Goal: Task Accomplishment & Management: Manage account settings

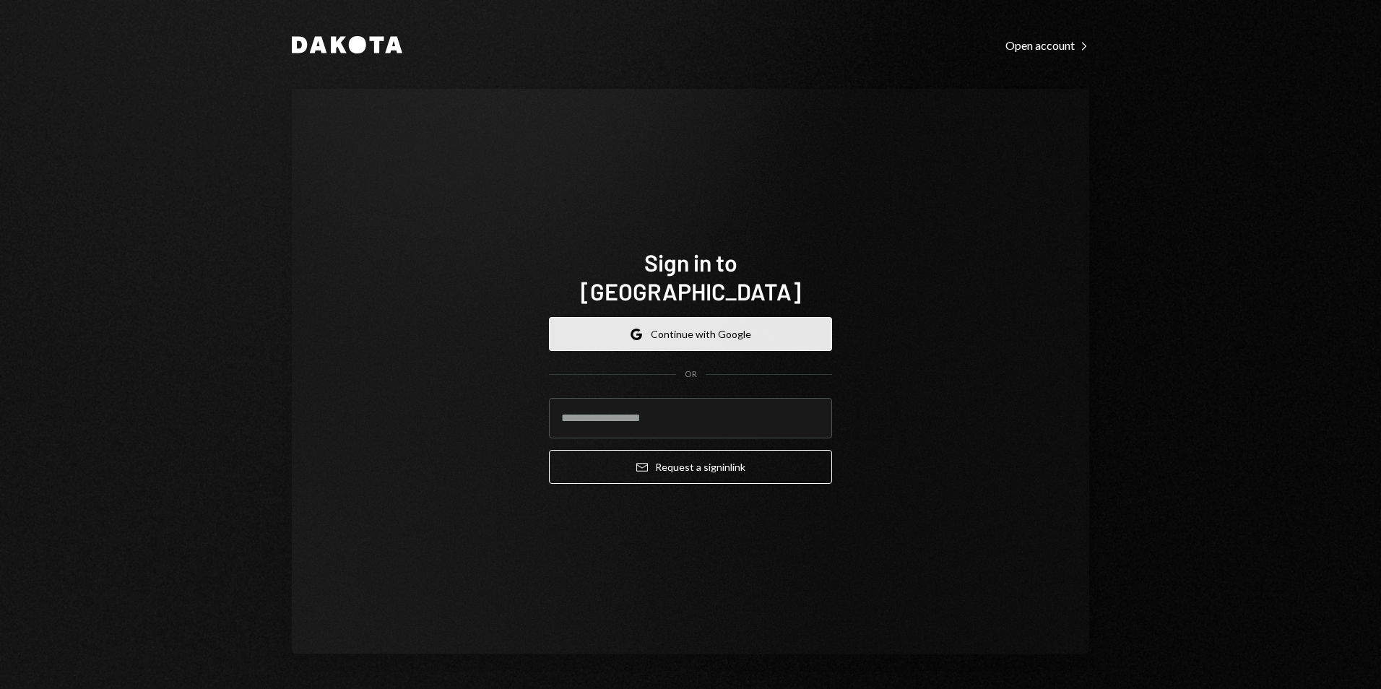
click at [684, 326] on button "Google Continue with Google" at bounding box center [690, 334] width 283 height 34
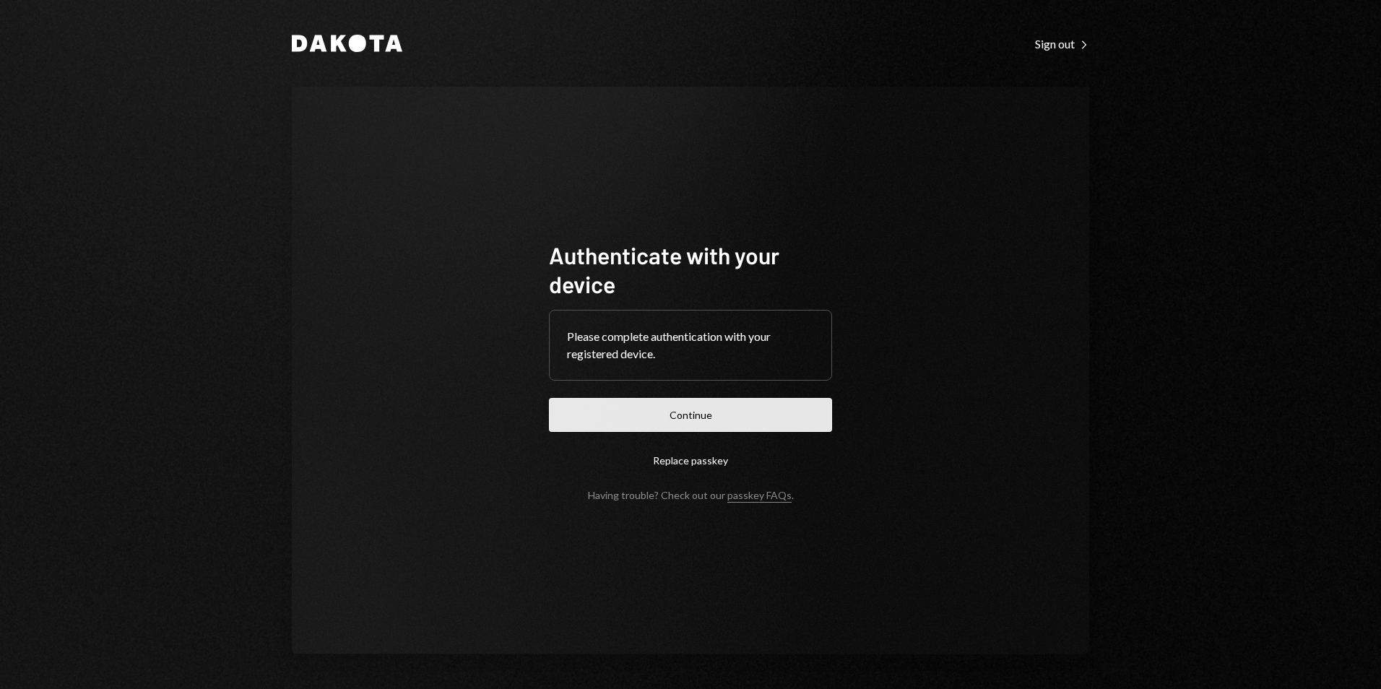
click at [690, 413] on button "Continue" at bounding box center [690, 415] width 283 height 34
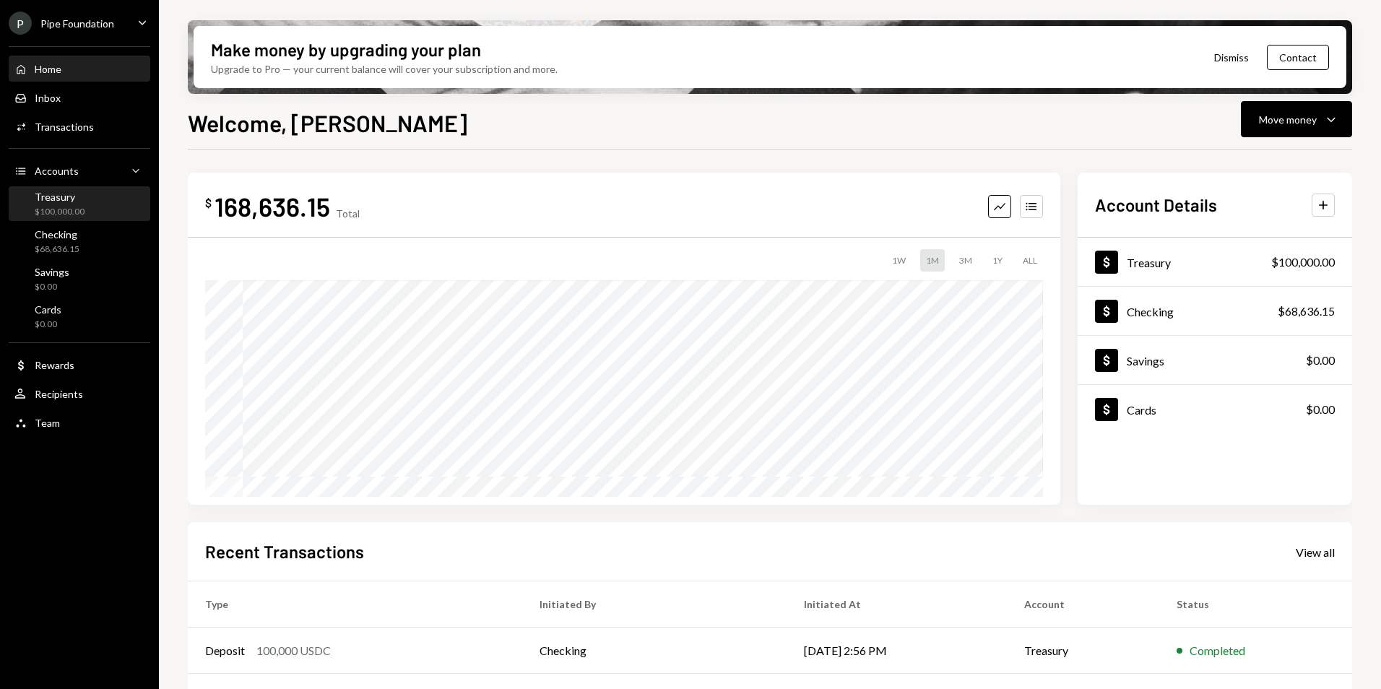
click at [121, 206] on div "Treasury $100,000.00" at bounding box center [79, 204] width 130 height 27
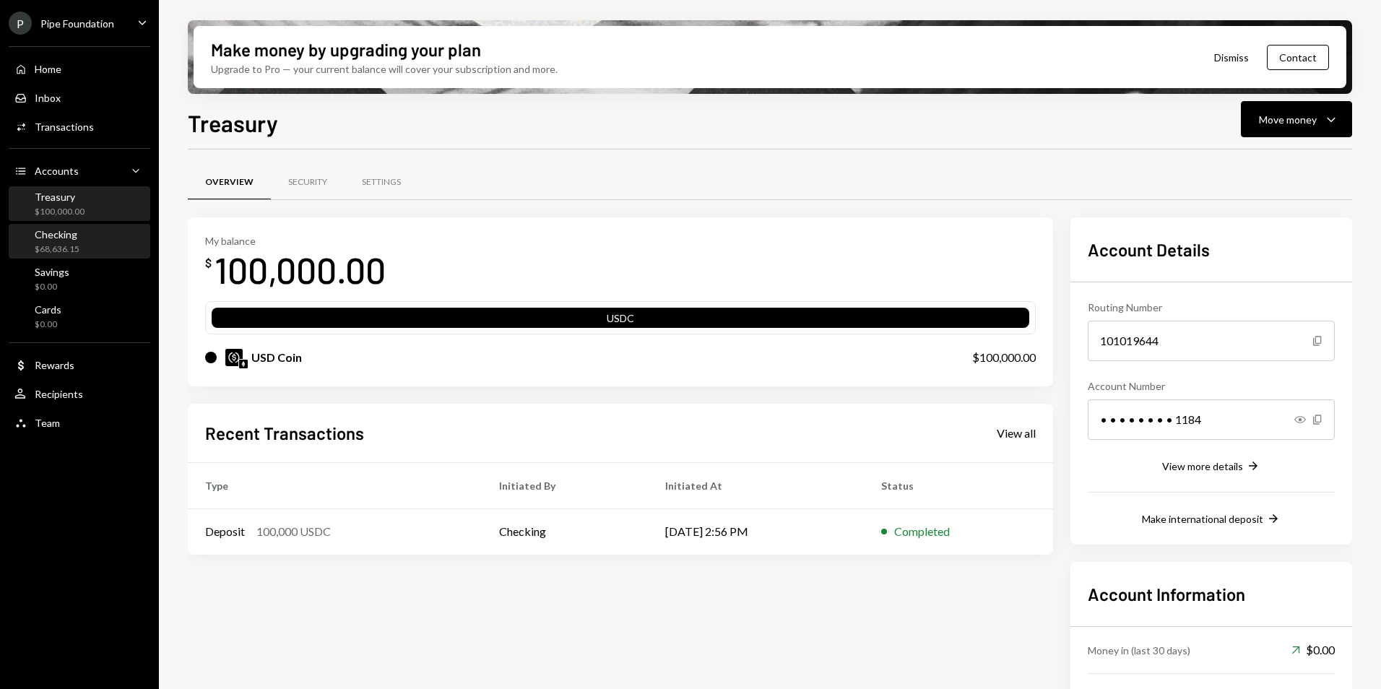
click at [100, 233] on div "Checking $68,636.15" at bounding box center [79, 241] width 130 height 27
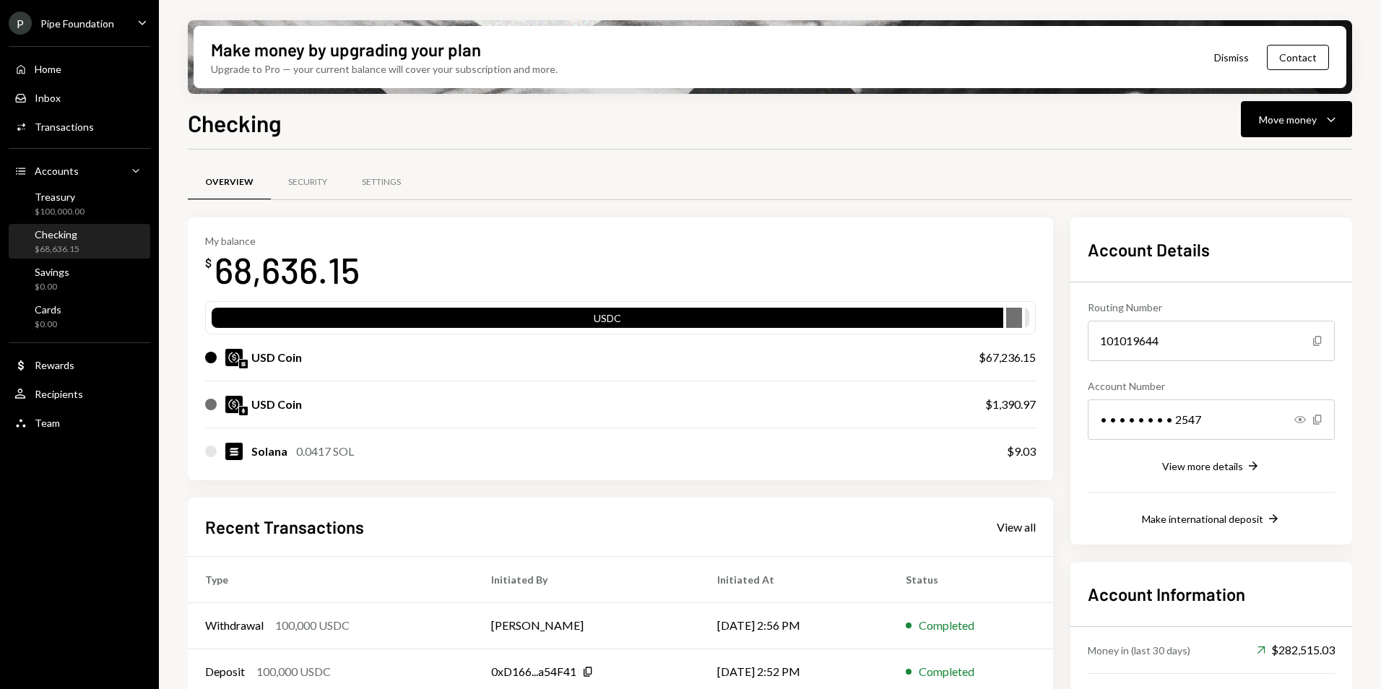
click at [100, 20] on div "Pipe Foundation" at bounding box center [77, 23] width 74 height 12
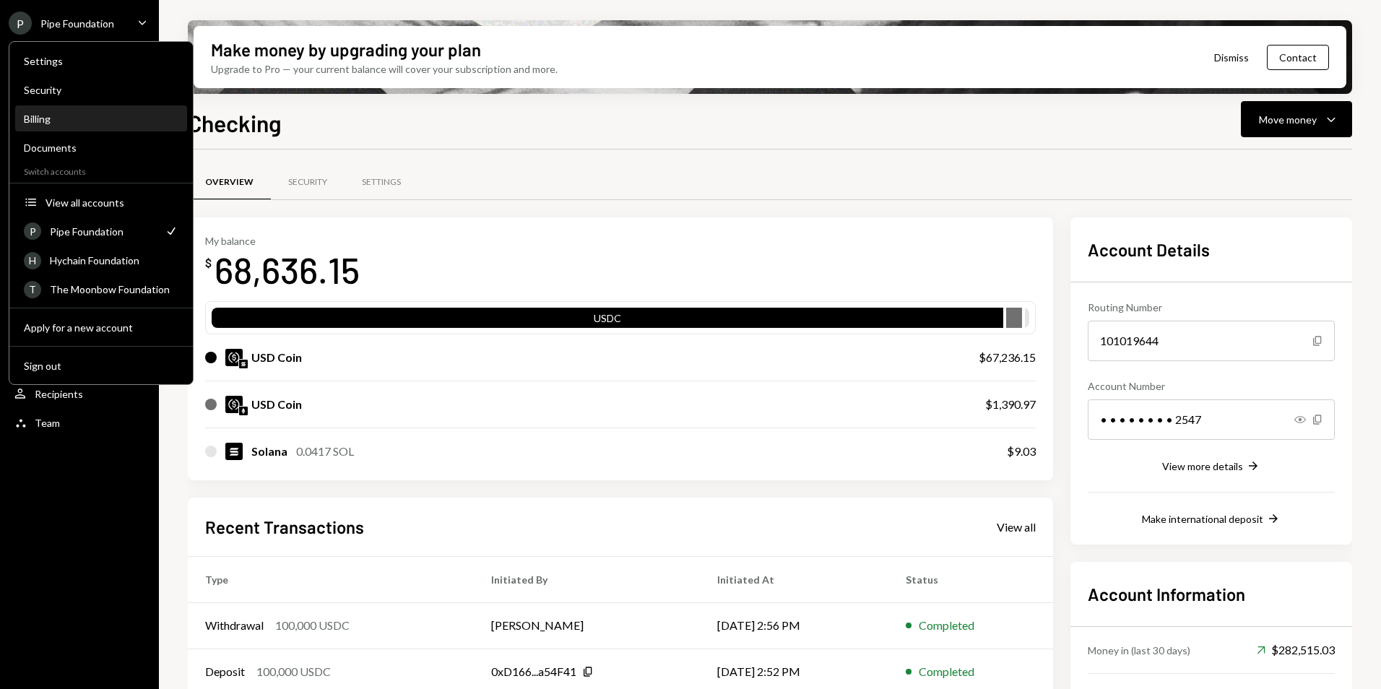
click at [95, 122] on div "Billing" at bounding box center [101, 119] width 155 height 12
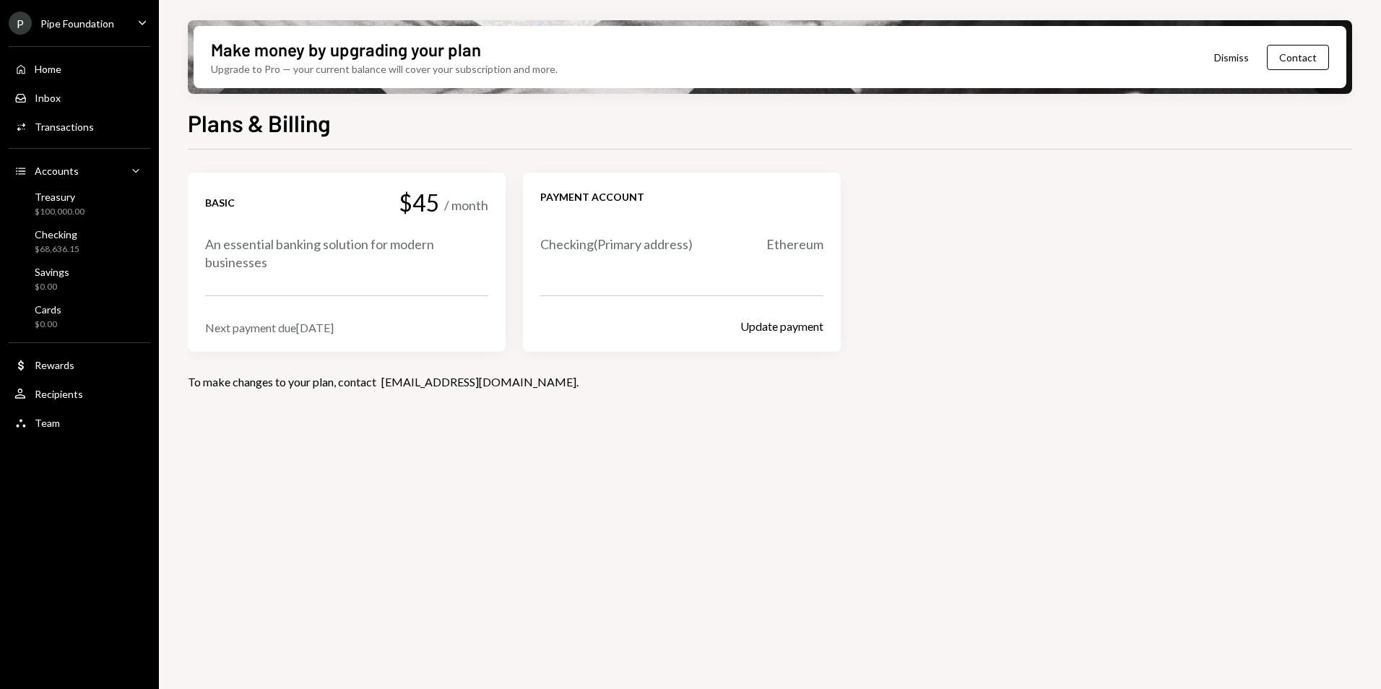
click at [339, 246] on div "An essential banking solution for modern businesses" at bounding box center [346, 254] width 283 height 36
click at [222, 203] on div "Basic" at bounding box center [220, 203] width 30 height 14
click at [72, 232] on div "Checking" at bounding box center [57, 234] width 45 height 12
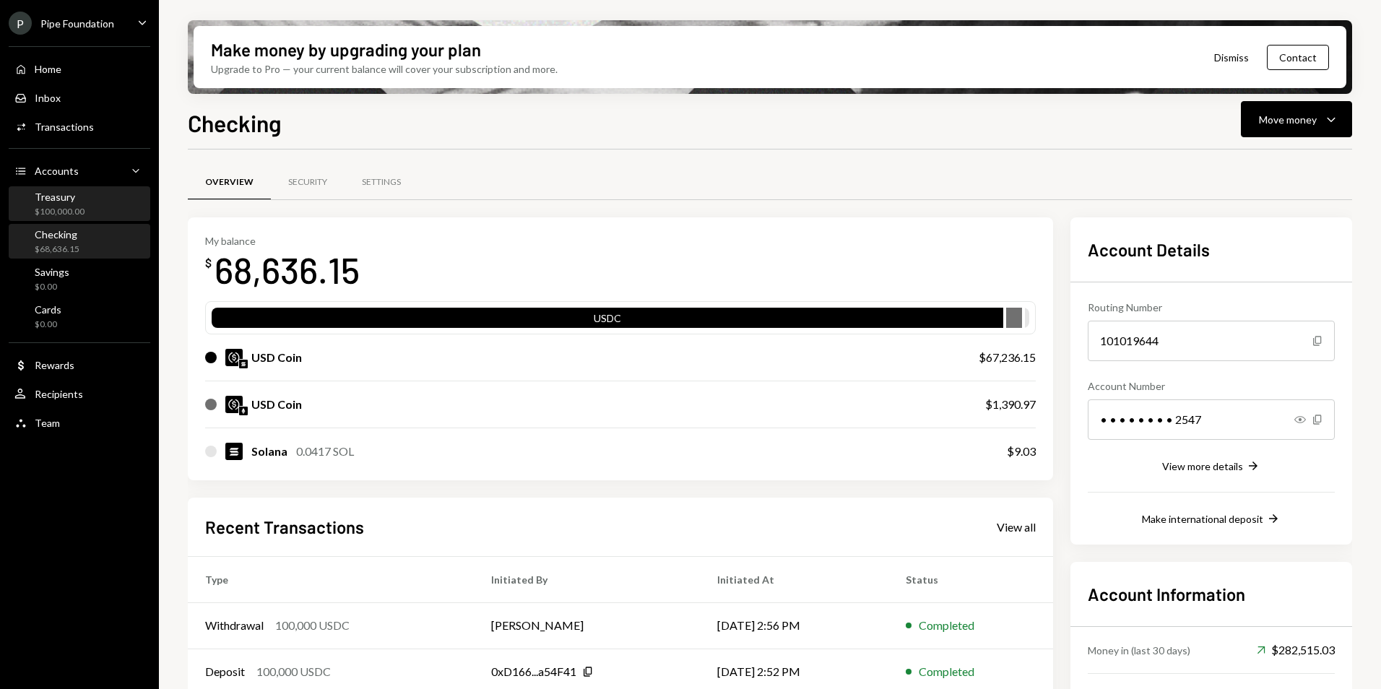
click at [79, 204] on div "Treasury $100,000.00" at bounding box center [60, 204] width 50 height 27
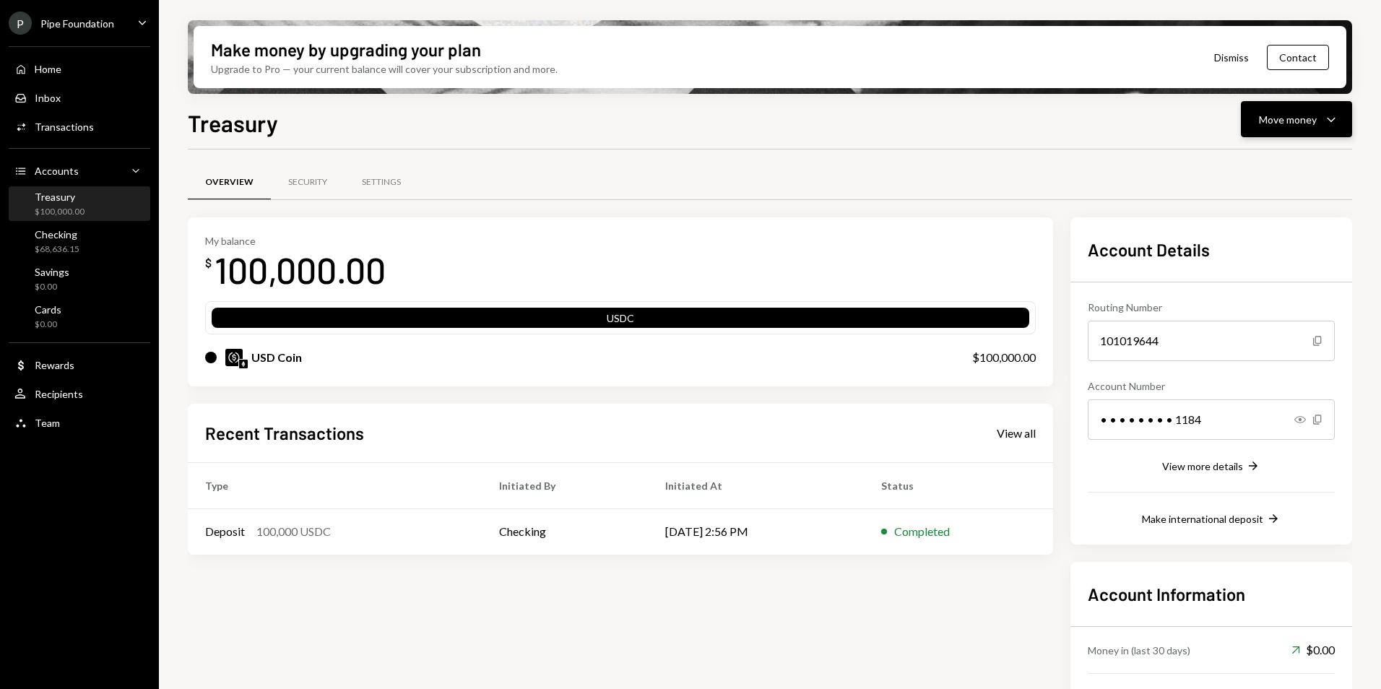
click at [1287, 128] on button "Move money Caret Down" at bounding box center [1296, 119] width 111 height 36
click at [1276, 229] on div "Deposit" at bounding box center [1285, 227] width 105 height 15
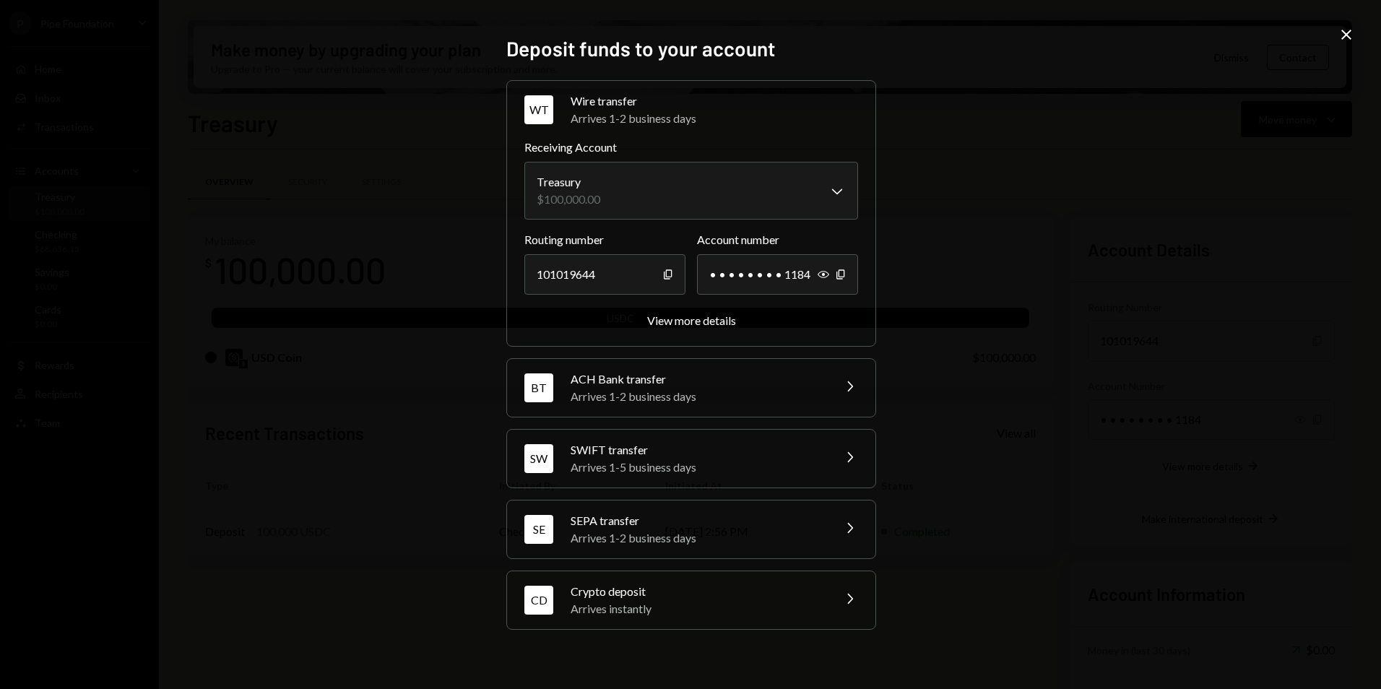
click at [665, 600] on div "Arrives instantly" at bounding box center [697, 608] width 253 height 17
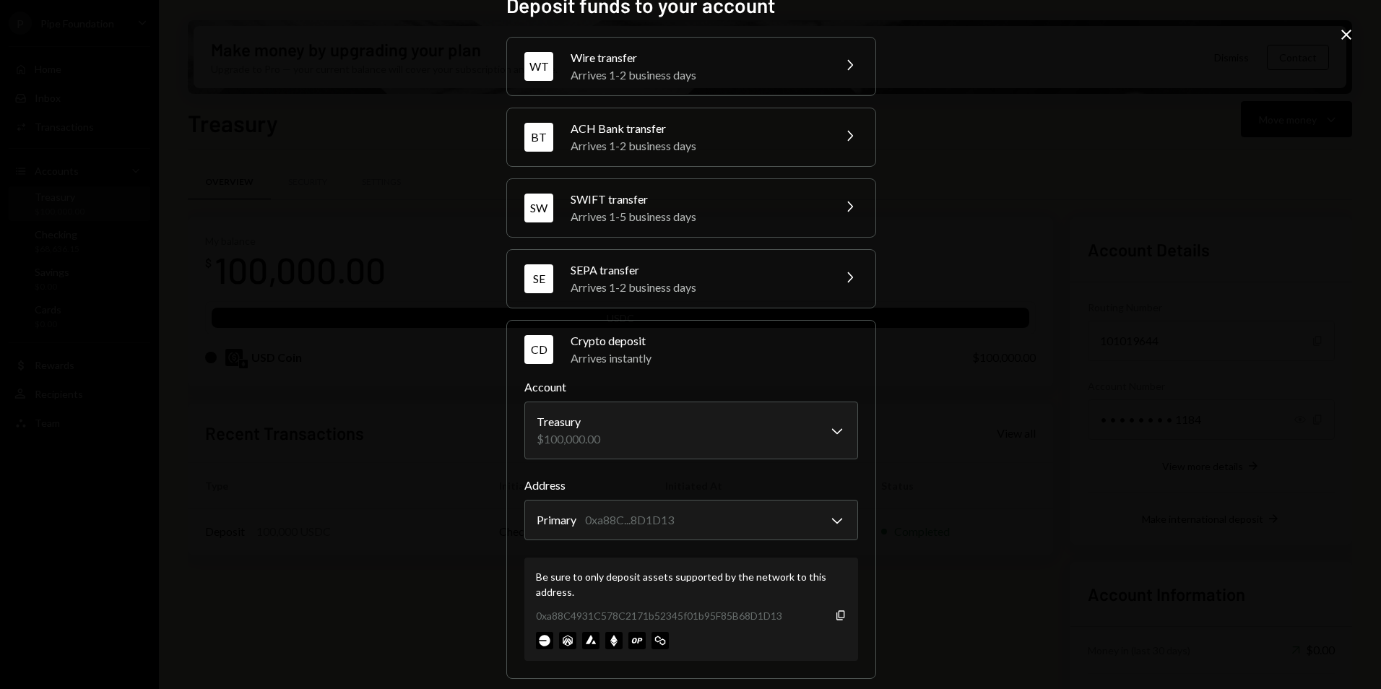
scroll to position [38, 0]
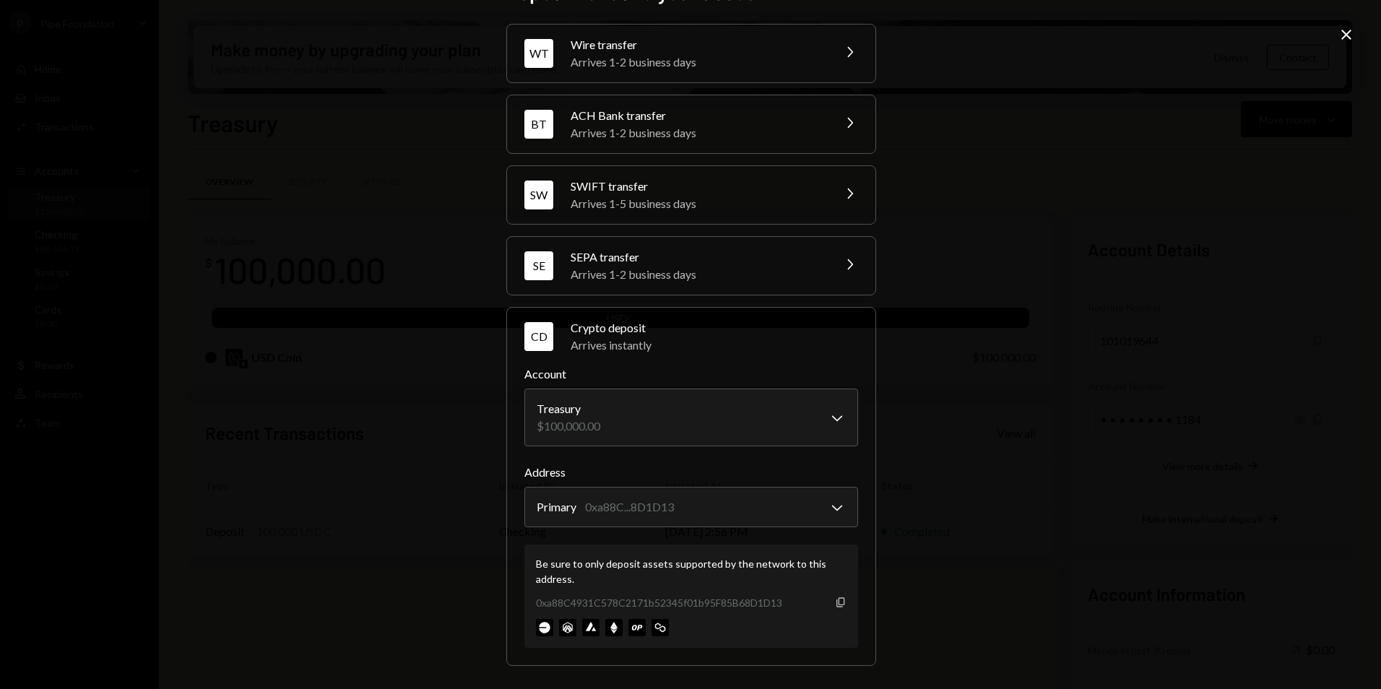
click at [837, 601] on icon "button" at bounding box center [841, 601] width 8 height 9
click at [1346, 38] on icon "Close" at bounding box center [1346, 34] width 17 height 17
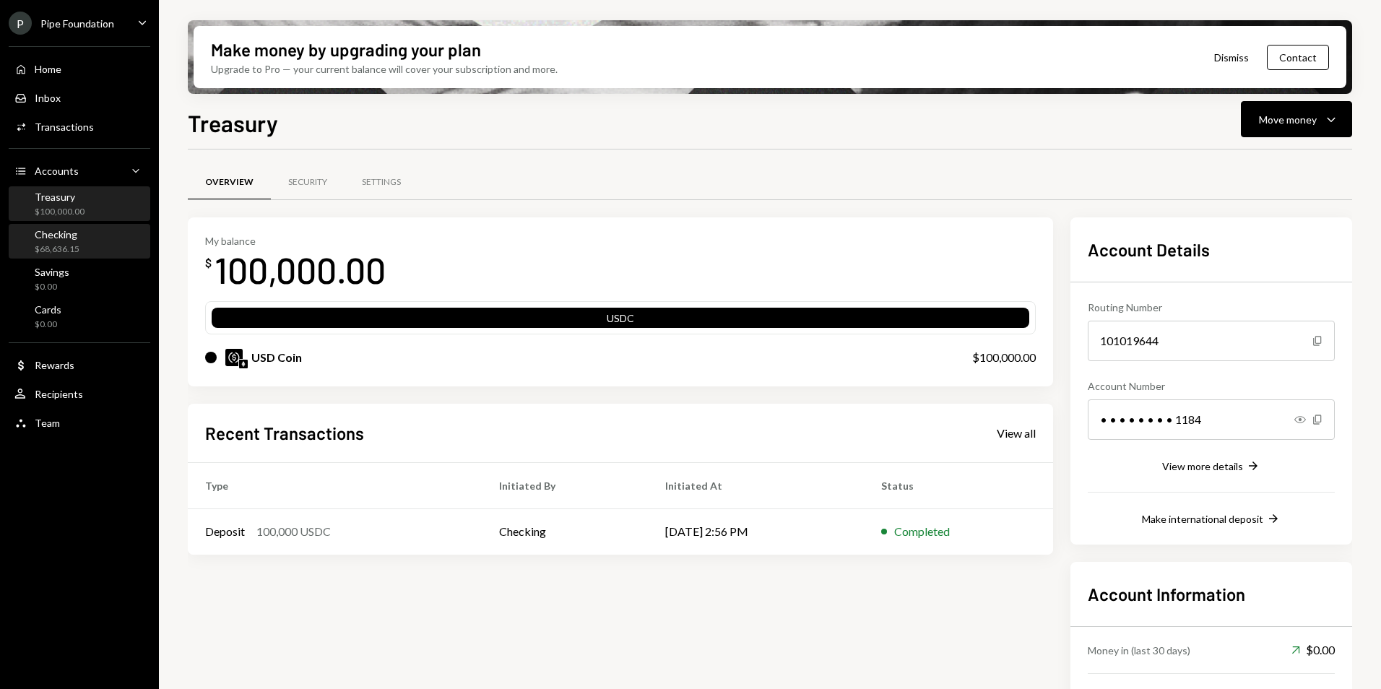
click at [50, 246] on div "$68,636.15" at bounding box center [57, 249] width 45 height 12
click at [118, 239] on div "Checking $68,636.15" at bounding box center [79, 241] width 130 height 27
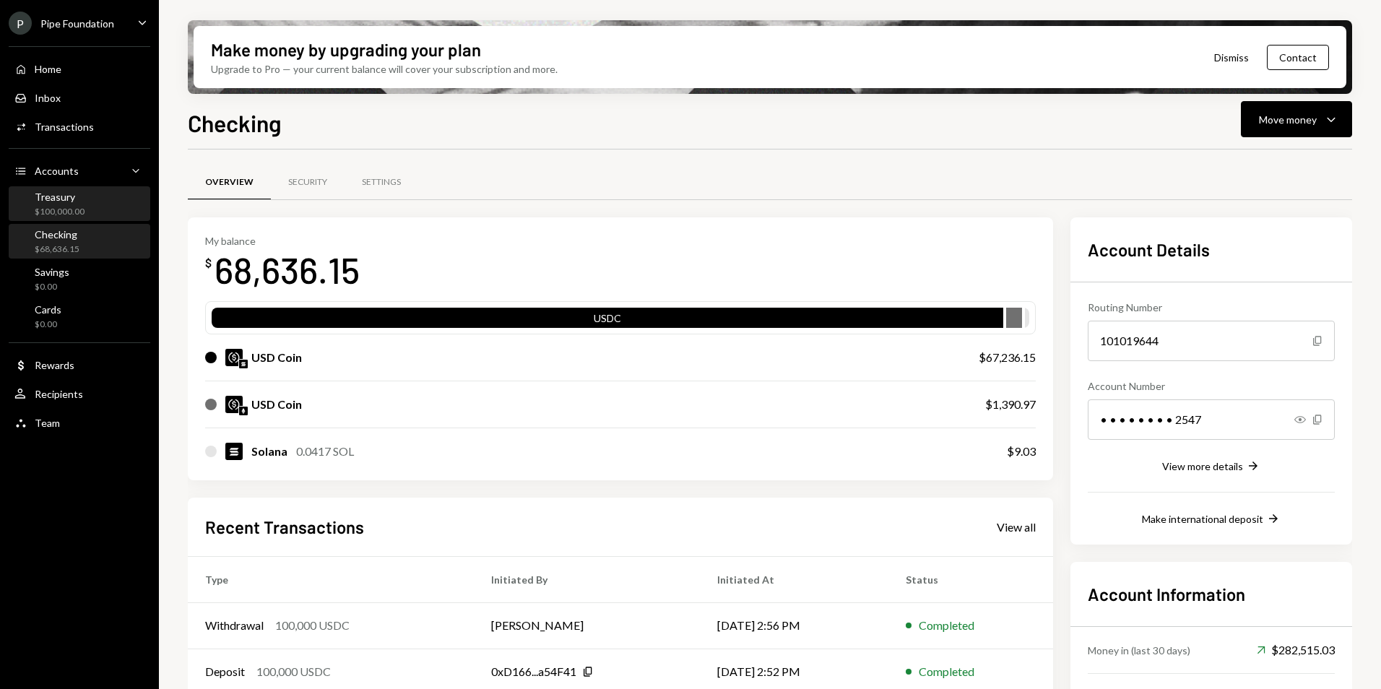
click at [93, 209] on div "Treasury $100,000.00" at bounding box center [79, 204] width 130 height 27
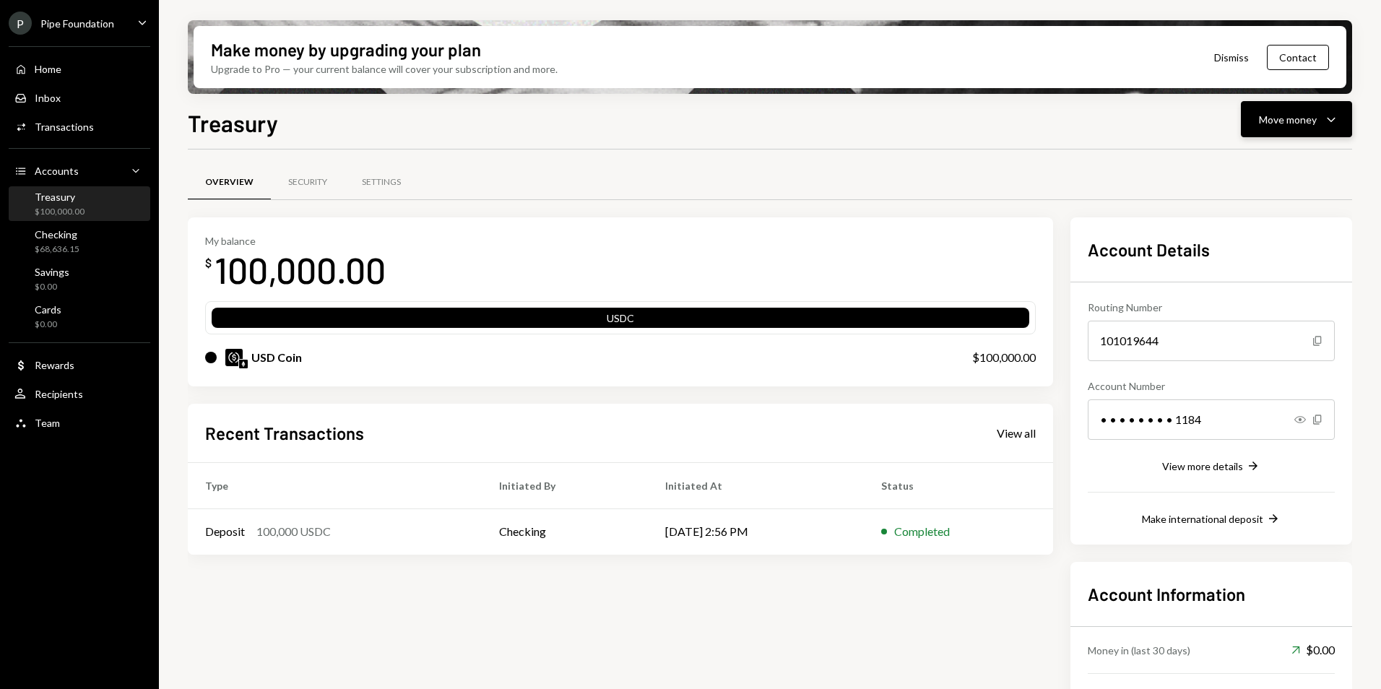
click at [1262, 129] on button "Move money Caret Down" at bounding box center [1296, 119] width 111 height 36
click at [1266, 279] on div "Swap stablecoins" at bounding box center [1285, 272] width 105 height 15
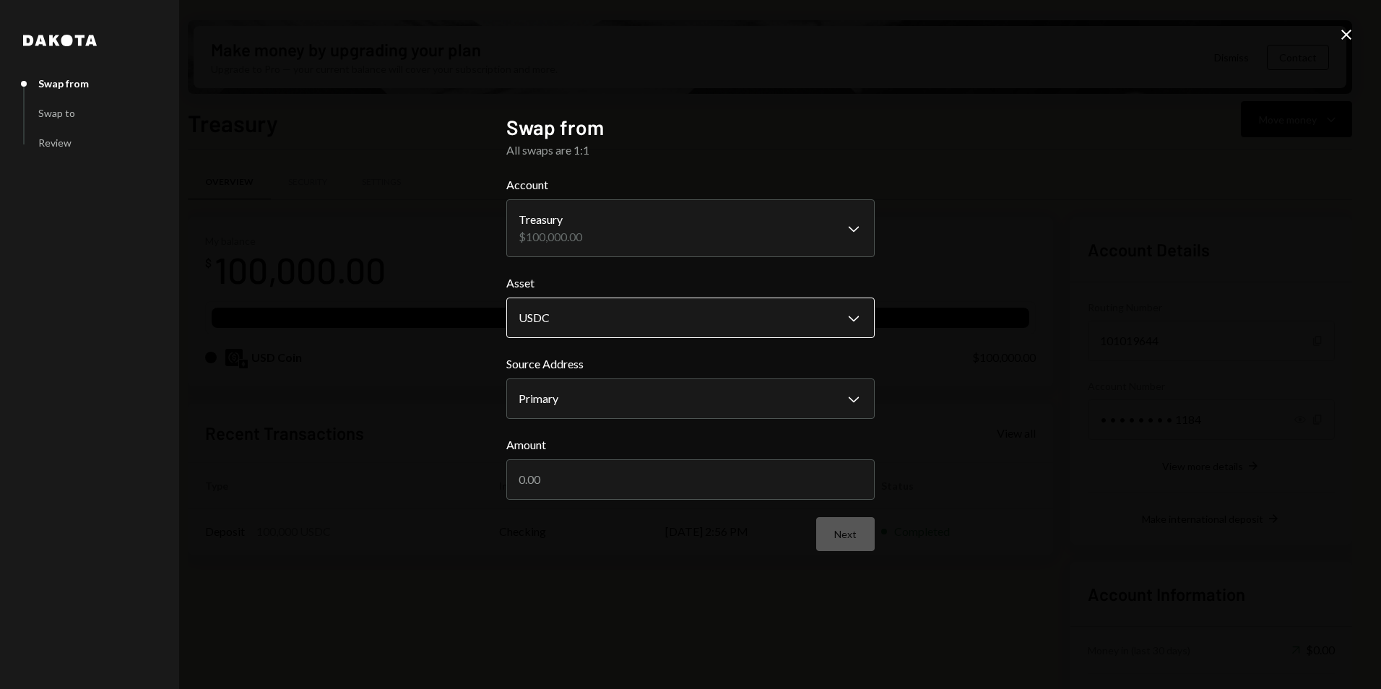
click at [624, 329] on body "P Pipe Foundation Caret Down Home Home Inbox Inbox Activities Transactions Acco…" at bounding box center [690, 344] width 1381 height 689
click at [667, 489] on input "Amount" at bounding box center [690, 480] width 368 height 40
click at [665, 488] on input "Amount" at bounding box center [690, 480] width 368 height 40
type input "100000"
click at [862, 531] on button "Next" at bounding box center [845, 534] width 59 height 34
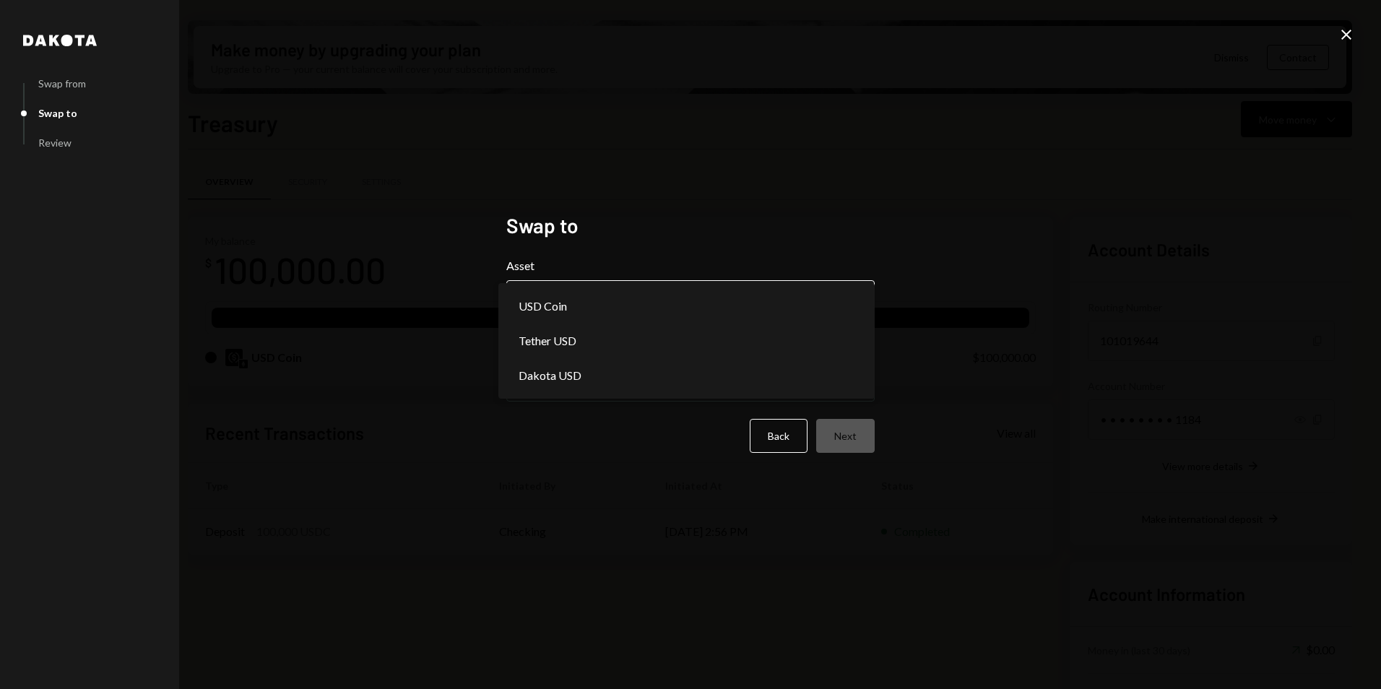
click at [665, 294] on body "**********" at bounding box center [690, 344] width 1381 height 689
select select "*****"
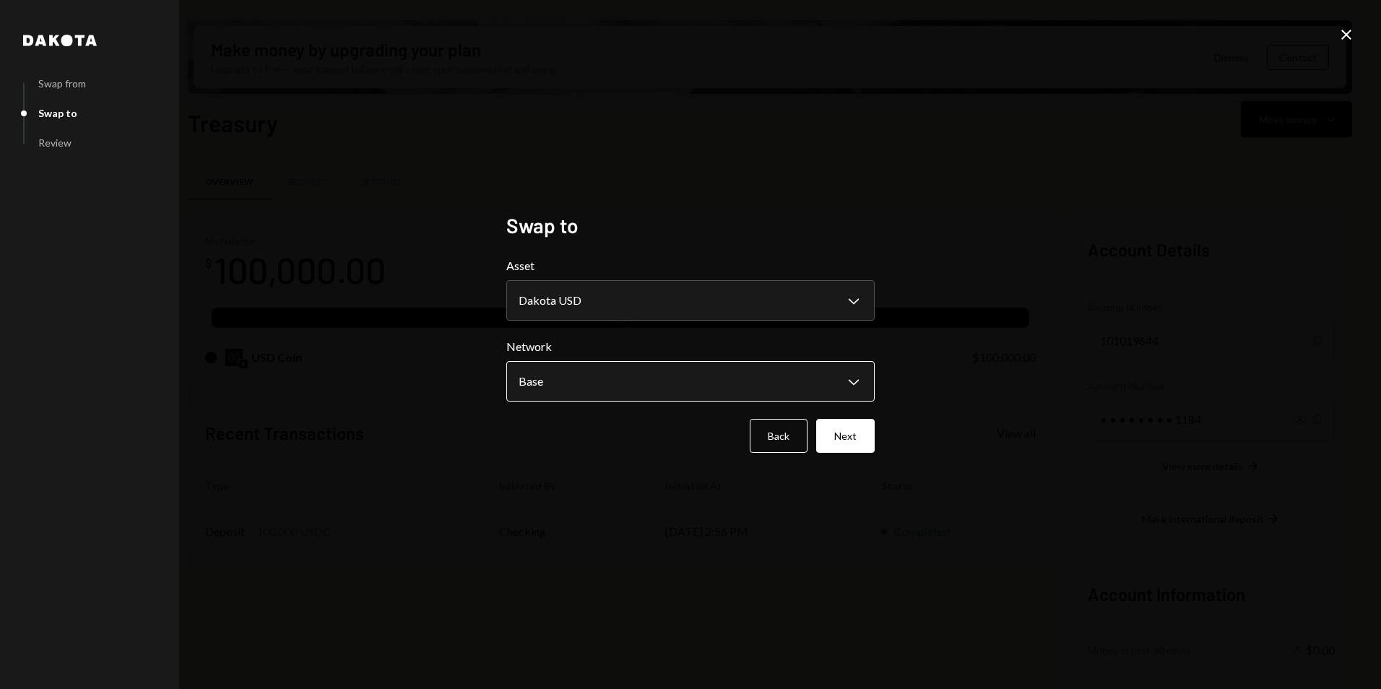
click at [657, 371] on body "**********" at bounding box center [690, 344] width 1381 height 689
click at [868, 441] on button "Next" at bounding box center [845, 436] width 59 height 34
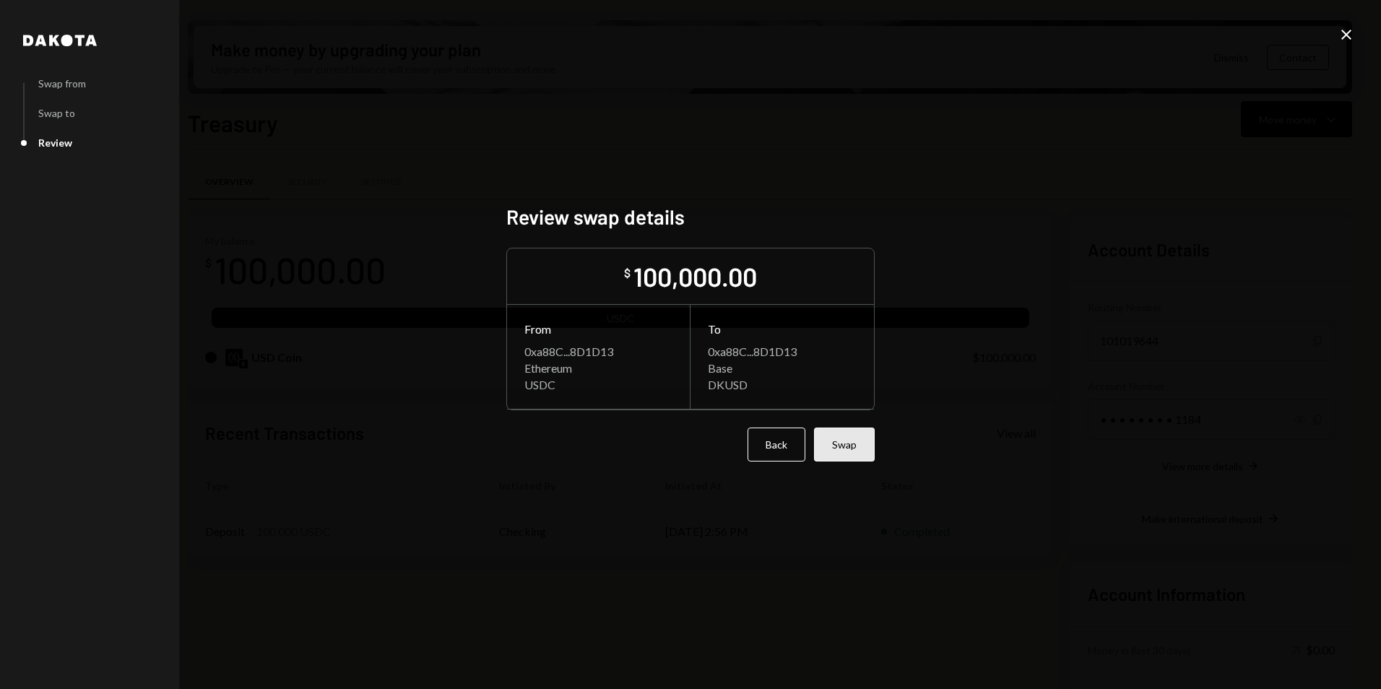
click at [851, 446] on button "Swap" at bounding box center [844, 445] width 61 height 34
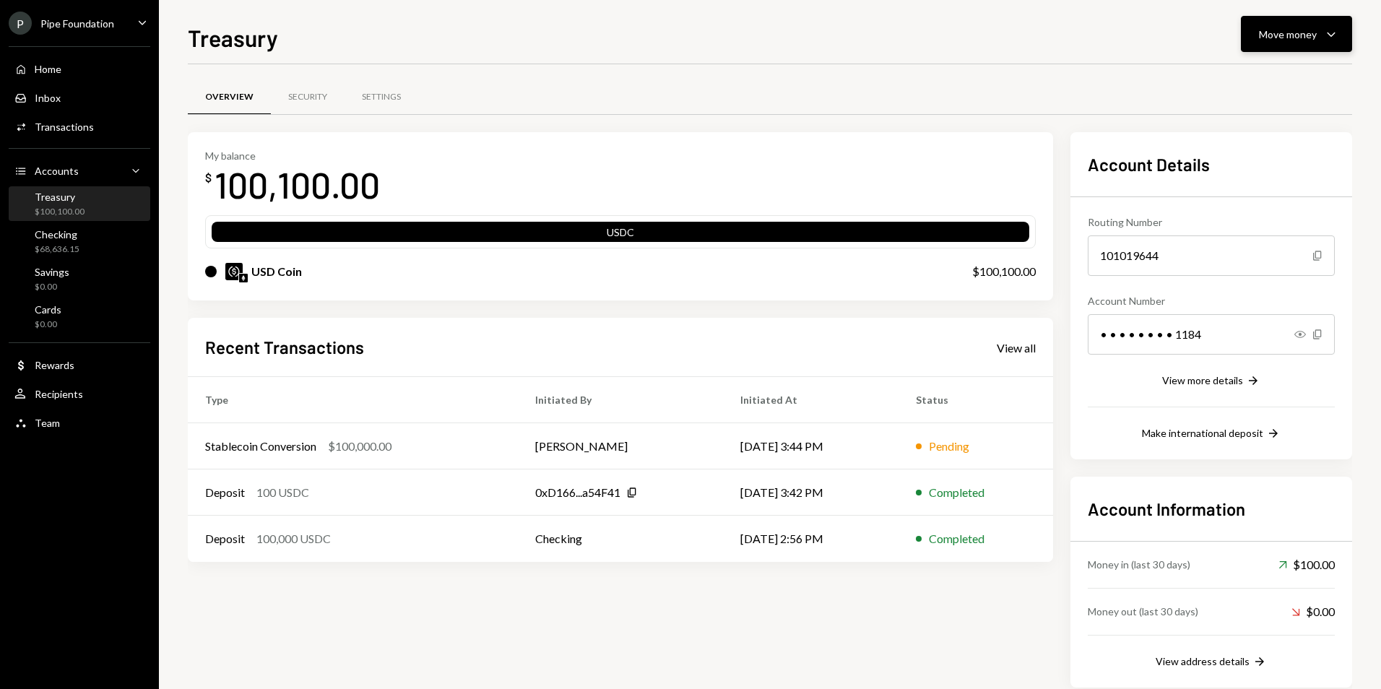
click at [1277, 31] on div "Move money" at bounding box center [1288, 34] width 58 height 15
click at [1285, 146] on div "Deposit" at bounding box center [1285, 142] width 105 height 15
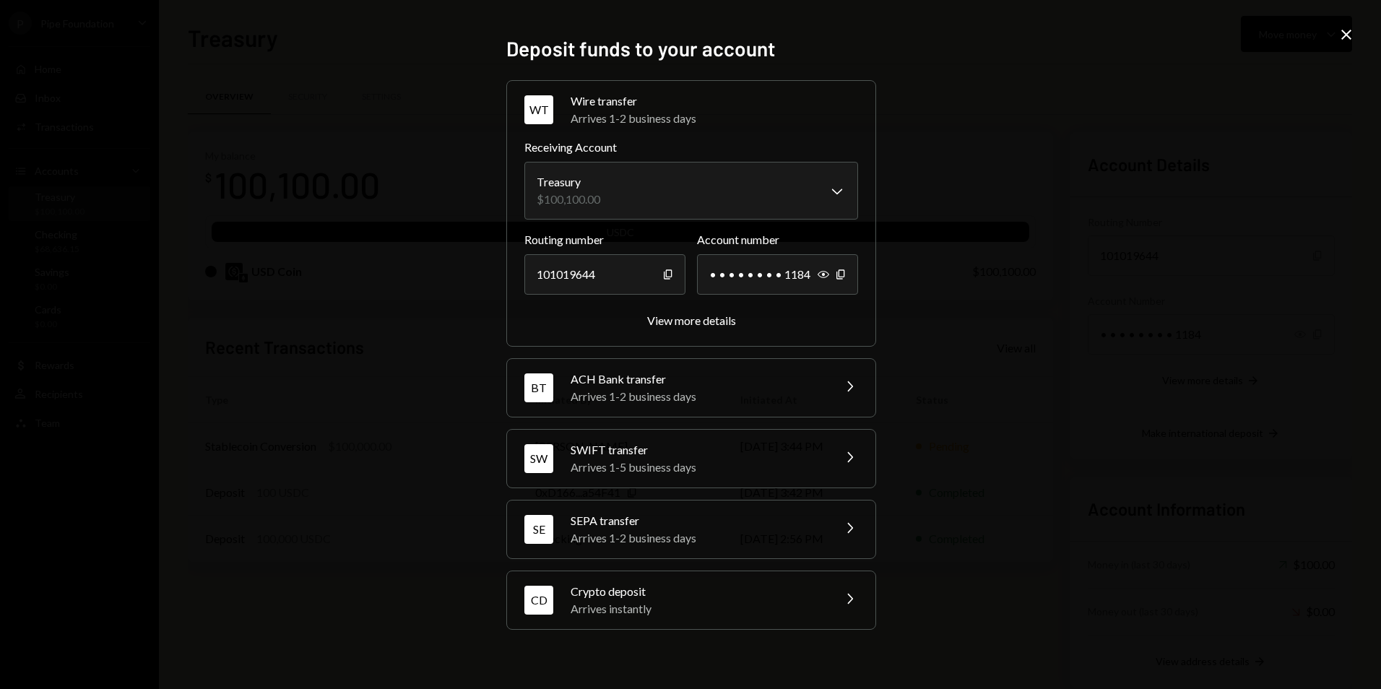
click at [718, 593] on div "Crypto deposit" at bounding box center [697, 591] width 253 height 17
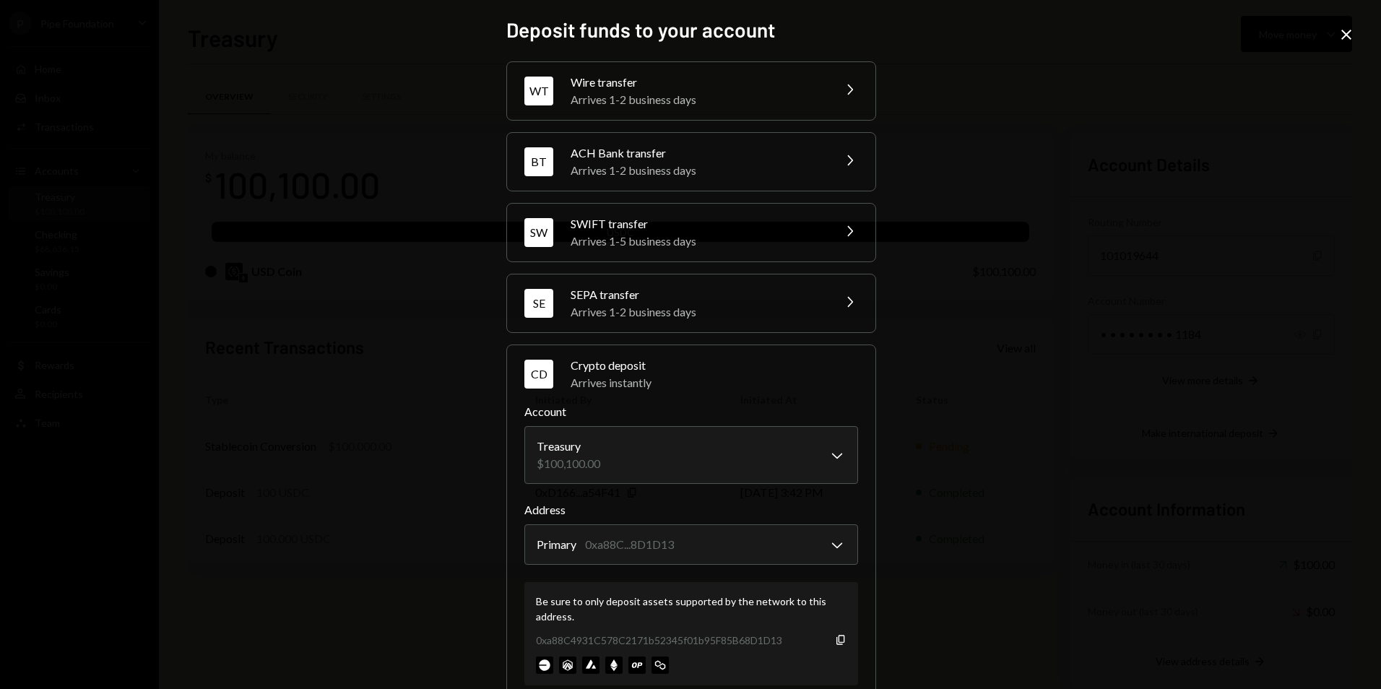
scroll to position [38, 0]
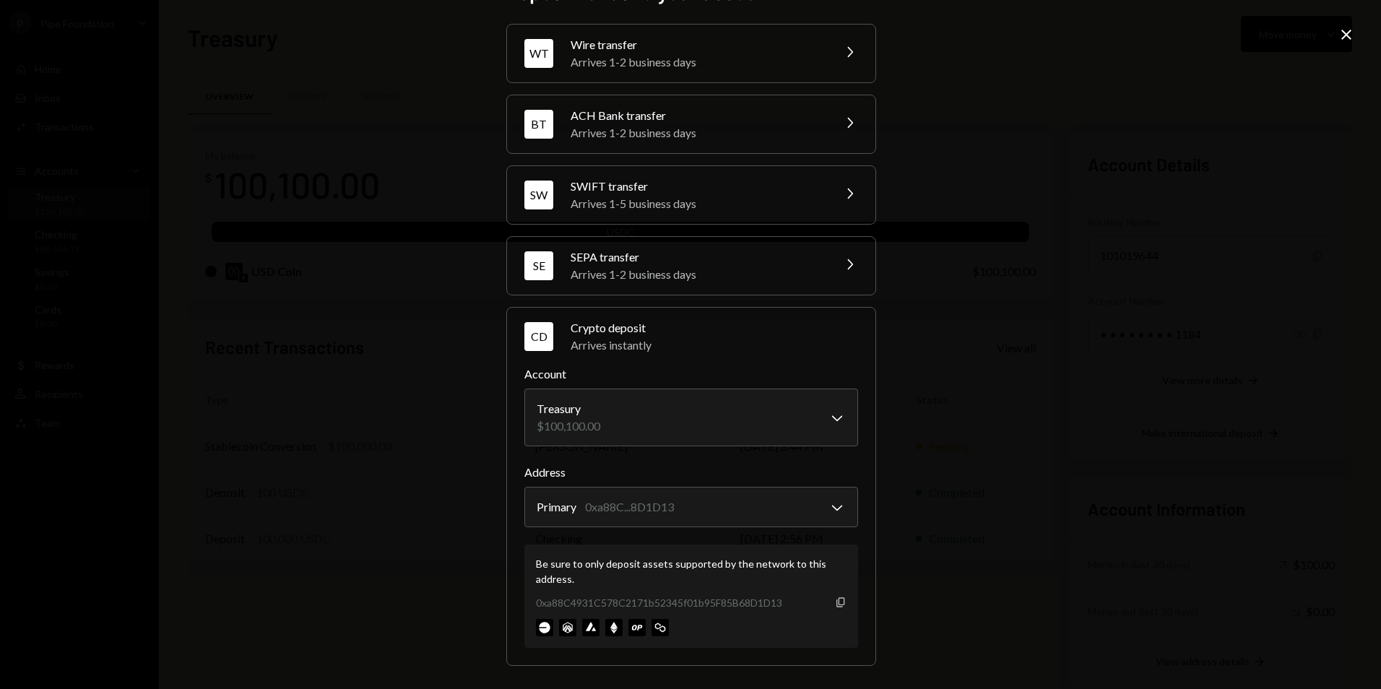
click at [837, 603] on icon "Copy" at bounding box center [841, 603] width 12 height 12
click at [1354, 35] on icon "Close" at bounding box center [1346, 34] width 17 height 17
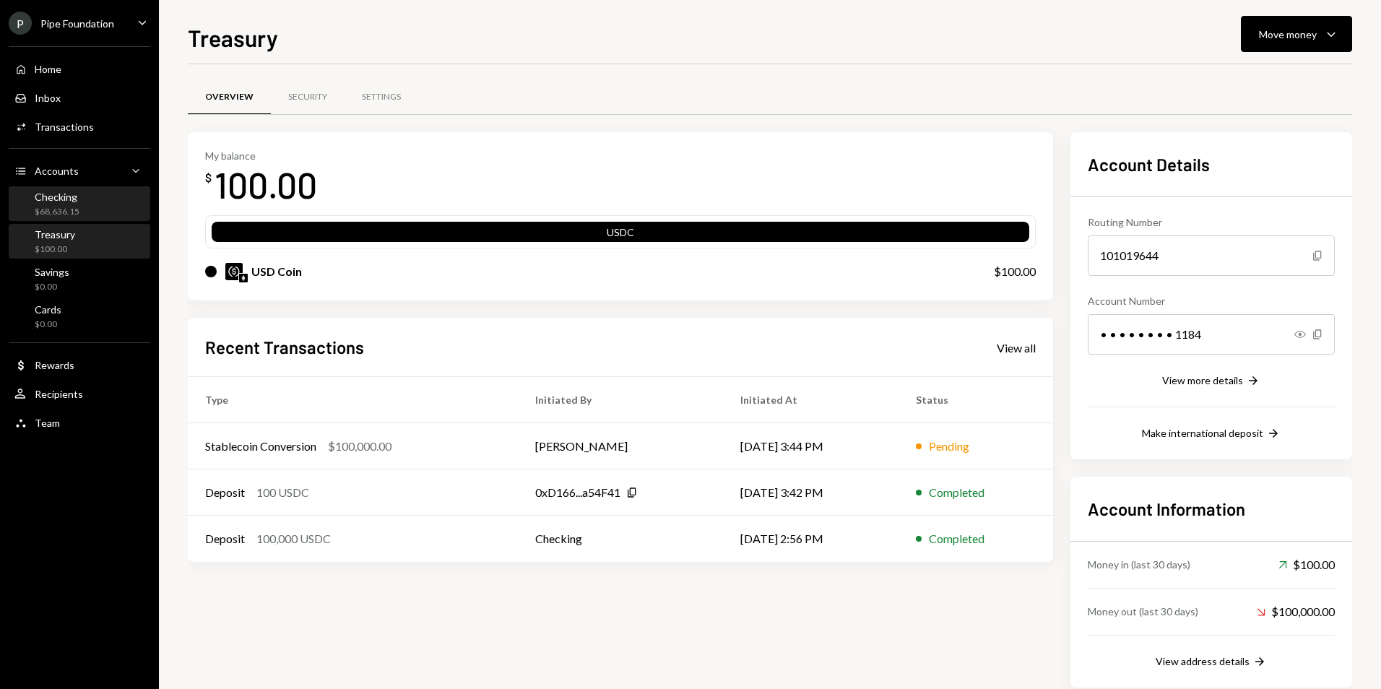
click at [90, 207] on div "Checking $68,636.15" at bounding box center [79, 204] width 130 height 27
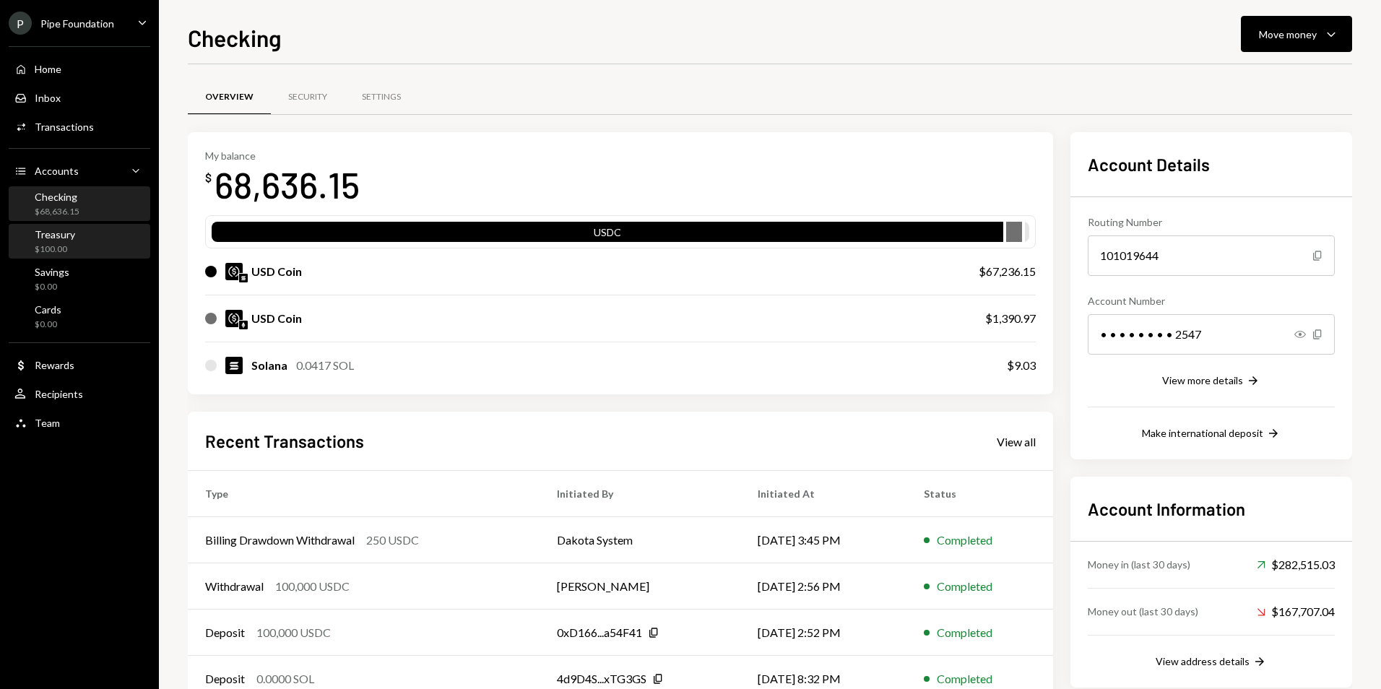
click at [82, 230] on div "Treasury $100.00" at bounding box center [79, 241] width 130 height 27
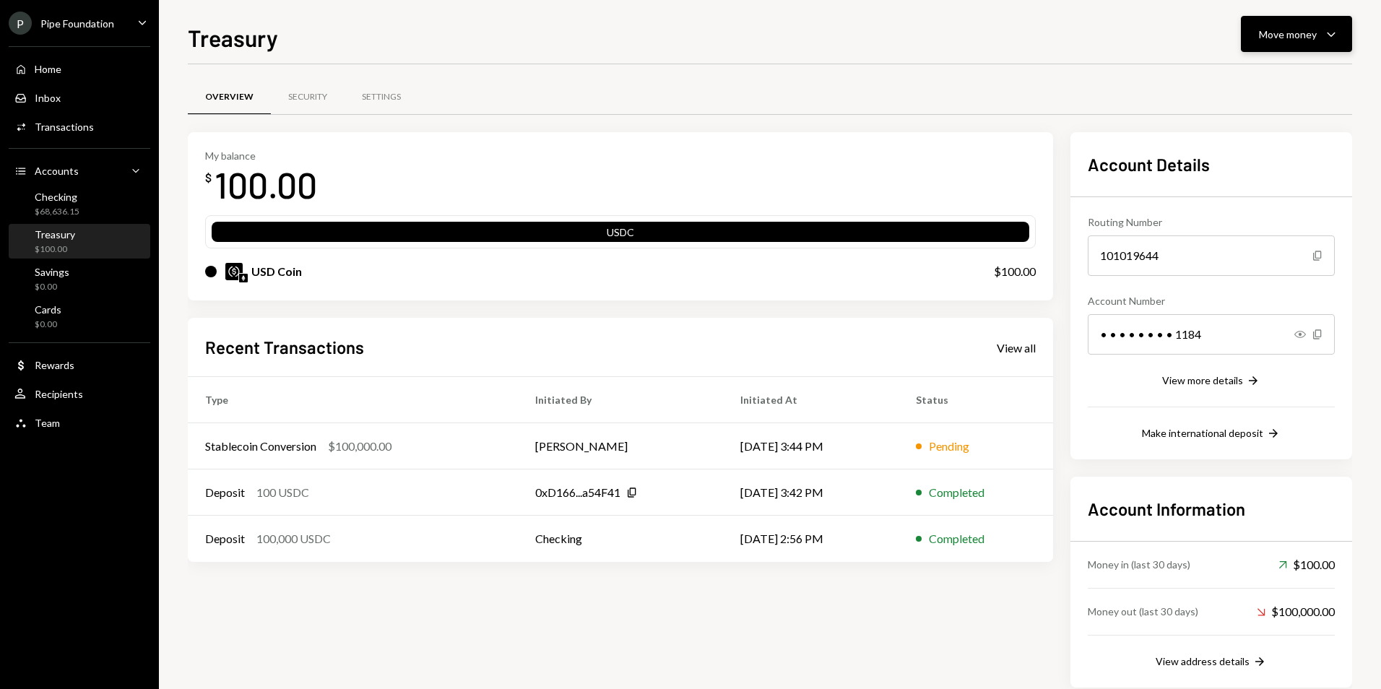
click at [1278, 25] on div "Move money Caret Down" at bounding box center [1296, 33] width 75 height 17
click at [1259, 129] on div "Deposit Deposit" at bounding box center [1274, 142] width 144 height 33
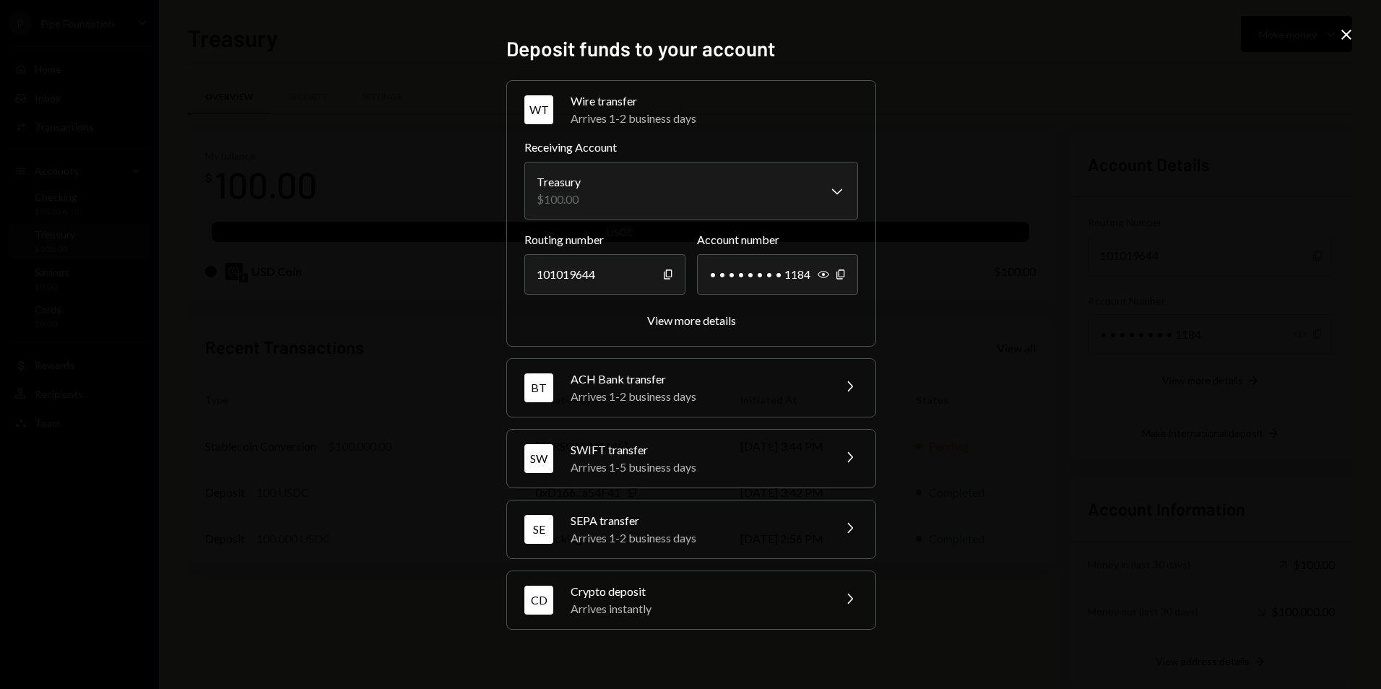
click at [738, 605] on div "Arrives instantly" at bounding box center [697, 608] width 253 height 17
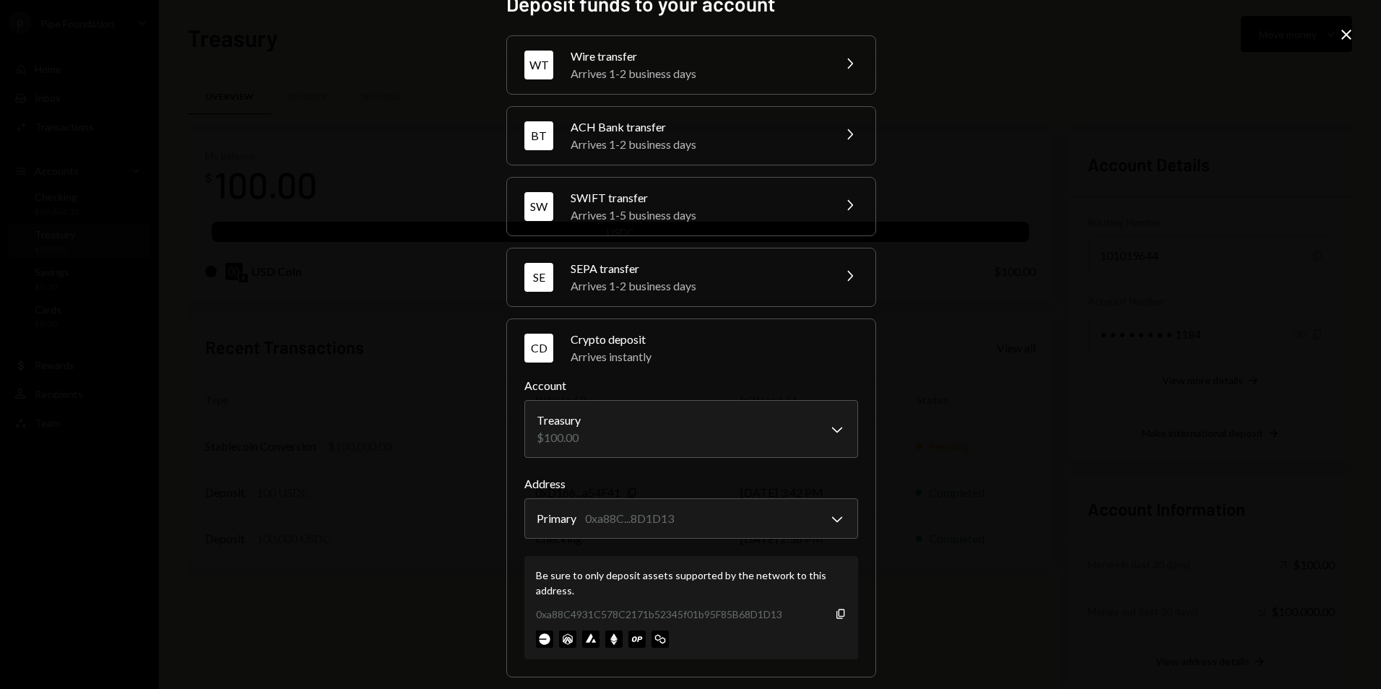
scroll to position [38, 0]
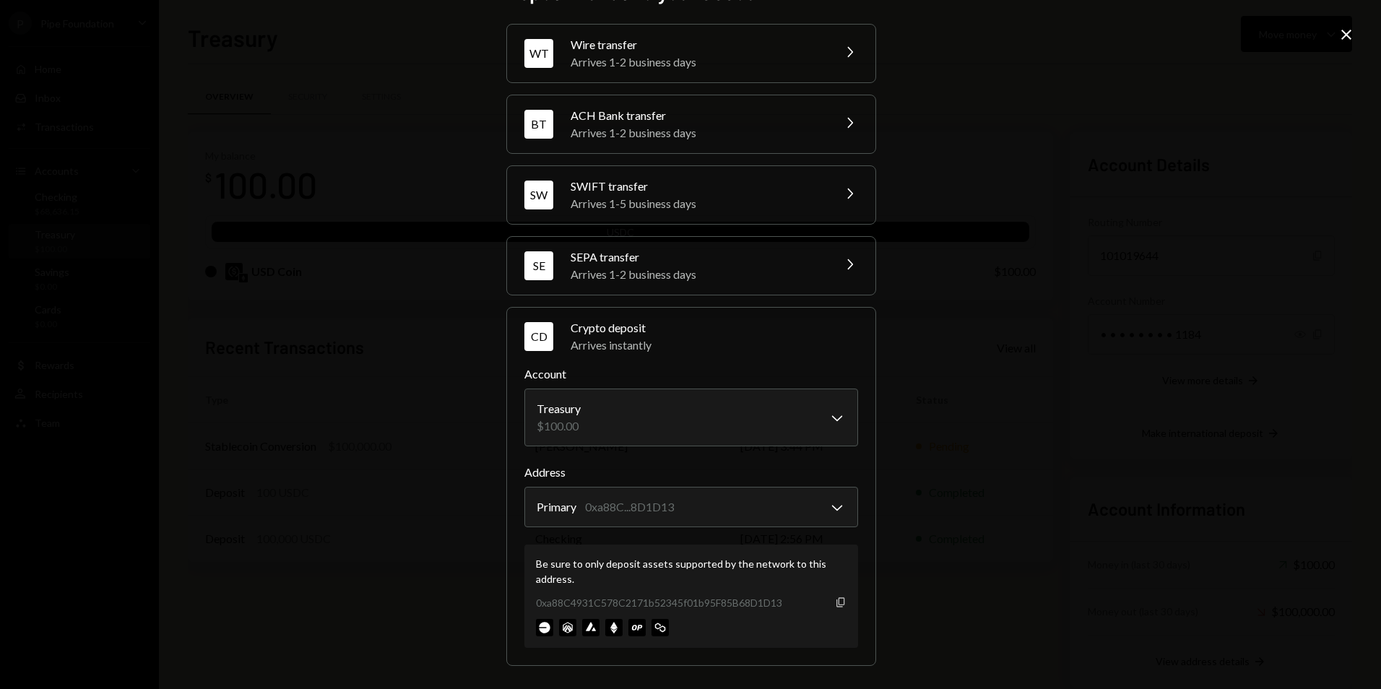
click at [836, 600] on icon "Copy" at bounding box center [841, 603] width 12 height 12
click at [1351, 37] on icon "Close" at bounding box center [1346, 34] width 17 height 17
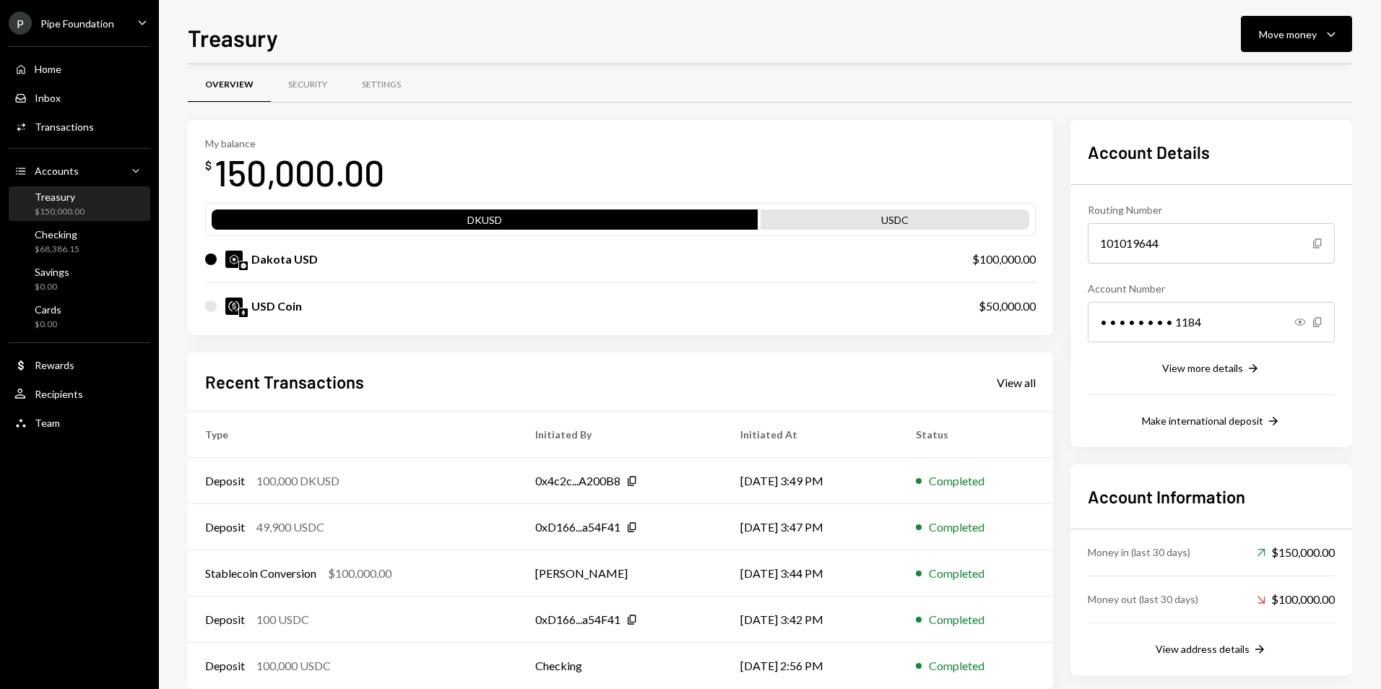
scroll to position [0, 0]
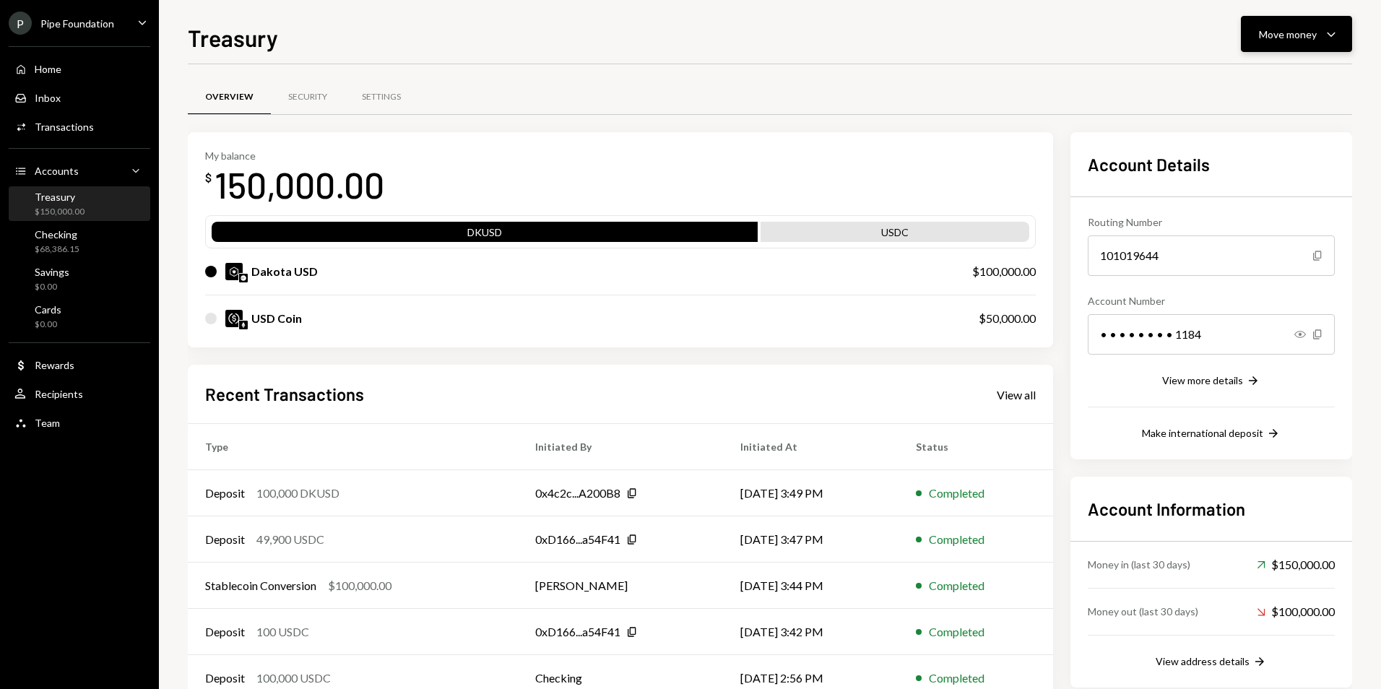
click at [1295, 38] on div "Move money" at bounding box center [1288, 34] width 58 height 15
click at [1263, 180] on div "Swap stablecoins" at bounding box center [1285, 187] width 105 height 15
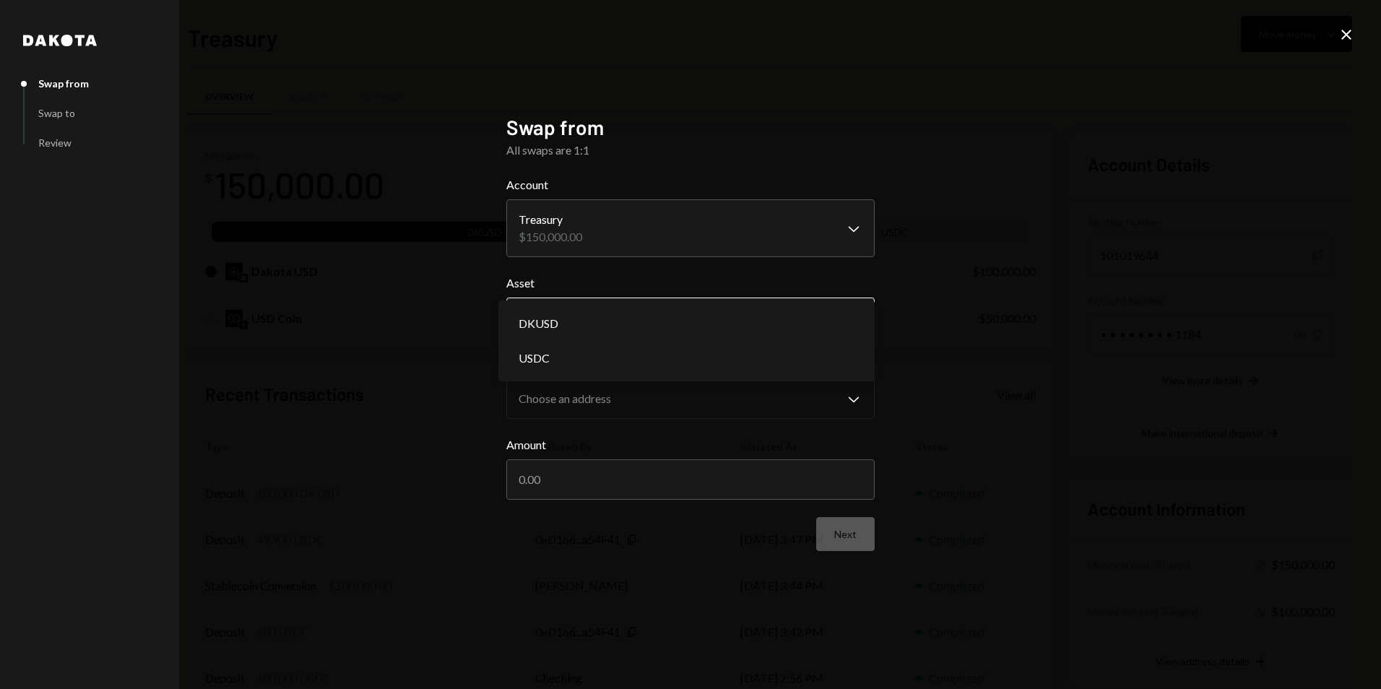
click at [597, 324] on body "P Pipe Foundation Caret Down Home Home Inbox Inbox Activities Transactions Acco…" at bounding box center [690, 344] width 1381 height 689
select select "****"
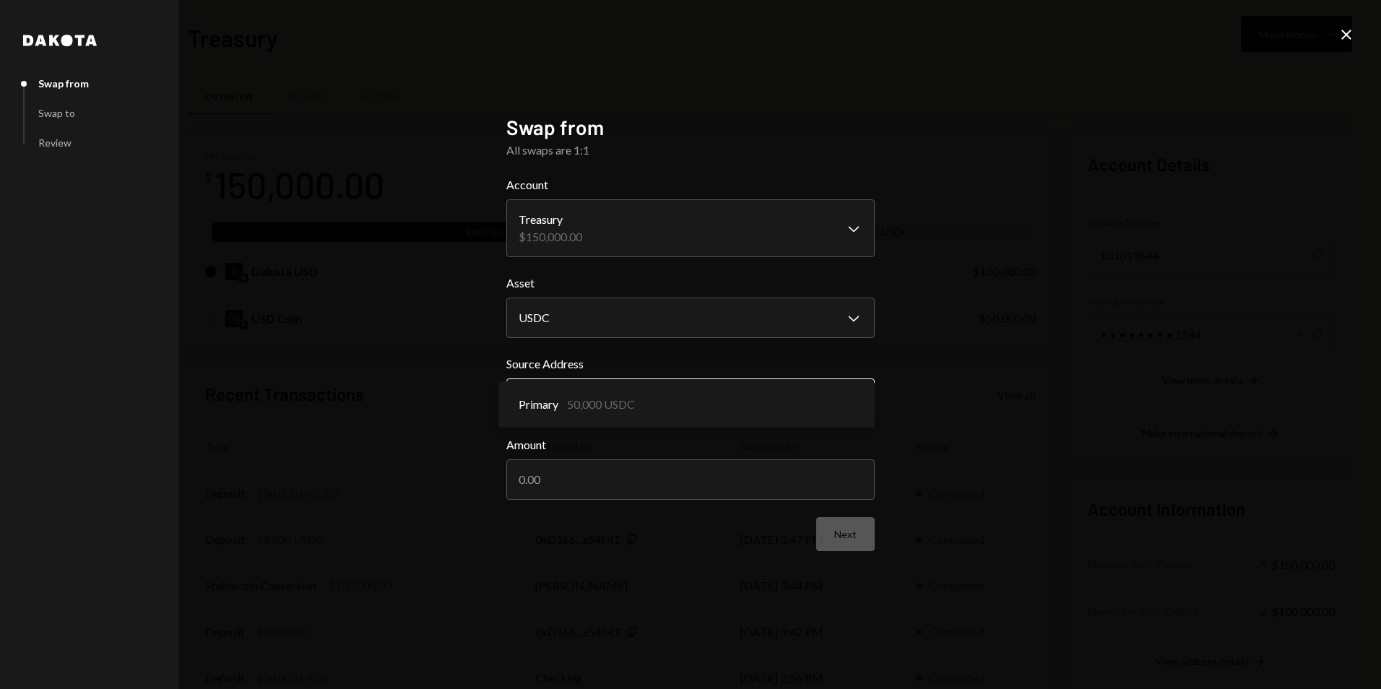
click at [607, 387] on body "P Pipe Foundation Caret Down Home Home Inbox Inbox Activities Transactions Acco…" at bounding box center [690, 344] width 1381 height 689
click at [608, 486] on input "Amount" at bounding box center [690, 480] width 368 height 40
type input "50000"
click at [869, 540] on button "Next" at bounding box center [845, 534] width 59 height 34
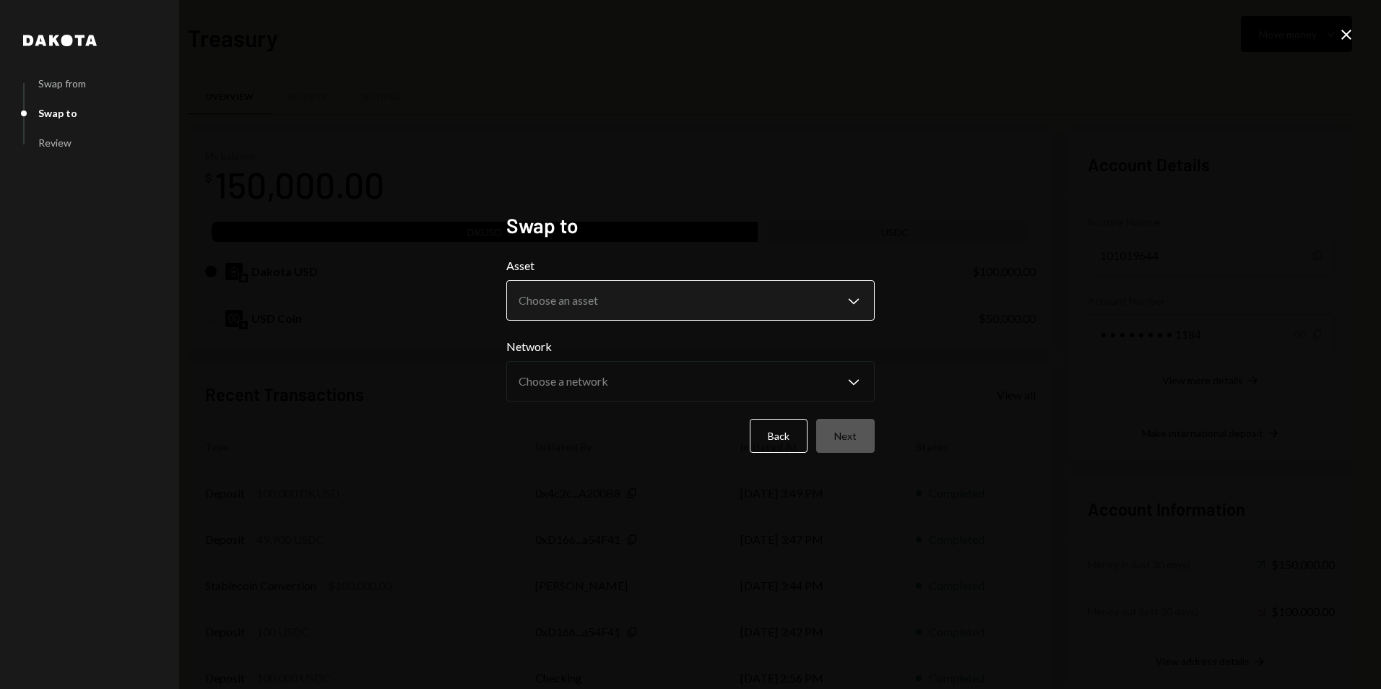
click at [644, 306] on body "P Pipe Foundation Caret Down Home Home Inbox Inbox Activities Transactions Acco…" at bounding box center [690, 344] width 1381 height 689
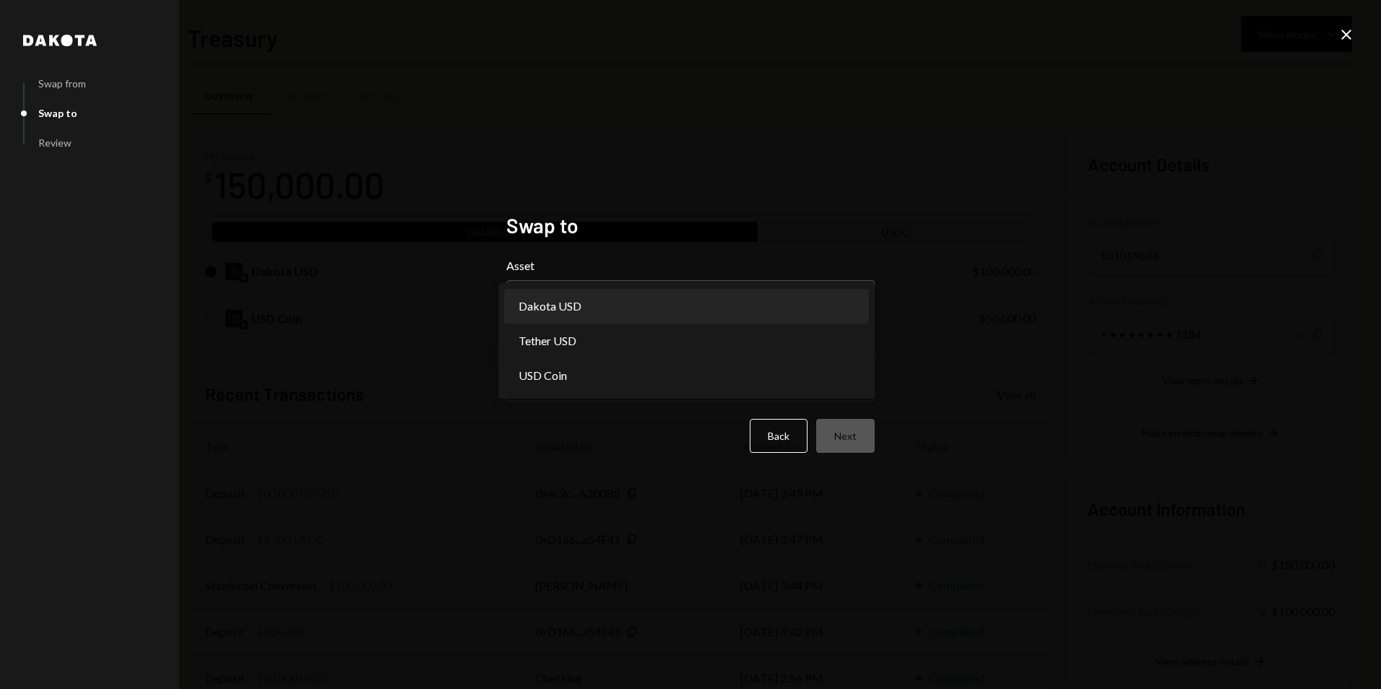
select select "*****"
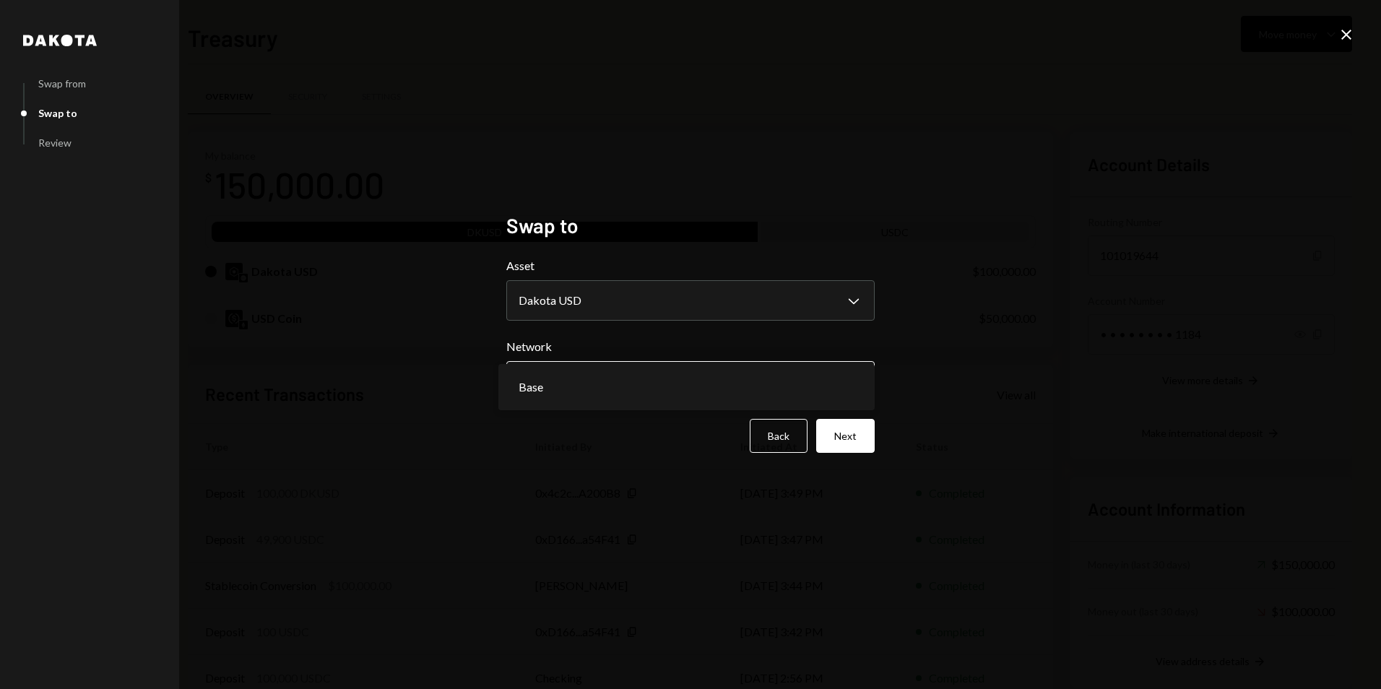
click at [621, 382] on body "P Pipe Foundation Caret Down Home Home Inbox Inbox Activities Transactions Acco…" at bounding box center [690, 344] width 1381 height 689
click at [897, 439] on div "**********" at bounding box center [690, 344] width 1381 height 689
click at [808, 433] on button "Back" at bounding box center [779, 436] width 58 height 34
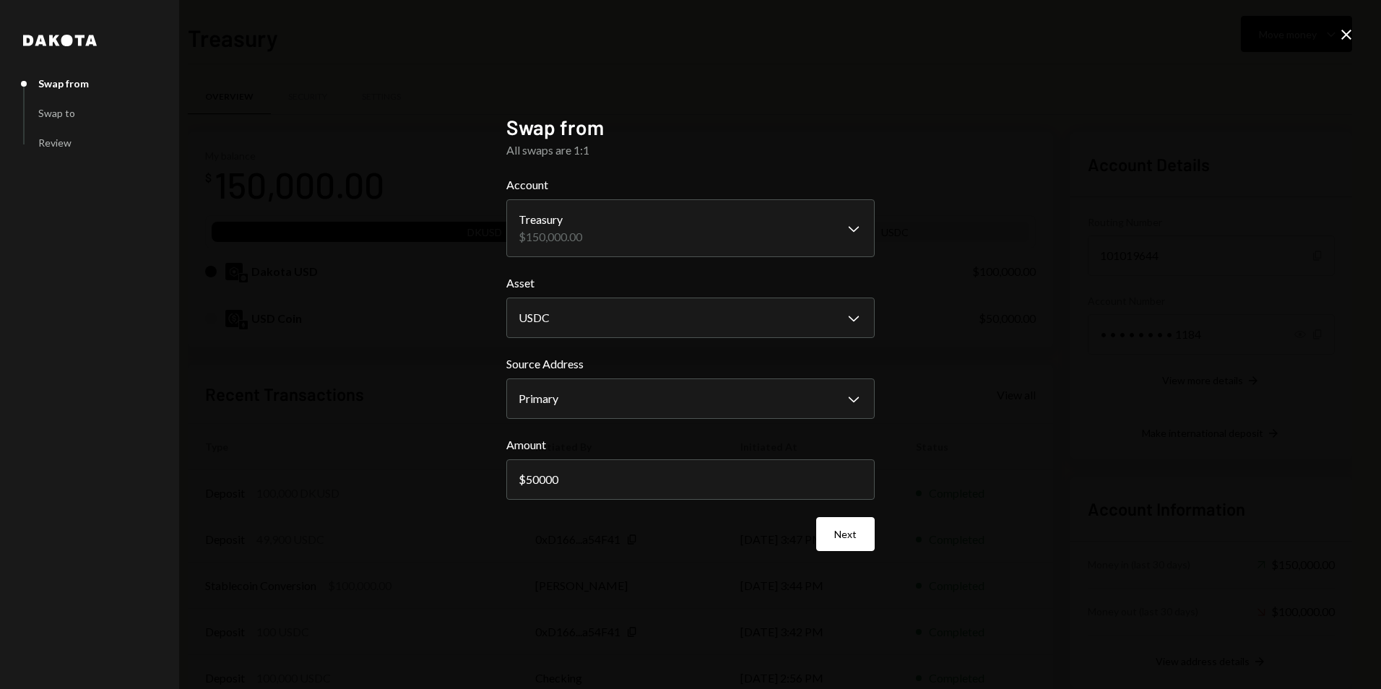
click at [834, 542] on button "Next" at bounding box center [845, 534] width 59 height 34
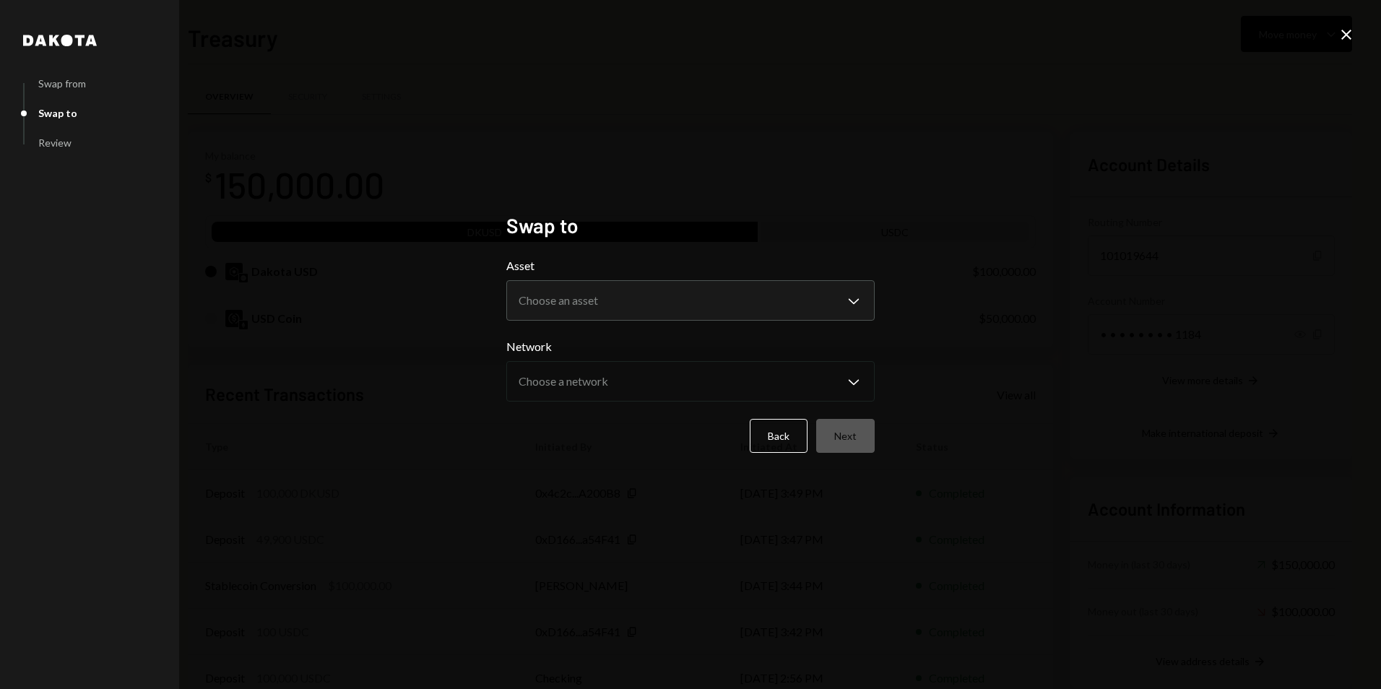
click at [587, 287] on body "P Pipe Foundation Caret Down Home Home Inbox Inbox Activities Transactions Acco…" at bounding box center [690, 344] width 1381 height 689
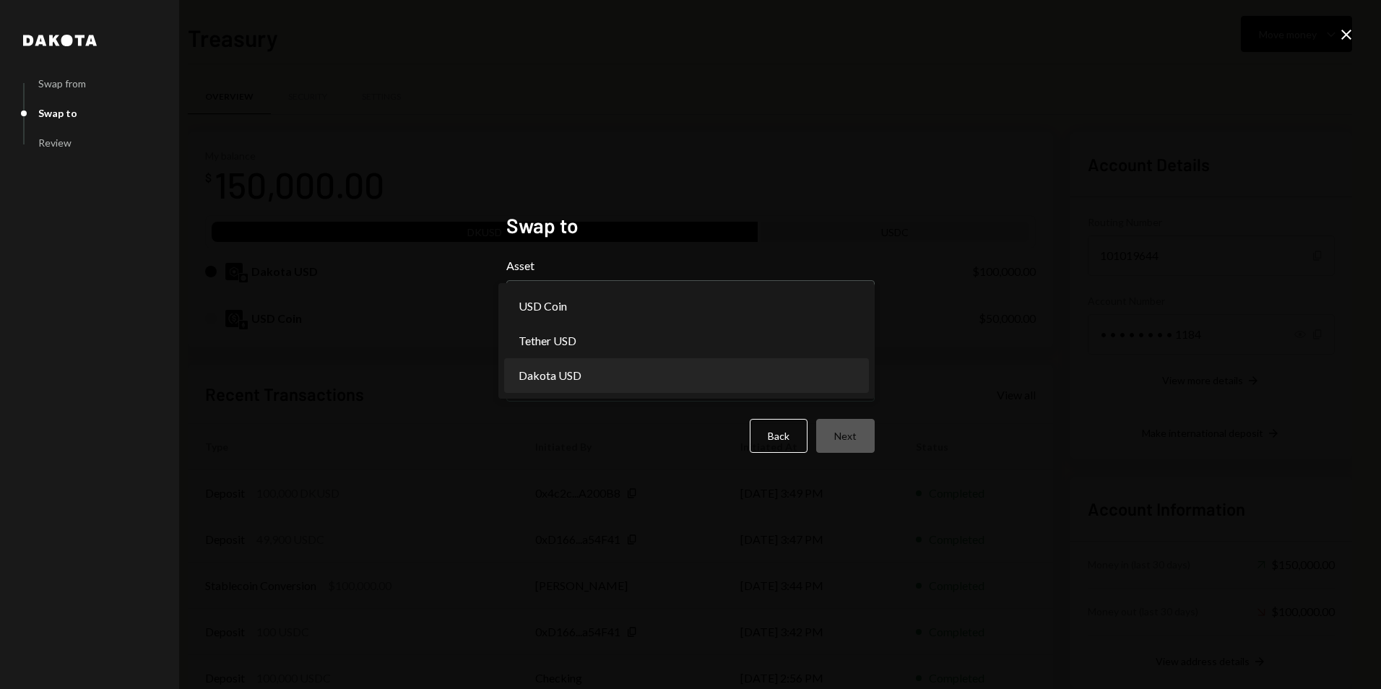
select select "*****"
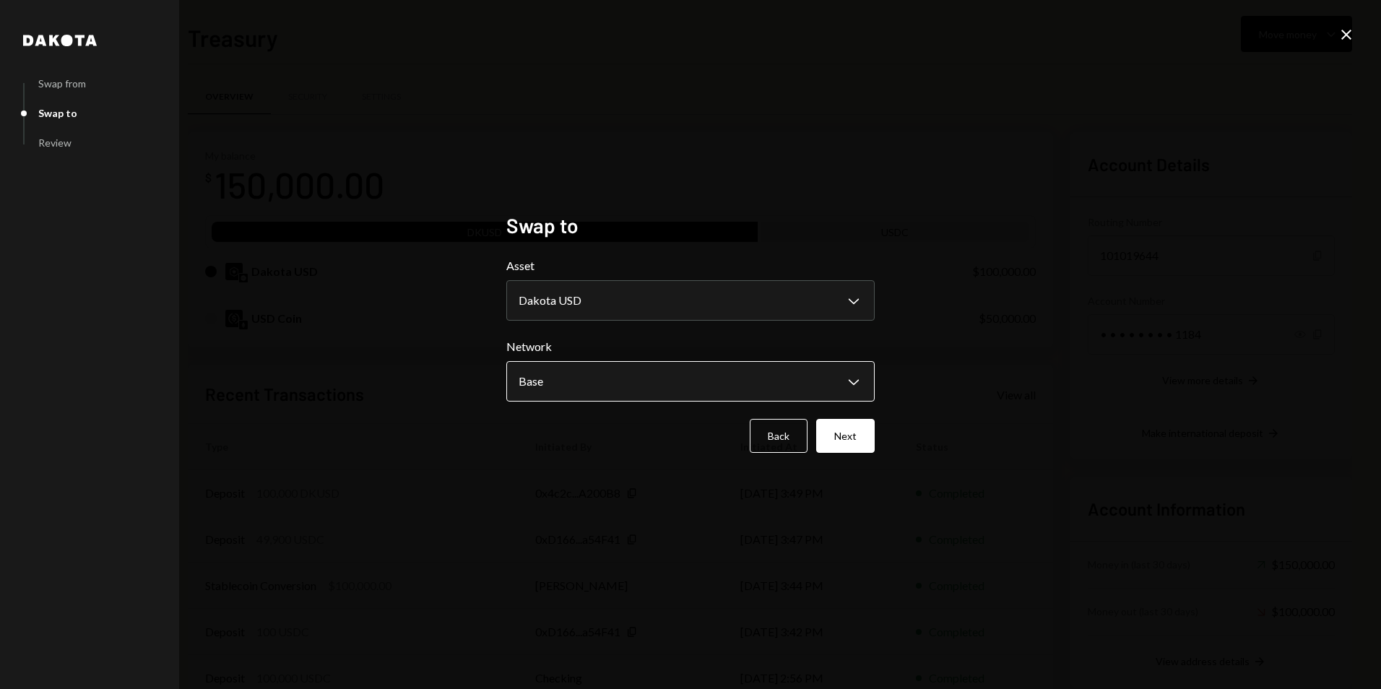
click at [587, 382] on body "P Pipe Foundation Caret Down Home Home Inbox Inbox Activities Transactions Acco…" at bounding box center [690, 344] width 1381 height 689
click at [835, 434] on button "Next" at bounding box center [845, 436] width 59 height 34
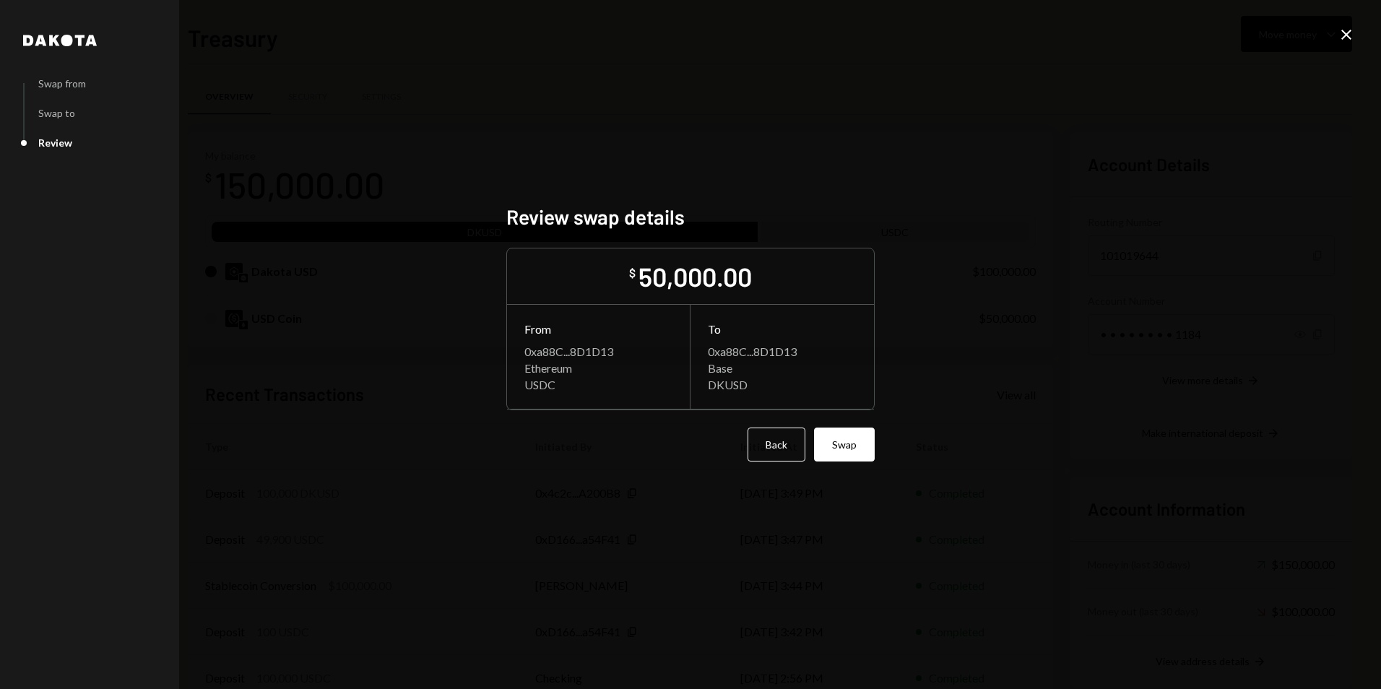
click at [832, 431] on button "Swap" at bounding box center [844, 445] width 61 height 34
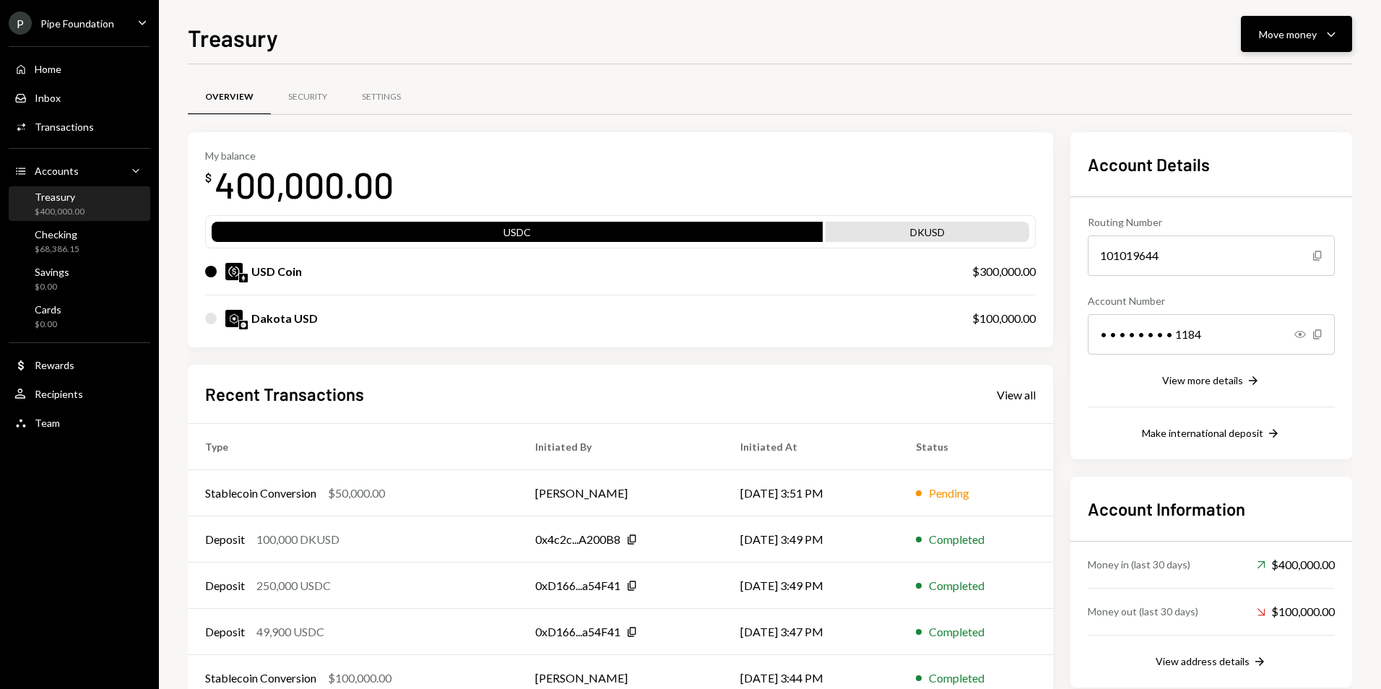
click at [1269, 38] on div "Move money" at bounding box center [1288, 34] width 58 height 15
click at [797, 155] on div "My balance $ 400,000.00" at bounding box center [620, 179] width 831 height 58
click at [1274, 38] on div "Move money" at bounding box center [1288, 34] width 58 height 15
click at [1255, 145] on div "Deposit" at bounding box center [1285, 142] width 105 height 15
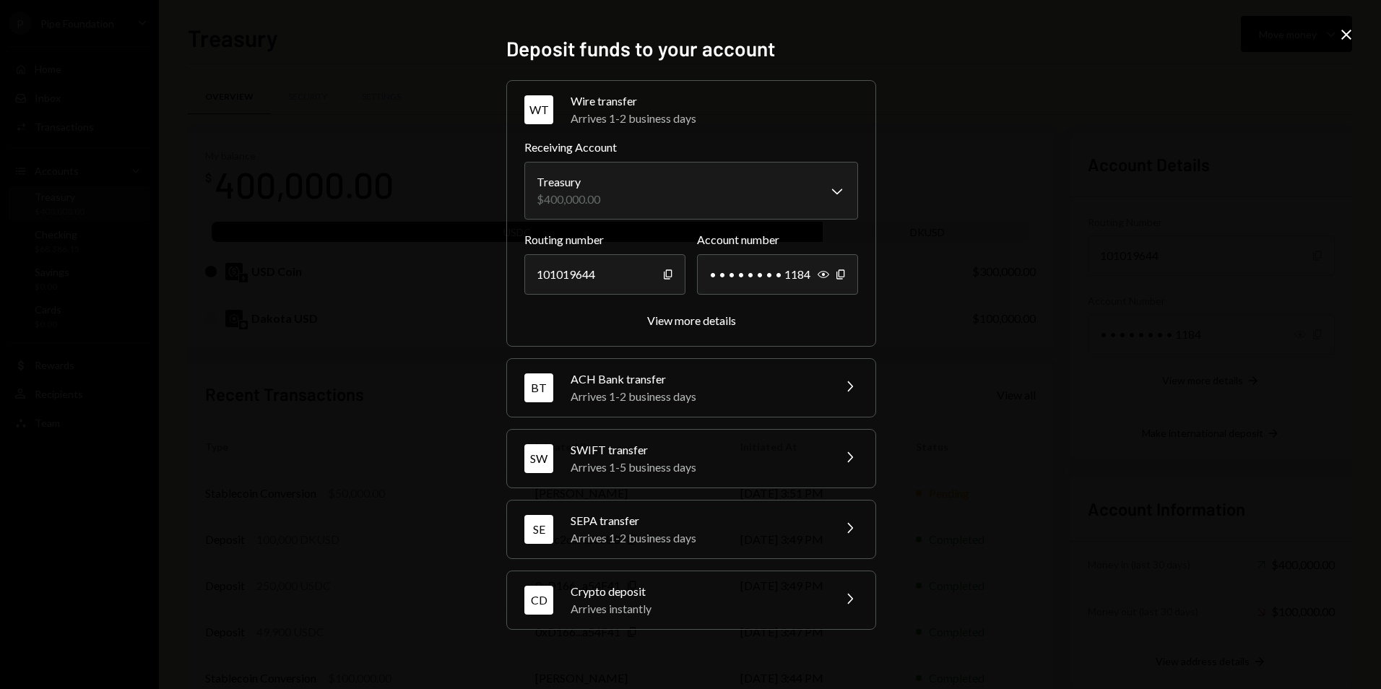
click at [668, 600] on div "Arrives instantly" at bounding box center [697, 608] width 253 height 17
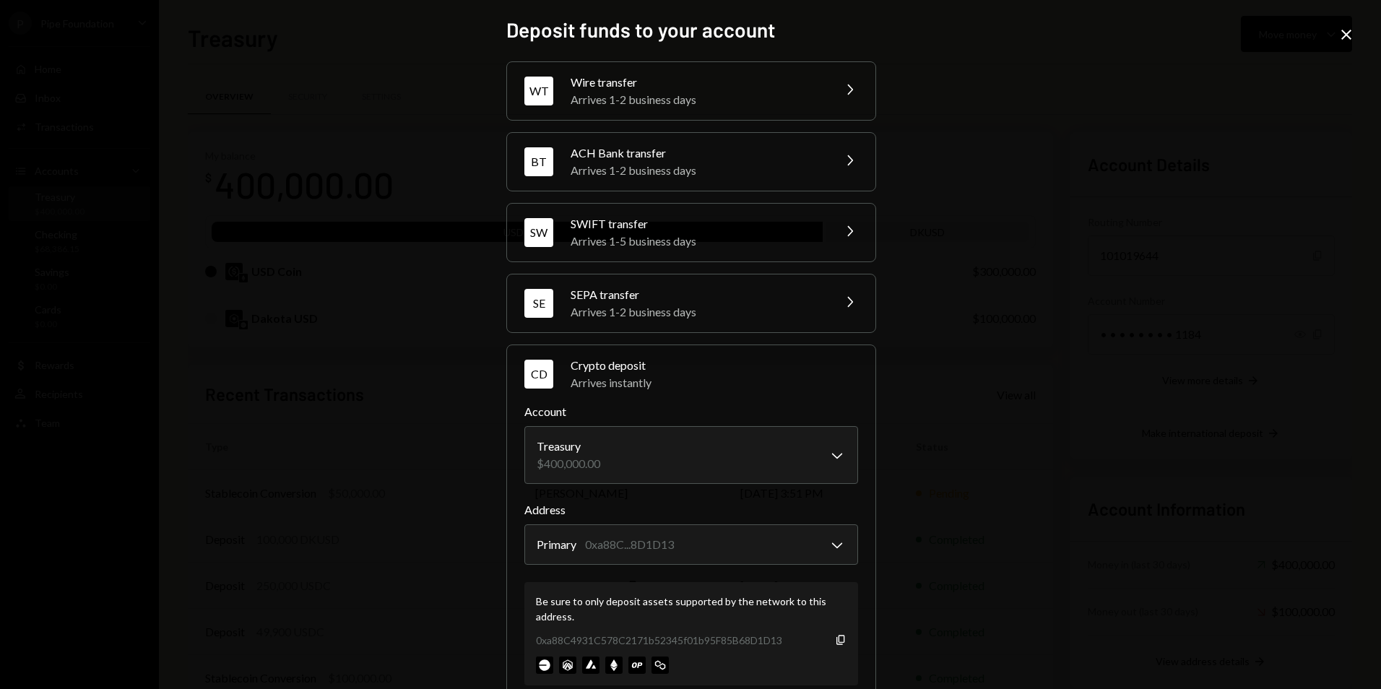
click at [837, 638] on icon "button" at bounding box center [841, 639] width 8 height 9
click at [1351, 33] on icon "Close" at bounding box center [1346, 34] width 17 height 17
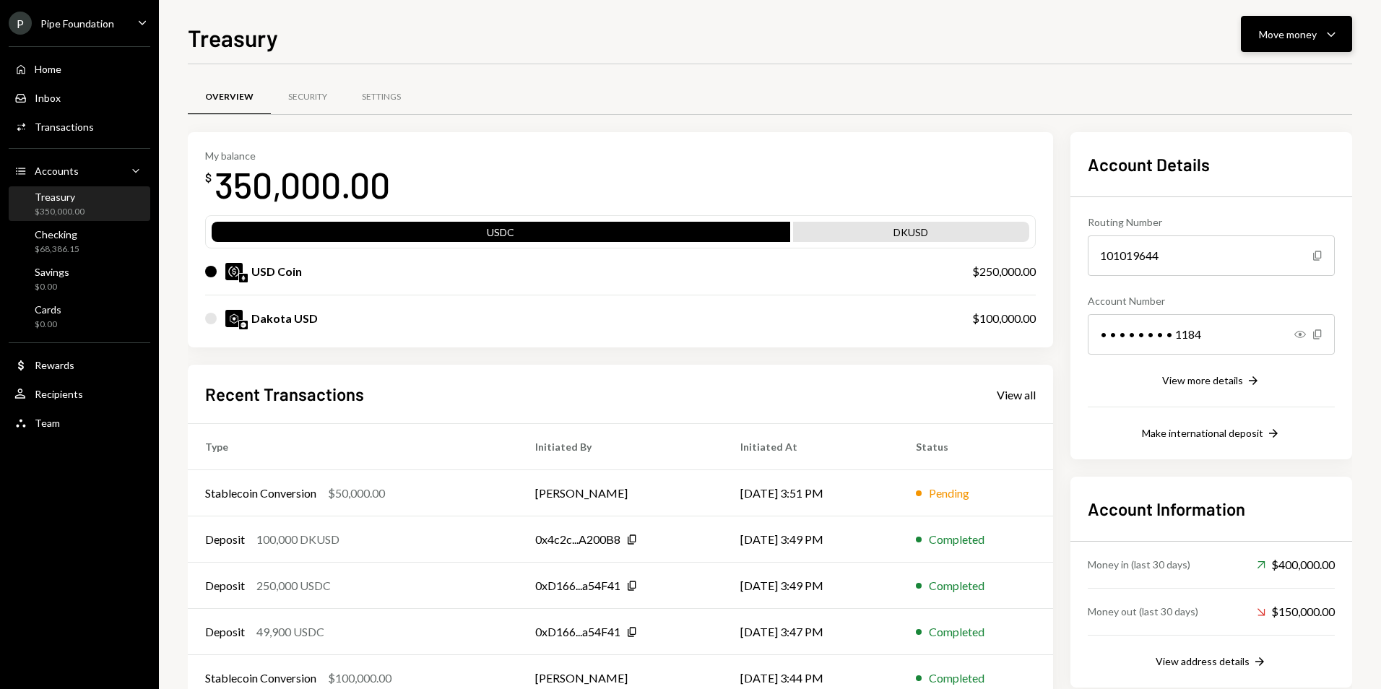
click at [1300, 27] on div "Move money" at bounding box center [1288, 34] width 58 height 15
click at [1276, 177] on div "Swap Swap stablecoins" at bounding box center [1274, 187] width 144 height 33
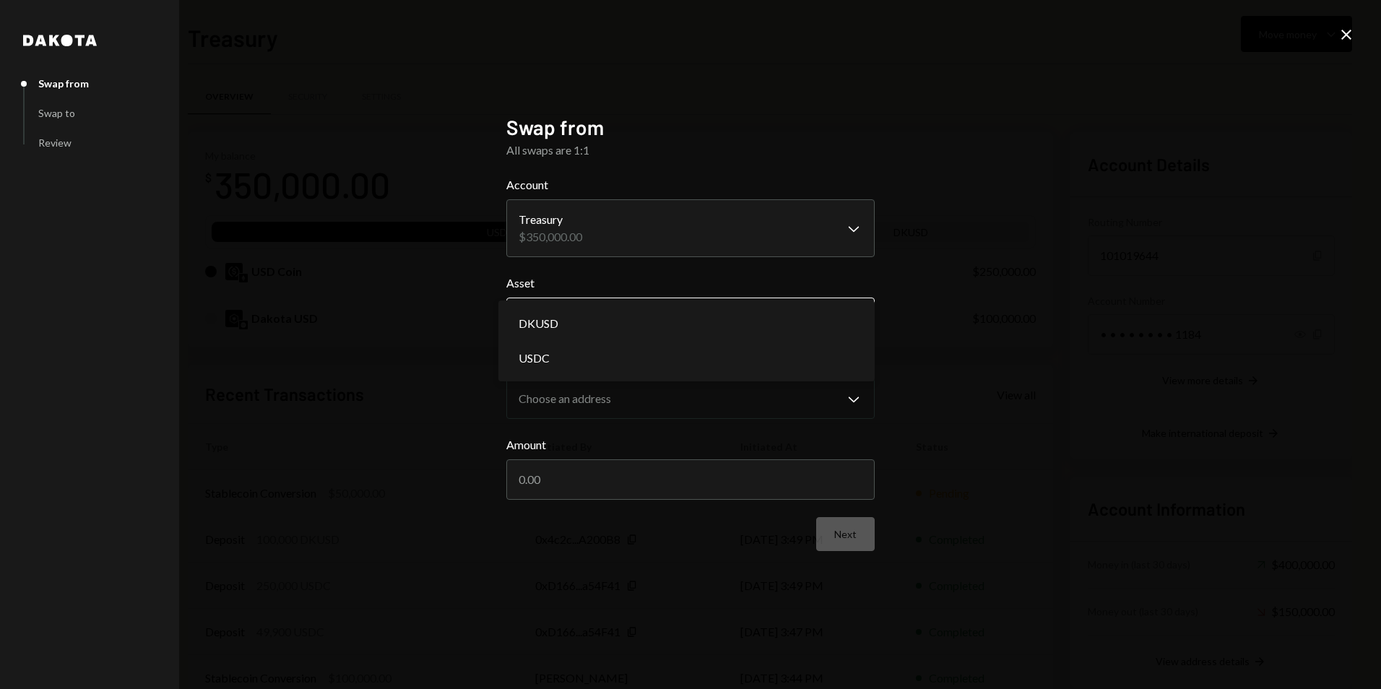
click at [602, 328] on body "P Pipe Foundation Caret Down Home Home Inbox Inbox Activities Transactions Acco…" at bounding box center [690, 344] width 1381 height 689
select select "****"
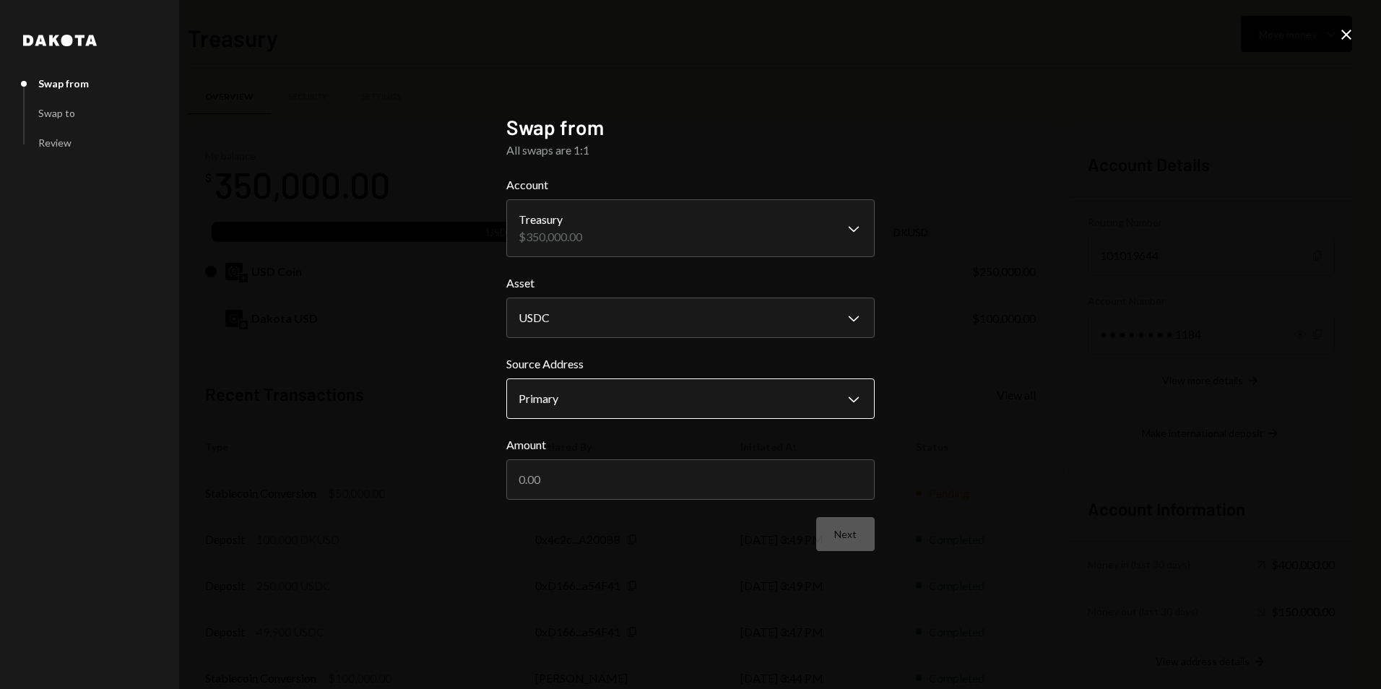
click at [597, 392] on body "P Pipe Foundation Caret Down Home Home Inbox Inbox Activities Transactions Acco…" at bounding box center [690, 344] width 1381 height 689
click at [582, 480] on input "Amount" at bounding box center [690, 480] width 368 height 40
click at [660, 394] on body "P Pipe Foundation Caret Down Home Home Inbox Inbox Activities Transactions Acco…" at bounding box center [690, 344] width 1381 height 689
click at [636, 480] on input "Amount" at bounding box center [690, 480] width 368 height 40
click at [637, 478] on input "Amount" at bounding box center [690, 480] width 368 height 40
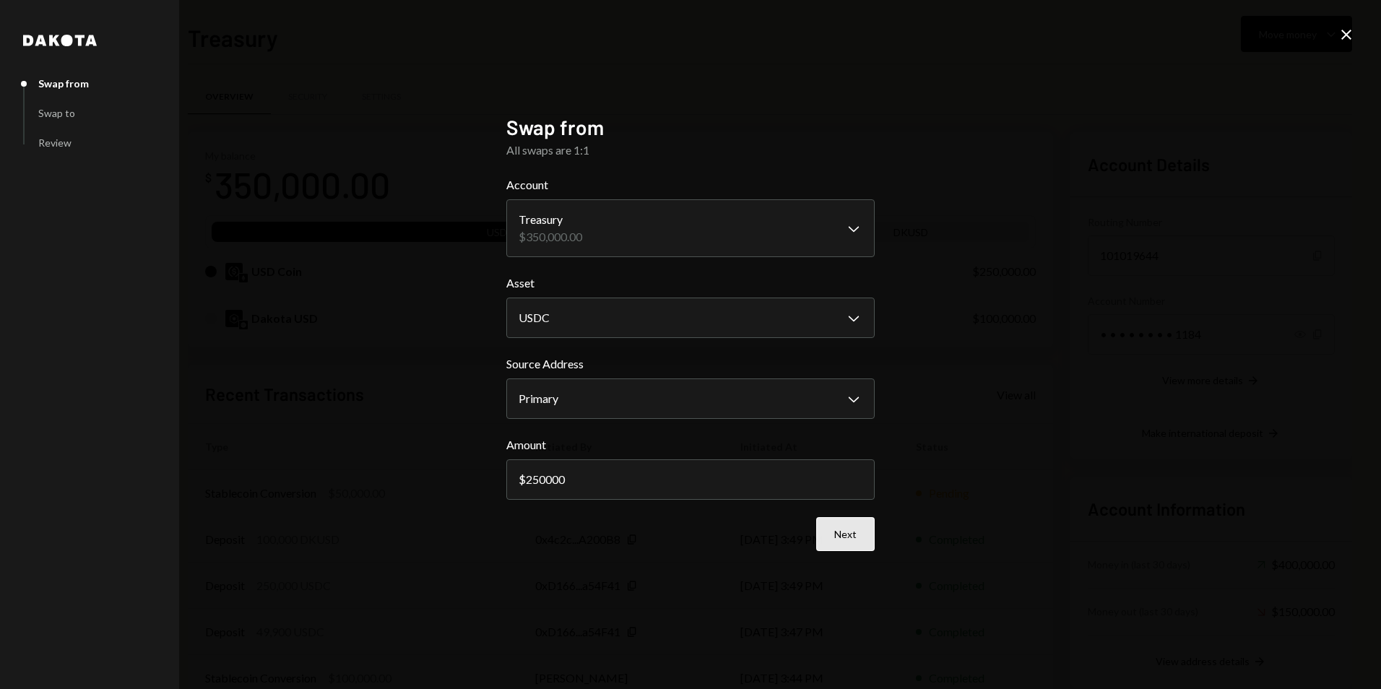
type input "250000"
click at [845, 540] on button "Next" at bounding box center [845, 534] width 59 height 34
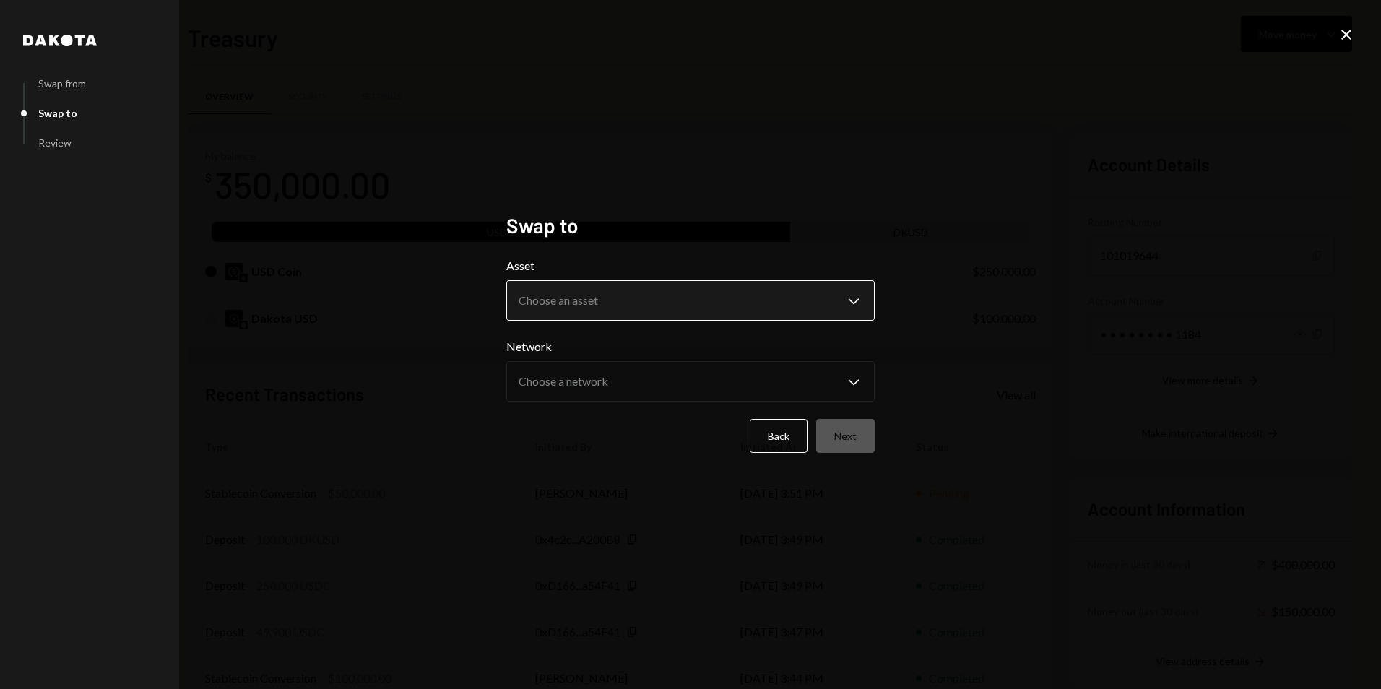
click at [567, 309] on body "P Pipe Foundation Caret Down Home Home Inbox Inbox Activities Transactions Acco…" at bounding box center [690, 344] width 1381 height 689
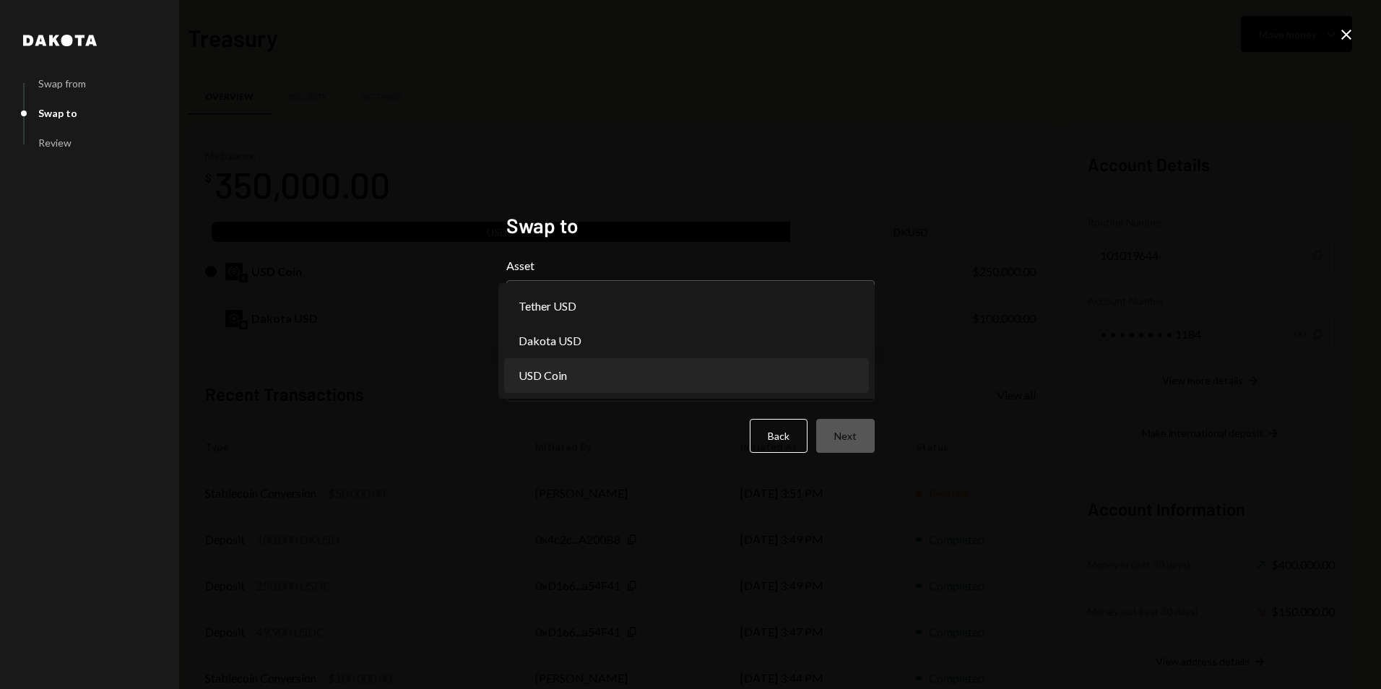
select select "****"
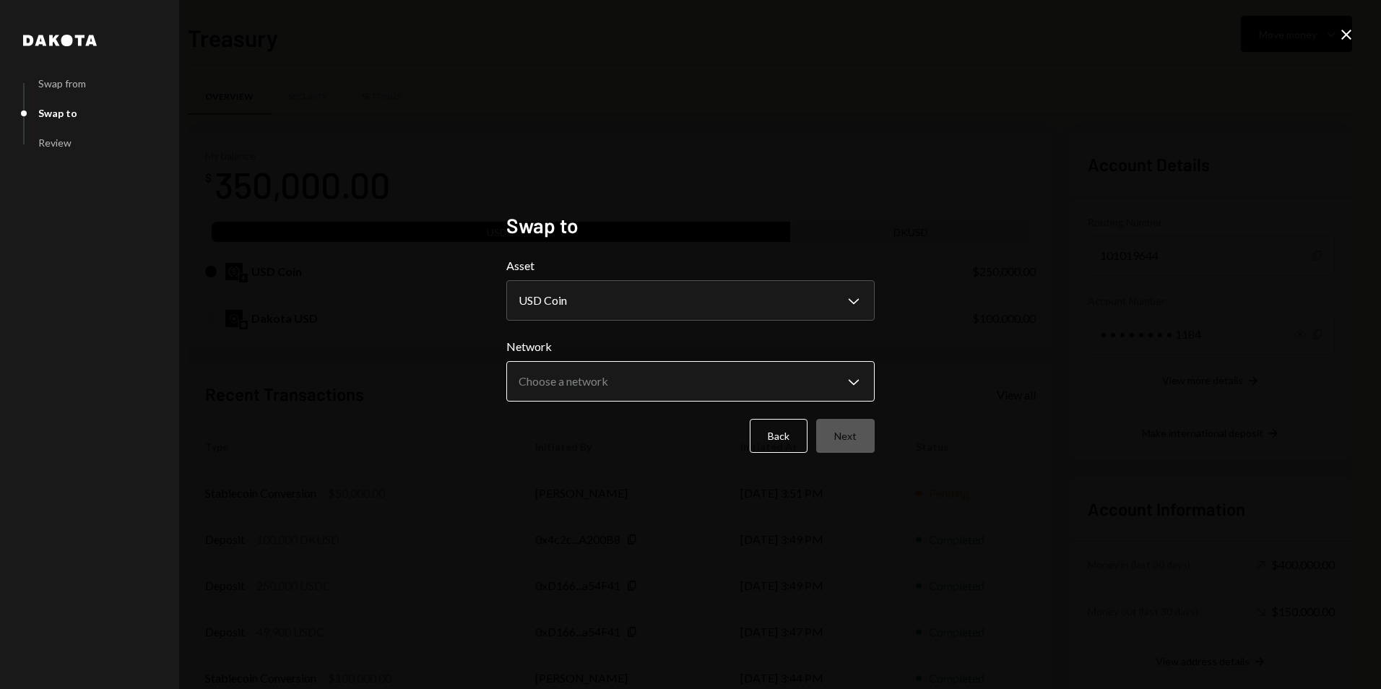
click at [584, 380] on body "P Pipe Foundation Caret Down Home Home Inbox Inbox Activities Transactions Acco…" at bounding box center [690, 344] width 1381 height 689
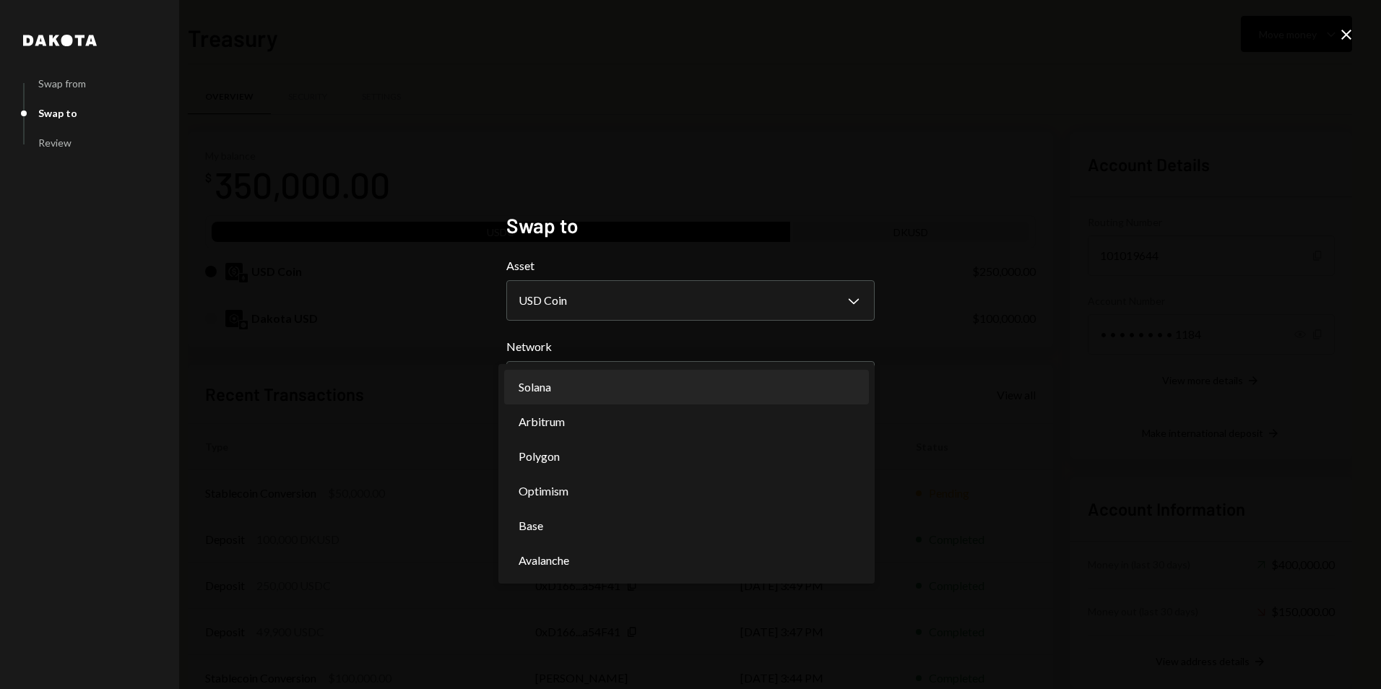
select select "**********"
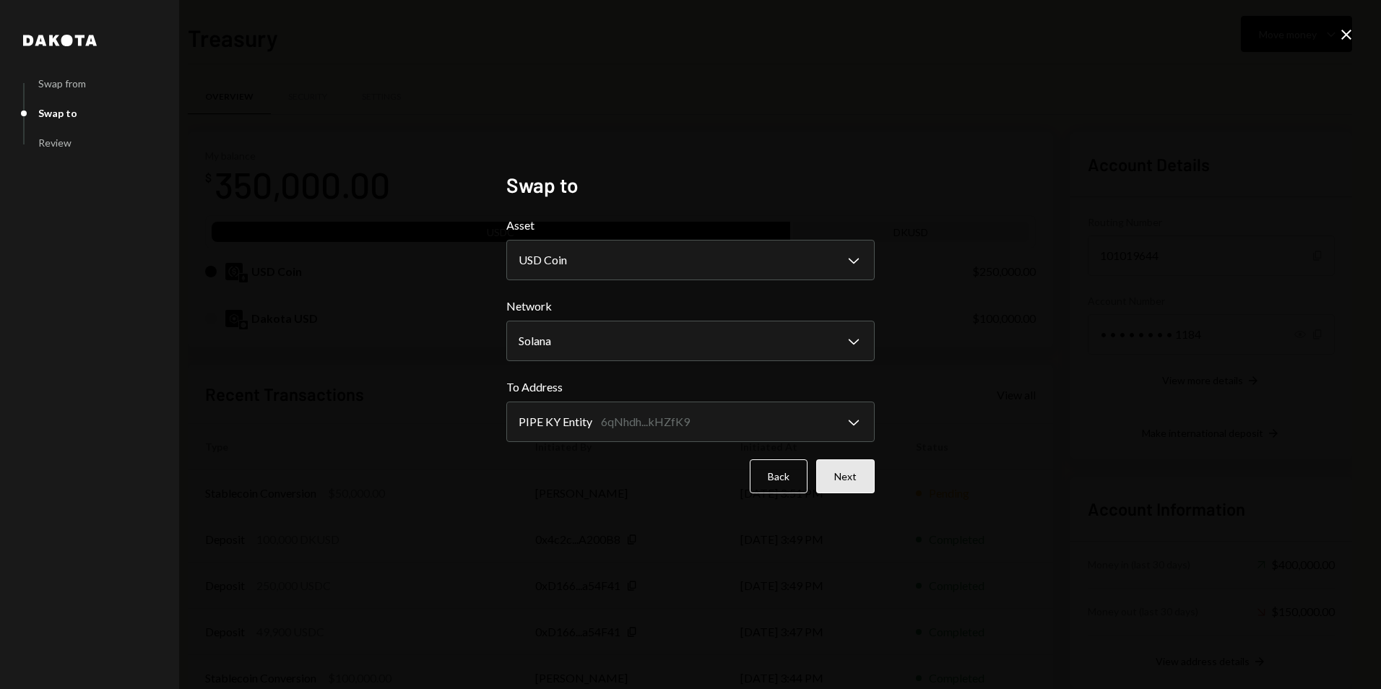
click at [857, 491] on button "Next" at bounding box center [845, 477] width 59 height 34
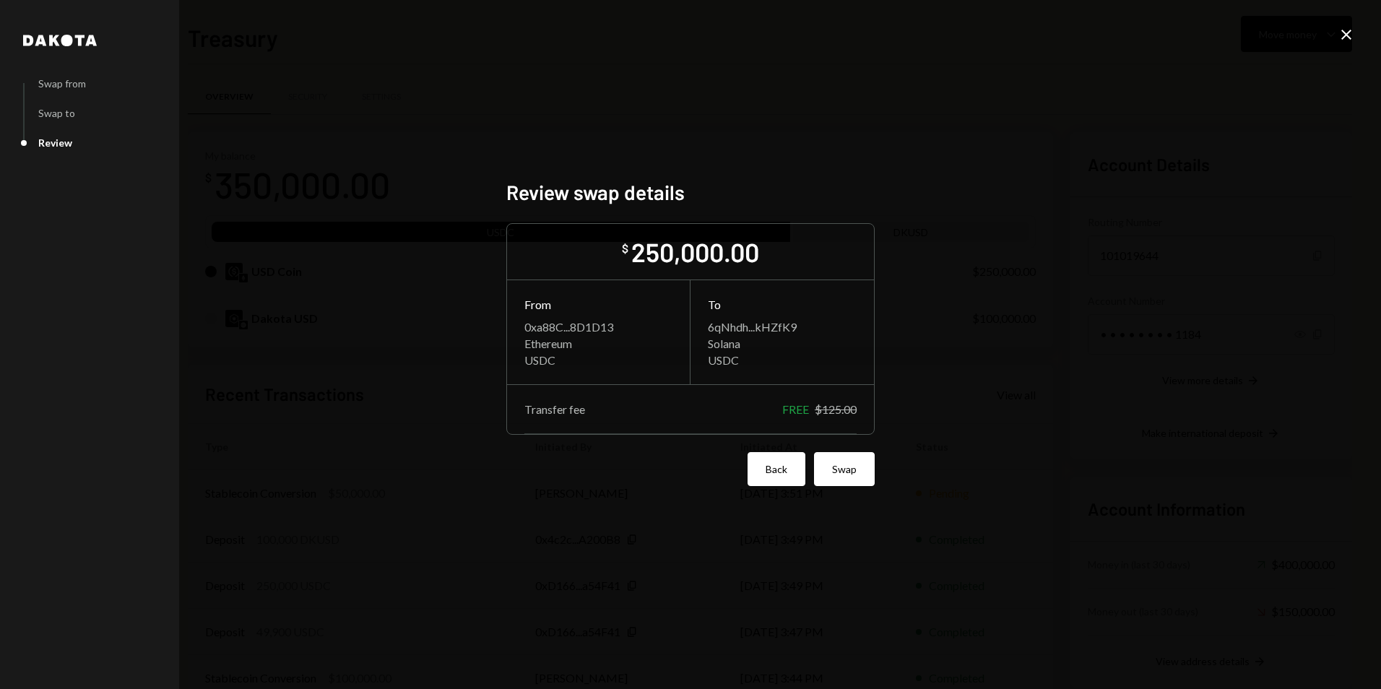
click at [787, 465] on button "Back" at bounding box center [777, 469] width 58 height 34
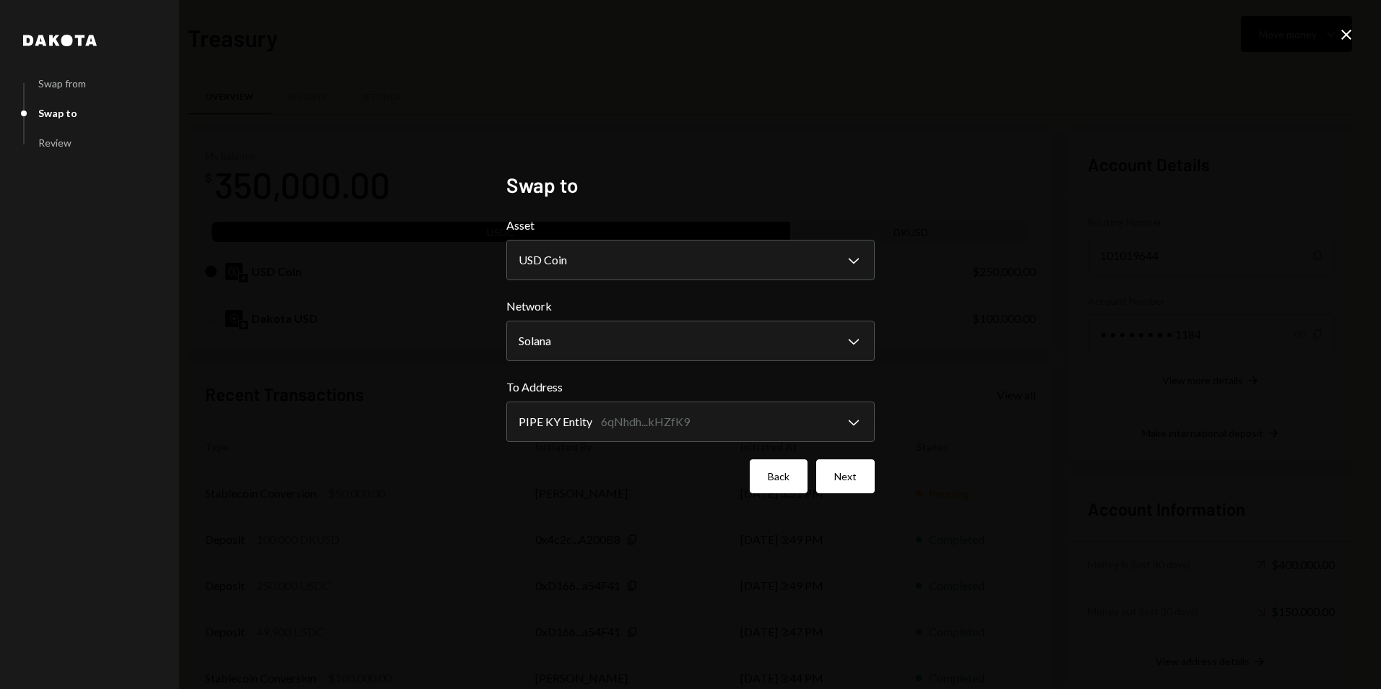
click at [779, 470] on button "Back" at bounding box center [779, 477] width 58 height 34
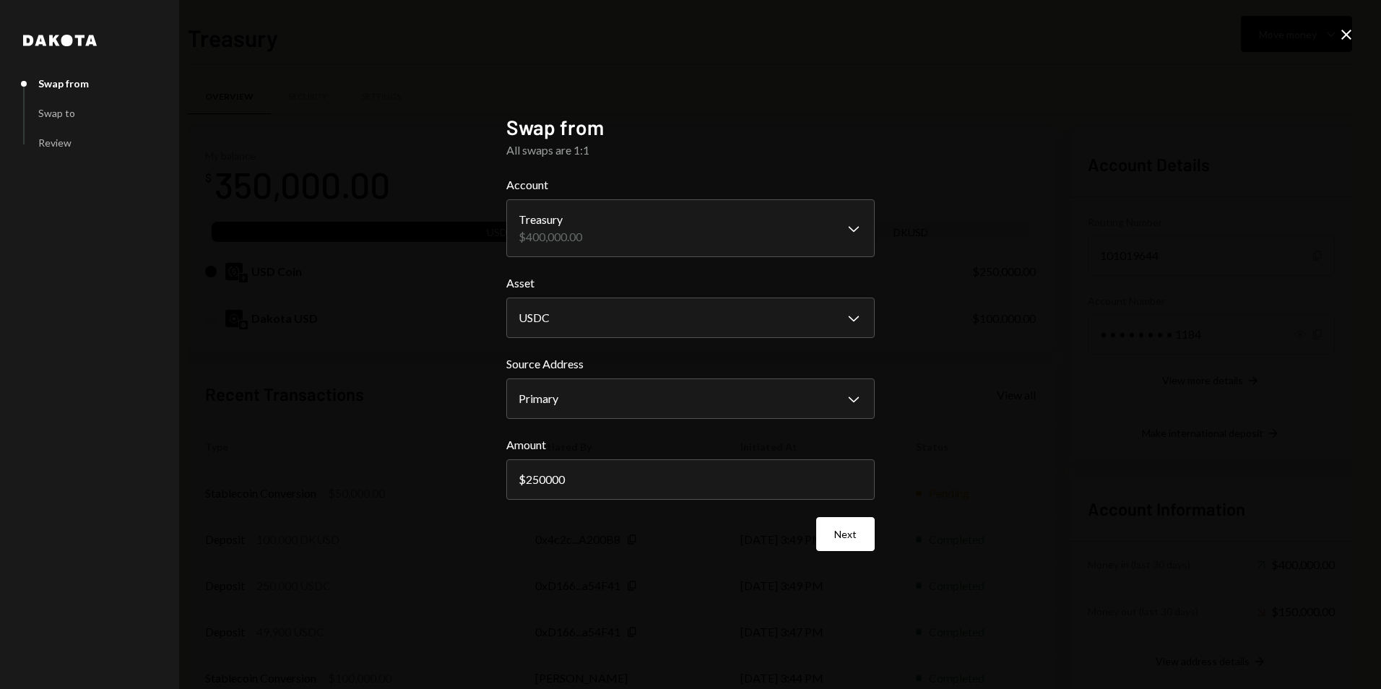
click at [1349, 37] on icon at bounding box center [1347, 35] width 10 height 10
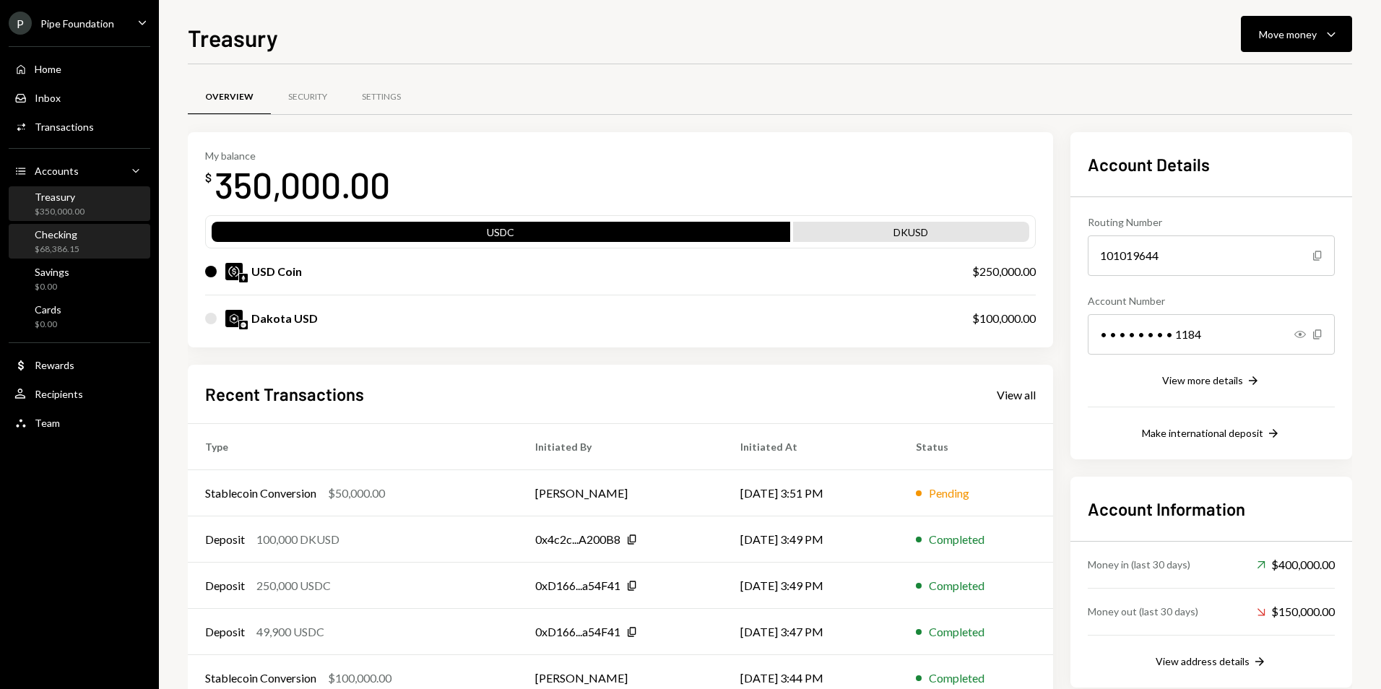
click at [78, 230] on div "Checking" at bounding box center [57, 234] width 45 height 12
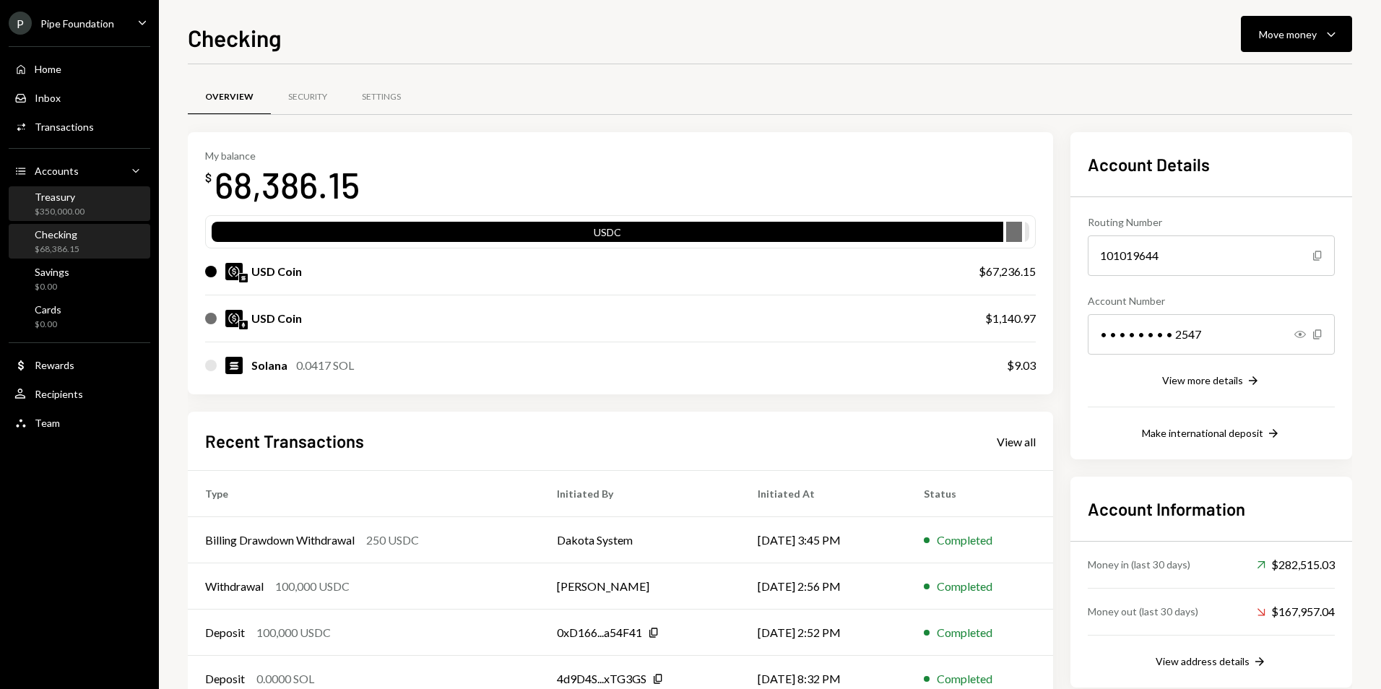
click at [66, 217] on div "$350,000.00" at bounding box center [60, 212] width 50 height 12
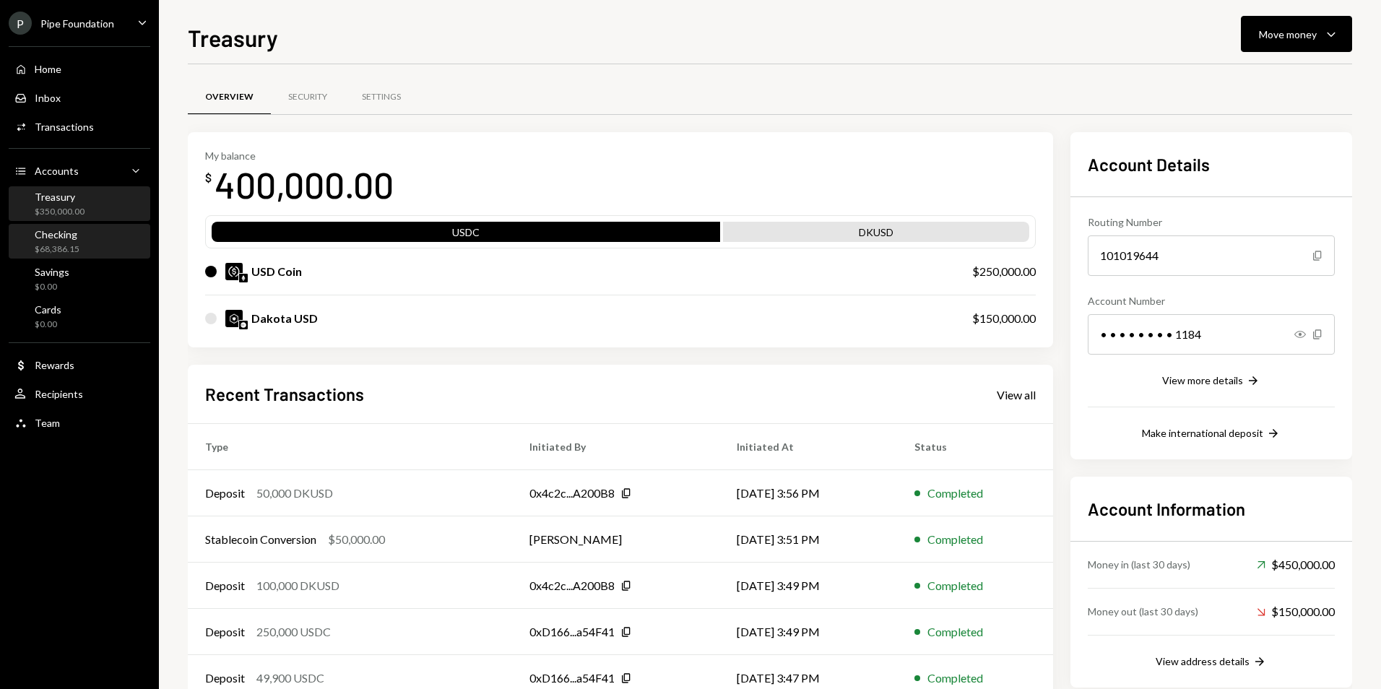
click at [87, 258] on div "Checking $68,386.15" at bounding box center [79, 241] width 130 height 33
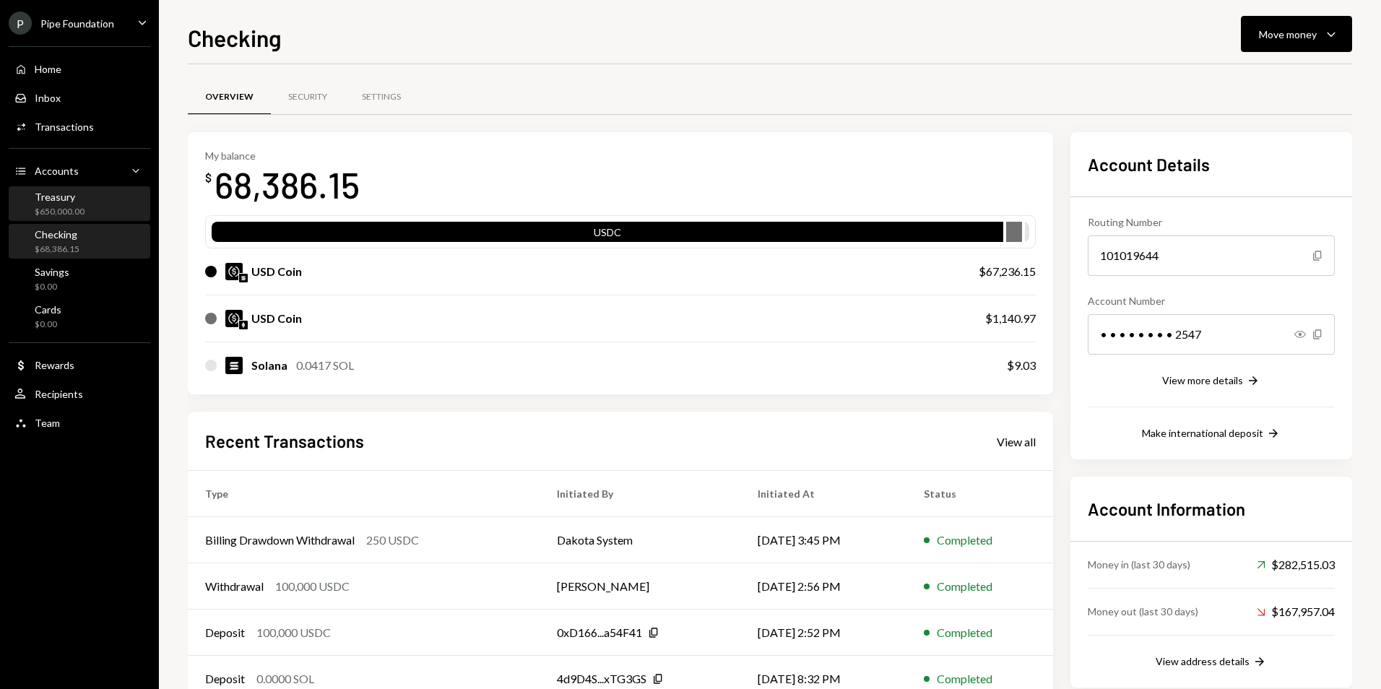
click at [87, 201] on div "Treasury $650,000.00" at bounding box center [79, 204] width 130 height 27
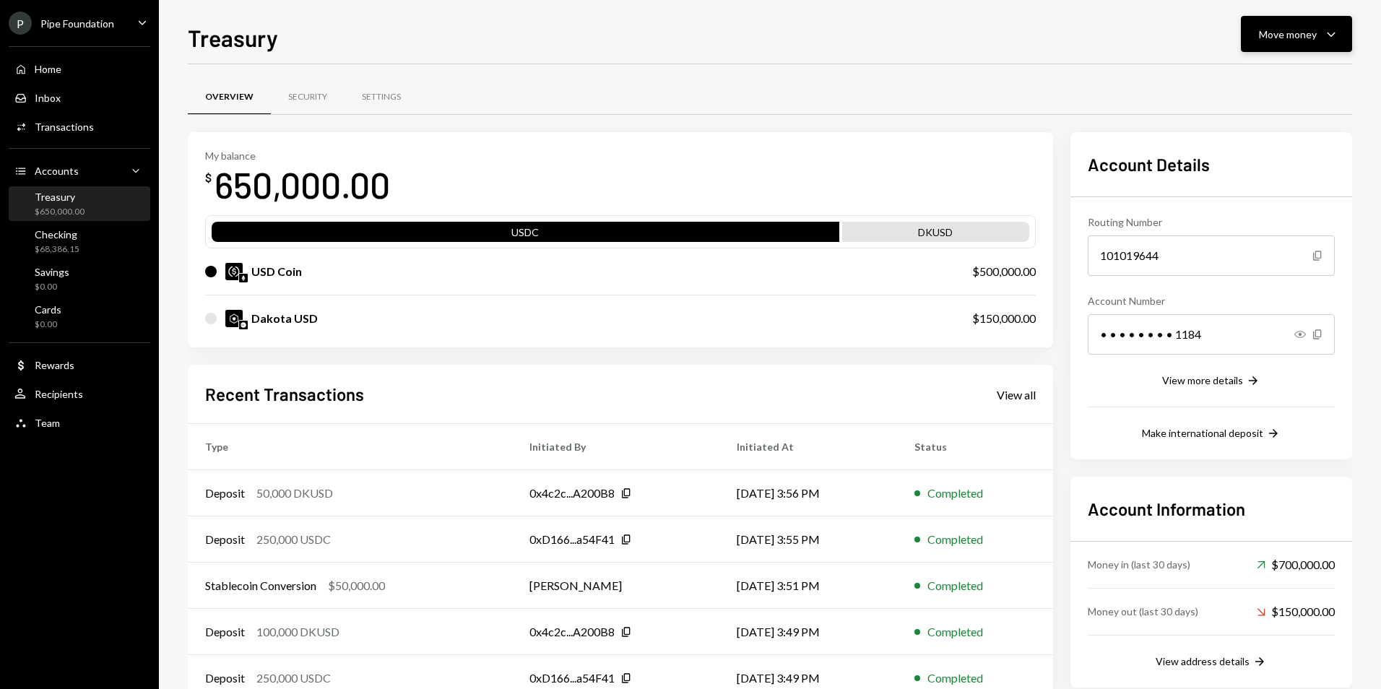
drag, startPoint x: 1290, startPoint y: 52, endPoint x: 1287, endPoint y: 22, distance: 30.5
click at [1290, 51] on div "Treasury Move money Caret Down Overview Security Settings My balance $ 650,000.…" at bounding box center [770, 354] width 1165 height 669
click at [1287, 22] on button "Move money Caret Down" at bounding box center [1296, 34] width 111 height 36
click at [1261, 144] on div "Deposit" at bounding box center [1285, 142] width 105 height 15
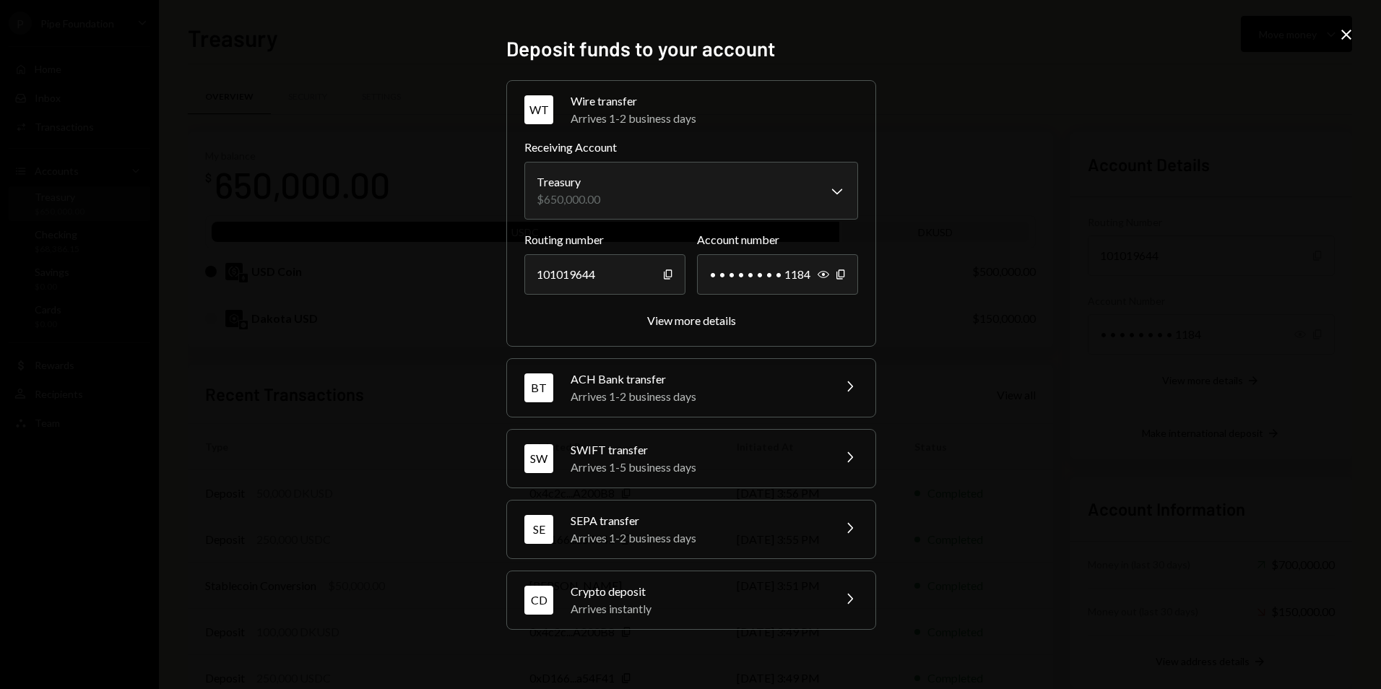
click at [703, 577] on div "CD Crypto deposit Arrives instantly Chevron Right" at bounding box center [691, 600] width 368 height 58
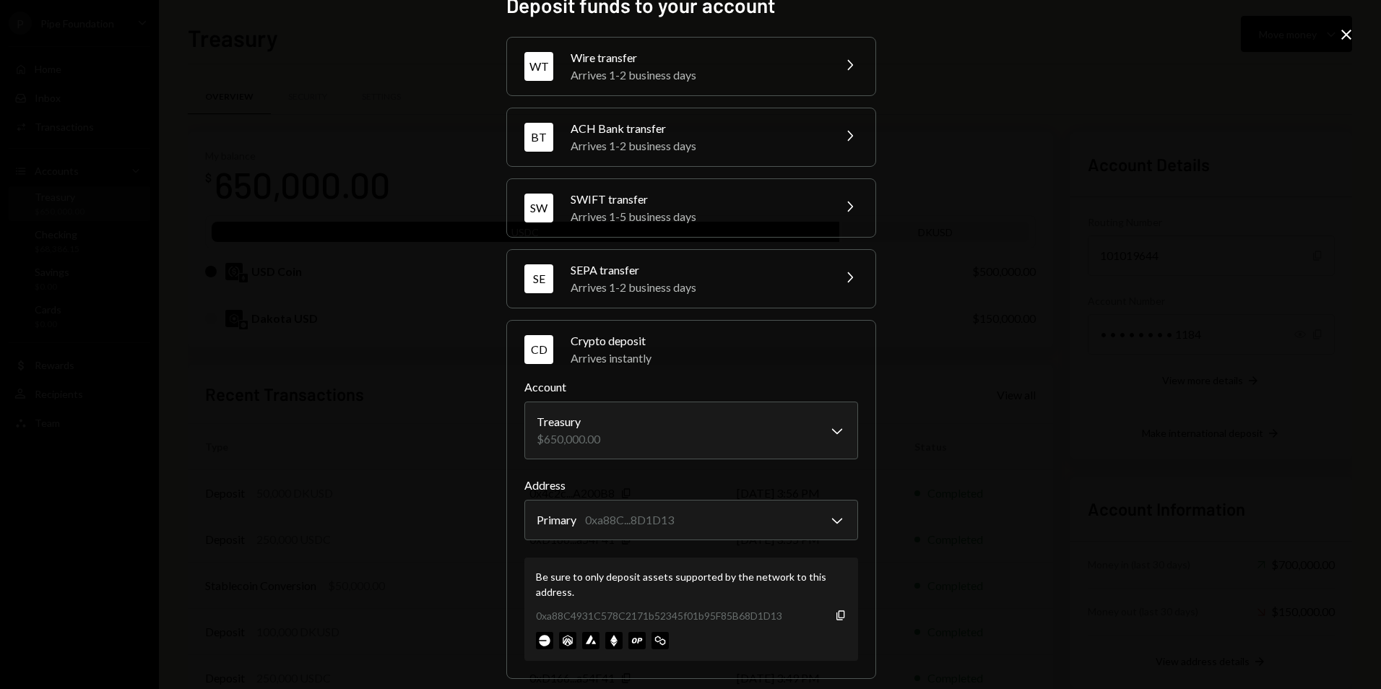
scroll to position [38, 0]
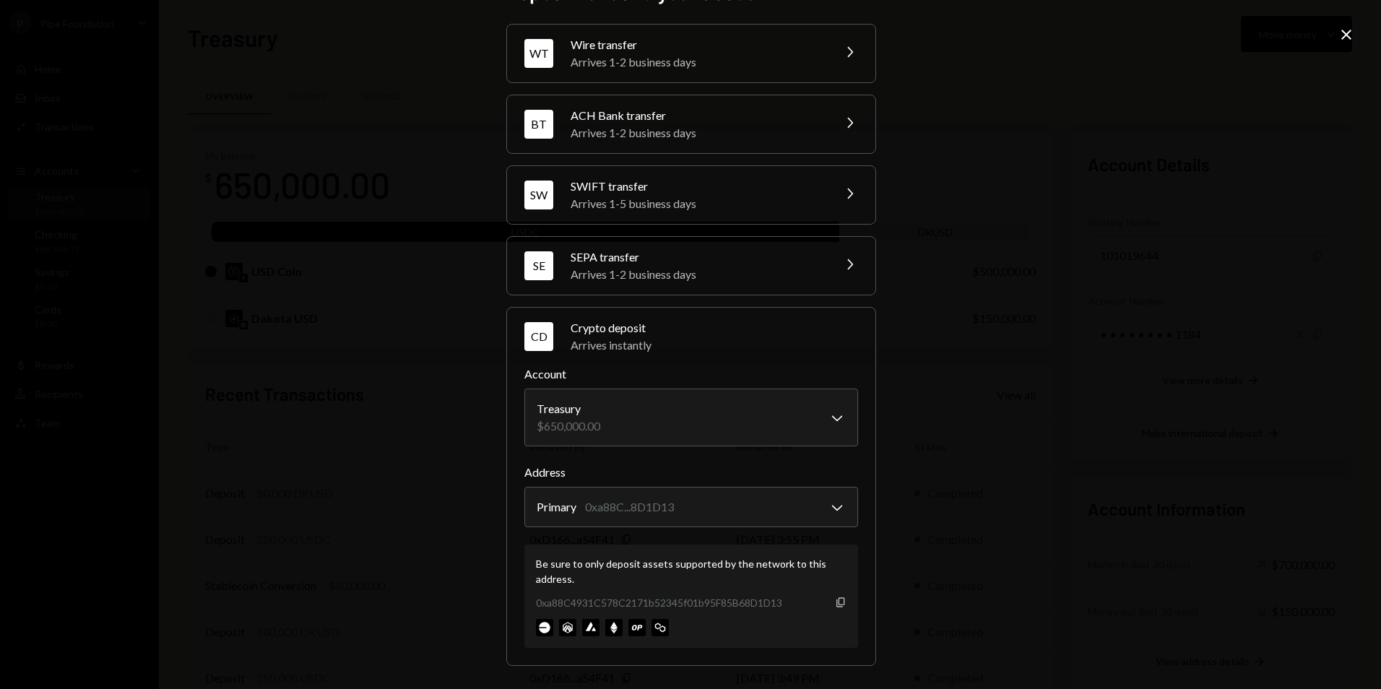
click at [837, 603] on icon "button" at bounding box center [841, 601] width 8 height 9
drag, startPoint x: 1340, startPoint y: 31, endPoint x: 535, endPoint y: 246, distance: 833.0
click at [1340, 31] on icon "Close" at bounding box center [1346, 34] width 17 height 17
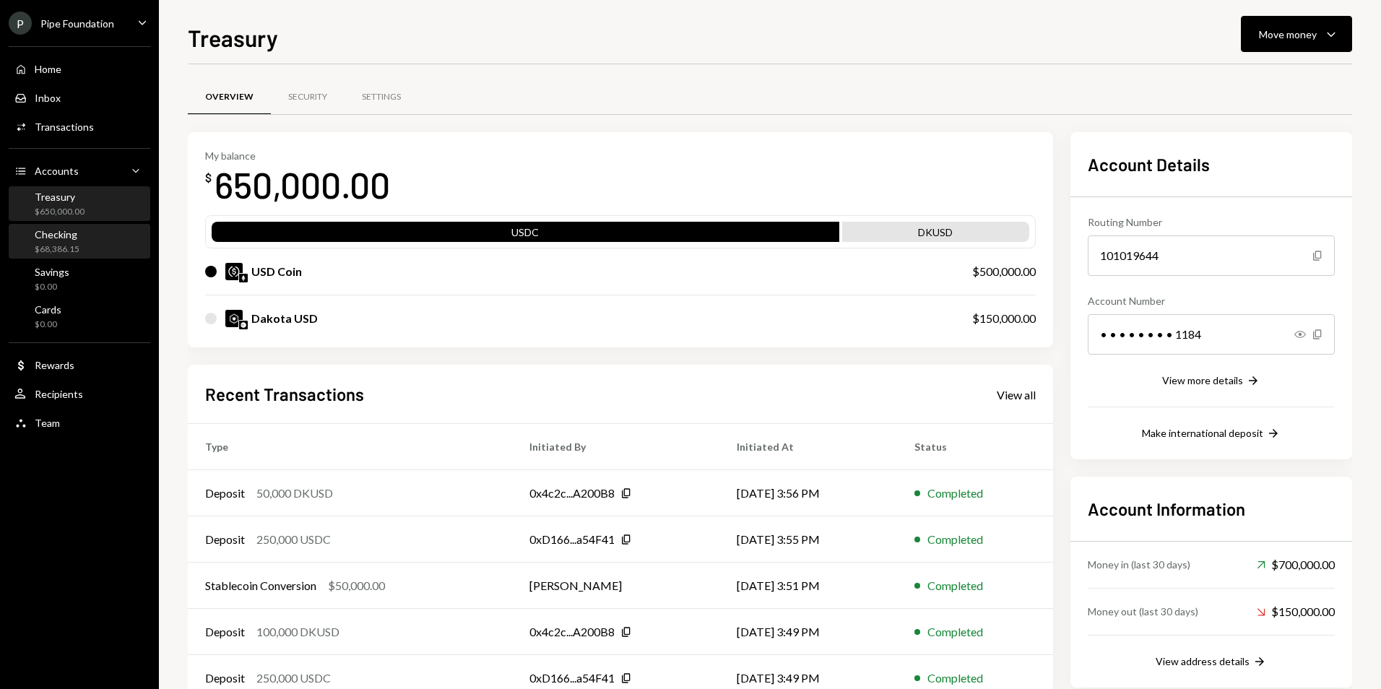
click at [82, 240] on div "Checking $68,386.15" at bounding box center [79, 241] width 130 height 27
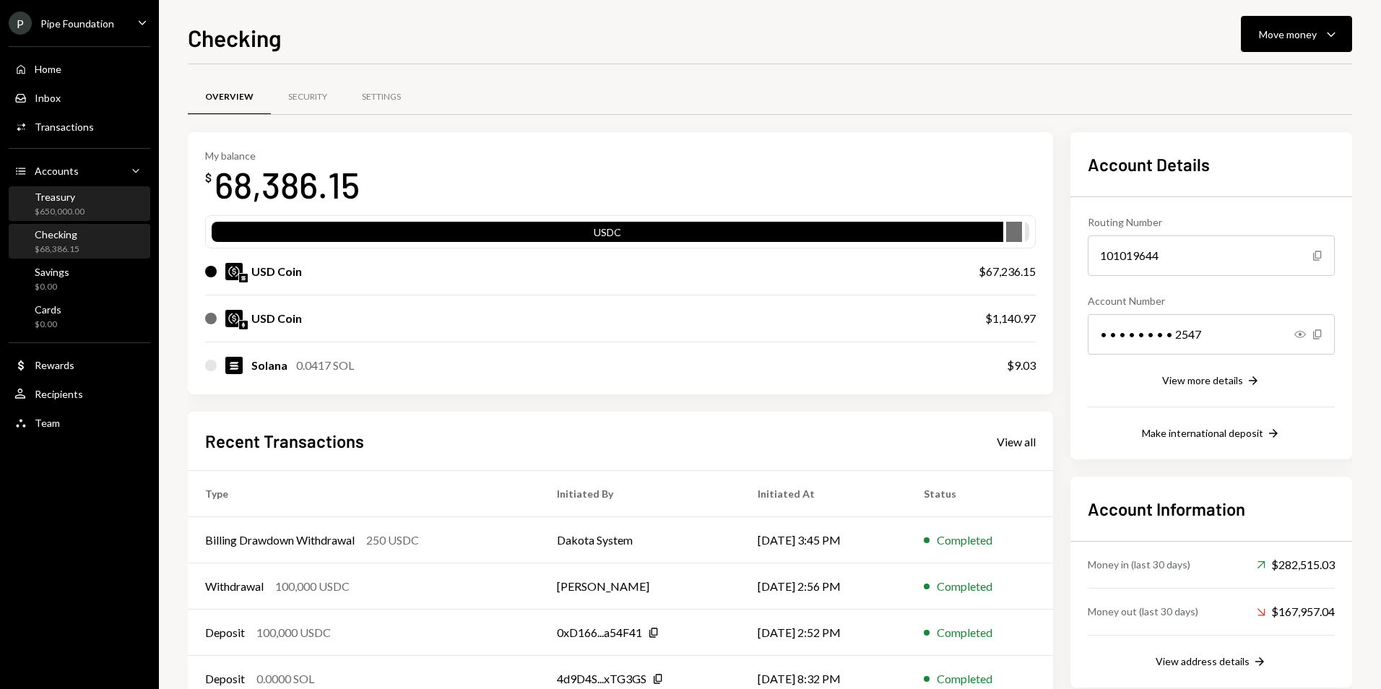
click at [105, 205] on div "Treasury $650,000.00" at bounding box center [79, 204] width 130 height 27
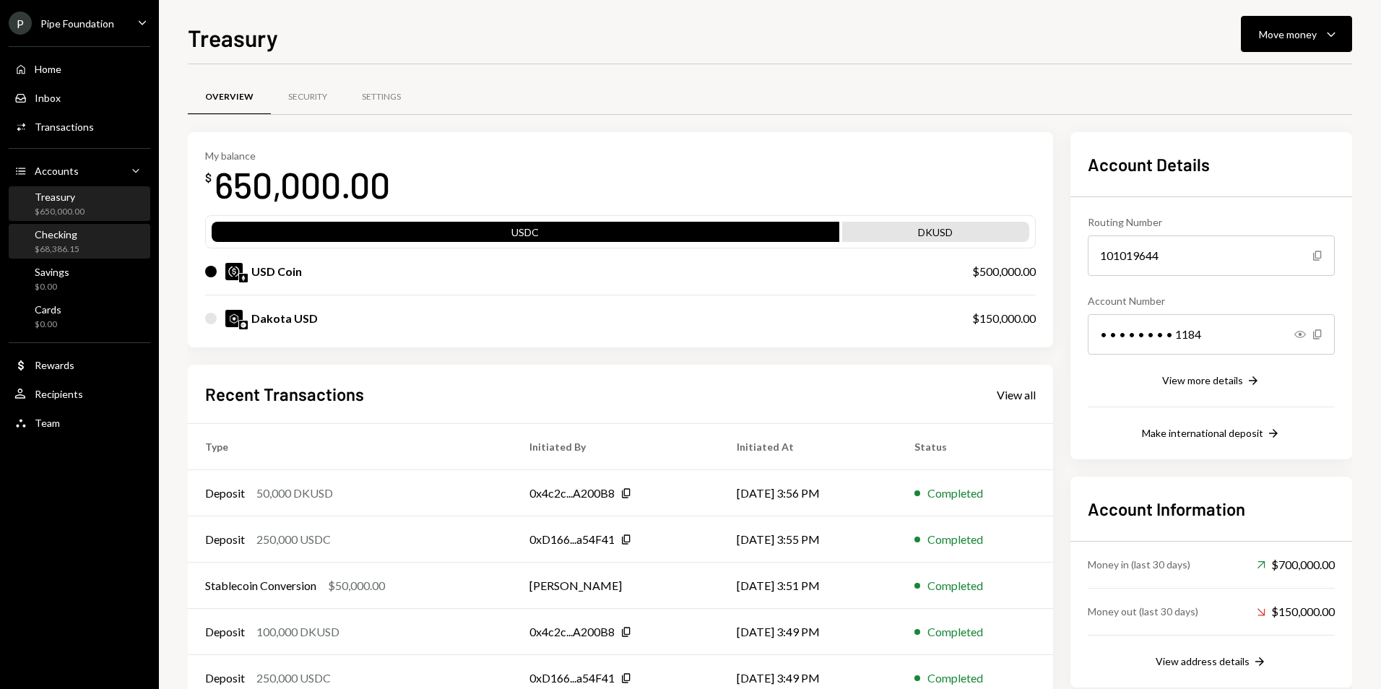
click at [92, 251] on div "Checking $68,386.15" at bounding box center [79, 241] width 130 height 27
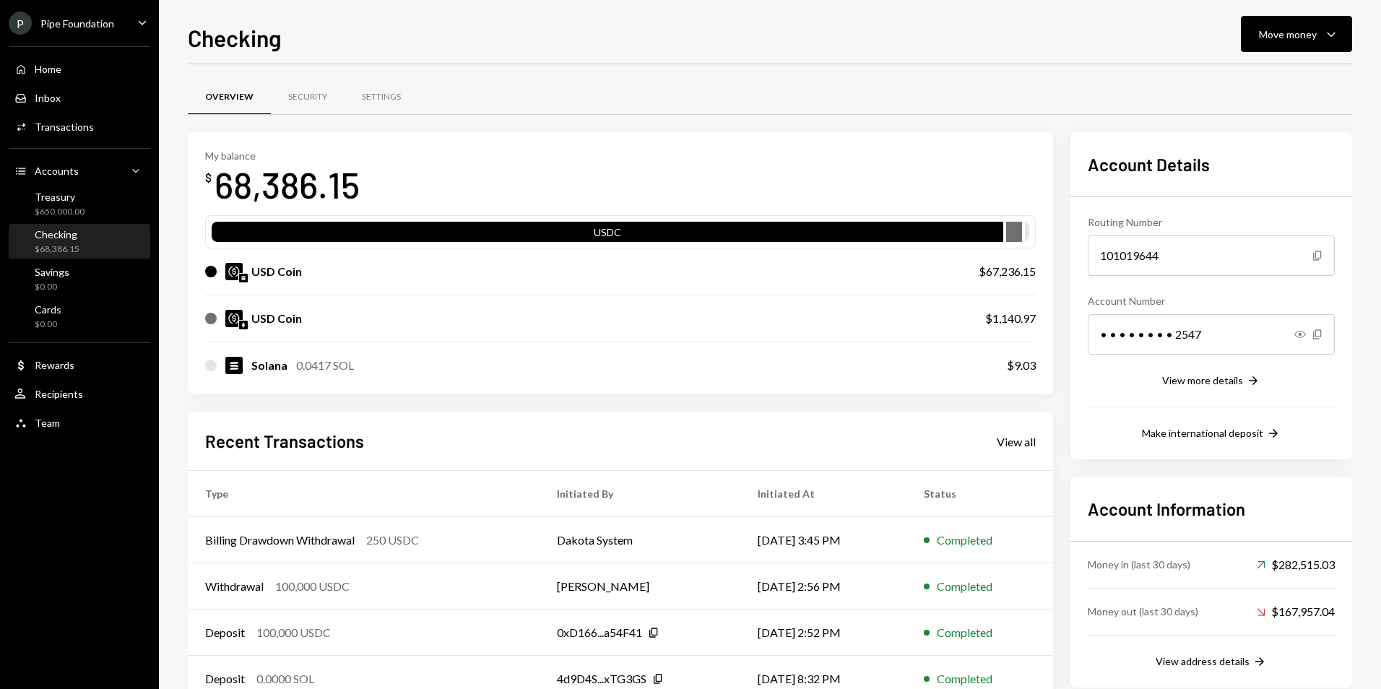
click at [108, 199] on div "Treasury $650,000.00" at bounding box center [79, 204] width 130 height 27
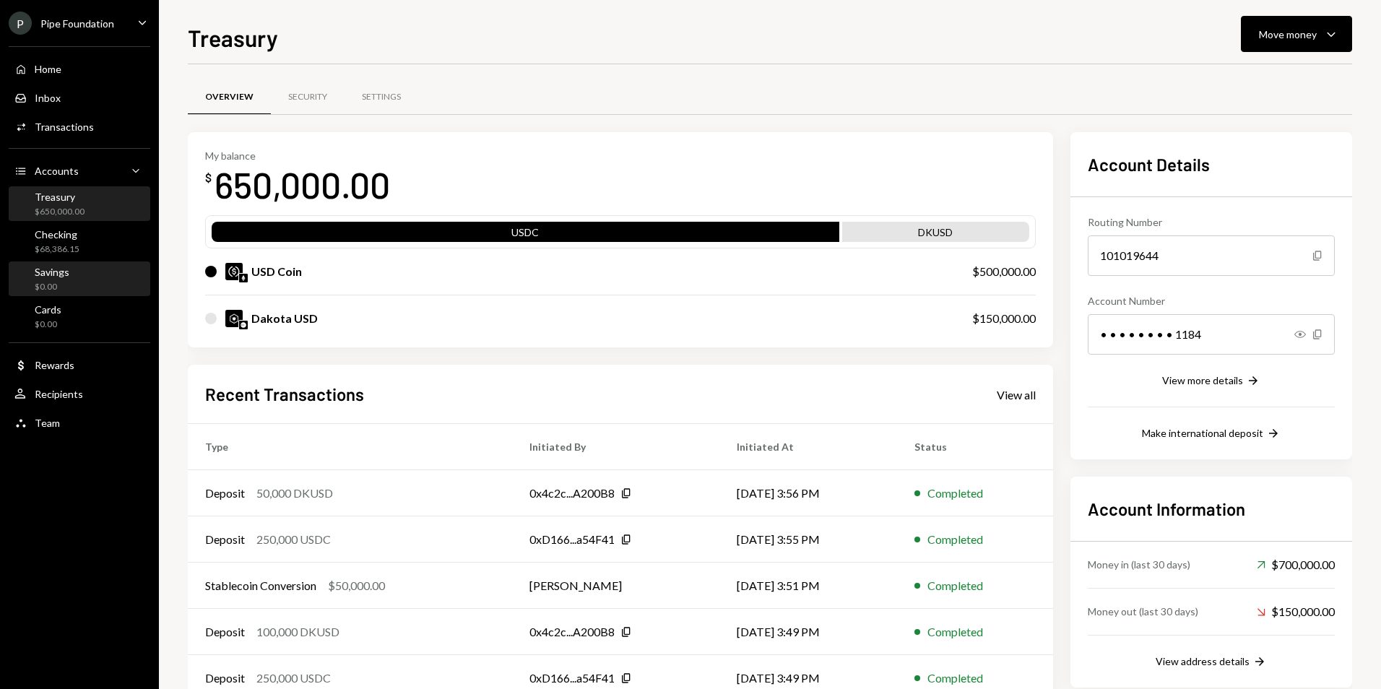
click at [108, 278] on div "Savings $0.00" at bounding box center [79, 279] width 130 height 27
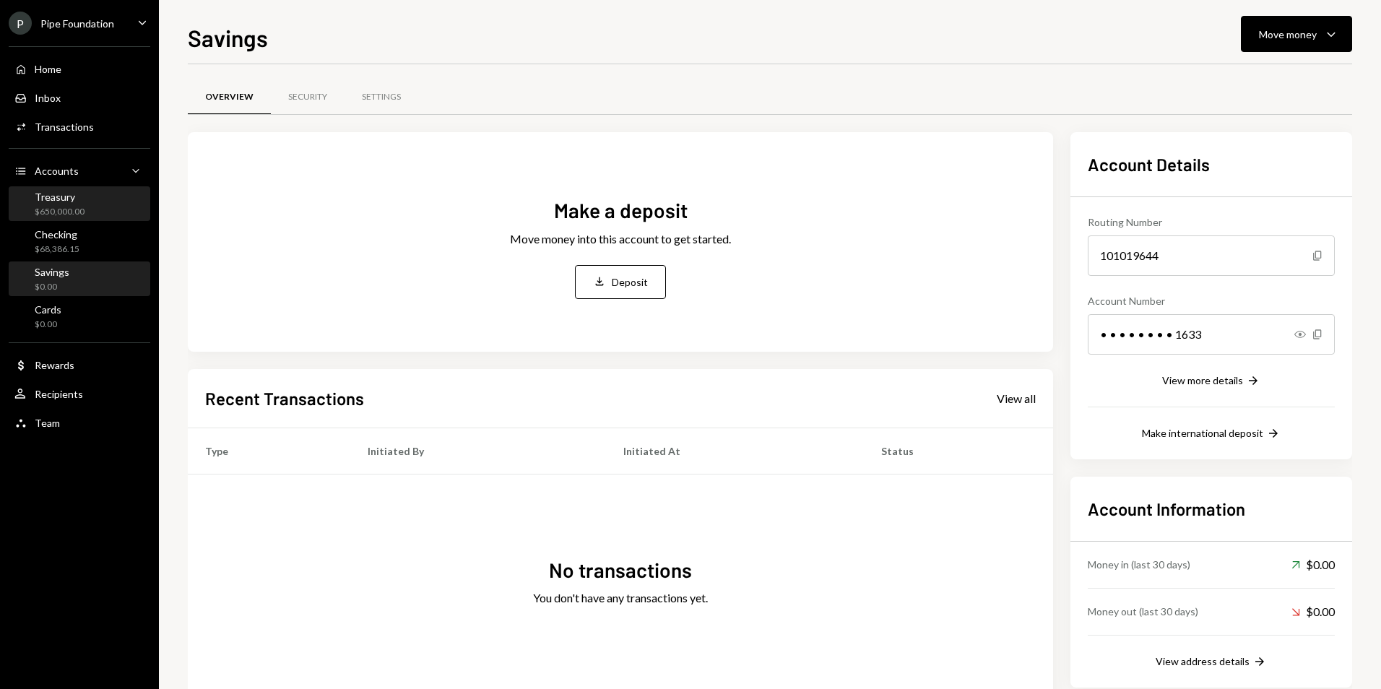
click at [101, 212] on div "Treasury $650,000.00" at bounding box center [79, 204] width 130 height 27
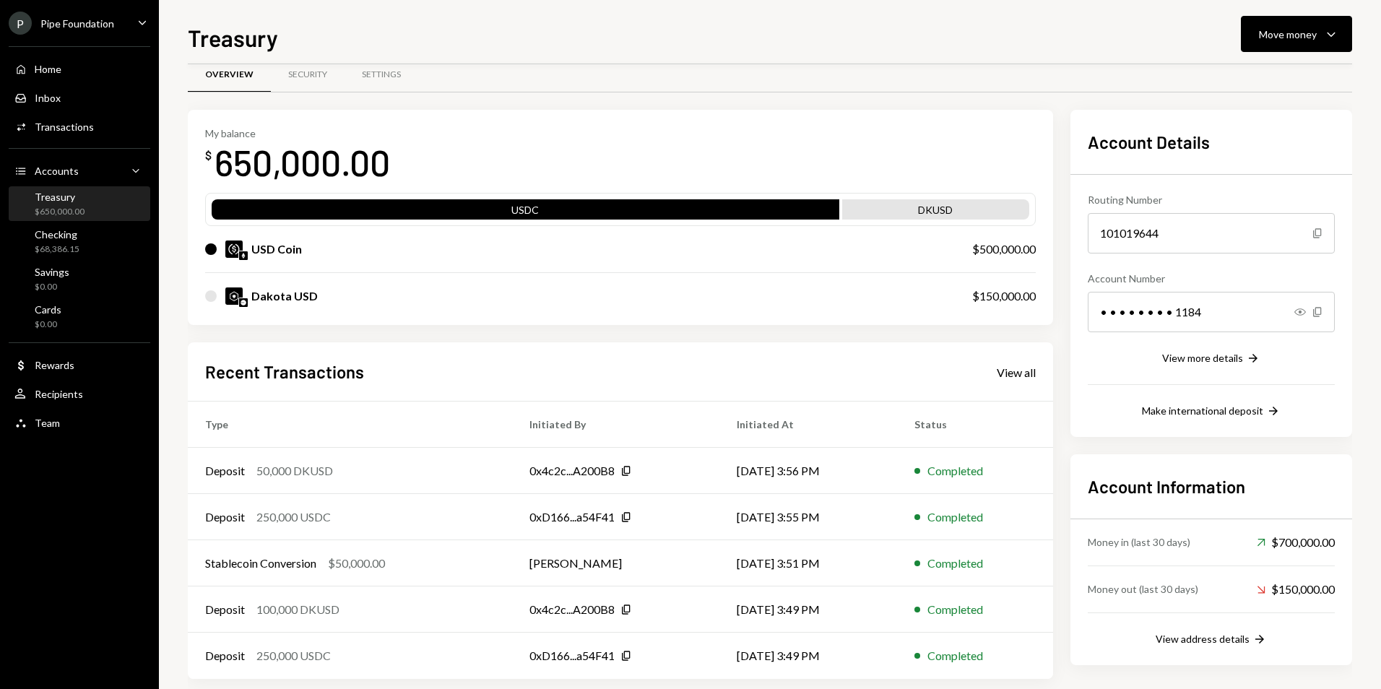
scroll to position [41, 0]
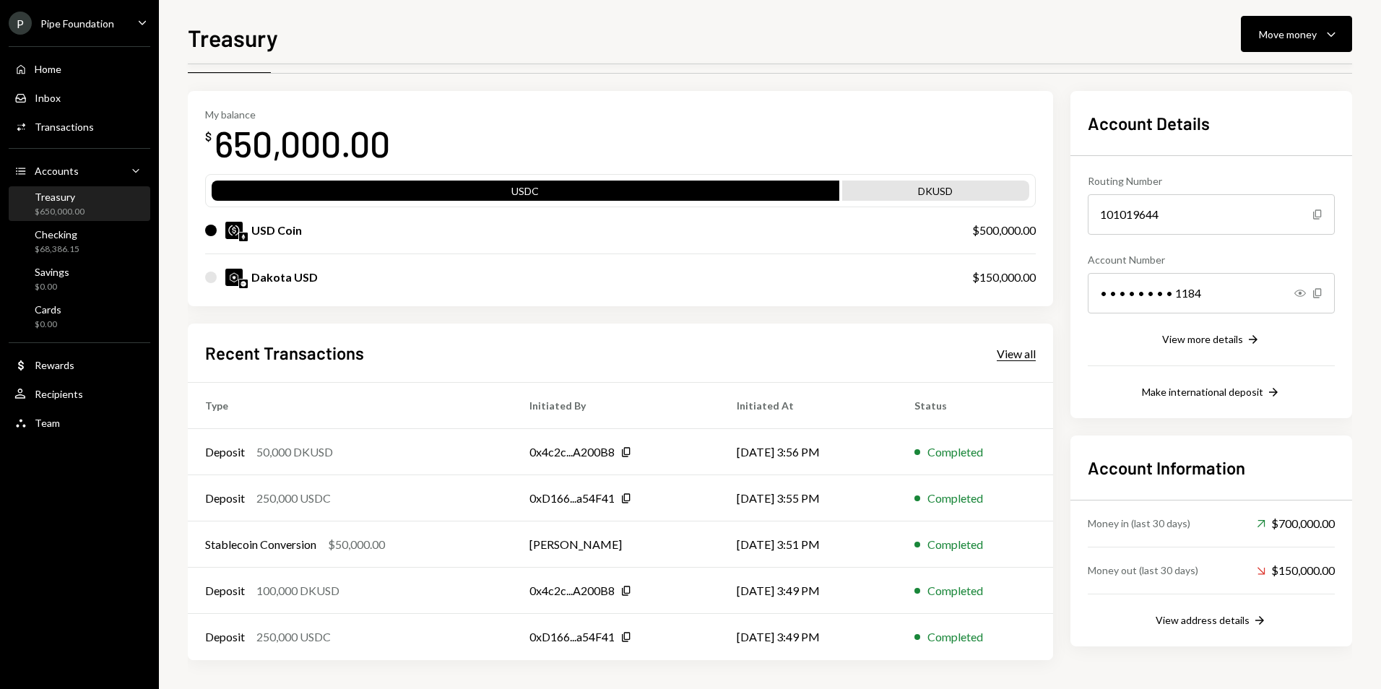
click at [1016, 354] on div "View all" at bounding box center [1016, 354] width 39 height 14
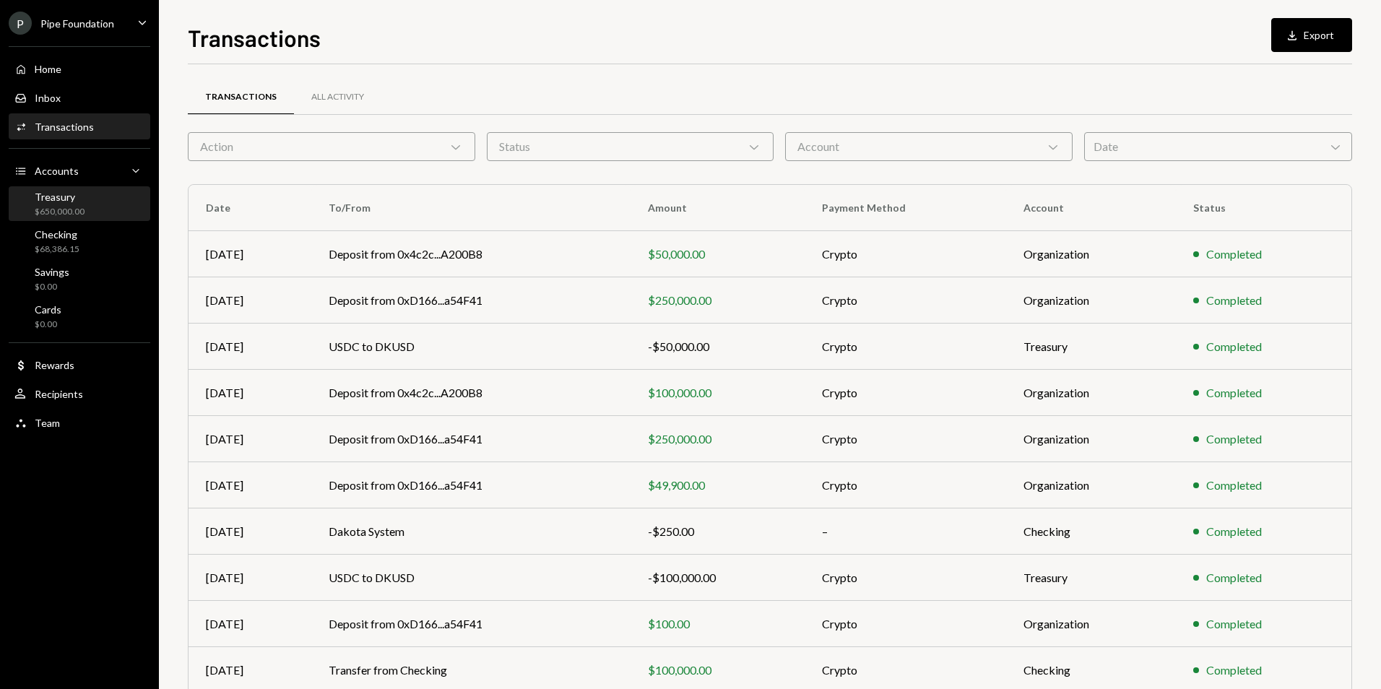
click at [119, 212] on div "Treasury $650,000.00" at bounding box center [79, 204] width 130 height 27
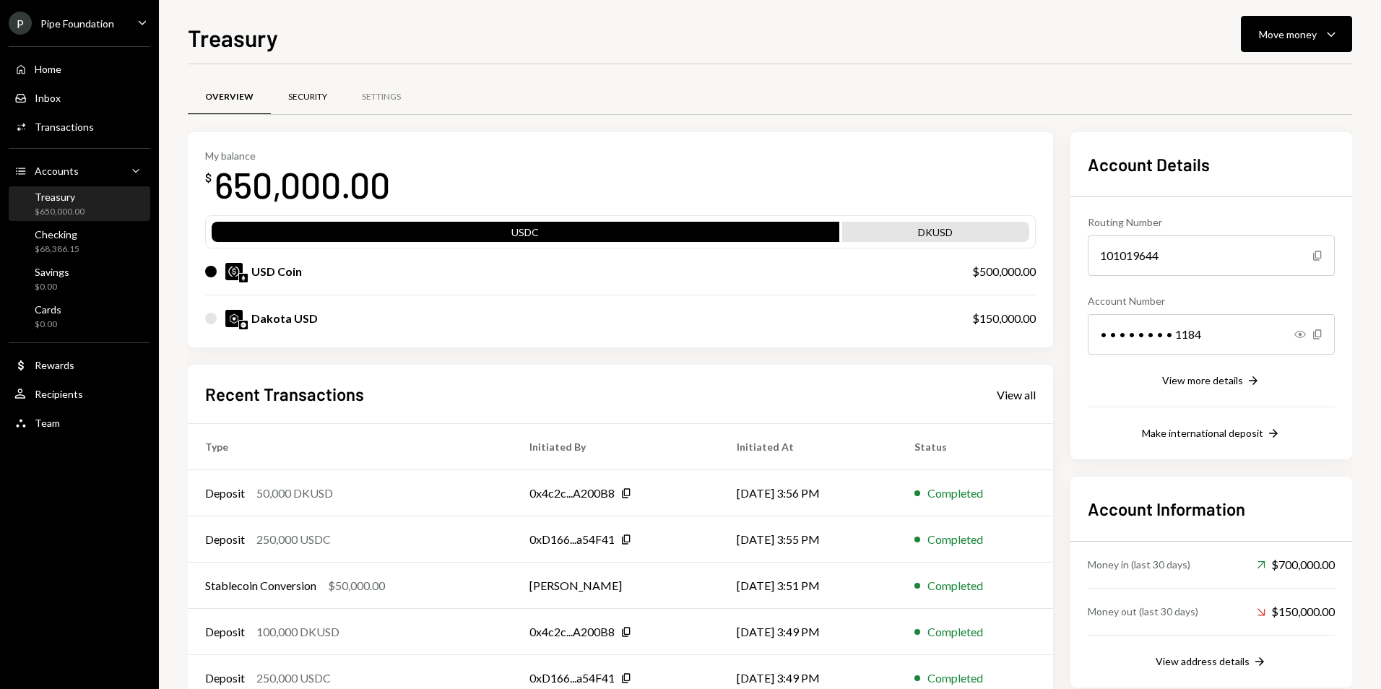
click at [306, 110] on div "Security" at bounding box center [308, 97] width 74 height 35
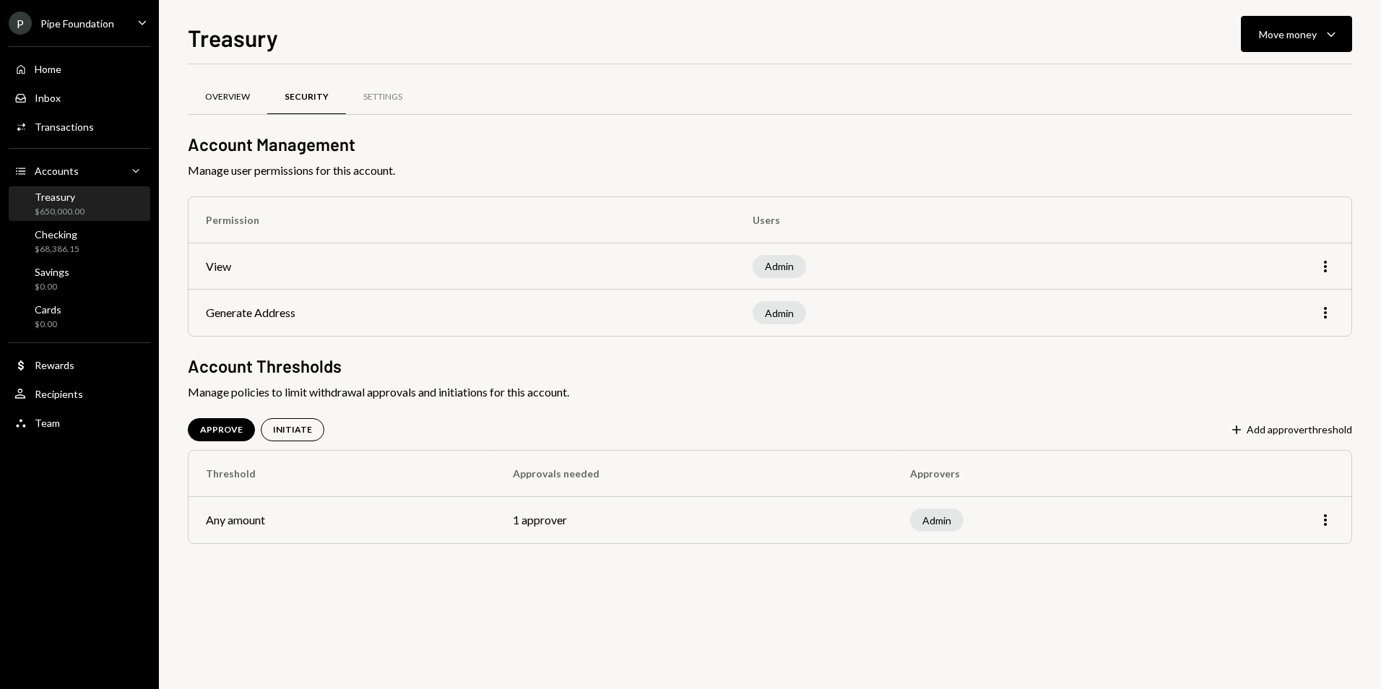
click at [239, 102] on div "Overview" at bounding box center [227, 97] width 45 height 12
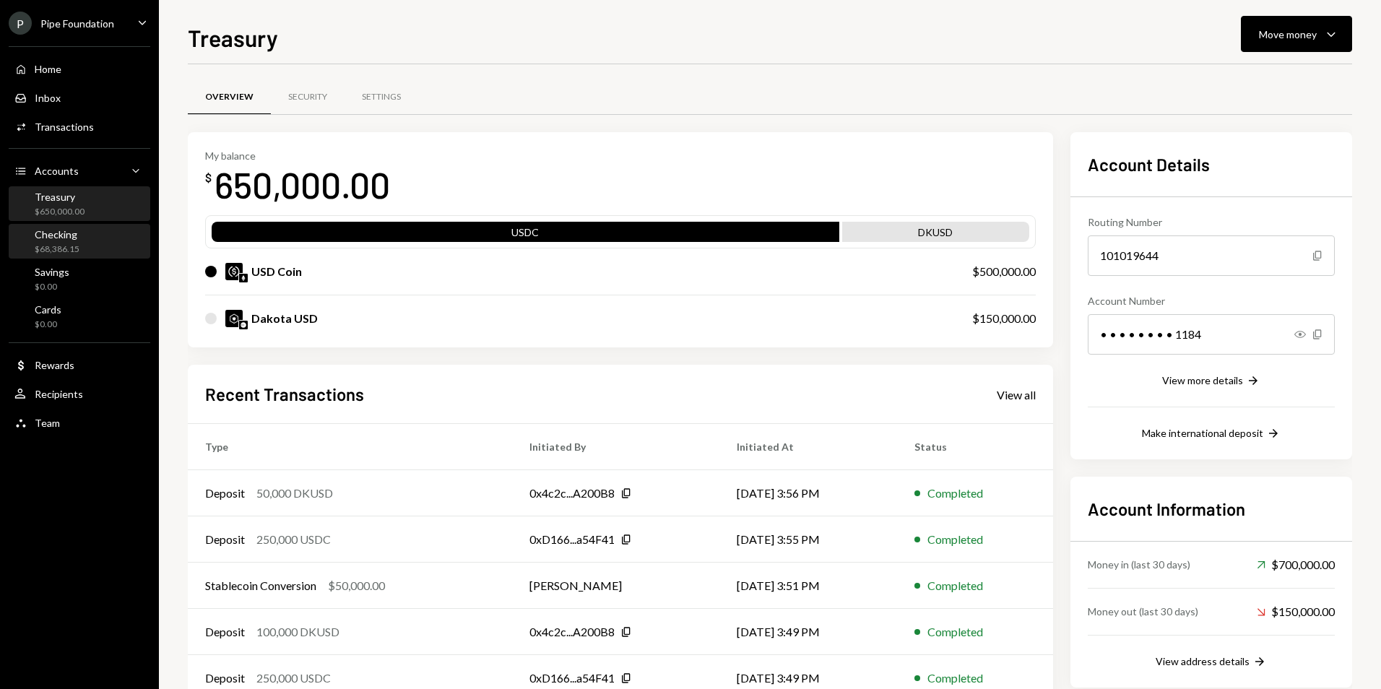
click at [92, 251] on div "Checking $68,386.15" at bounding box center [79, 241] width 130 height 27
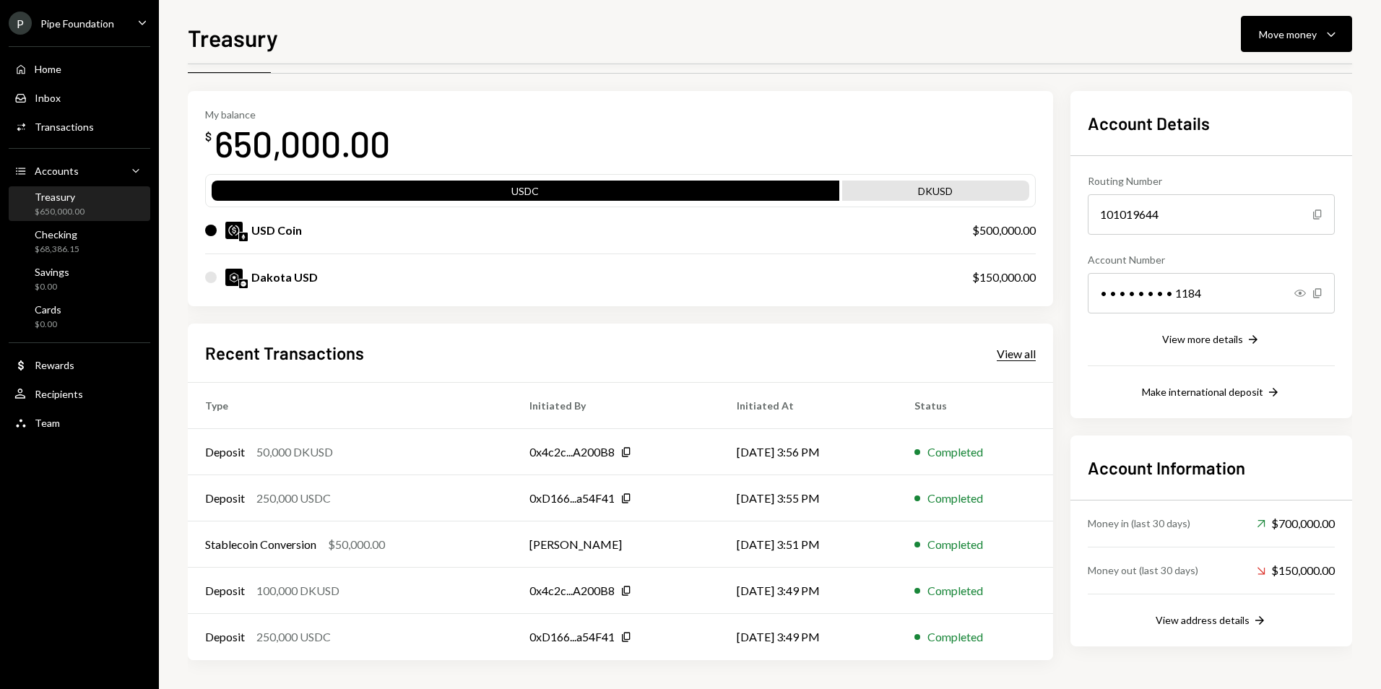
click at [1014, 355] on div "View all" at bounding box center [1016, 354] width 39 height 14
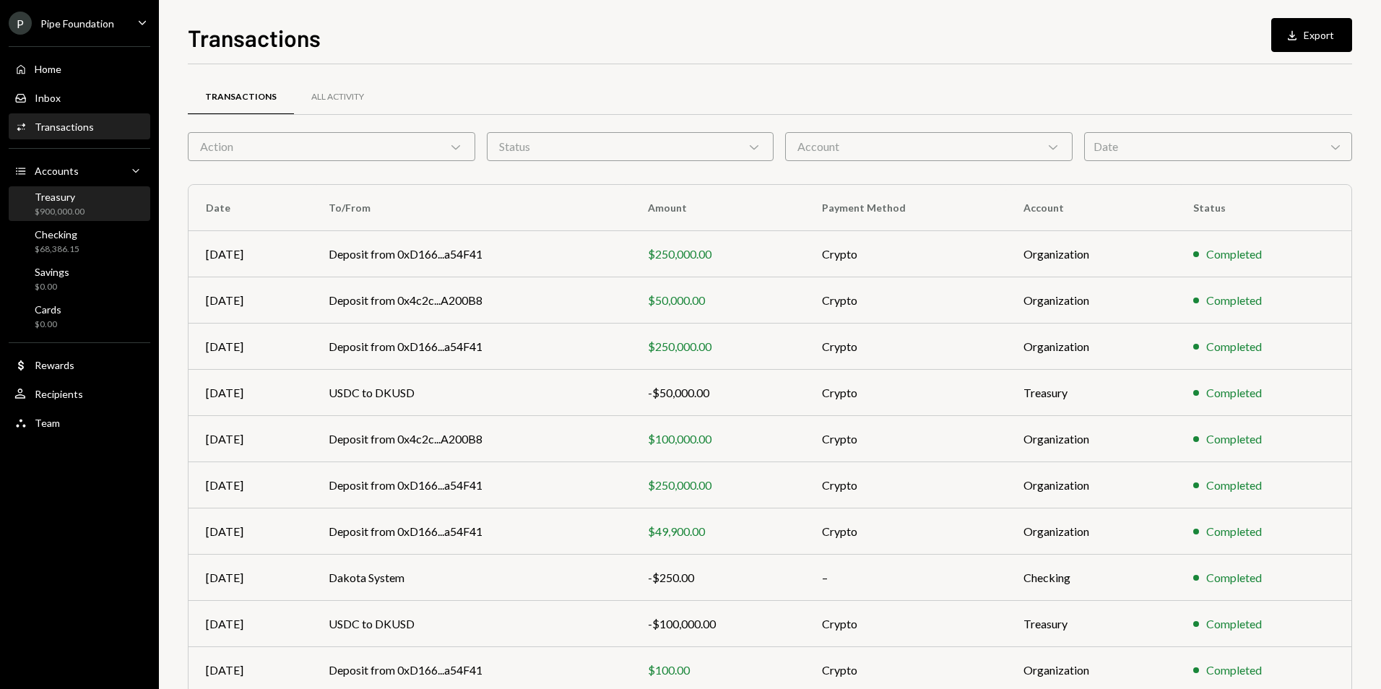
click at [69, 206] on div "$900,000.00" at bounding box center [60, 212] width 50 height 12
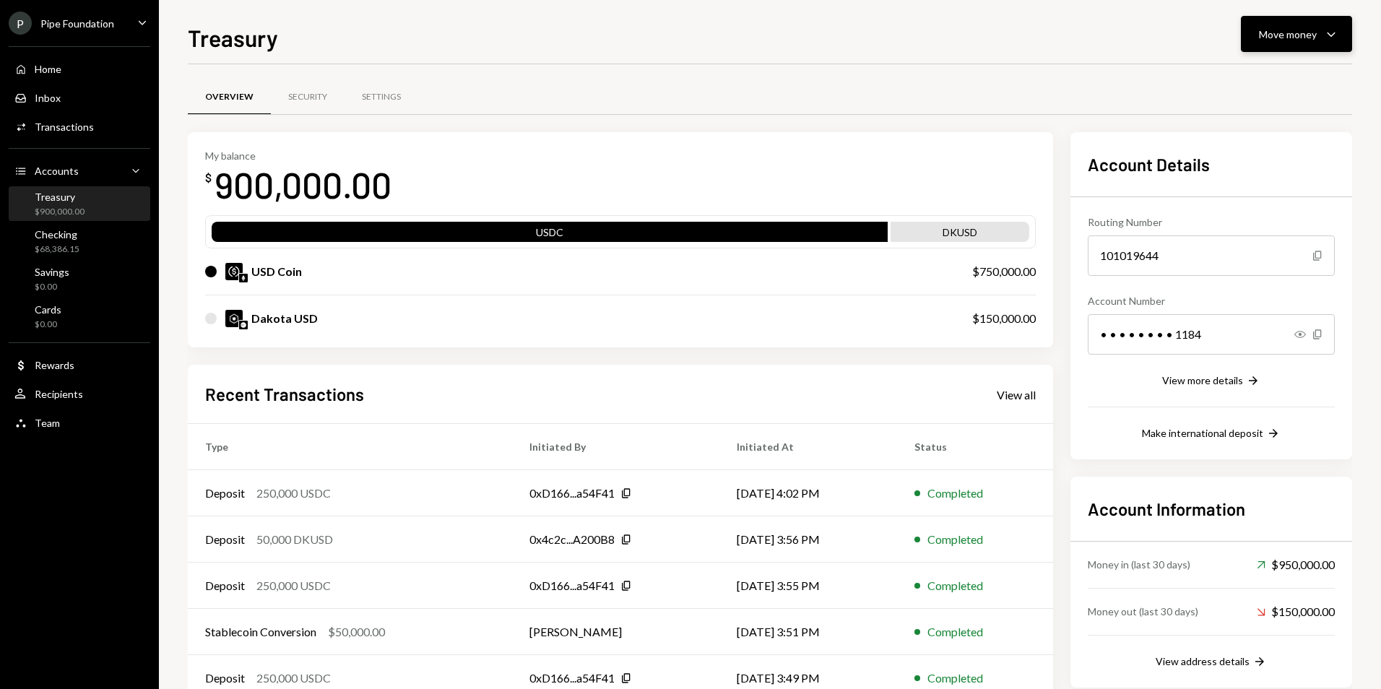
click at [1280, 40] on div "Move money" at bounding box center [1288, 34] width 58 height 15
click at [1269, 138] on div "Deposit" at bounding box center [1285, 142] width 105 height 15
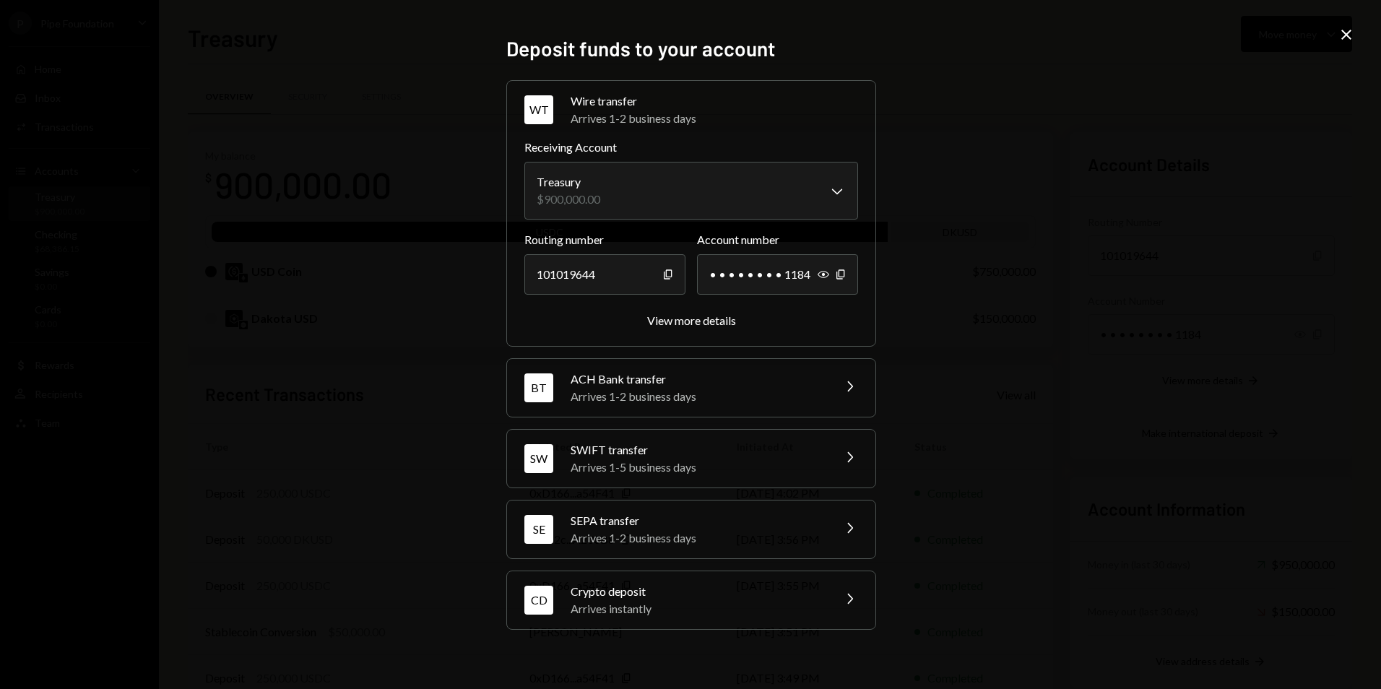
click at [679, 594] on div "Crypto deposit" at bounding box center [697, 591] width 253 height 17
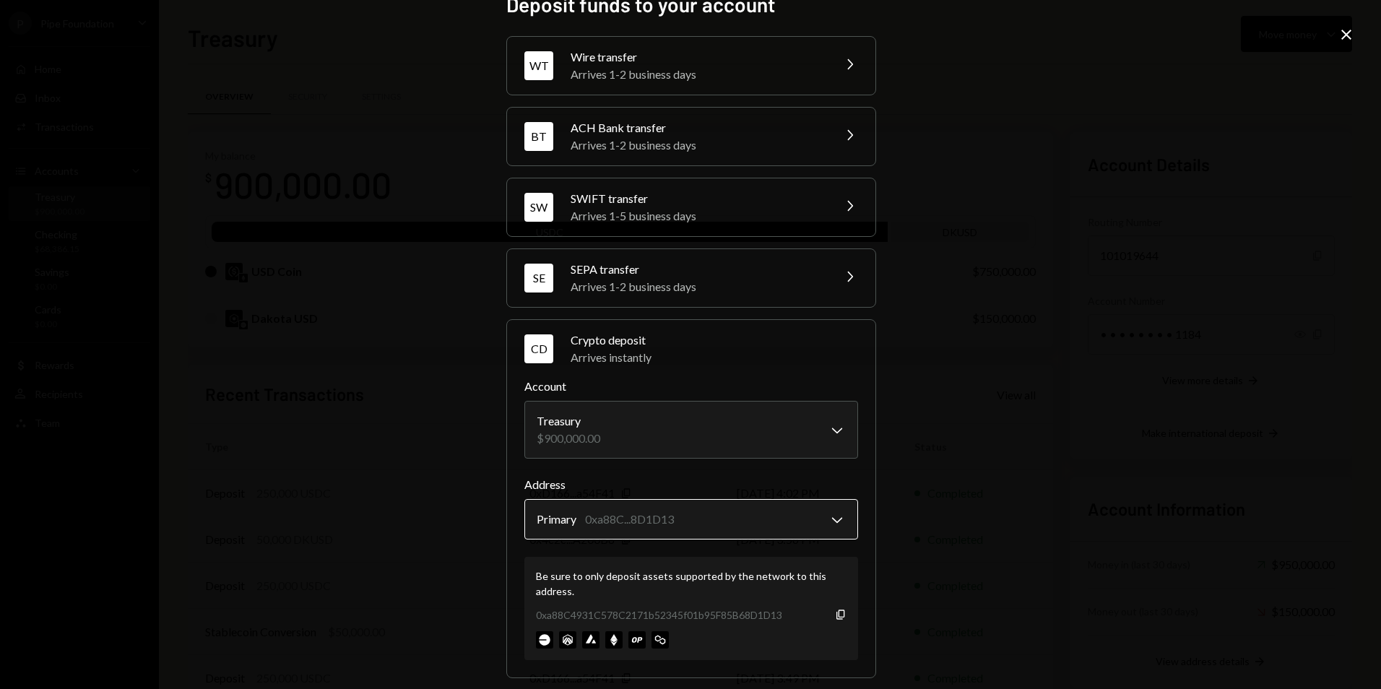
scroll to position [38, 0]
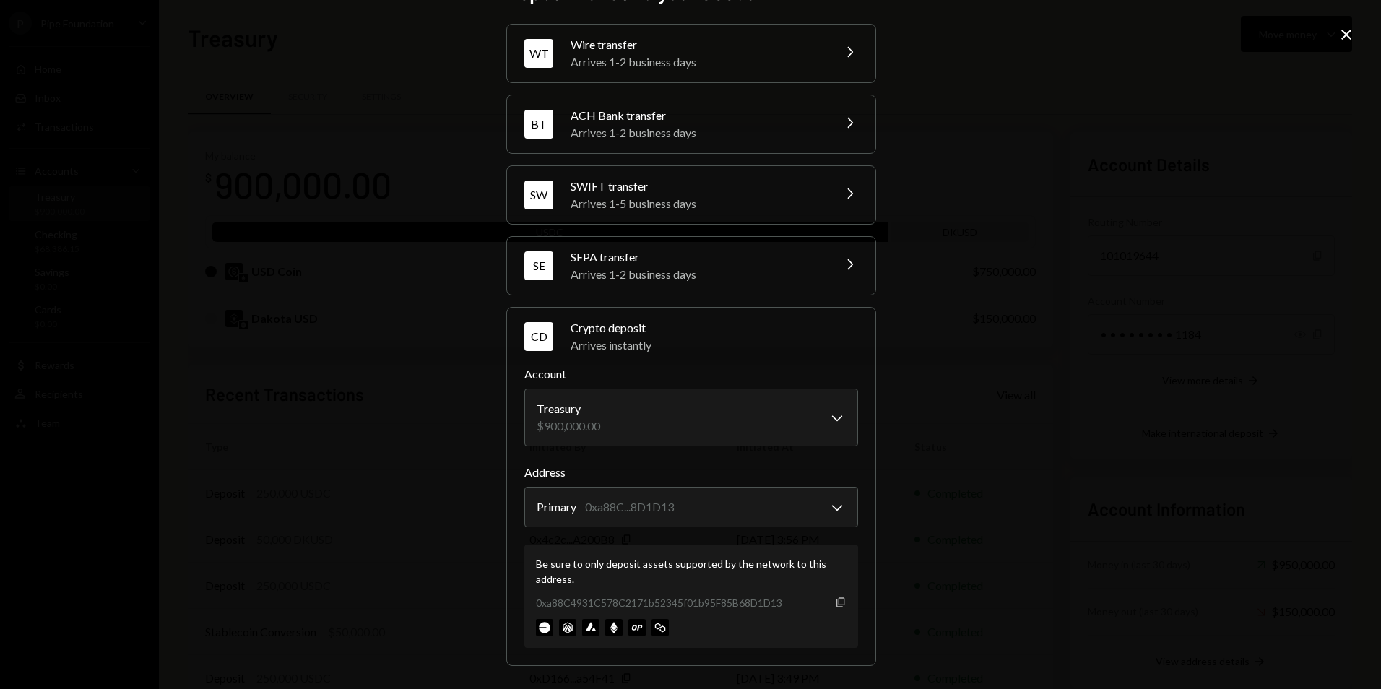
click at [838, 599] on icon "Copy" at bounding box center [841, 603] width 12 height 12
click at [1350, 41] on icon "Close" at bounding box center [1346, 34] width 17 height 17
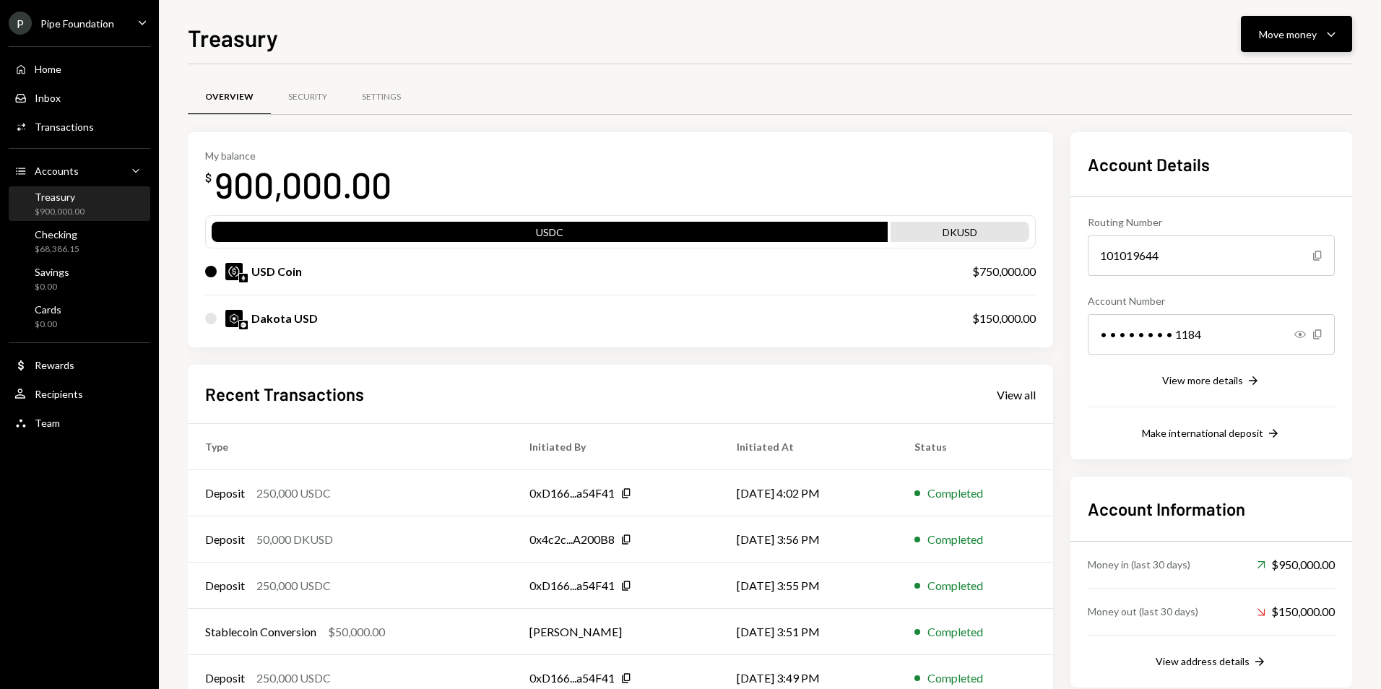
click at [1273, 30] on div "Move money" at bounding box center [1288, 34] width 58 height 15
click at [1280, 187] on div "Swap stablecoins" at bounding box center [1285, 187] width 105 height 15
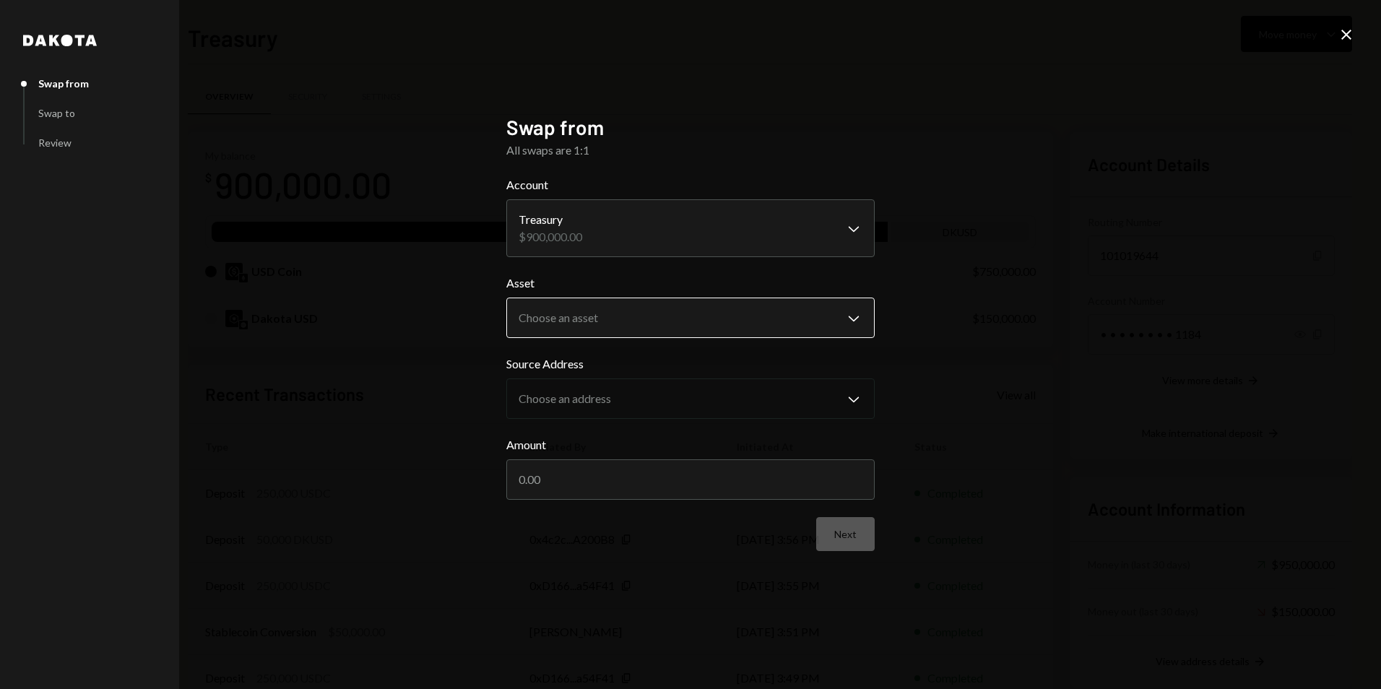
click at [582, 320] on body "P Pipe Foundation Caret Down Home Home Inbox Inbox Activities Transactions Acco…" at bounding box center [690, 344] width 1381 height 689
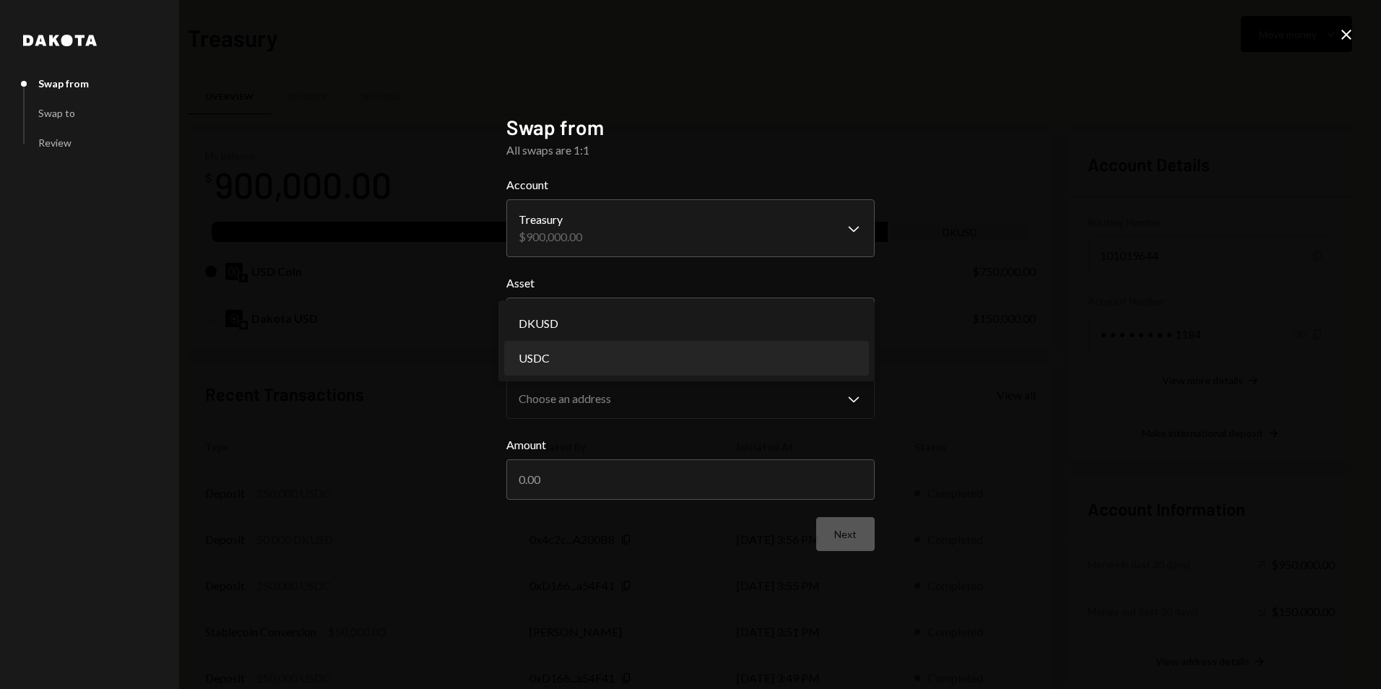
select select "****"
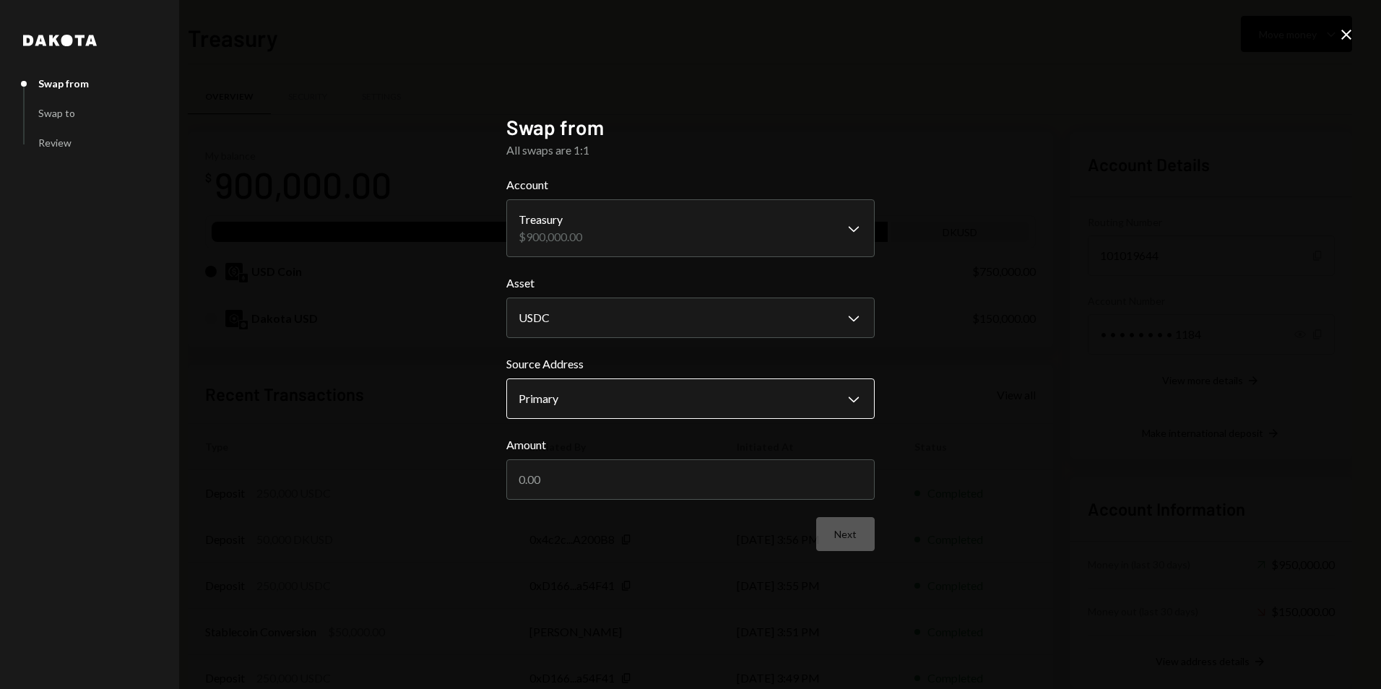
click at [588, 379] on button "Primary Chevron Down" at bounding box center [690, 399] width 368 height 40
click at [611, 510] on form "**********" at bounding box center [690, 363] width 368 height 375
click at [611, 491] on input "Amount" at bounding box center [690, 480] width 368 height 40
type input "150000"
click at [841, 532] on button "Next" at bounding box center [845, 534] width 59 height 34
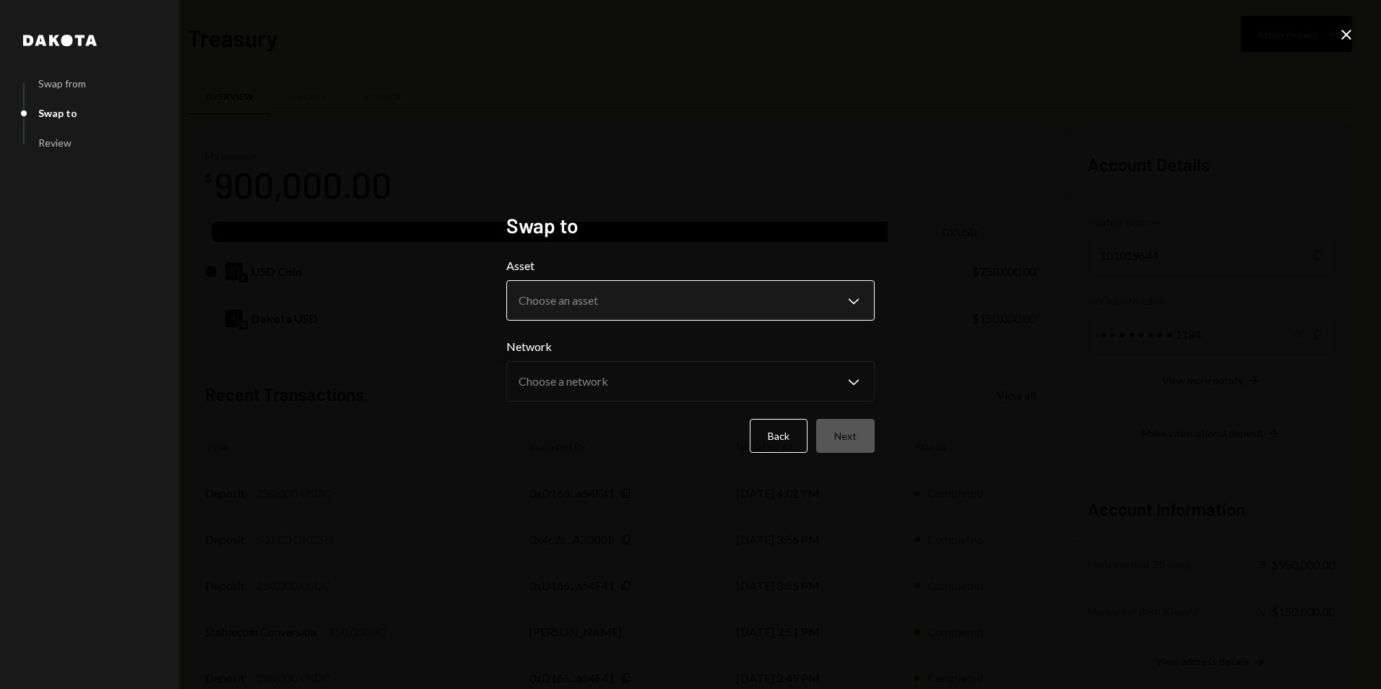
click at [624, 311] on body "P Pipe Foundation Caret Down Home Home Inbox Inbox Activities Transactions Acco…" at bounding box center [690, 344] width 1381 height 689
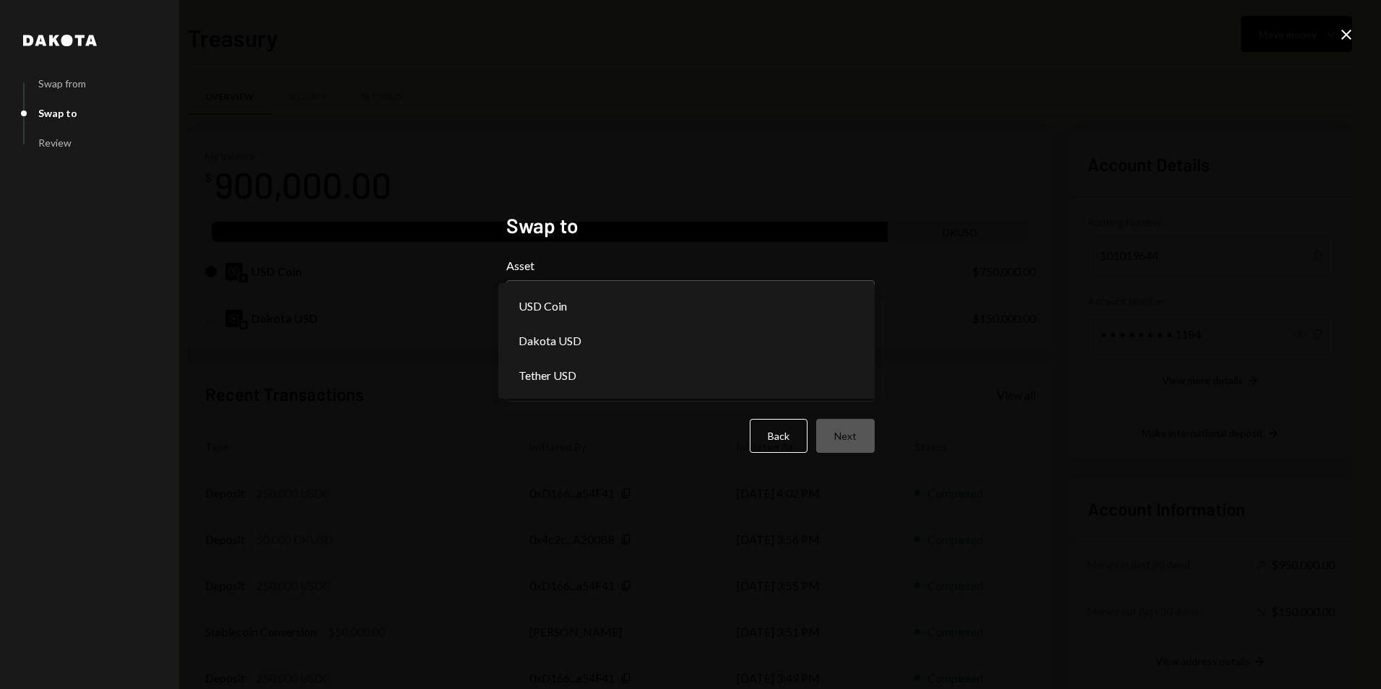
select select "*****"
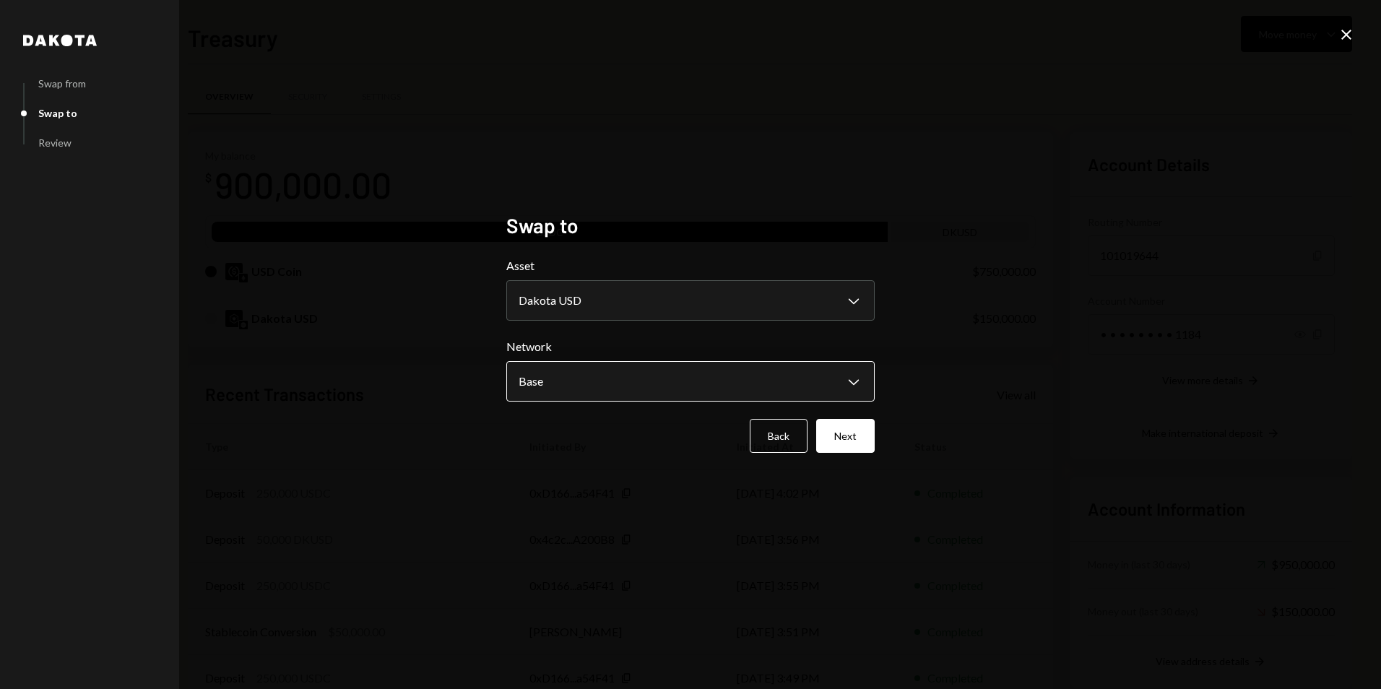
click at [611, 384] on body "P Pipe Foundation Caret Down Home Home Inbox Inbox Activities Transactions Acco…" at bounding box center [690, 344] width 1381 height 689
click at [856, 441] on button "Next" at bounding box center [845, 436] width 59 height 34
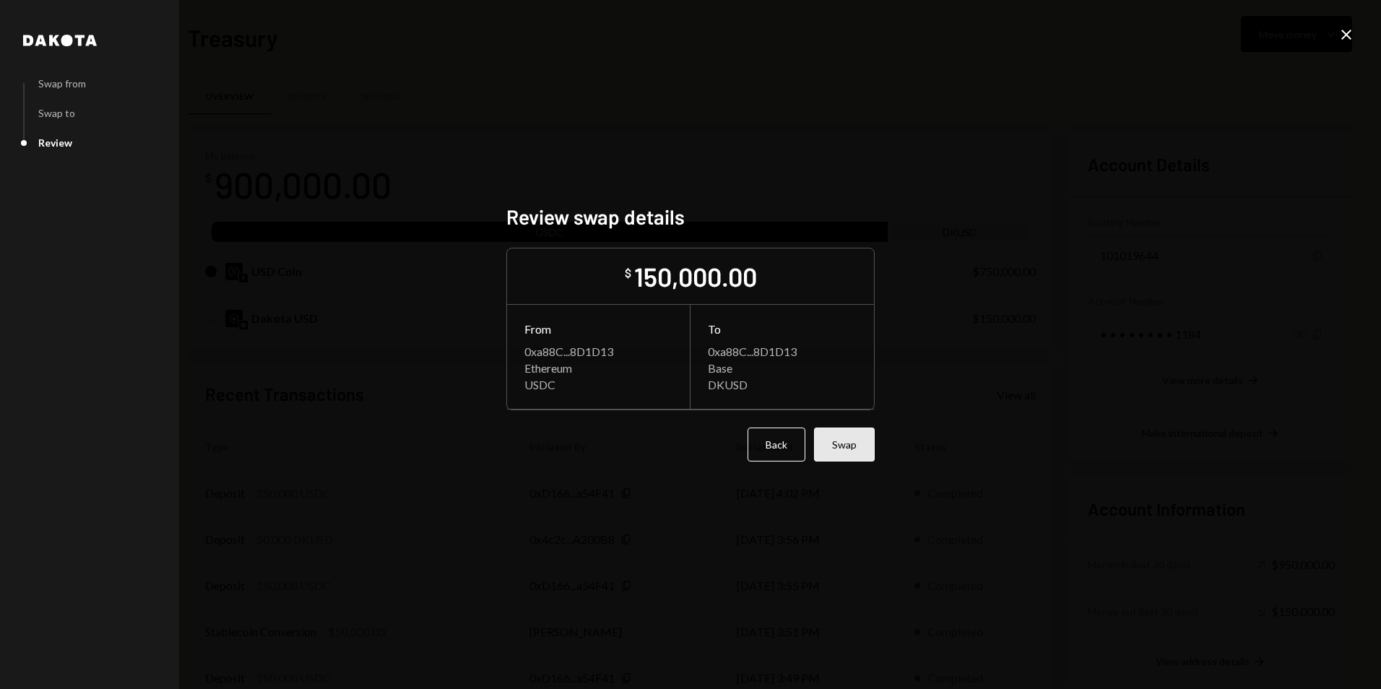
click at [855, 452] on button "Swap" at bounding box center [844, 445] width 61 height 34
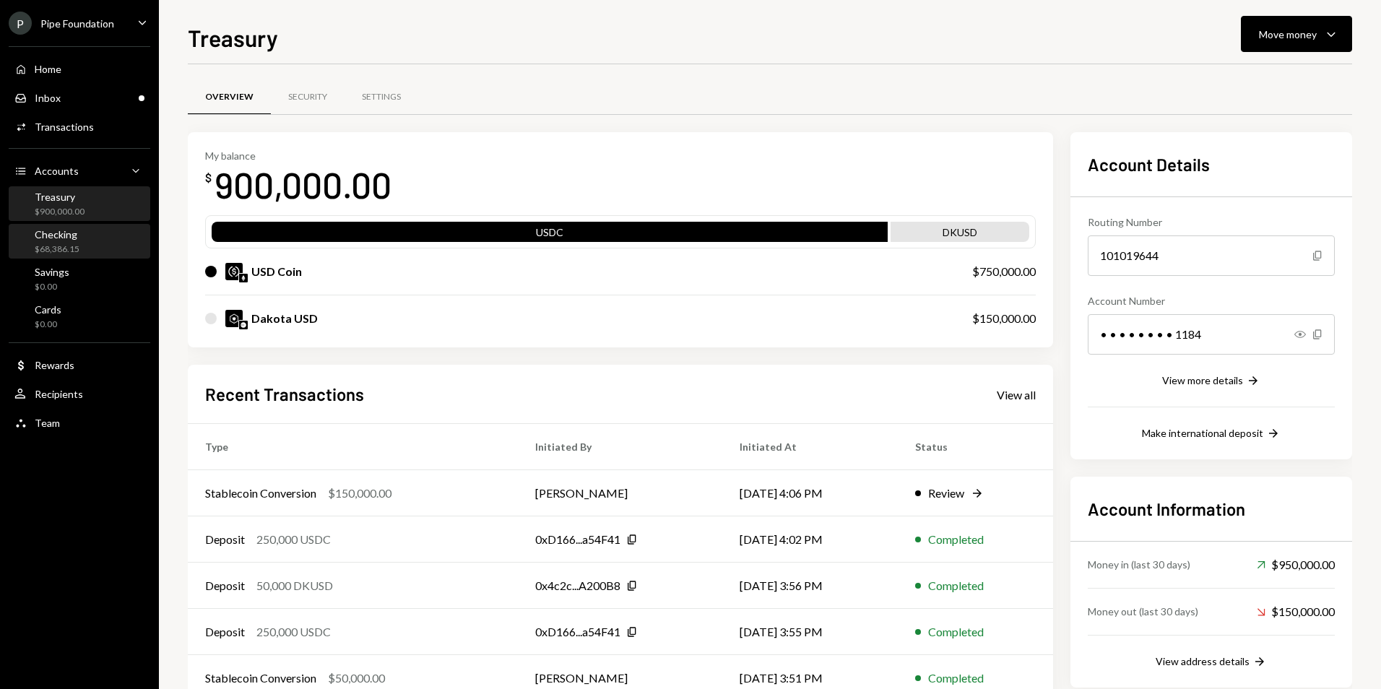
click at [66, 238] on div "Checking" at bounding box center [57, 234] width 45 height 12
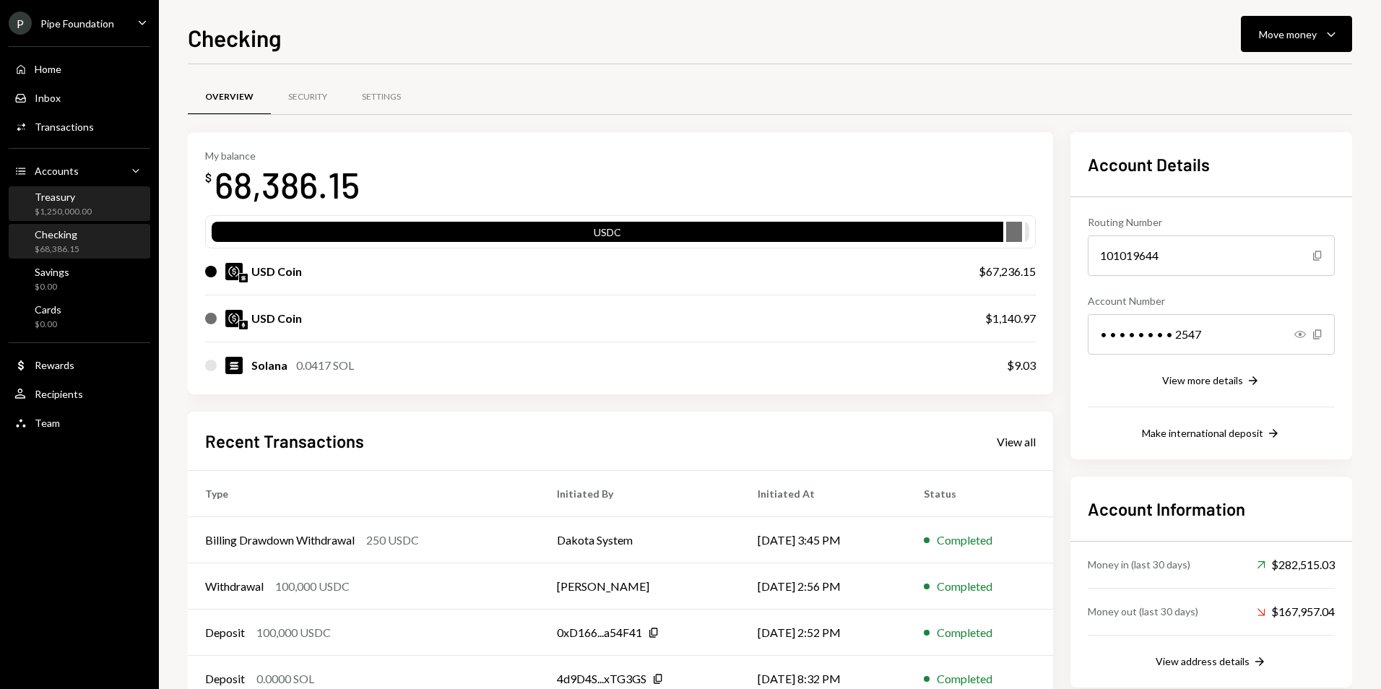
click at [83, 215] on div "$1,250,000.00" at bounding box center [63, 212] width 57 height 12
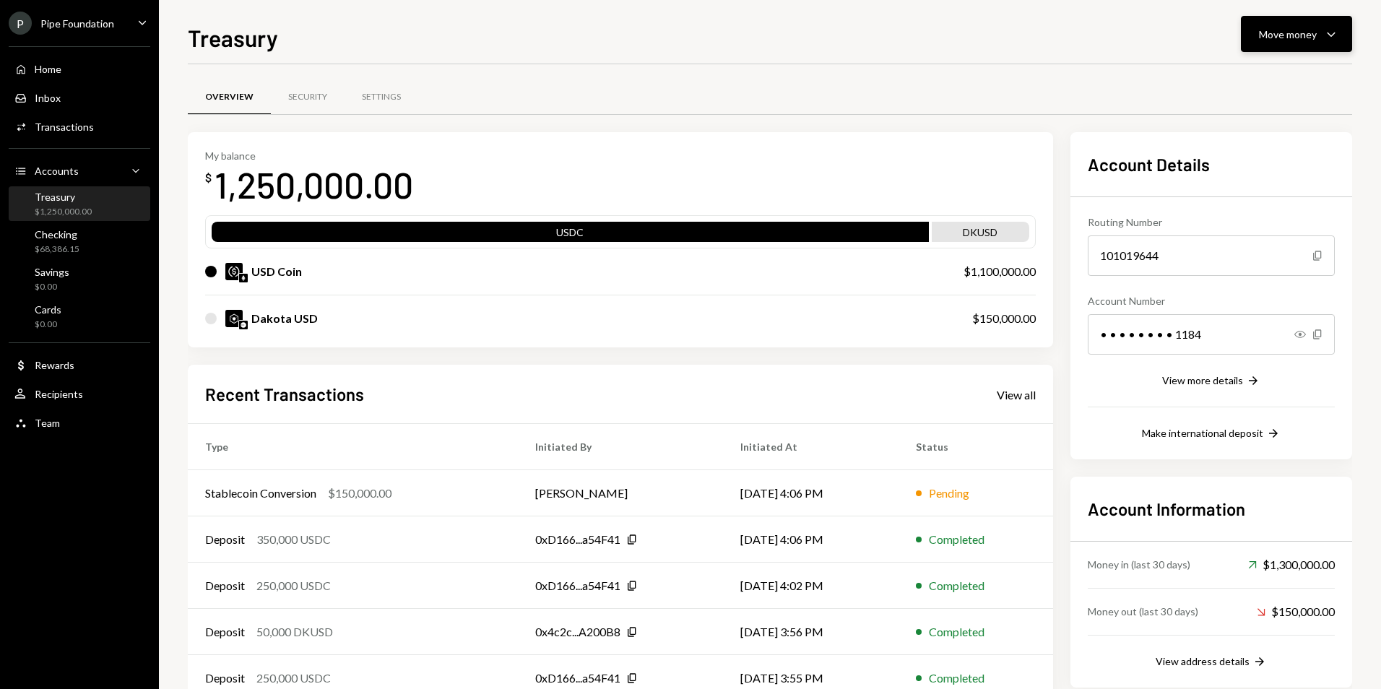
click at [1315, 34] on div "Move money" at bounding box center [1288, 34] width 58 height 15
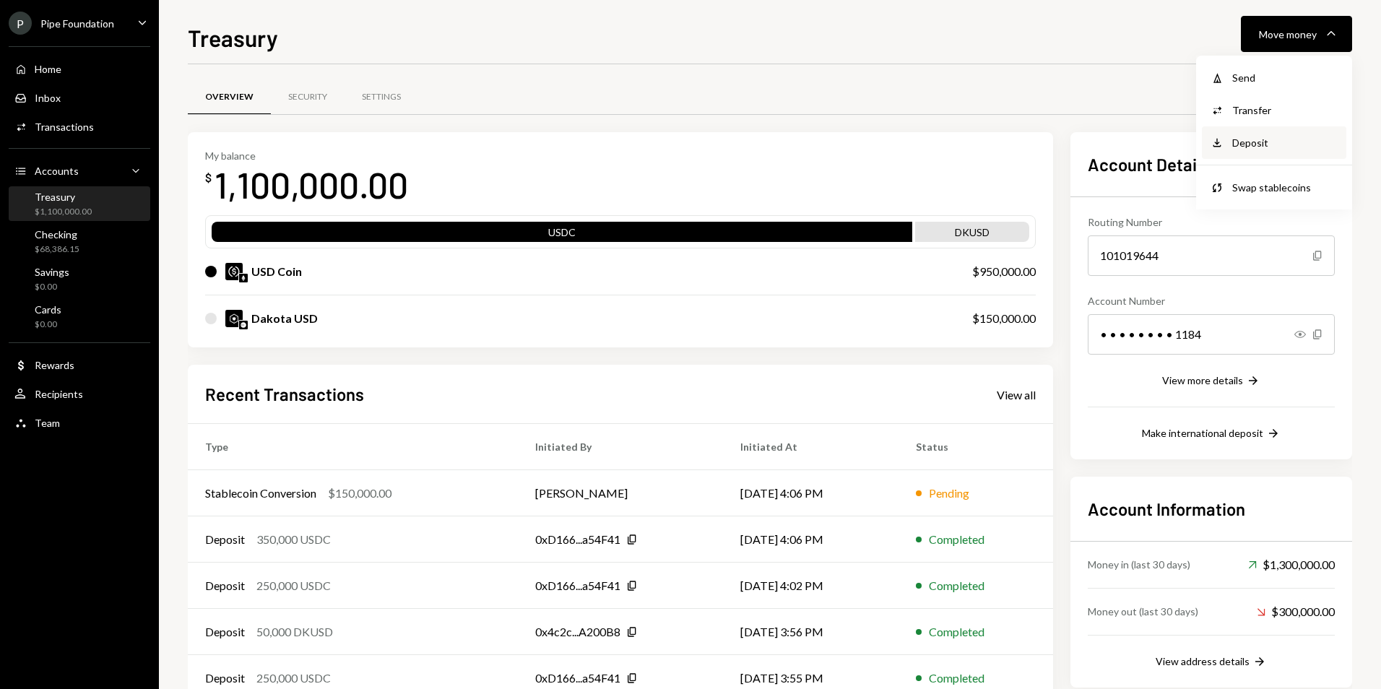
click at [1271, 140] on div "Deposit" at bounding box center [1285, 142] width 105 height 15
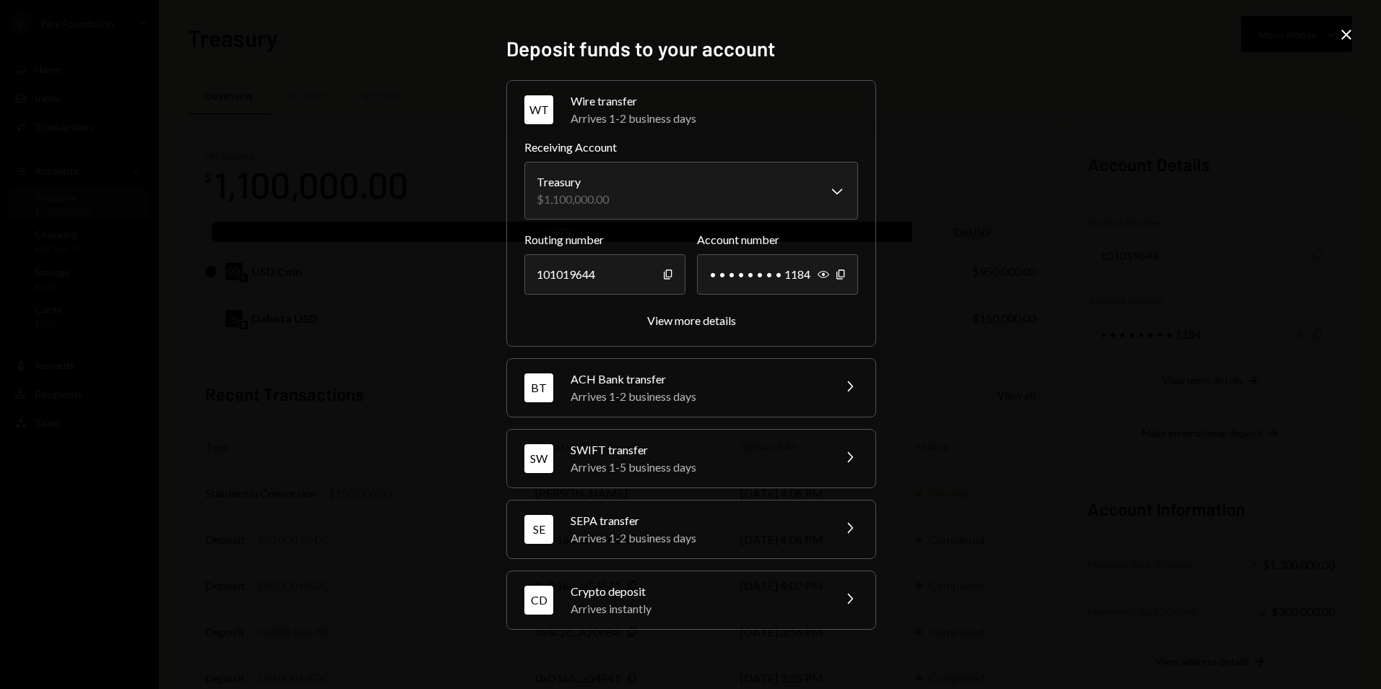
click at [725, 627] on div "CD Crypto deposit Arrives instantly Chevron Right" at bounding box center [691, 600] width 368 height 58
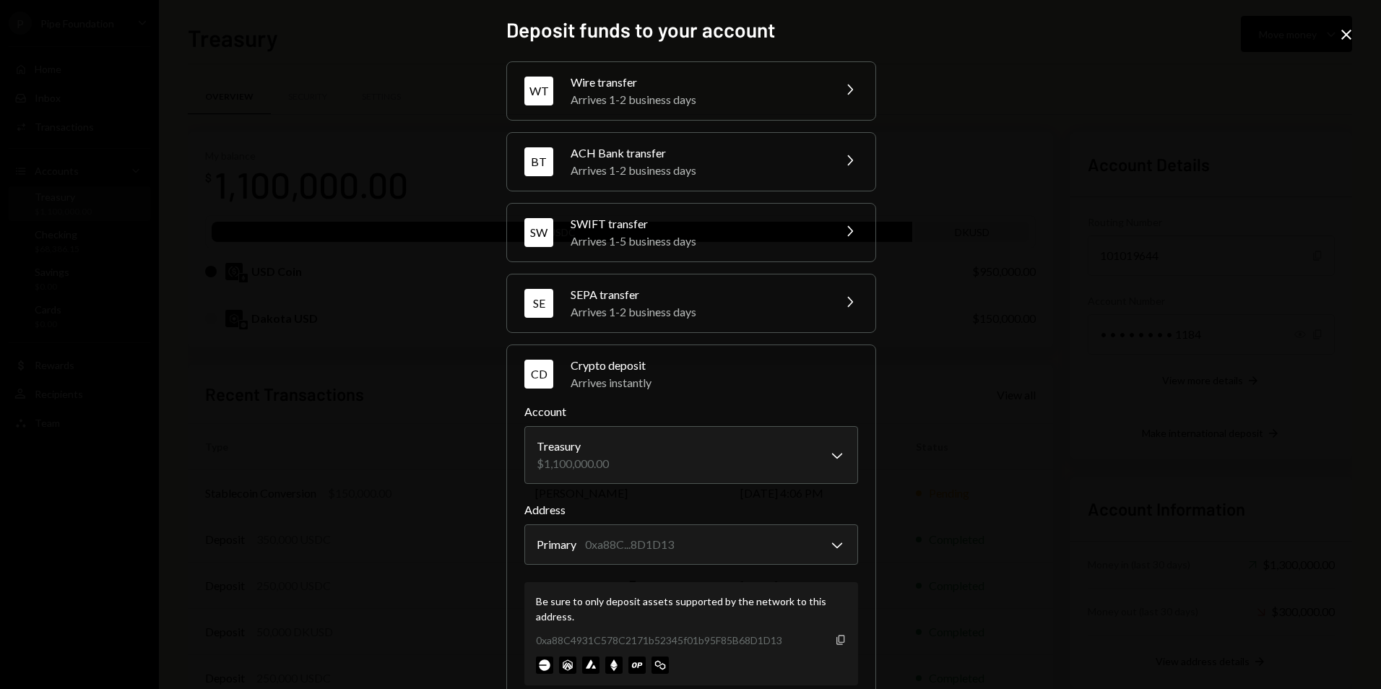
click at [841, 641] on icon "Copy" at bounding box center [841, 640] width 12 height 12
click at [1352, 32] on icon "Close" at bounding box center [1346, 34] width 17 height 17
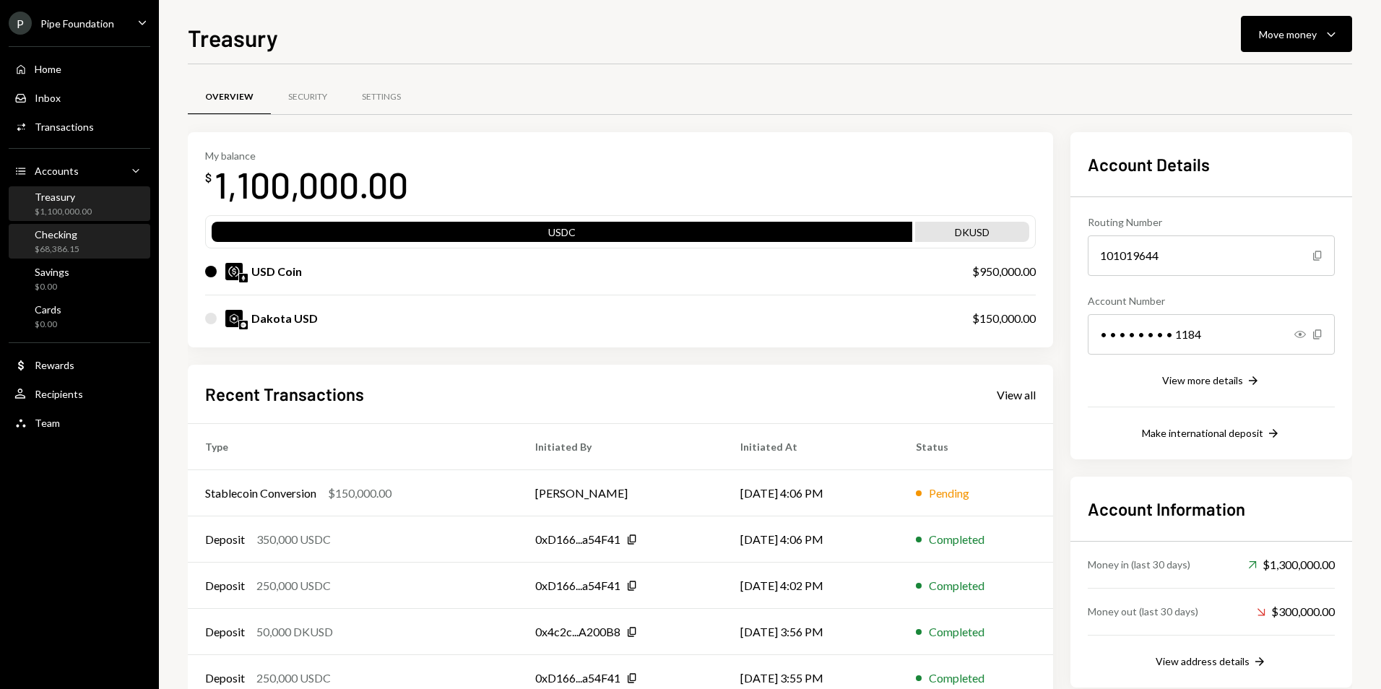
click at [91, 248] on div "Checking $68,386.15" at bounding box center [79, 241] width 130 height 27
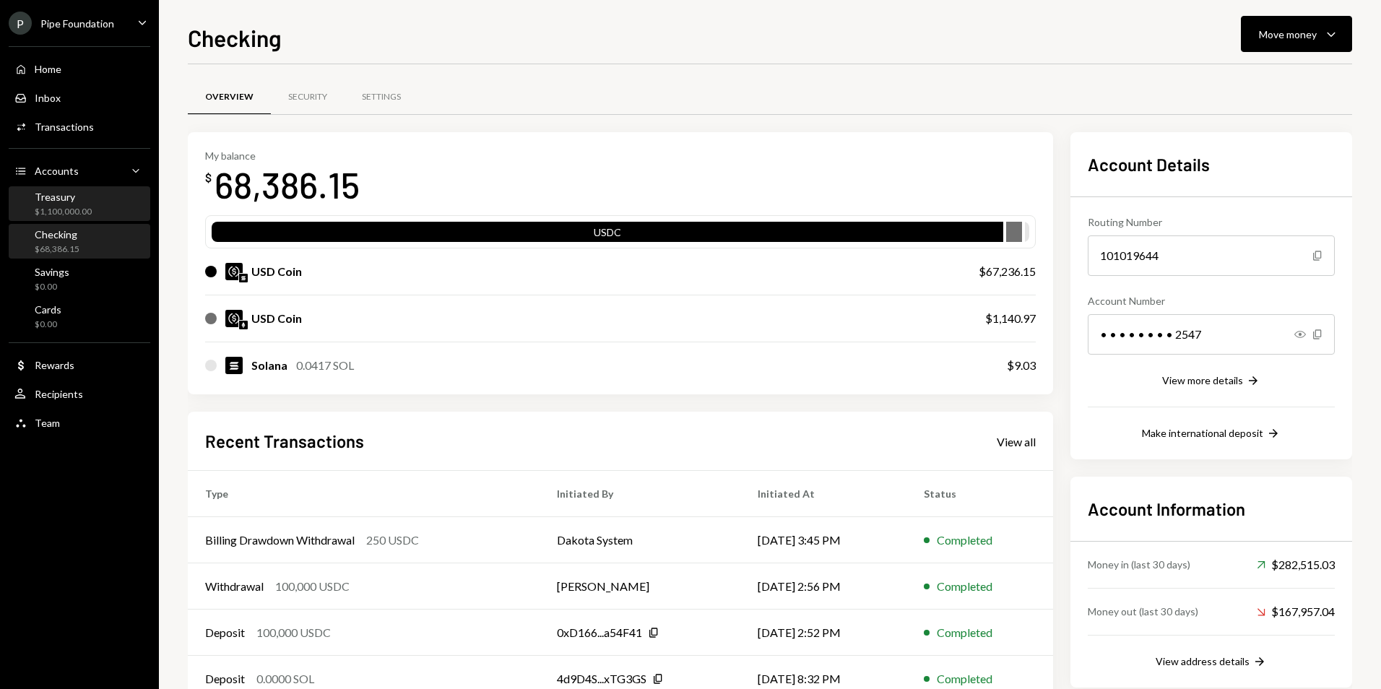
click at [105, 203] on div "Treasury $1,100,000.00" at bounding box center [79, 204] width 130 height 27
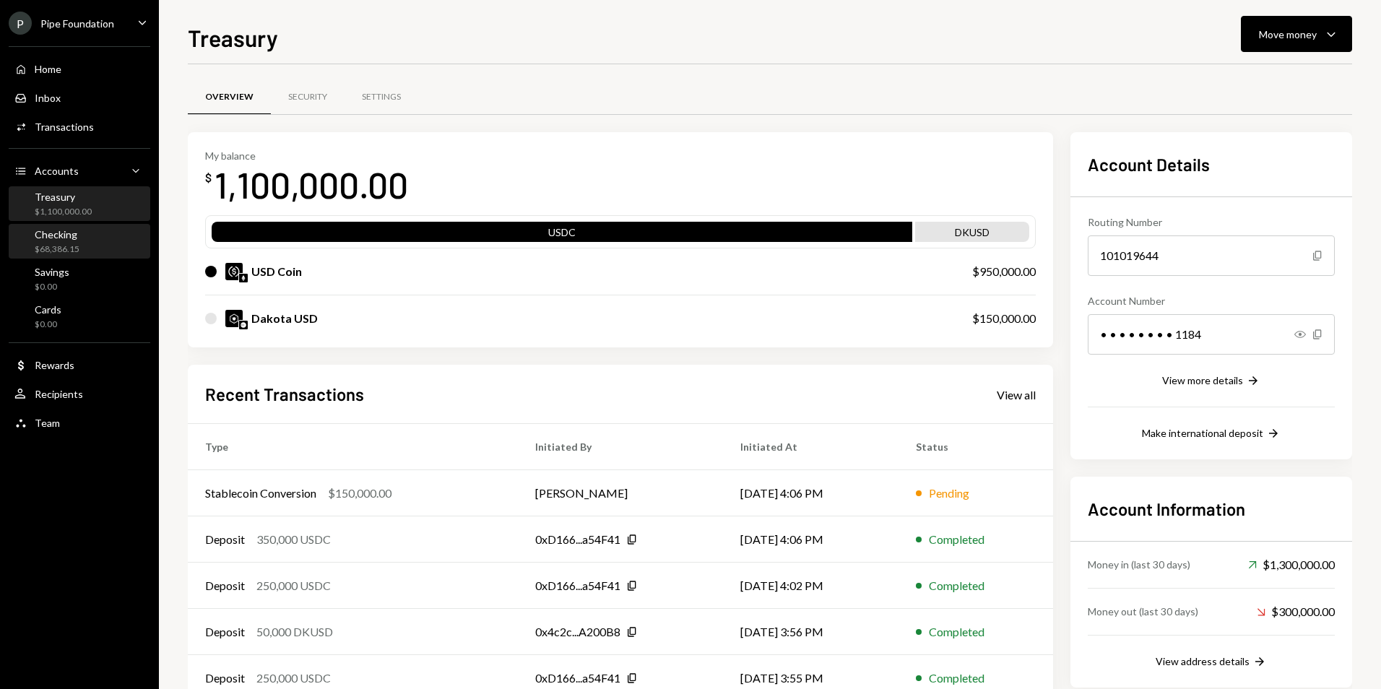
click at [82, 256] on div "Checking $68,386.15" at bounding box center [79, 241] width 130 height 33
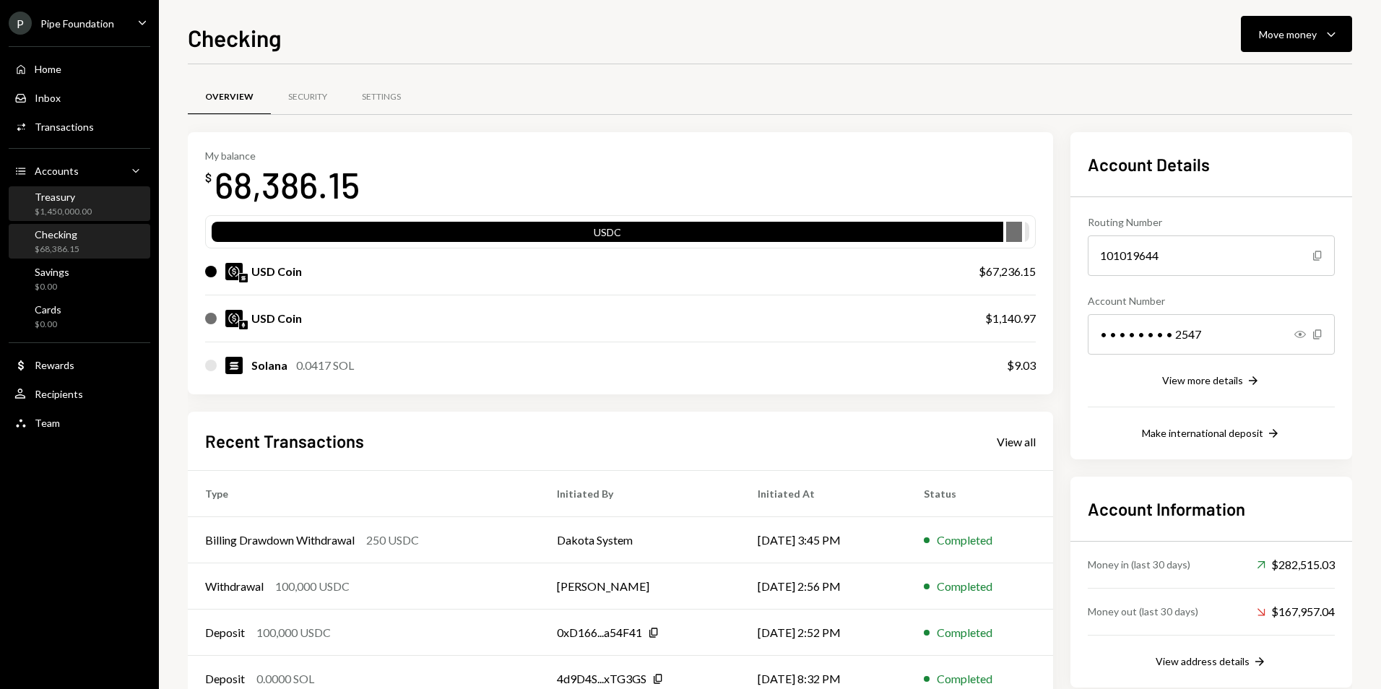
click at [103, 213] on div "Treasury $1,450,000.00" at bounding box center [79, 204] width 130 height 27
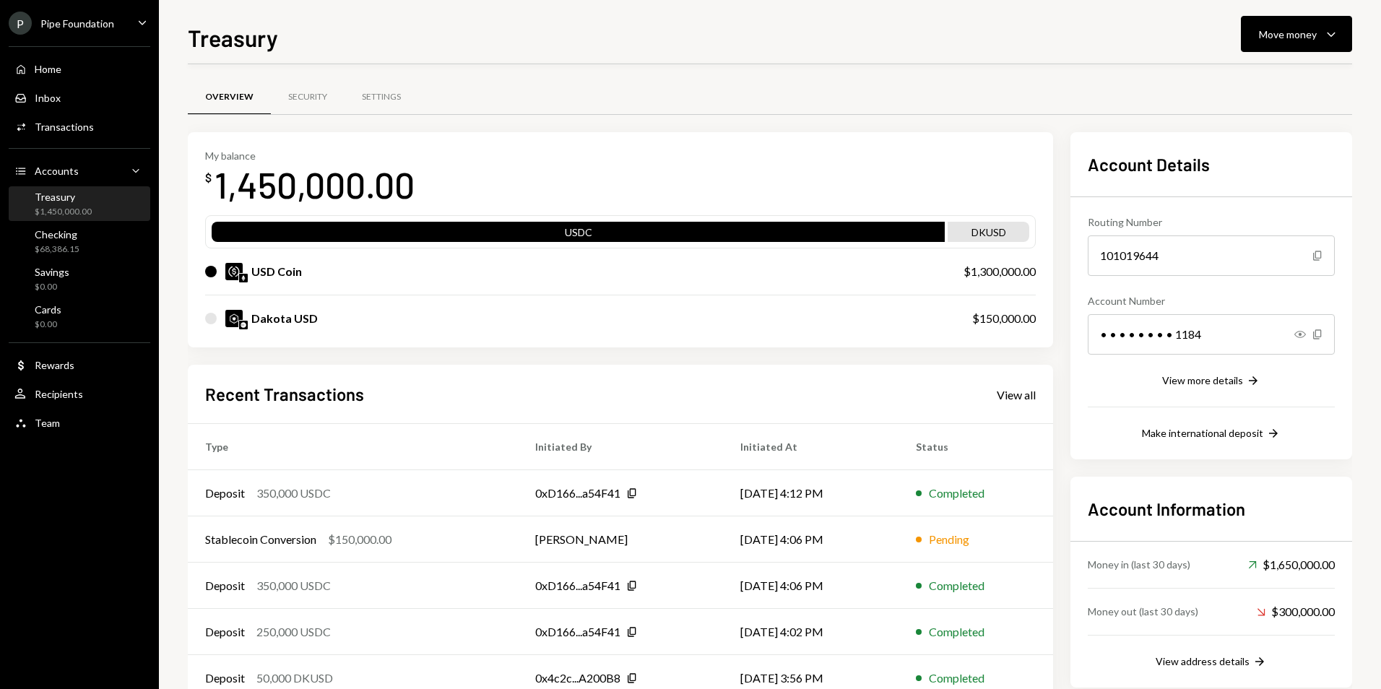
scroll to position [41, 0]
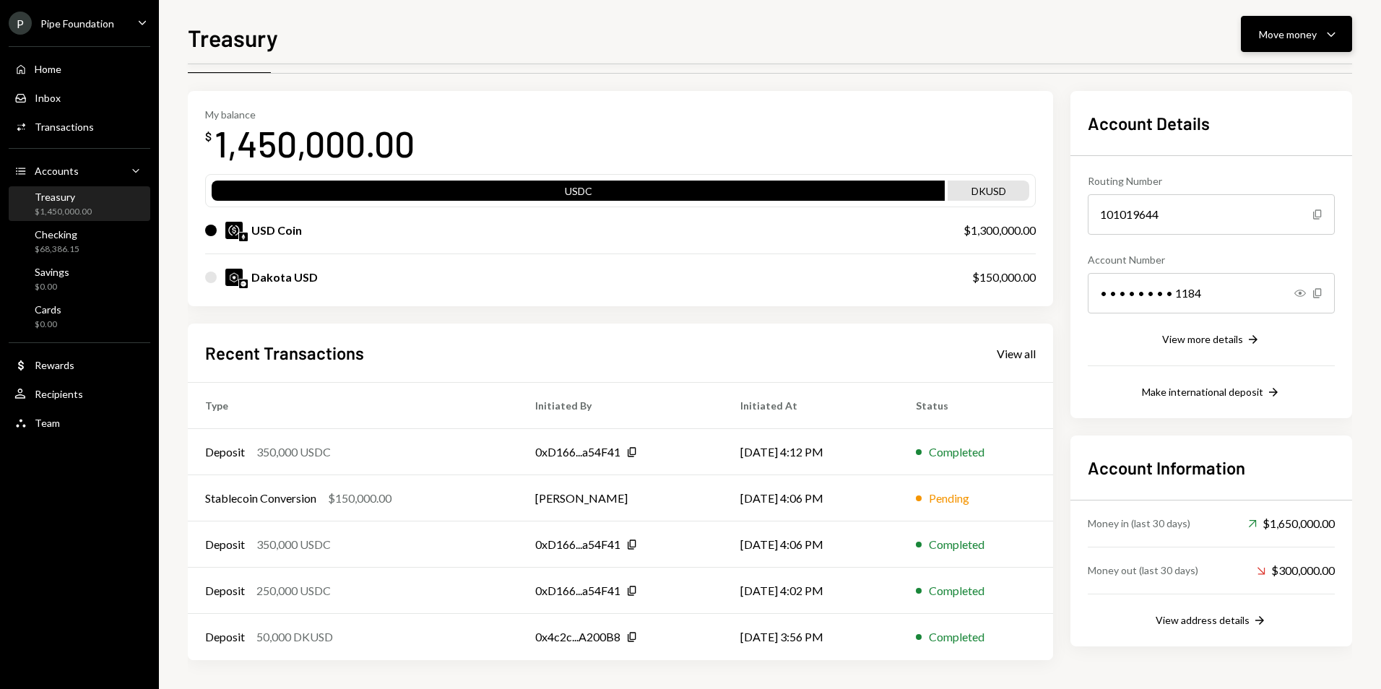
click at [1336, 41] on icon "Caret Down" at bounding box center [1331, 33] width 17 height 17
click at [1256, 141] on div "Deposit" at bounding box center [1285, 142] width 105 height 15
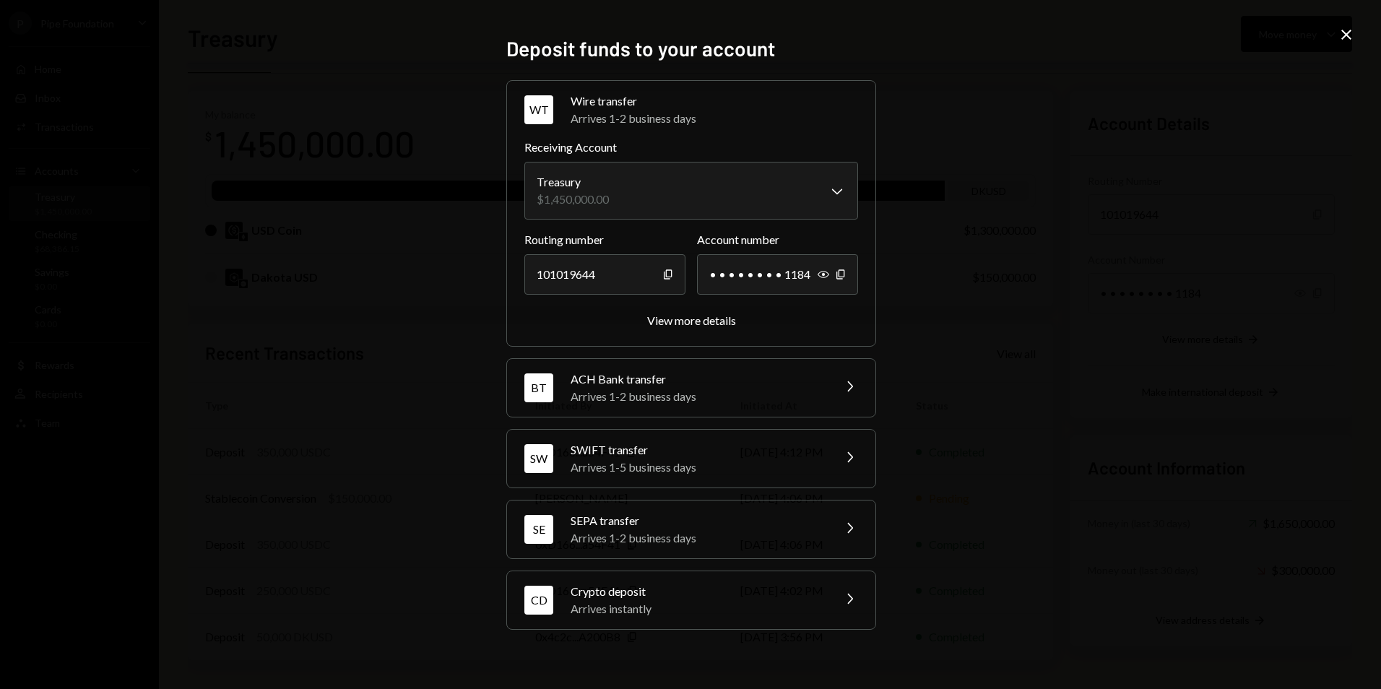
click at [732, 597] on div "Crypto deposit" at bounding box center [697, 591] width 253 height 17
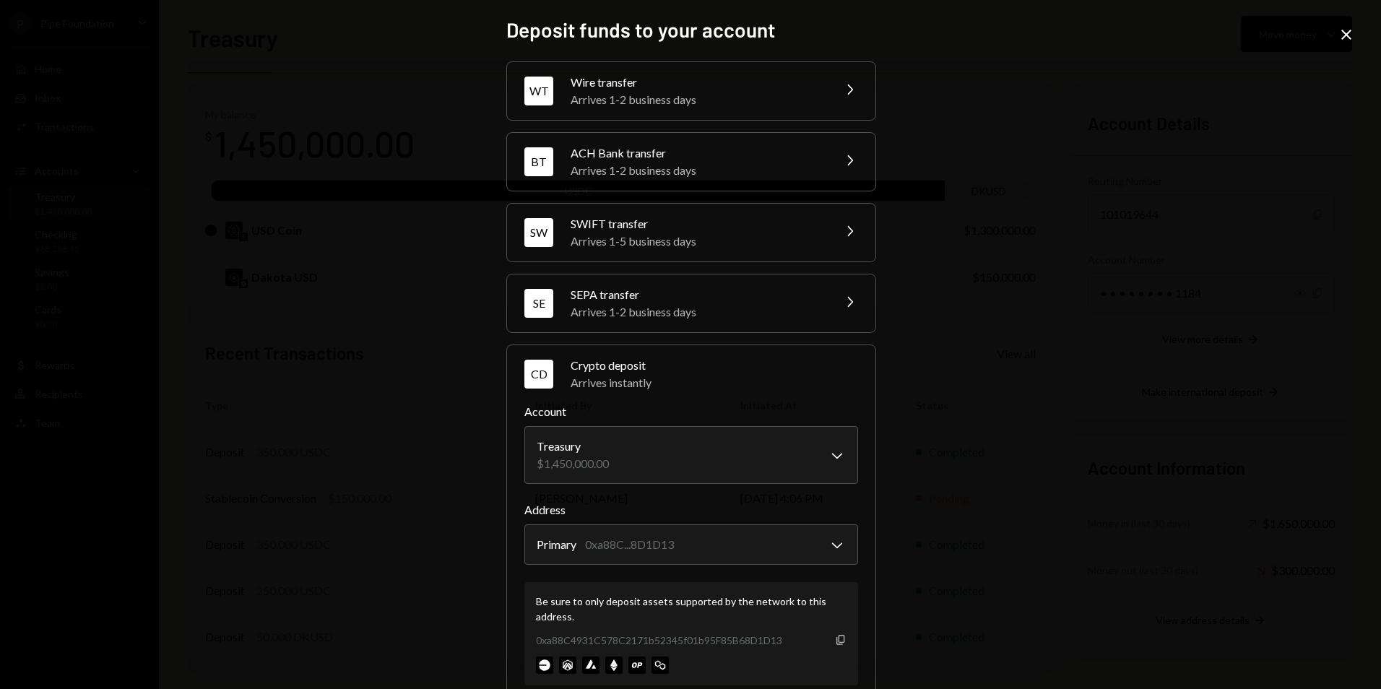
click at [837, 642] on icon "button" at bounding box center [841, 639] width 8 height 9
click at [1339, 35] on icon "Close" at bounding box center [1346, 34] width 17 height 17
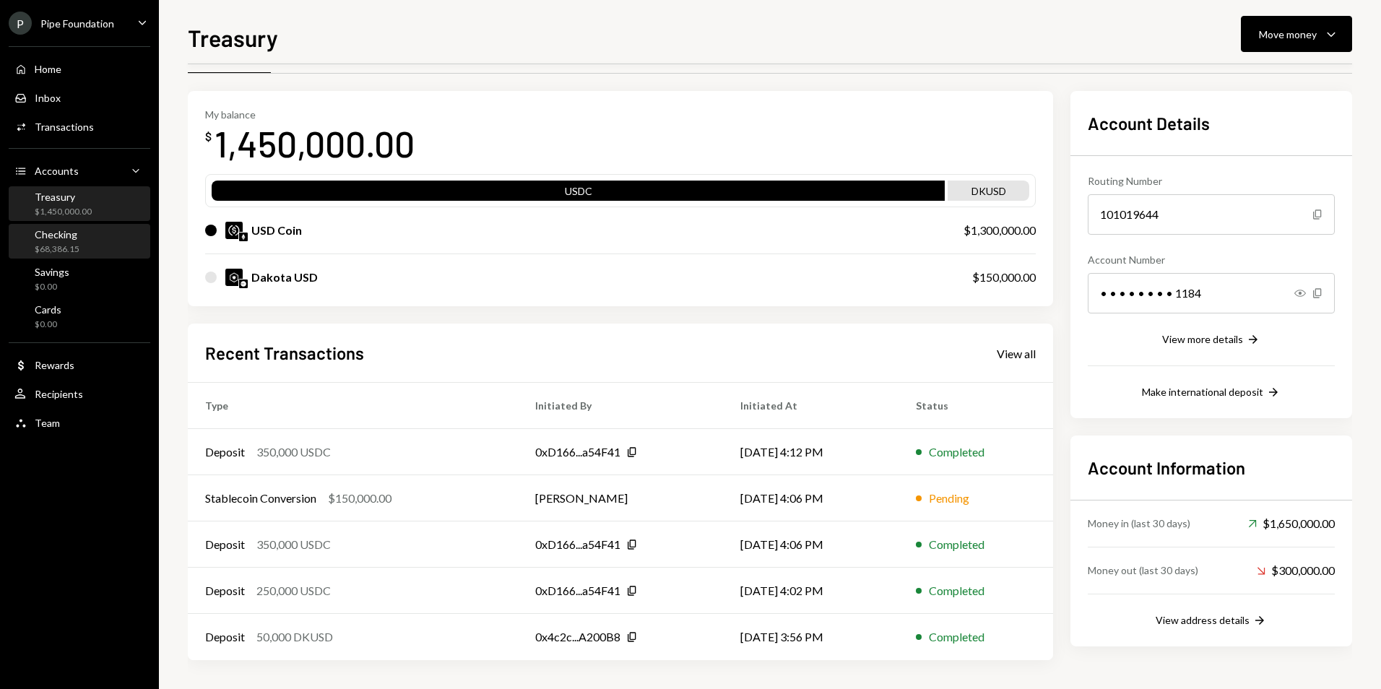
click at [80, 251] on div "Checking $68,386.15" at bounding box center [79, 241] width 130 height 27
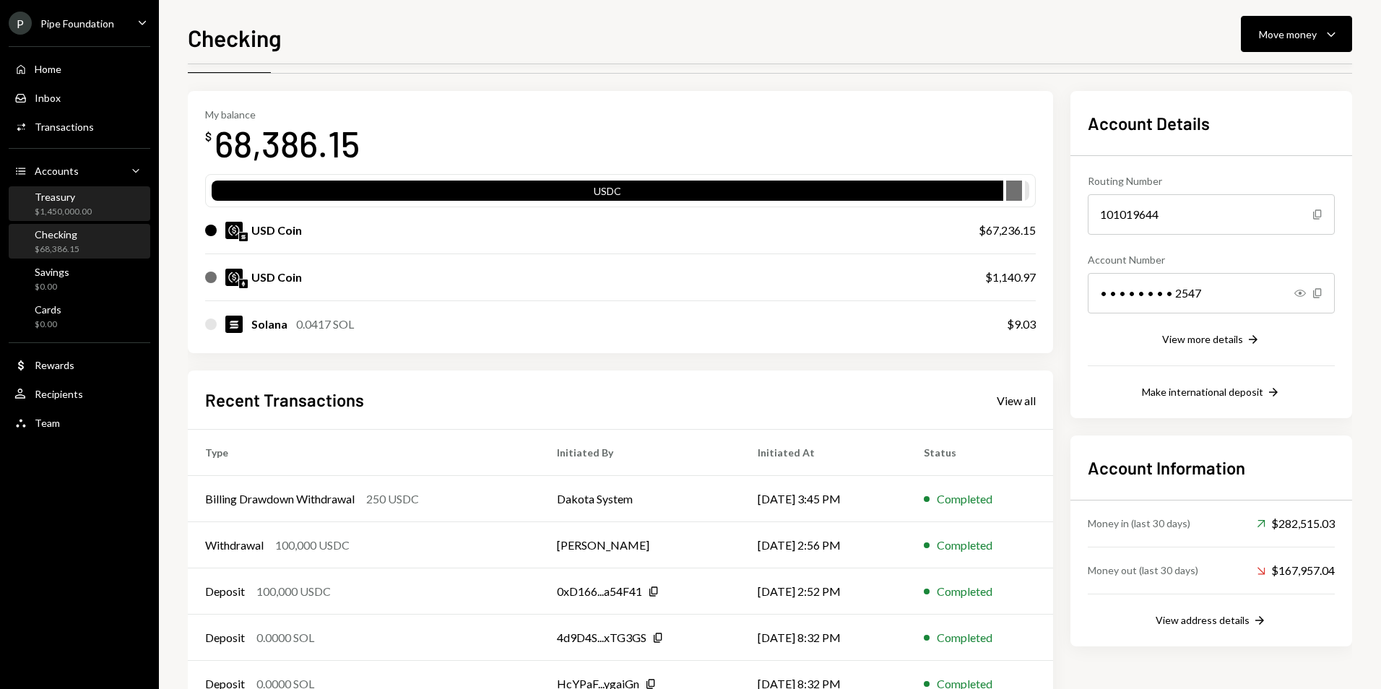
click at [87, 211] on div "$1,450,000.00" at bounding box center [63, 212] width 57 height 12
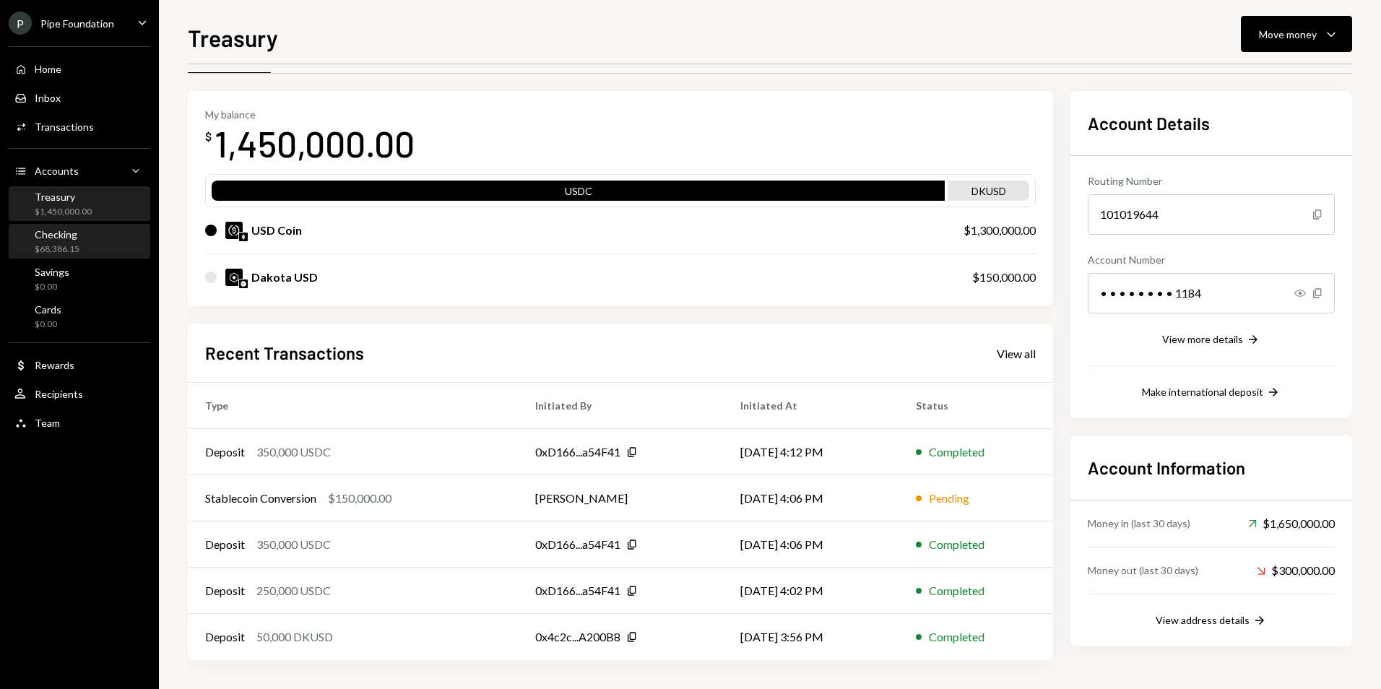
click at [109, 237] on div "Checking $68,386.15" at bounding box center [79, 241] width 130 height 27
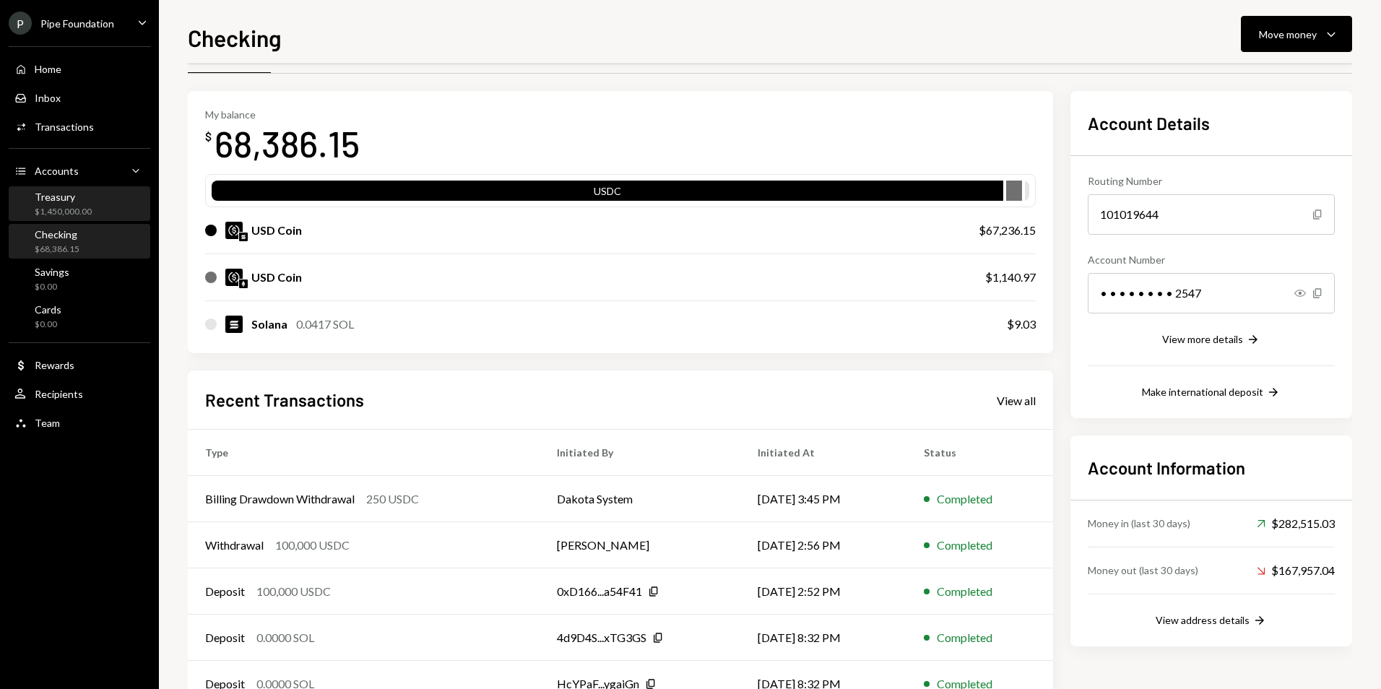
click at [97, 201] on div "Treasury $1,450,000.00" at bounding box center [79, 204] width 130 height 27
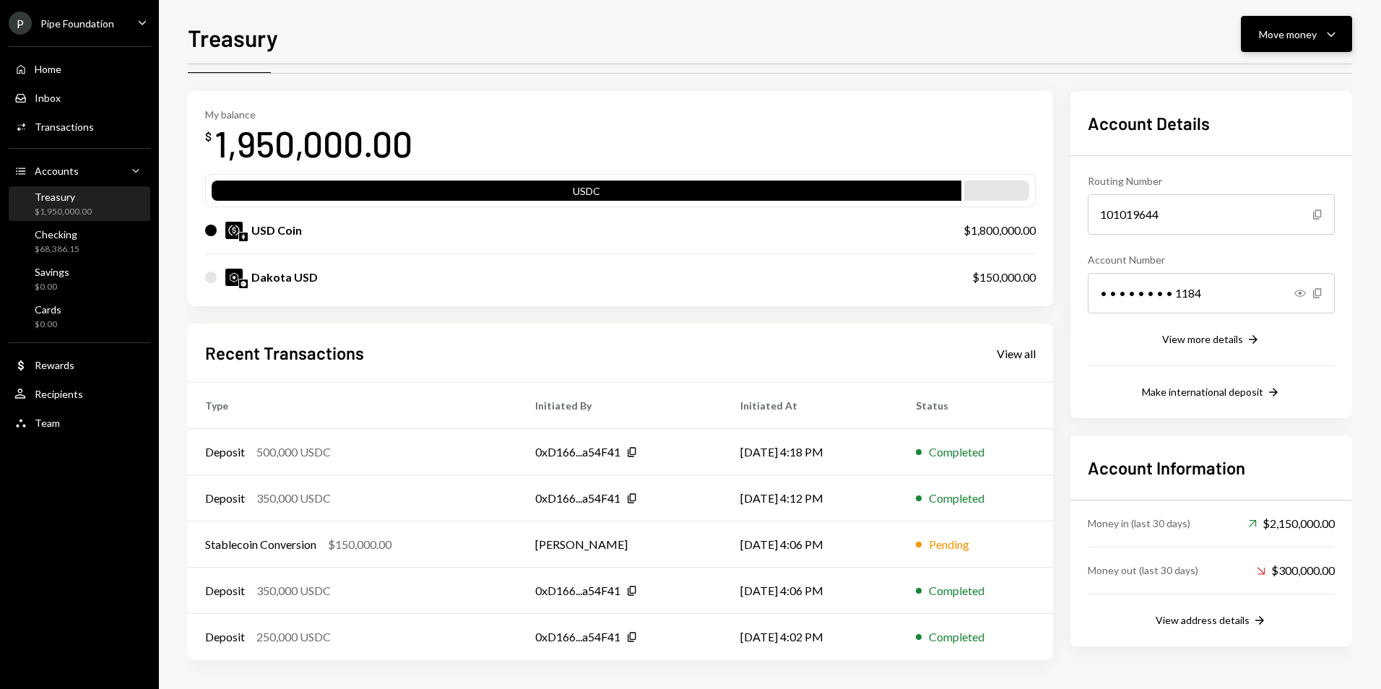
click at [1292, 38] on div "Move money" at bounding box center [1288, 34] width 58 height 15
click at [1274, 139] on div "Deposit" at bounding box center [1285, 142] width 105 height 15
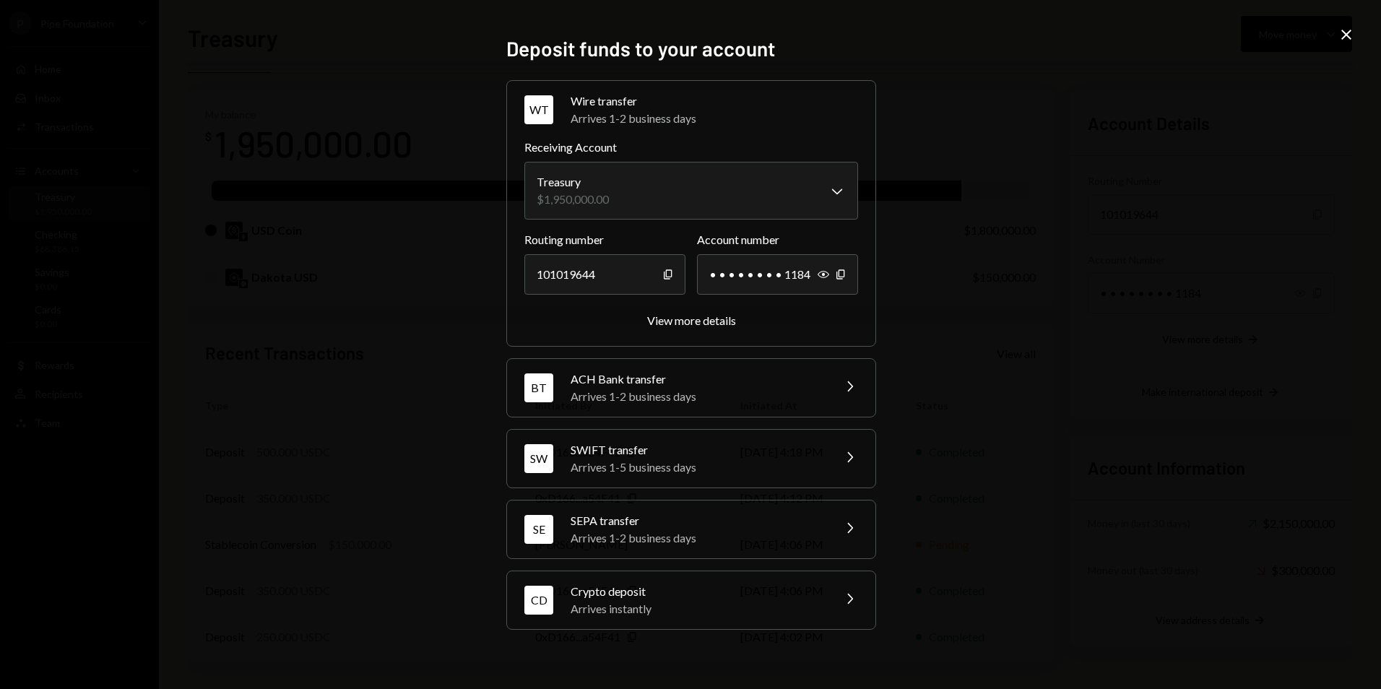
click at [733, 618] on div "CD Crypto deposit Arrives instantly Chevron Right" at bounding box center [691, 600] width 368 height 58
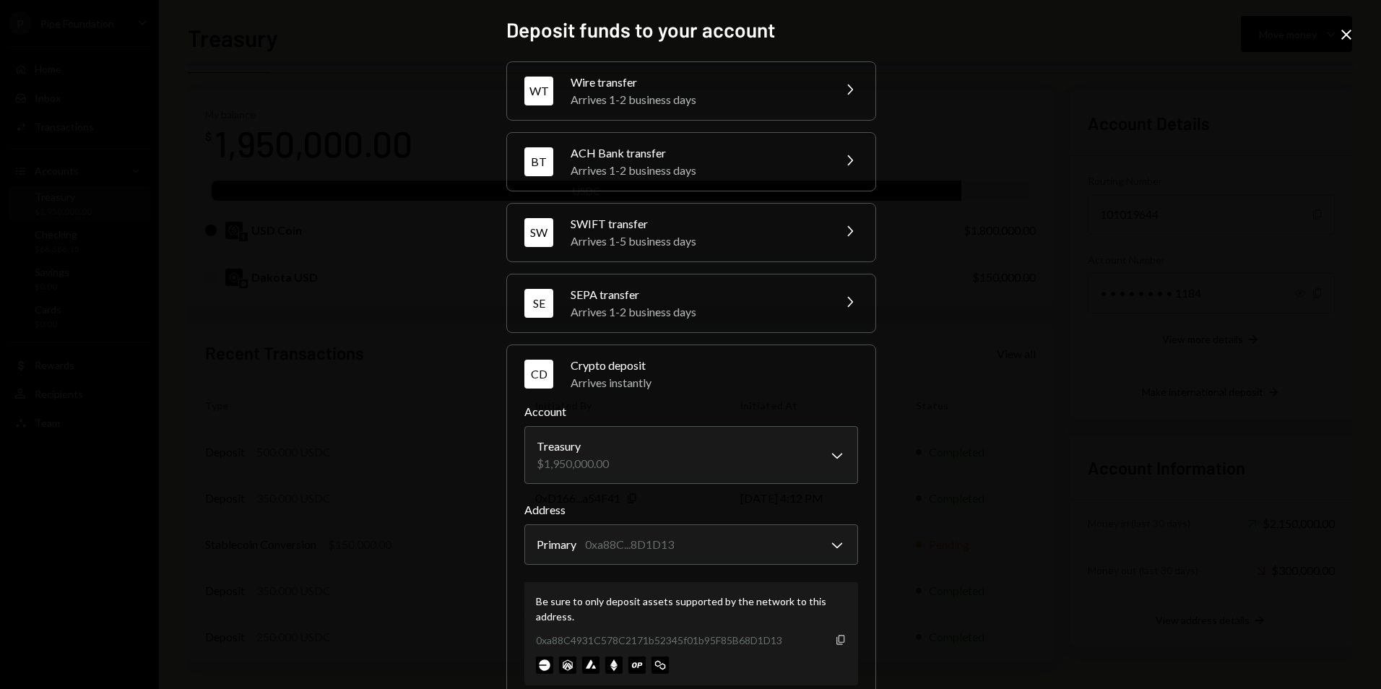
click at [840, 639] on icon "button" at bounding box center [841, 639] width 8 height 9
click at [1350, 38] on icon at bounding box center [1347, 35] width 10 height 10
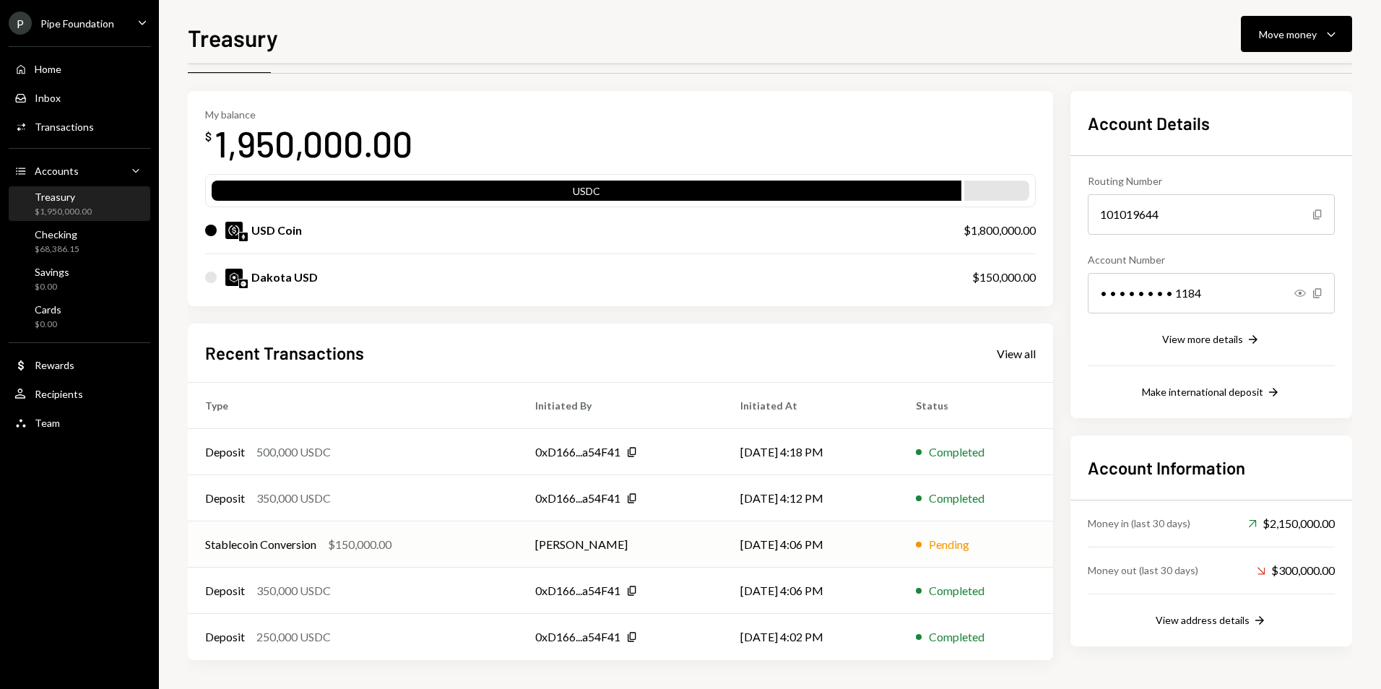
click at [481, 537] on div "Stablecoin Conversion $150,000.00" at bounding box center [352, 544] width 295 height 17
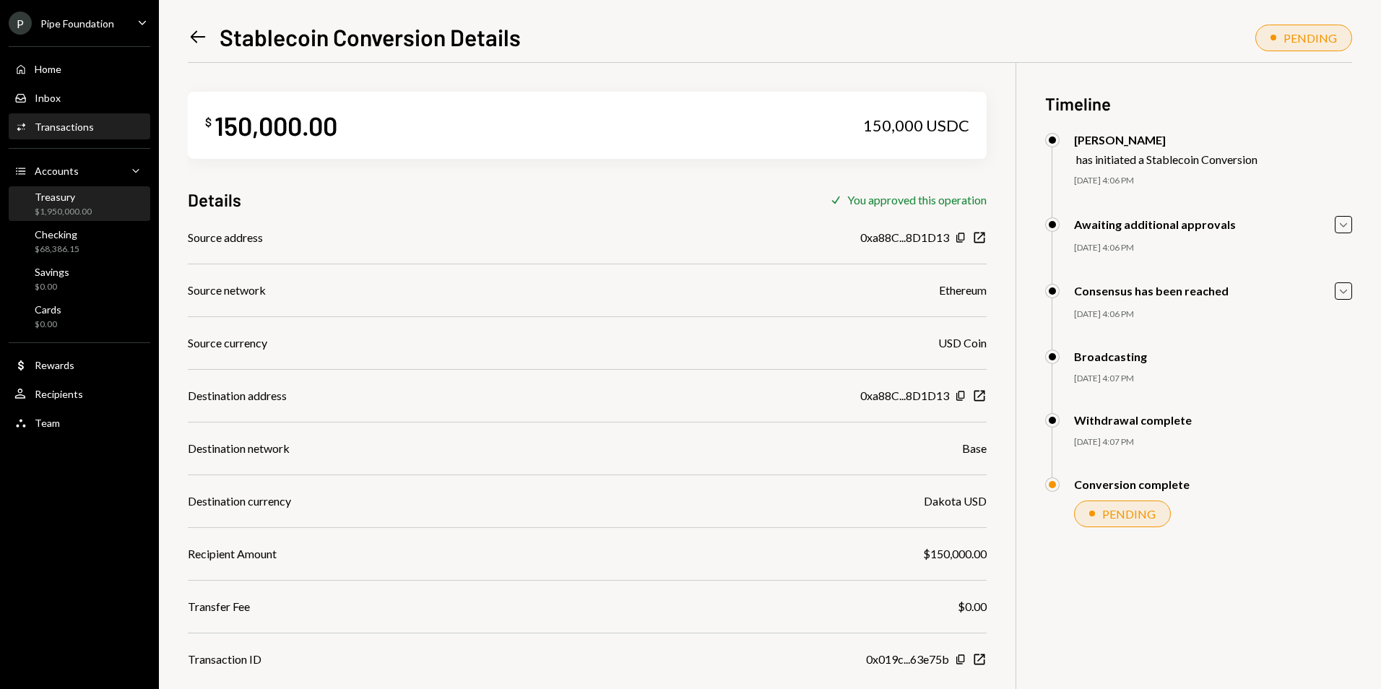
click at [74, 197] on div "Treasury" at bounding box center [63, 197] width 57 height 12
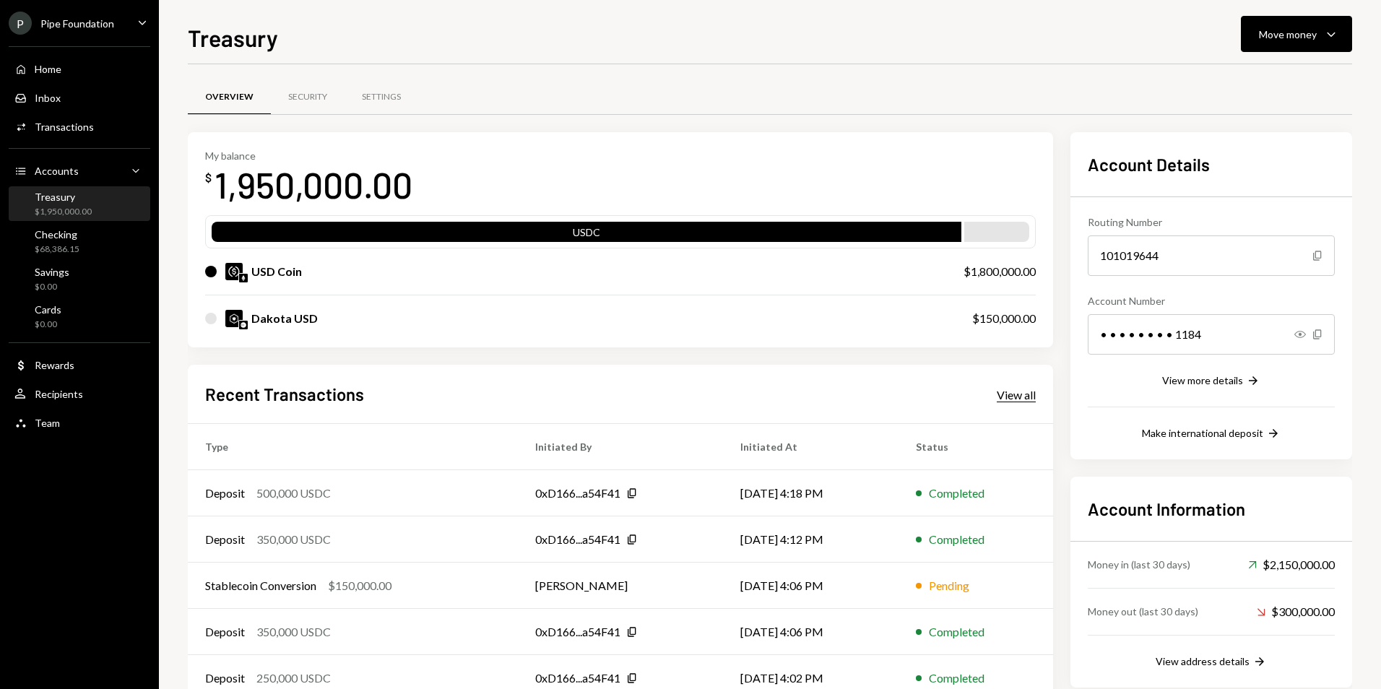
click at [1021, 402] on div "View all" at bounding box center [1016, 395] width 39 height 14
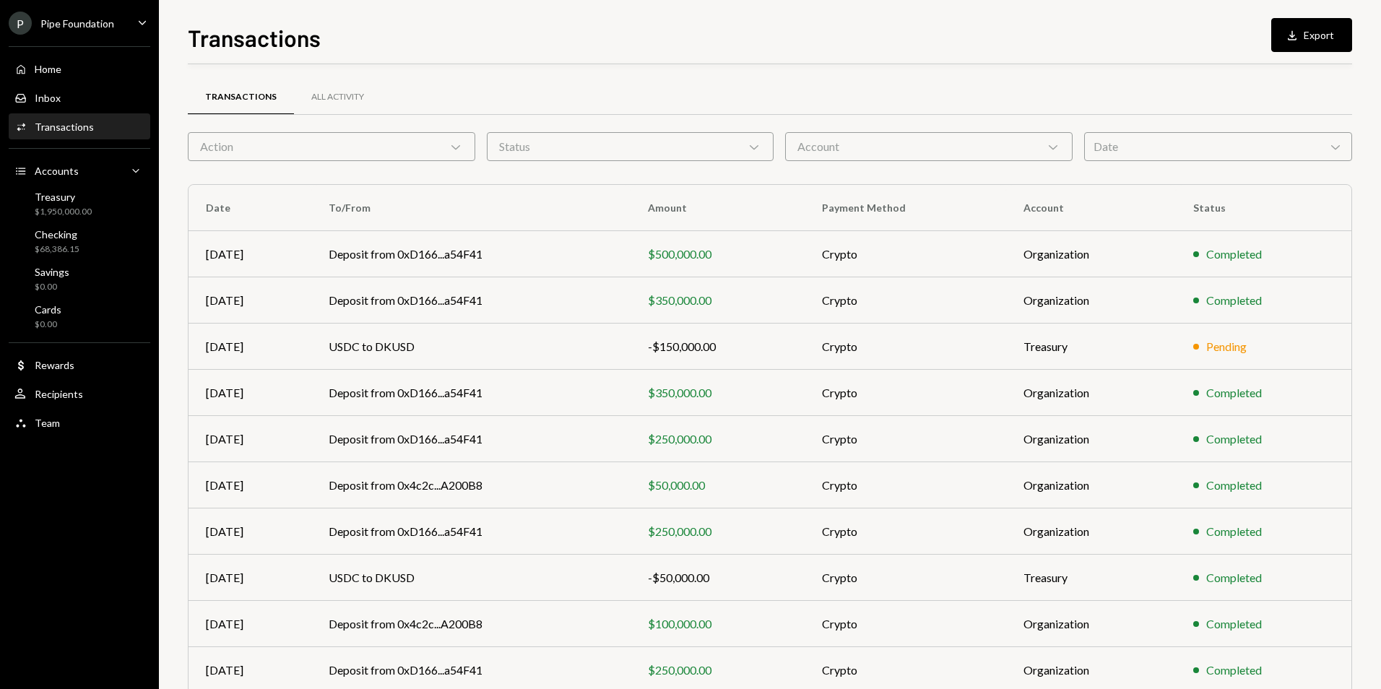
scroll to position [65, 0]
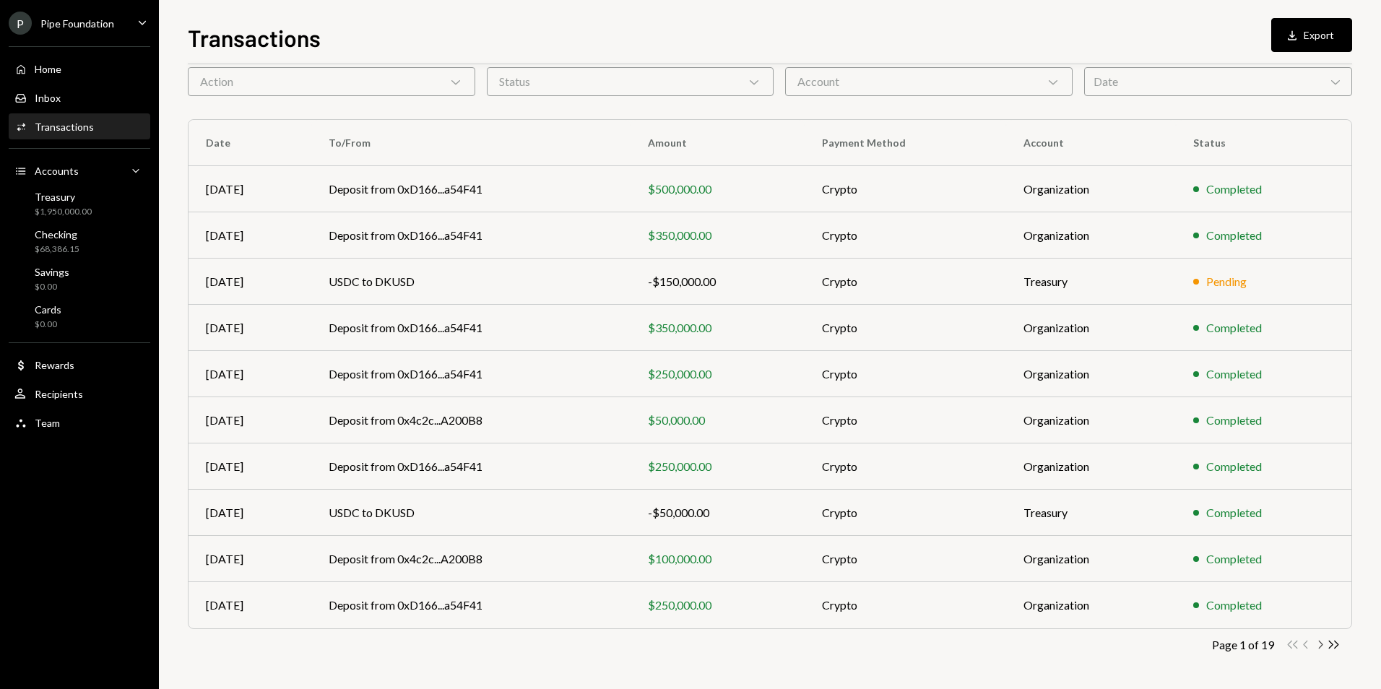
click at [1321, 648] on icon "Chevron Right" at bounding box center [1320, 645] width 14 height 14
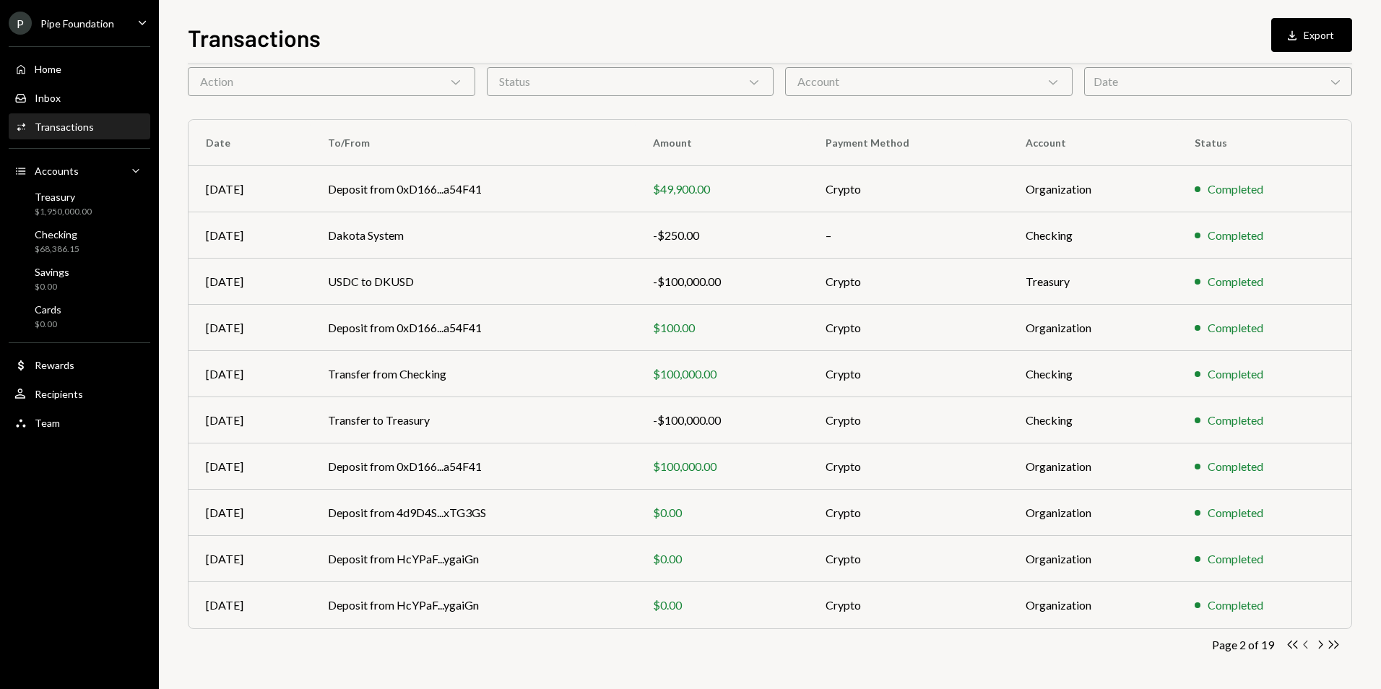
click at [1306, 650] on icon "Chevron Left" at bounding box center [1307, 645] width 14 height 14
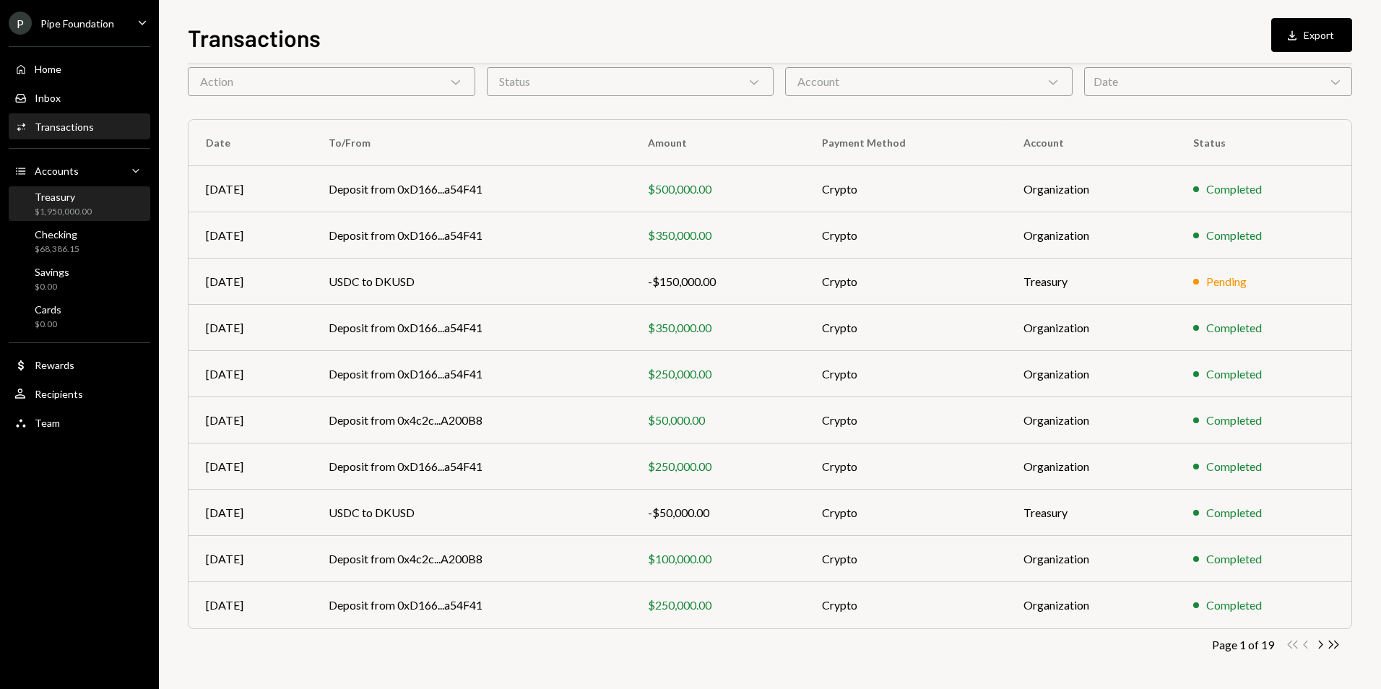
click at [110, 214] on div "Treasury $1,950,000.00" at bounding box center [79, 204] width 130 height 27
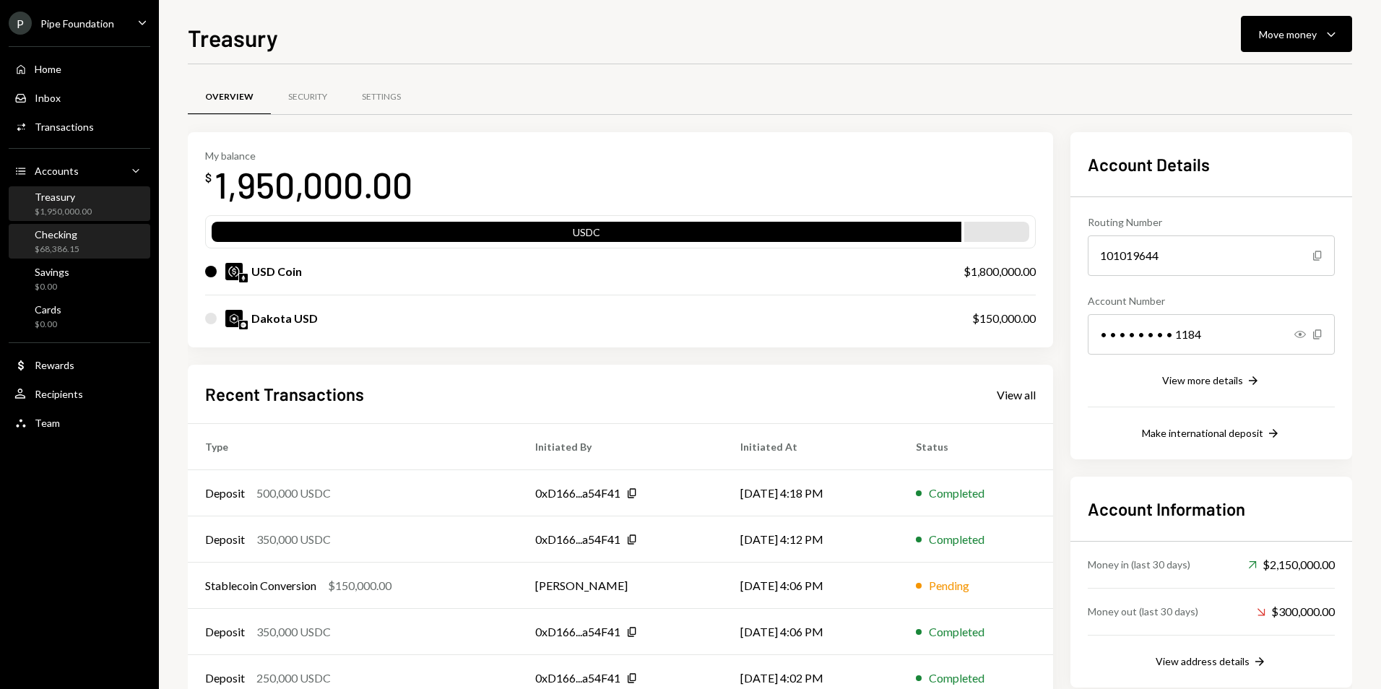
click at [48, 246] on div "$68,386.15" at bounding box center [57, 249] width 45 height 12
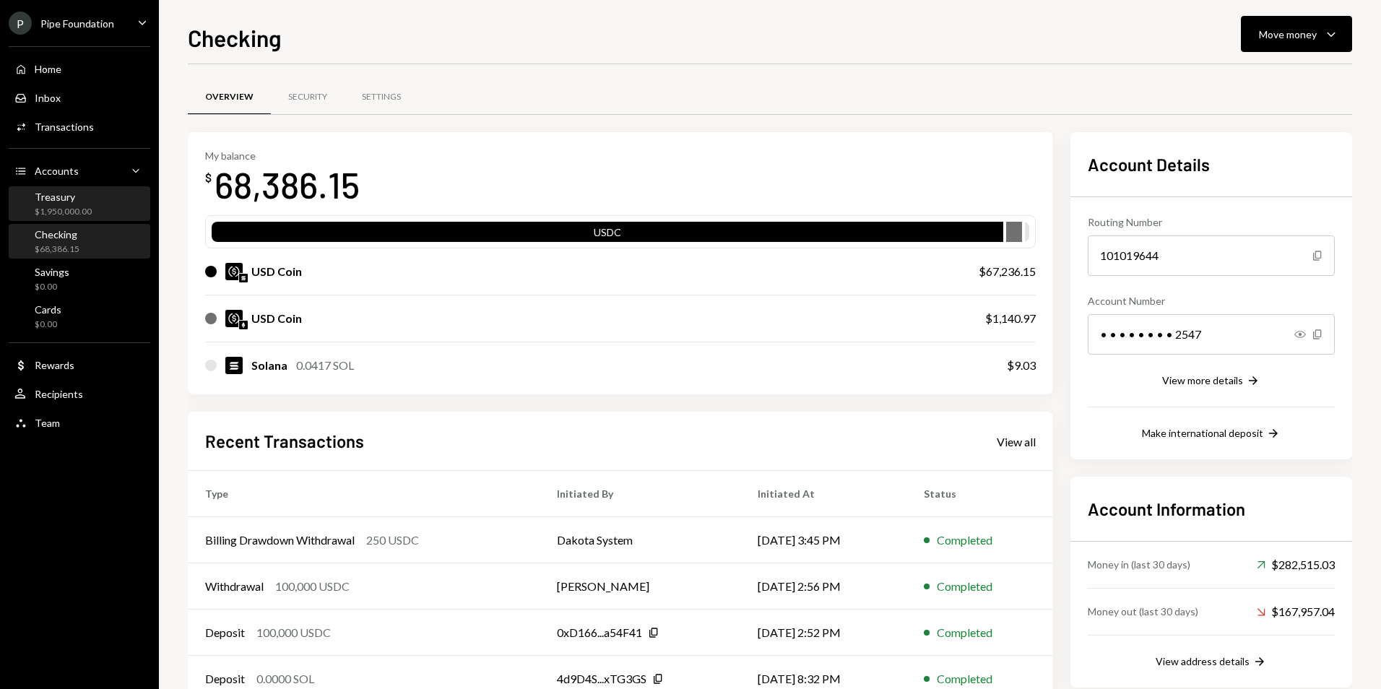
click at [91, 202] on div "Treasury $1,950,000.00" at bounding box center [79, 204] width 130 height 27
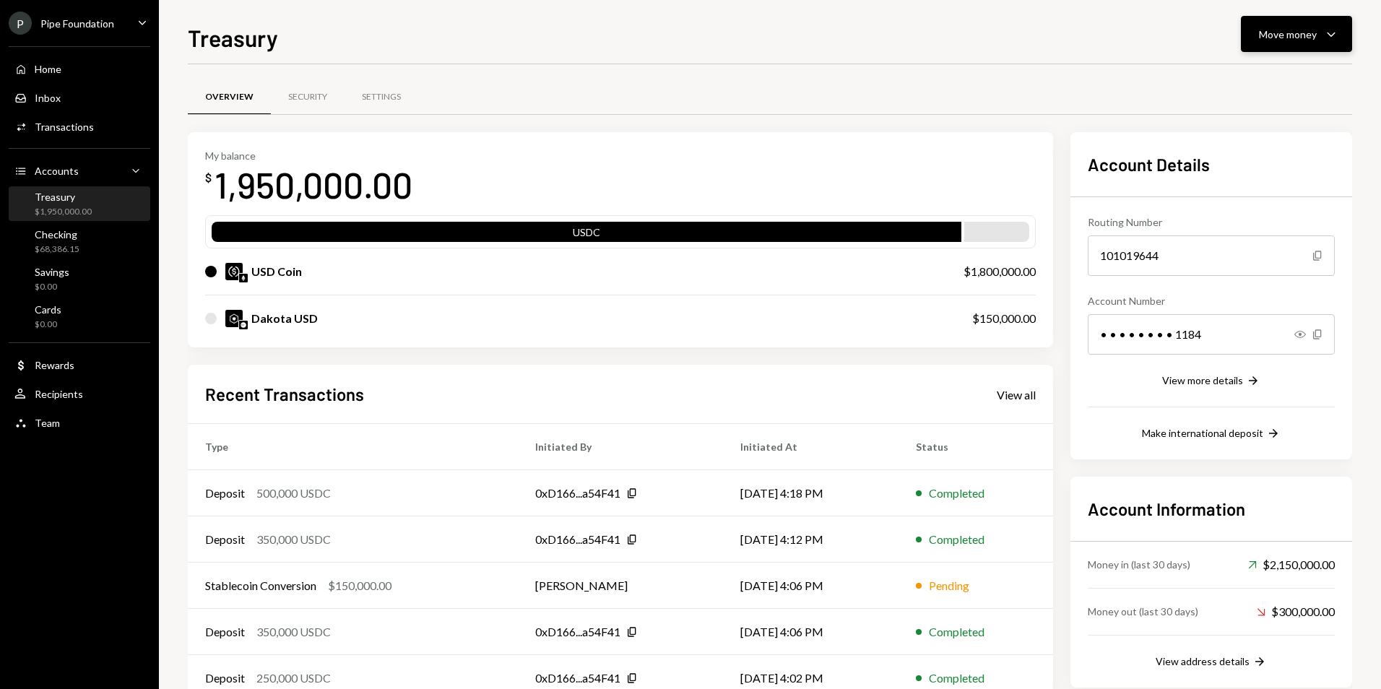
click at [1269, 43] on button "Move money Caret Down" at bounding box center [1296, 34] width 111 height 36
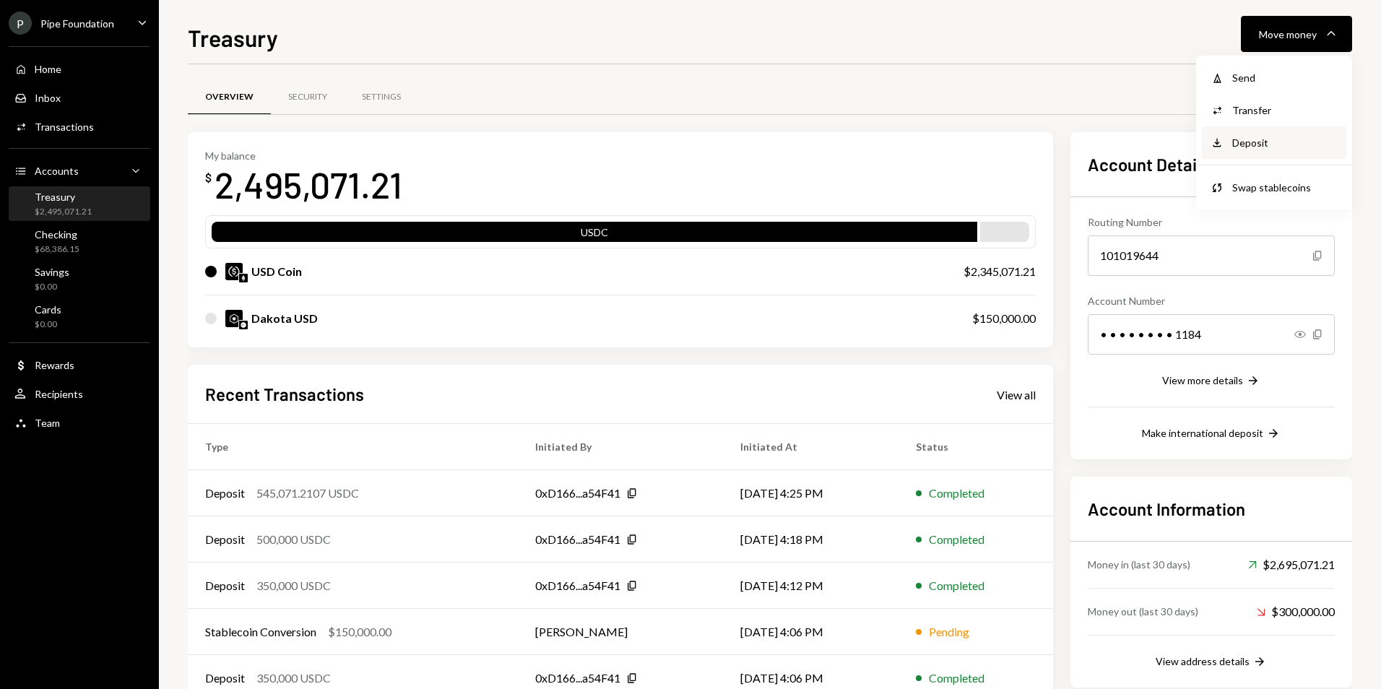
click at [1269, 148] on div "Deposit" at bounding box center [1285, 142] width 105 height 15
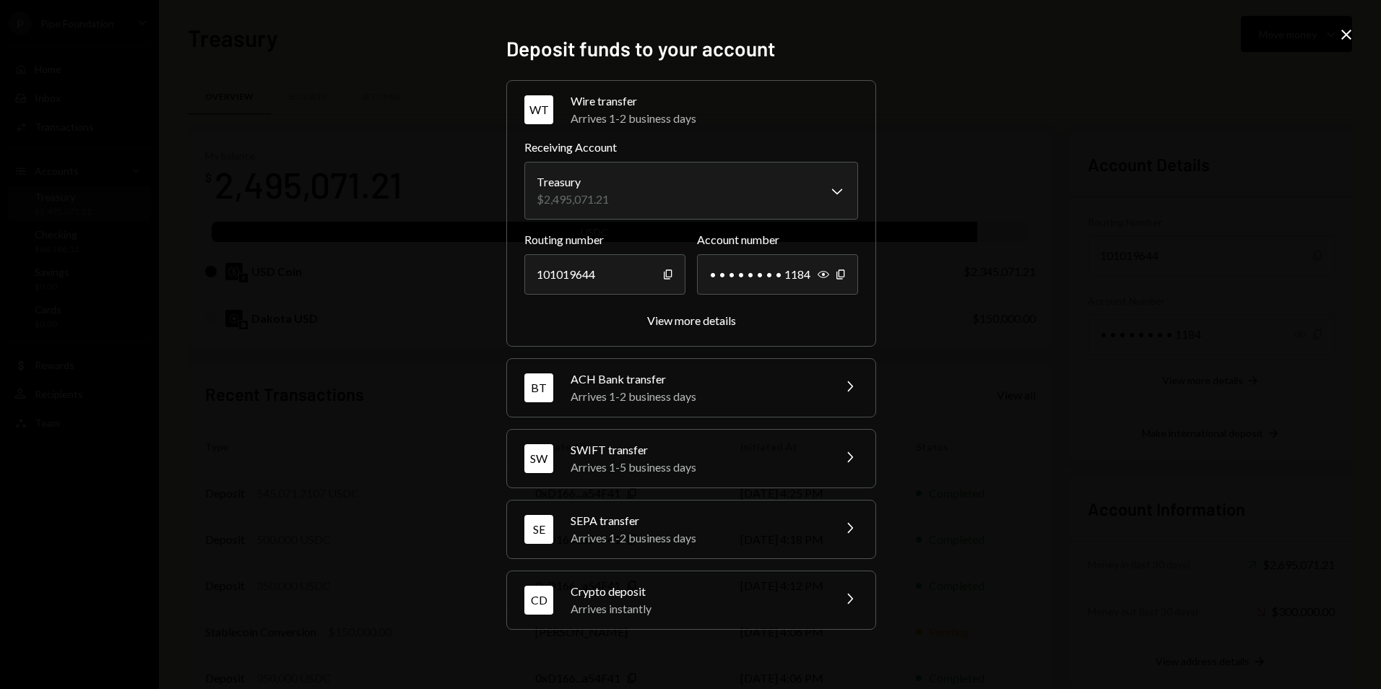
click at [745, 624] on div "CD Crypto deposit Arrives instantly Chevron Right" at bounding box center [691, 600] width 368 height 58
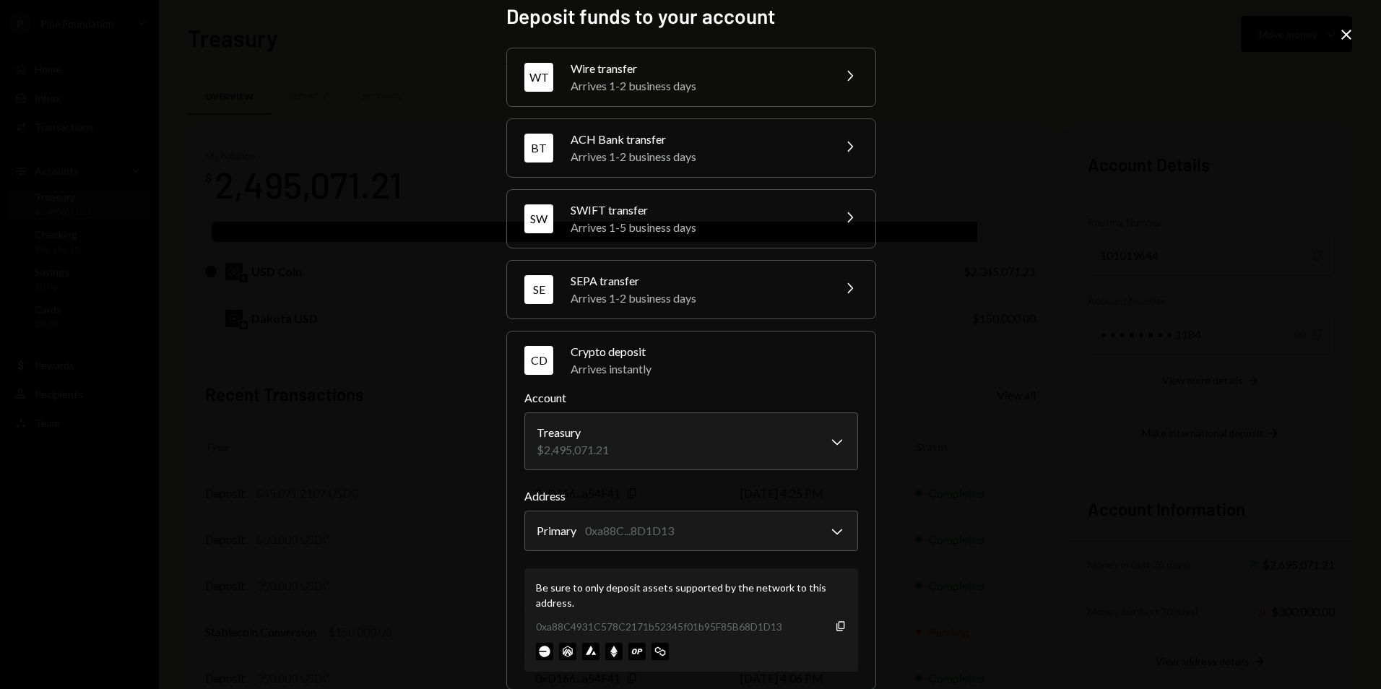
scroll to position [38, 0]
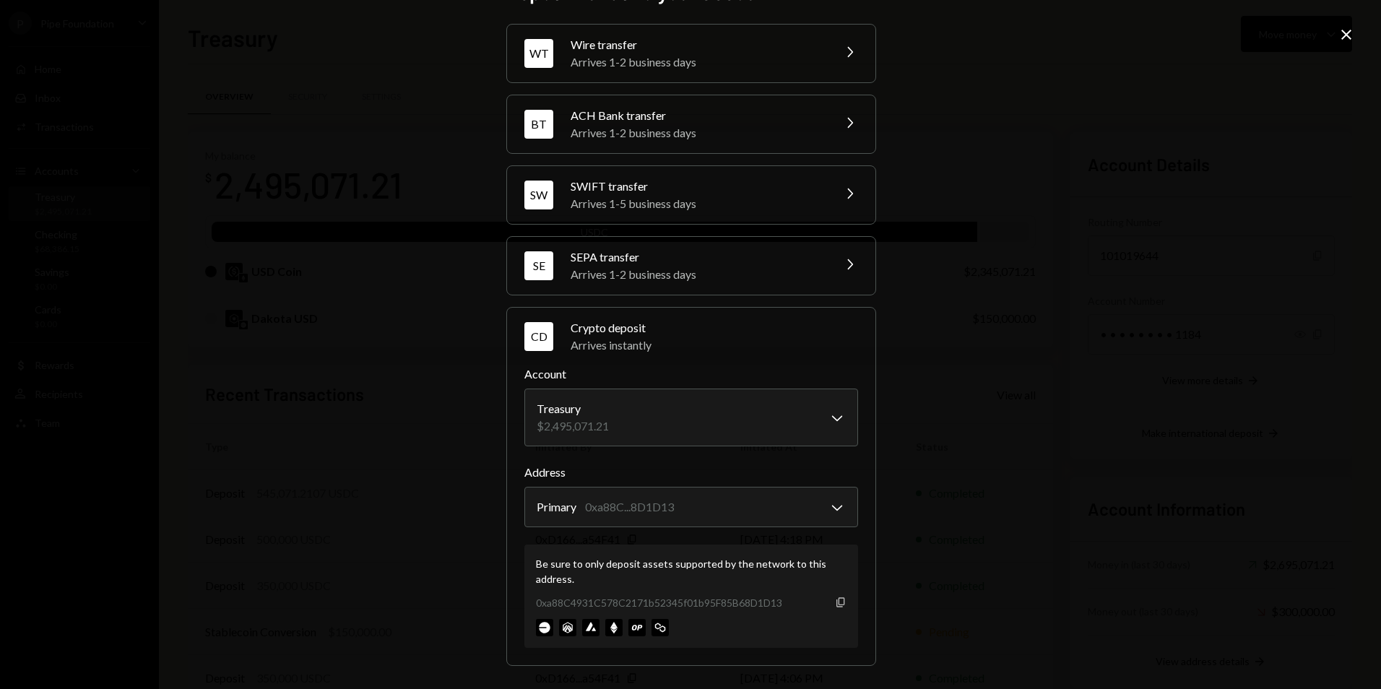
click at [837, 607] on icon "button" at bounding box center [841, 601] width 8 height 9
click at [1345, 32] on icon at bounding box center [1347, 35] width 10 height 10
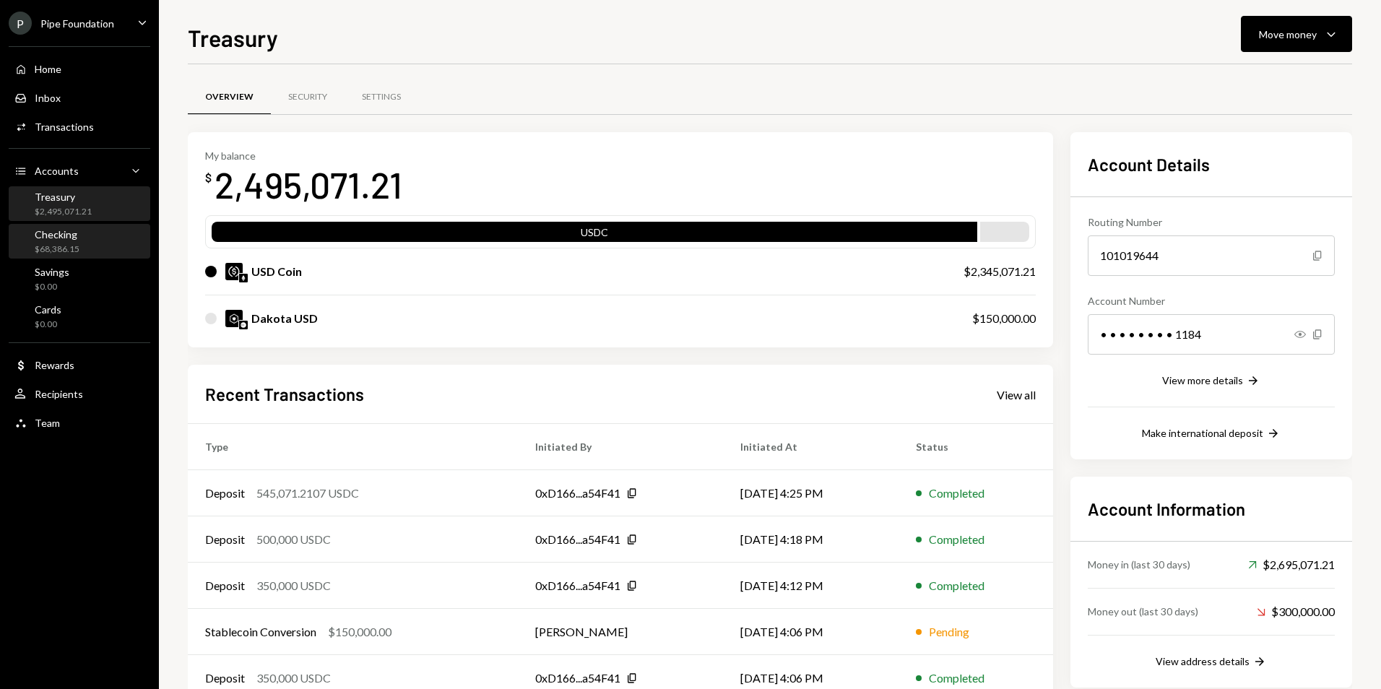
click at [80, 252] on div "Checking $68,386.15" at bounding box center [79, 241] width 130 height 27
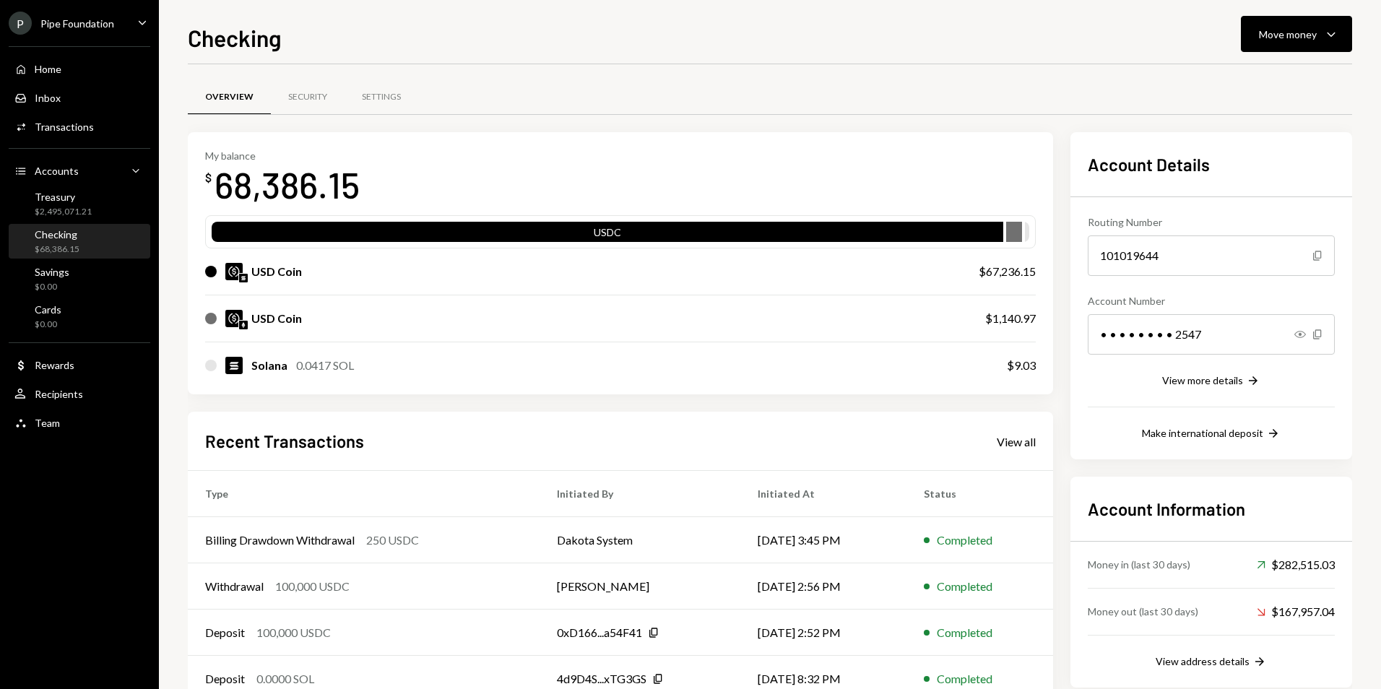
click at [90, 222] on div "Home Home Inbox Inbox Activities Transactions Accounts Accounts Caret Down Trea…" at bounding box center [79, 238] width 159 height 401
click at [90, 213] on div "$2,495,071.21" at bounding box center [63, 212] width 57 height 12
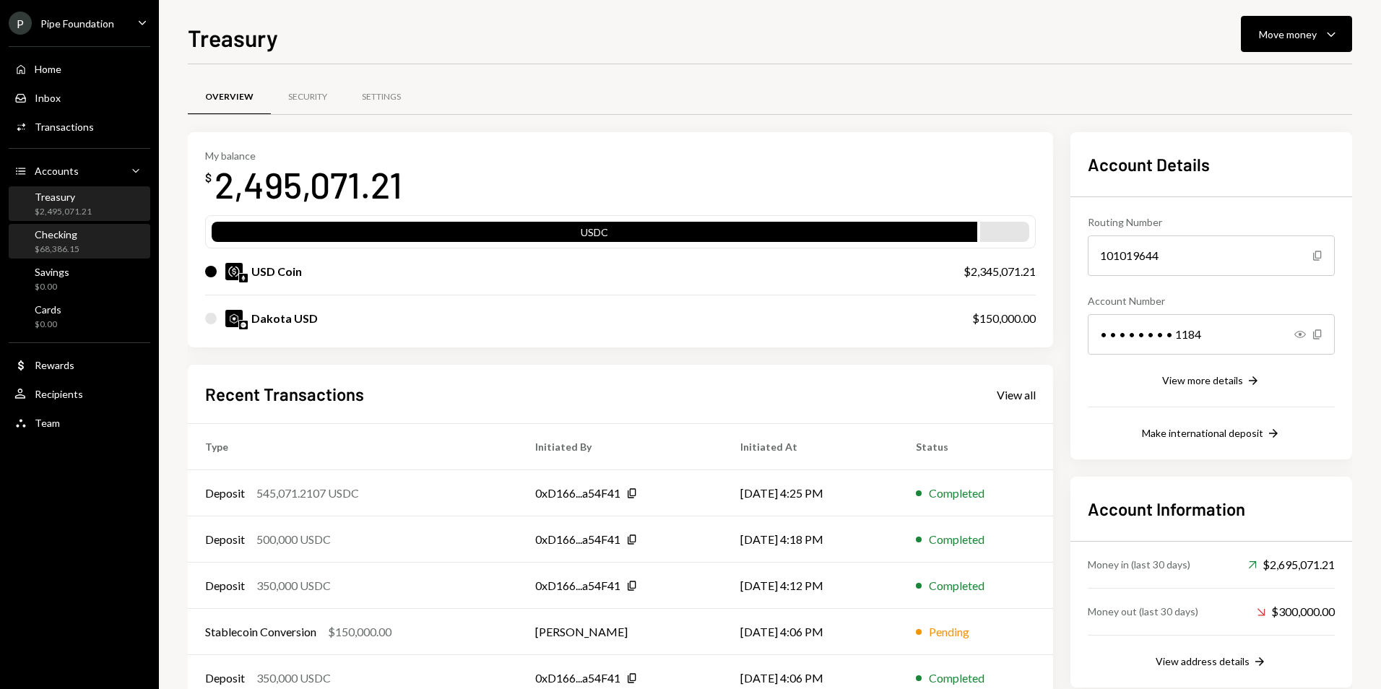
click at [45, 243] on div "$68,386.15" at bounding box center [57, 249] width 45 height 12
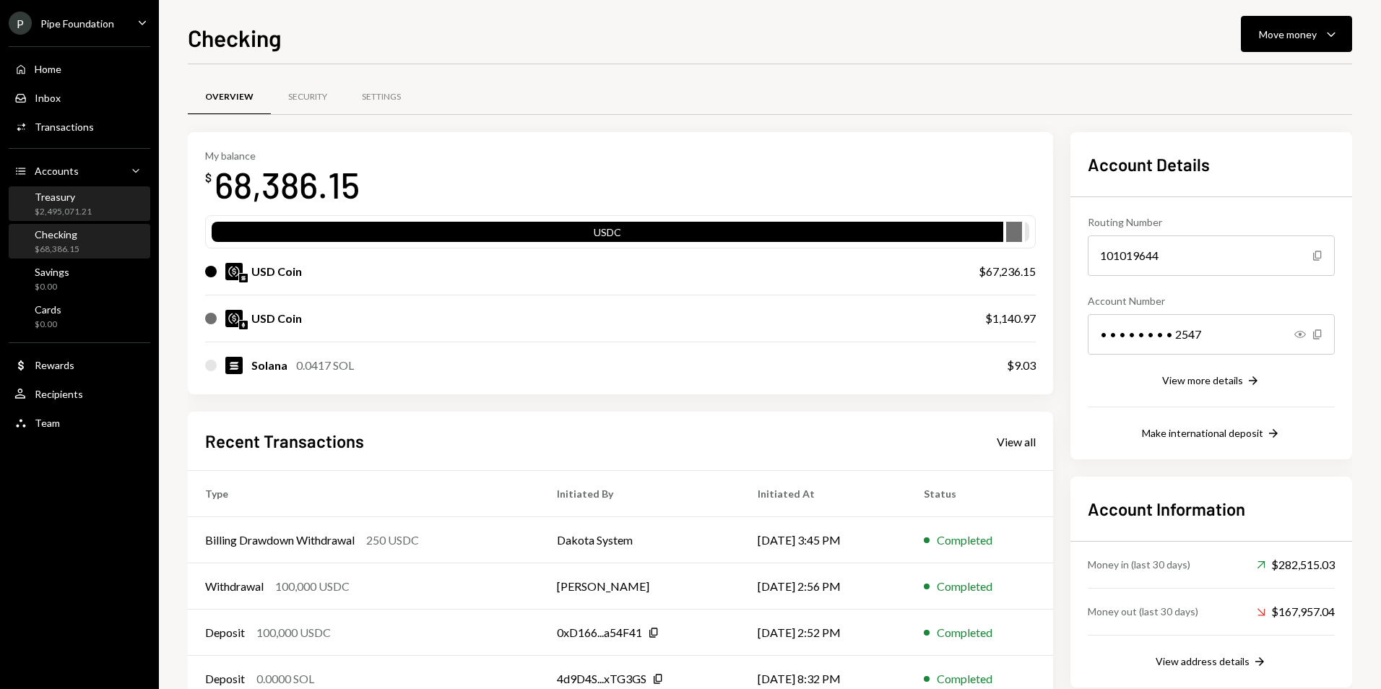
click at [70, 207] on div "$2,495,071.21" at bounding box center [63, 212] width 57 height 12
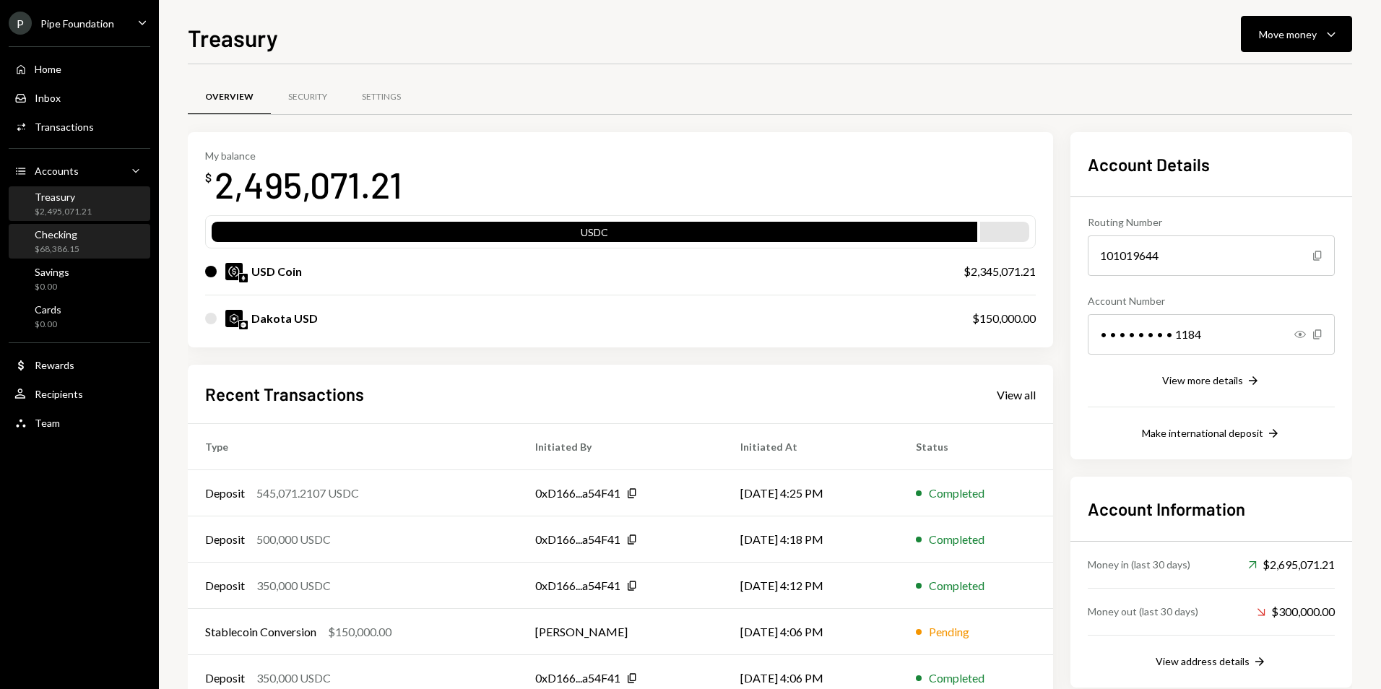
click at [76, 250] on div "$68,386.15" at bounding box center [57, 249] width 45 height 12
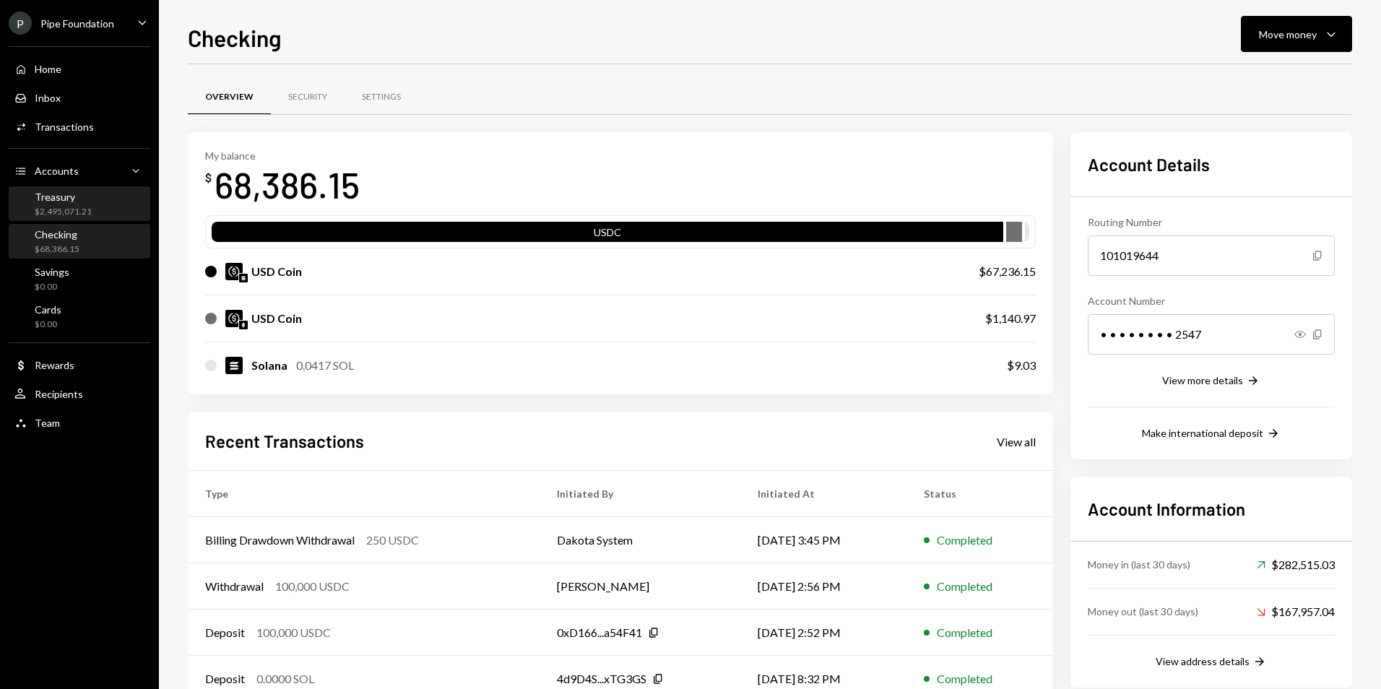
click at [86, 216] on div "$2,495,071.21" at bounding box center [63, 212] width 57 height 12
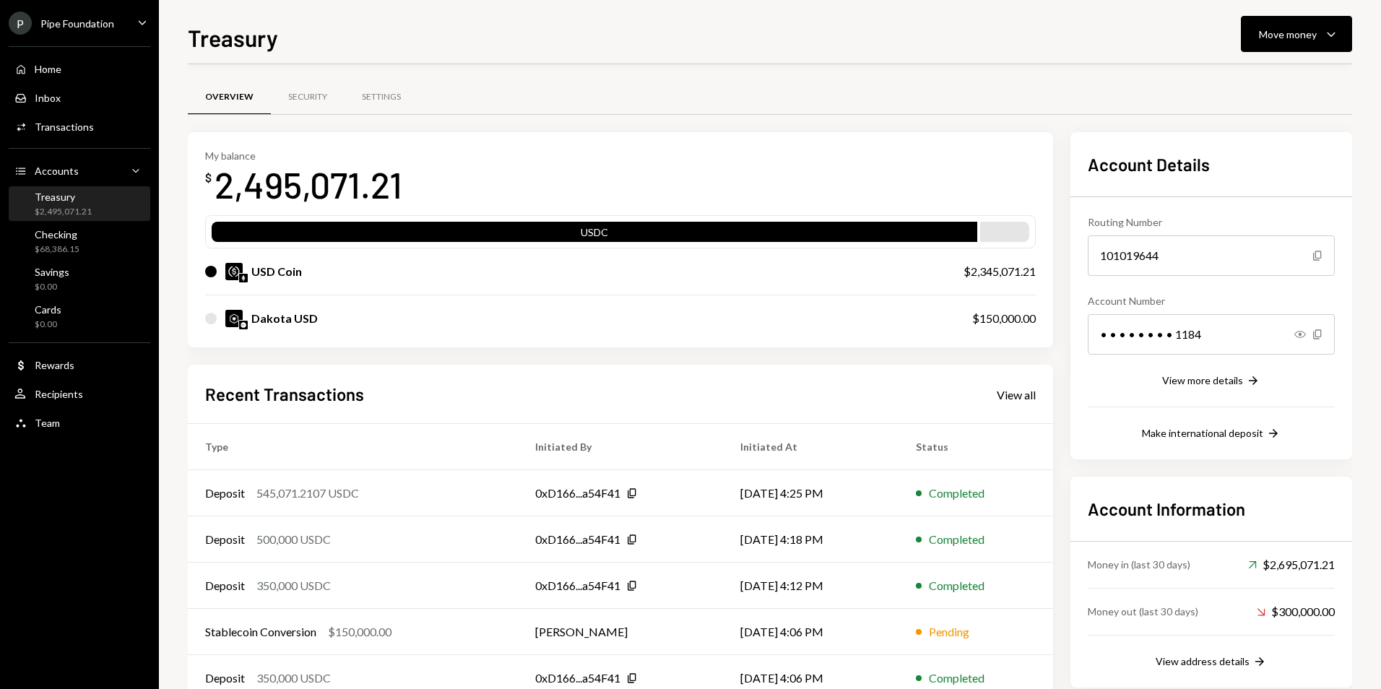
scroll to position [41, 0]
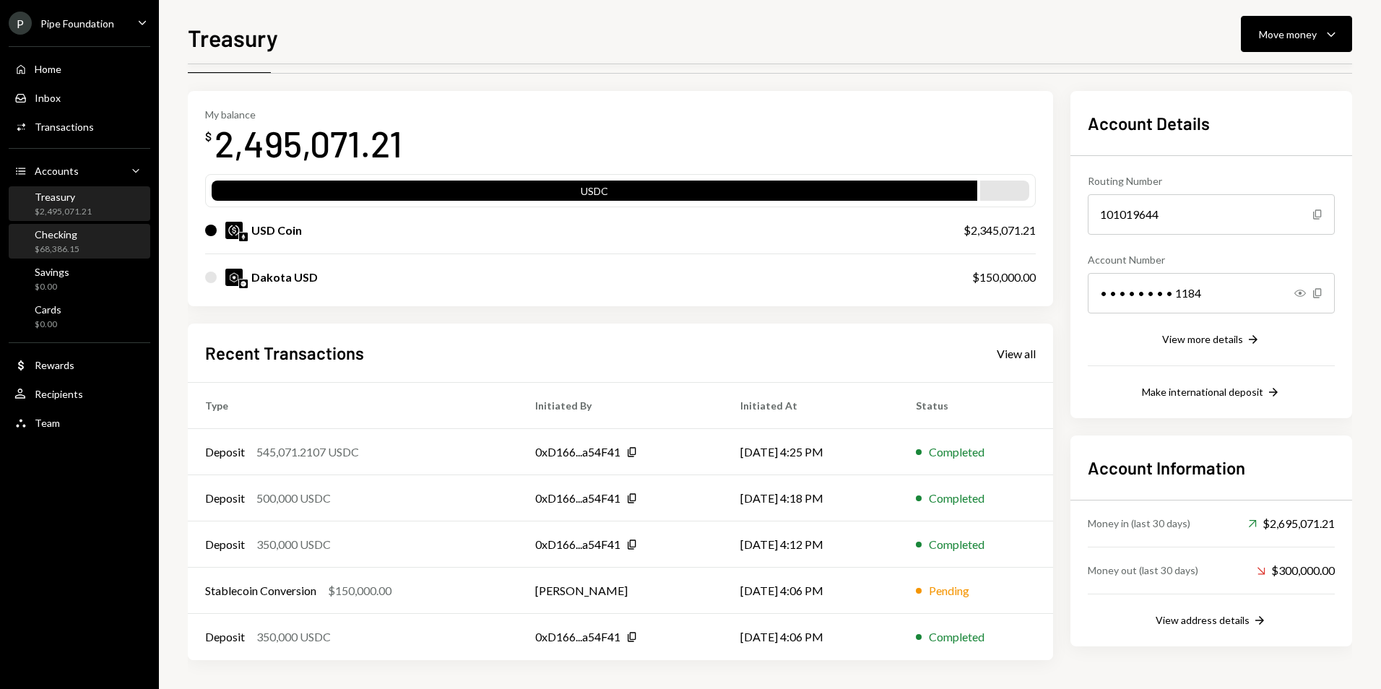
click at [74, 239] on div "Checking" at bounding box center [57, 234] width 45 height 12
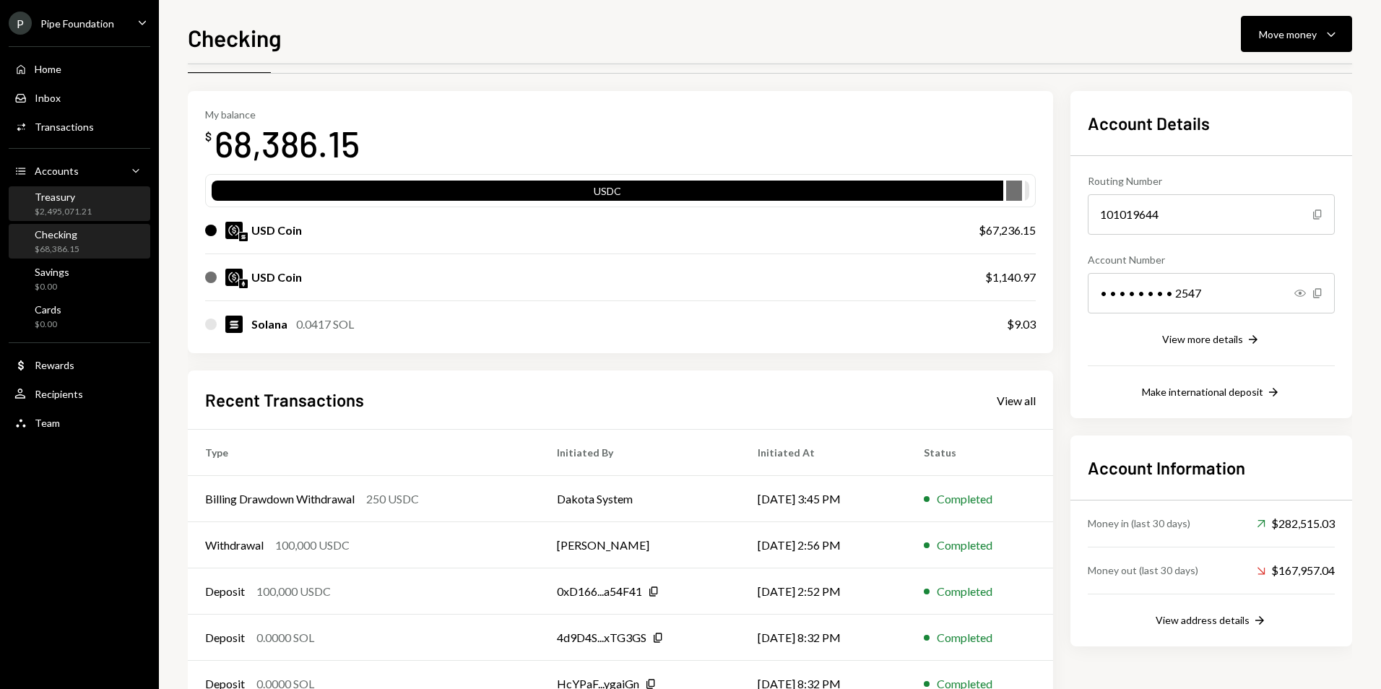
click at [92, 207] on div "Treasury $2,495,071.21" at bounding box center [79, 204] width 130 height 27
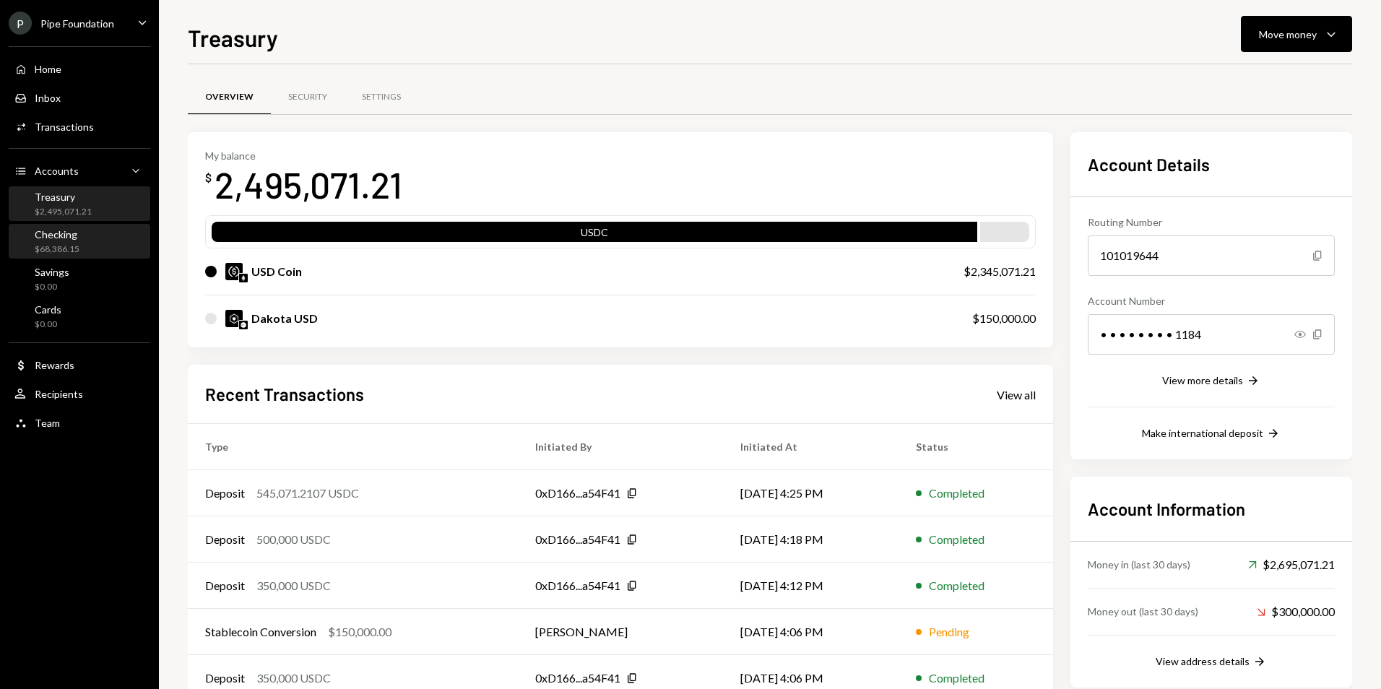
click at [100, 225] on div "Checking $68,386.15" at bounding box center [79, 241] width 130 height 33
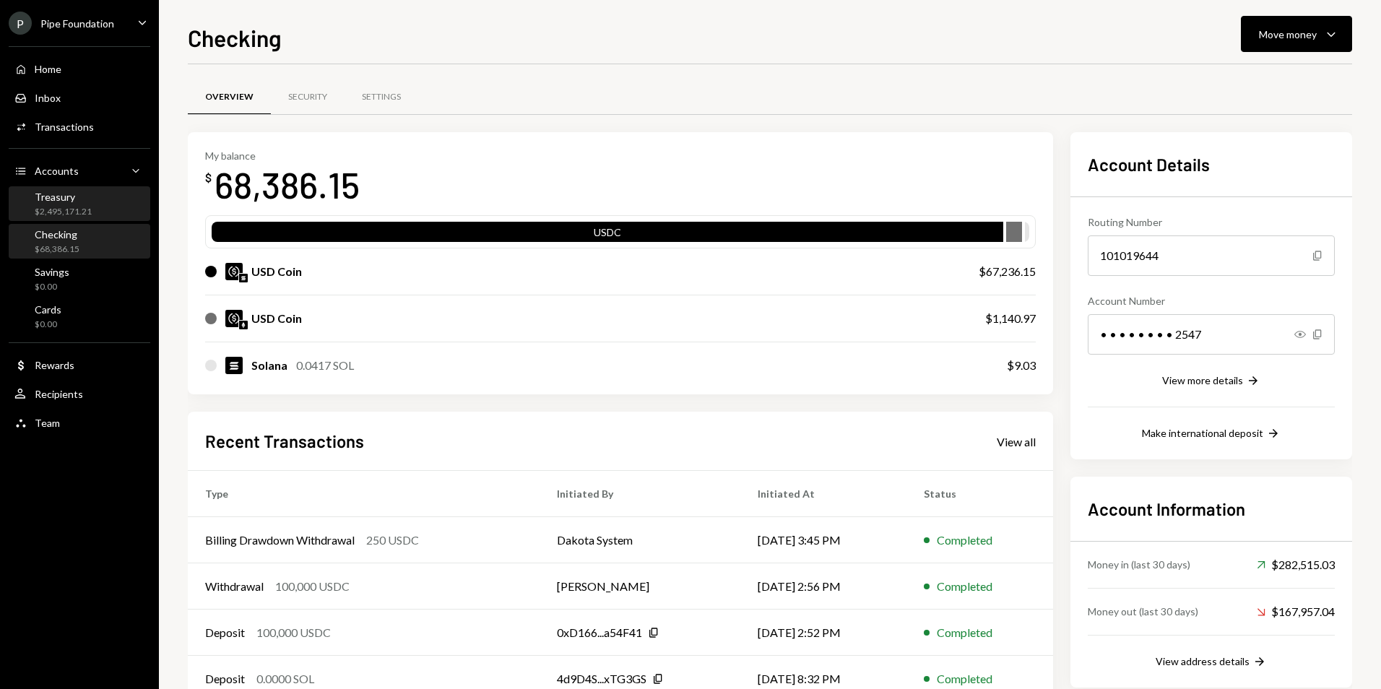
click at [97, 210] on div "Treasury $2,495,171.21" at bounding box center [79, 204] width 130 height 27
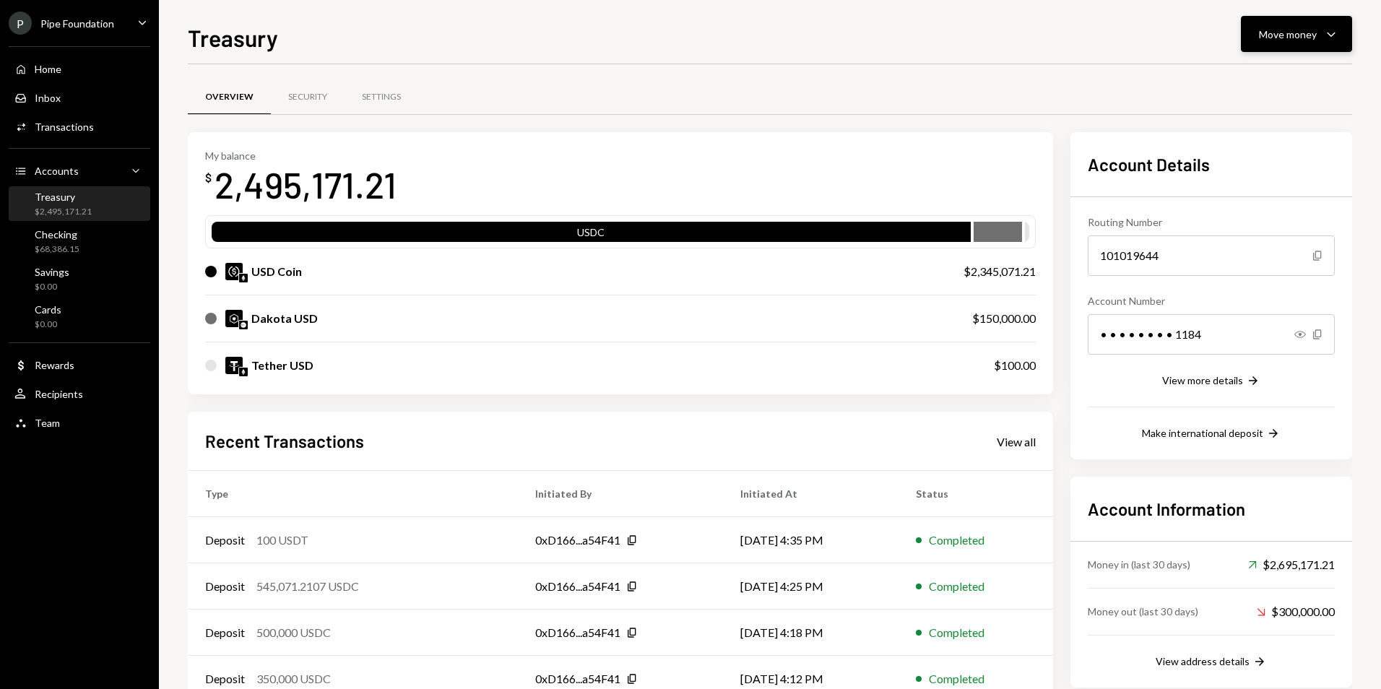
drag, startPoint x: 1295, startPoint y: 38, endPoint x: 1236, endPoint y: 249, distance: 218.2
click at [1295, 38] on div "Move money" at bounding box center [1288, 34] width 58 height 15
click at [1244, 144] on div "Deposit" at bounding box center [1285, 142] width 105 height 15
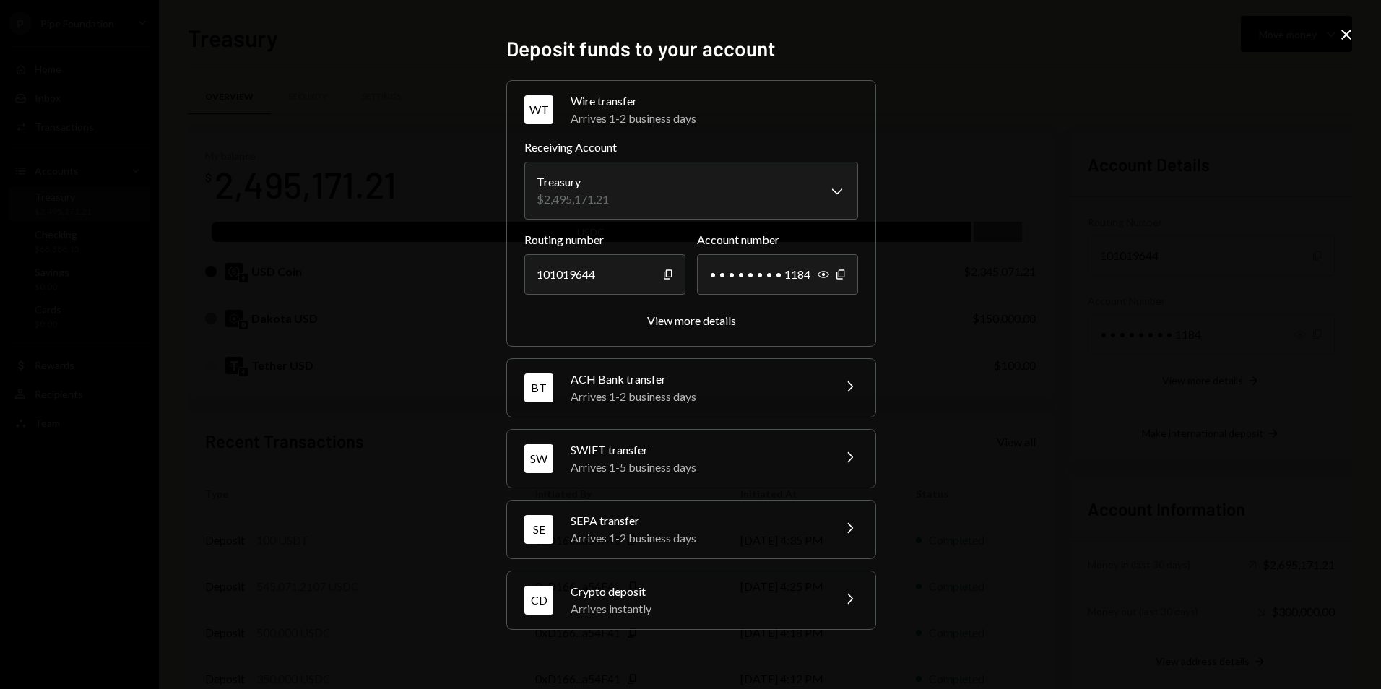
click at [649, 607] on div "Arrives instantly" at bounding box center [697, 608] width 253 height 17
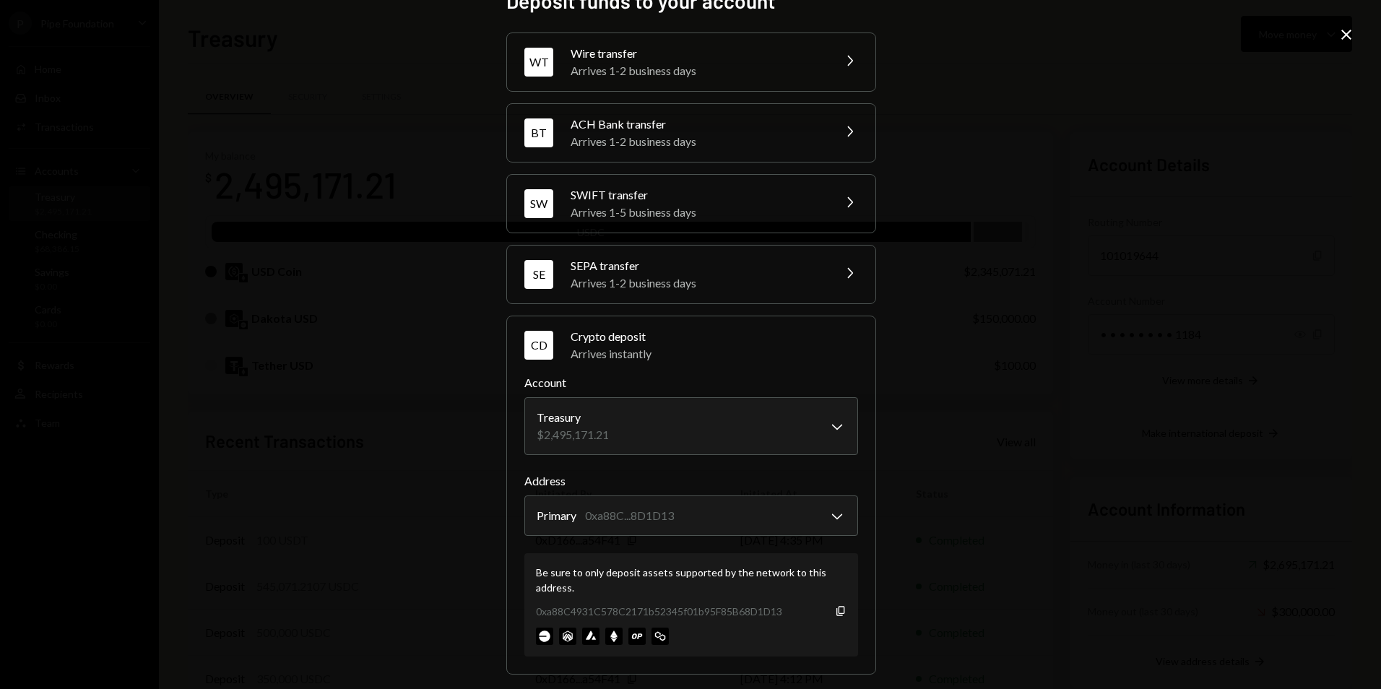
scroll to position [38, 0]
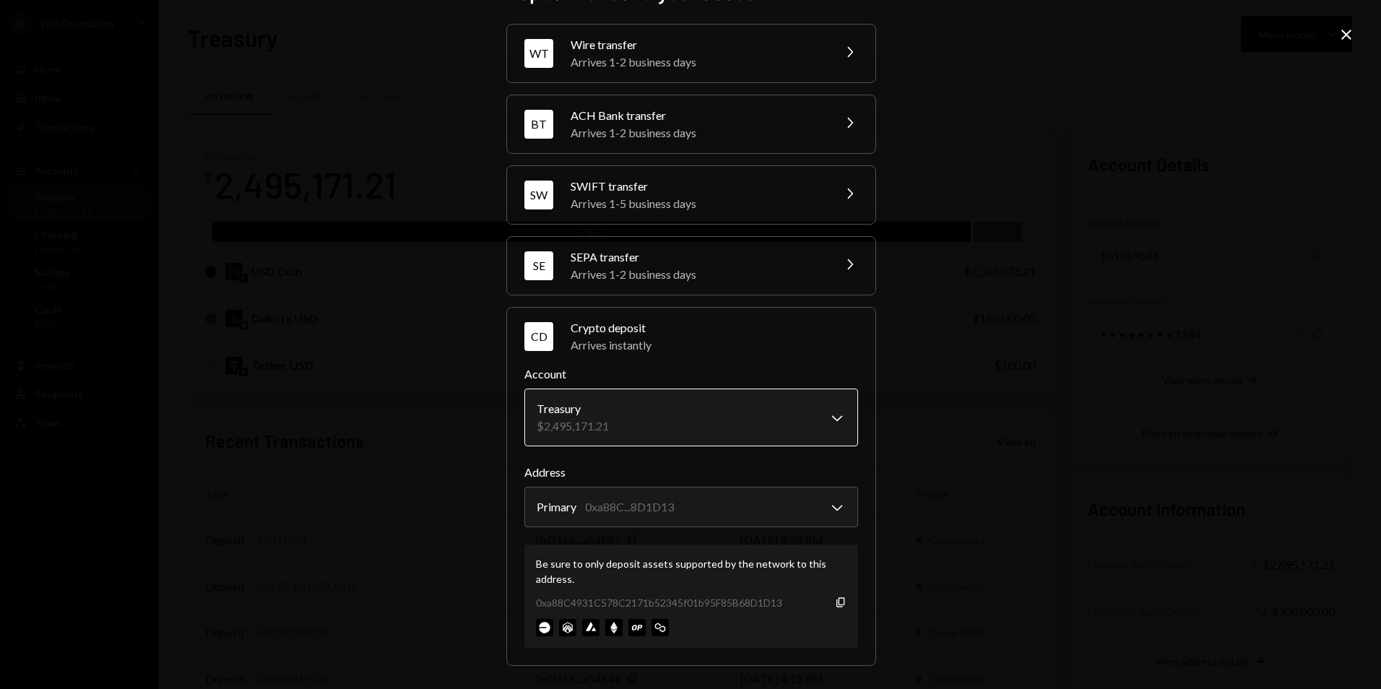
click at [738, 438] on body "P Pipe Foundation Caret Down Home Home Inbox Inbox Activities Transactions Acco…" at bounding box center [690, 344] width 1381 height 689
click at [837, 603] on icon "Copy" at bounding box center [841, 603] width 12 height 12
click at [1339, 37] on icon "Close" at bounding box center [1346, 34] width 17 height 17
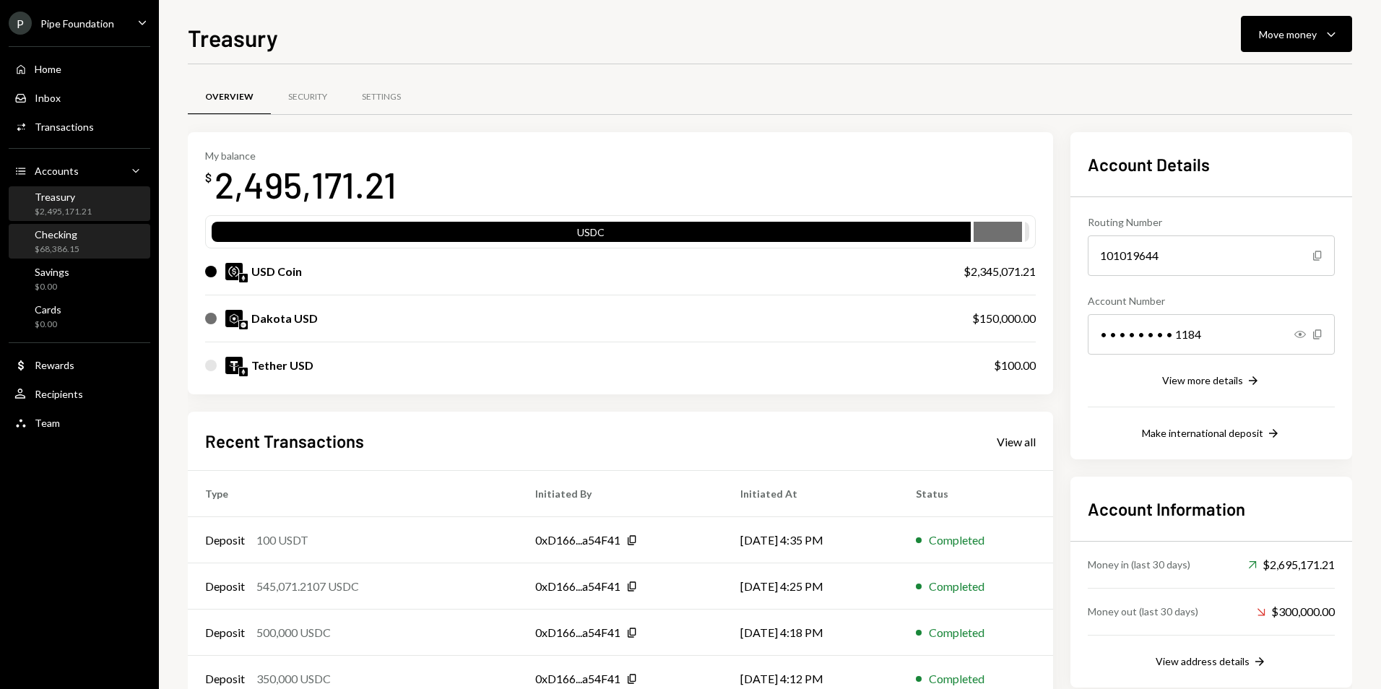
click at [108, 251] on div "Checking $68,386.15" at bounding box center [79, 241] width 130 height 27
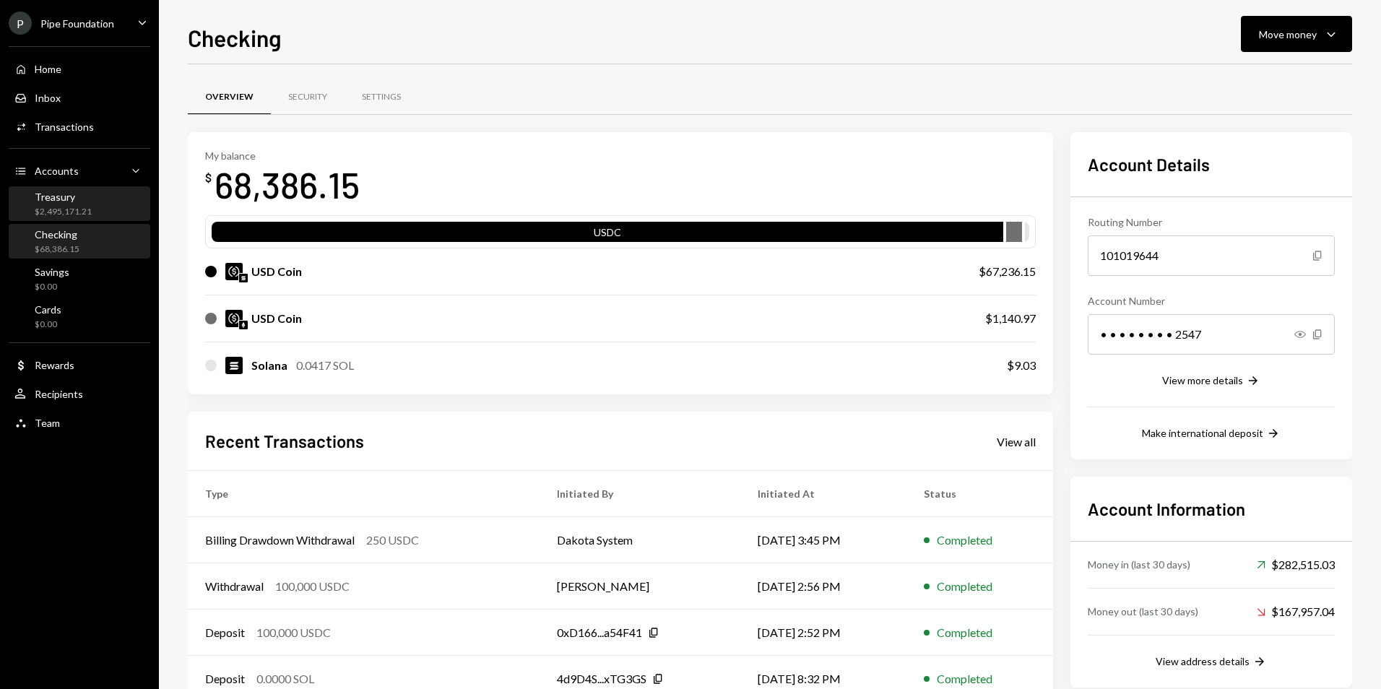
click at [91, 199] on div "Treasury $2,495,171.21" at bounding box center [79, 204] width 130 height 27
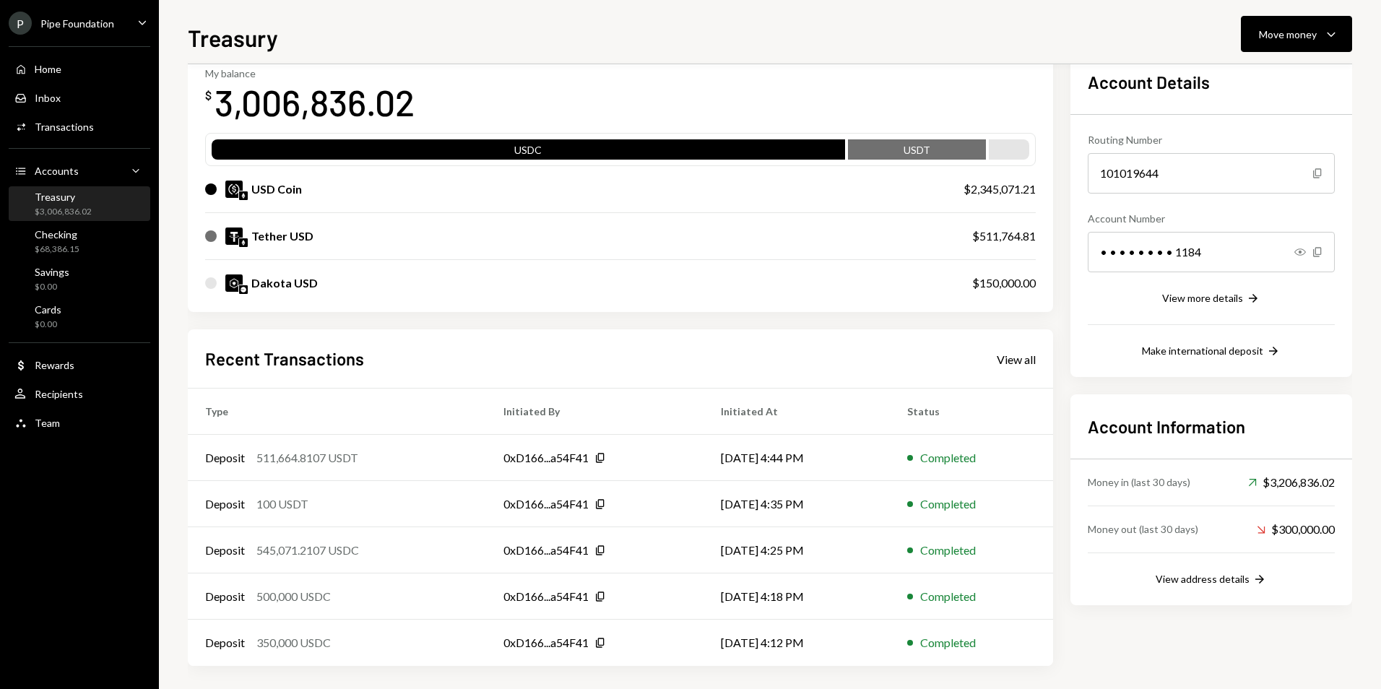
scroll to position [88, 0]
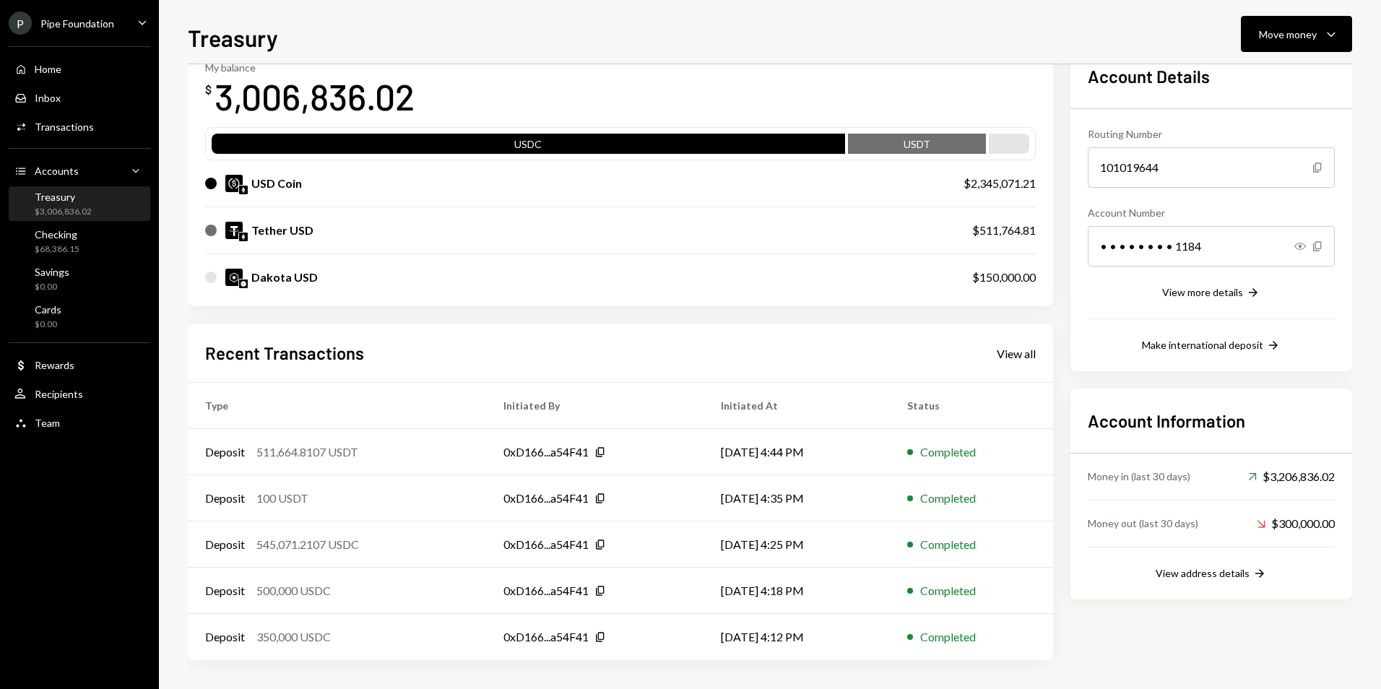
click at [1018, 345] on link "View all" at bounding box center [1016, 353] width 39 height 16
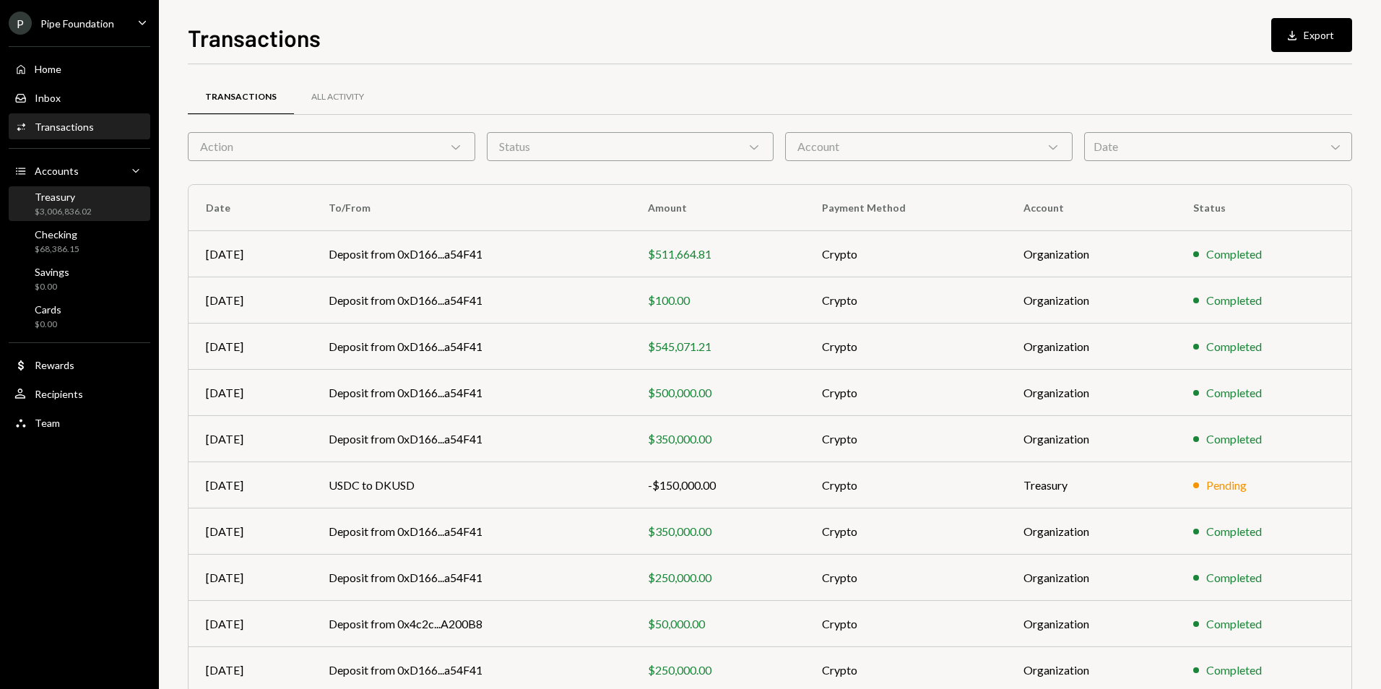
click at [86, 197] on div "Treasury" at bounding box center [63, 197] width 57 height 12
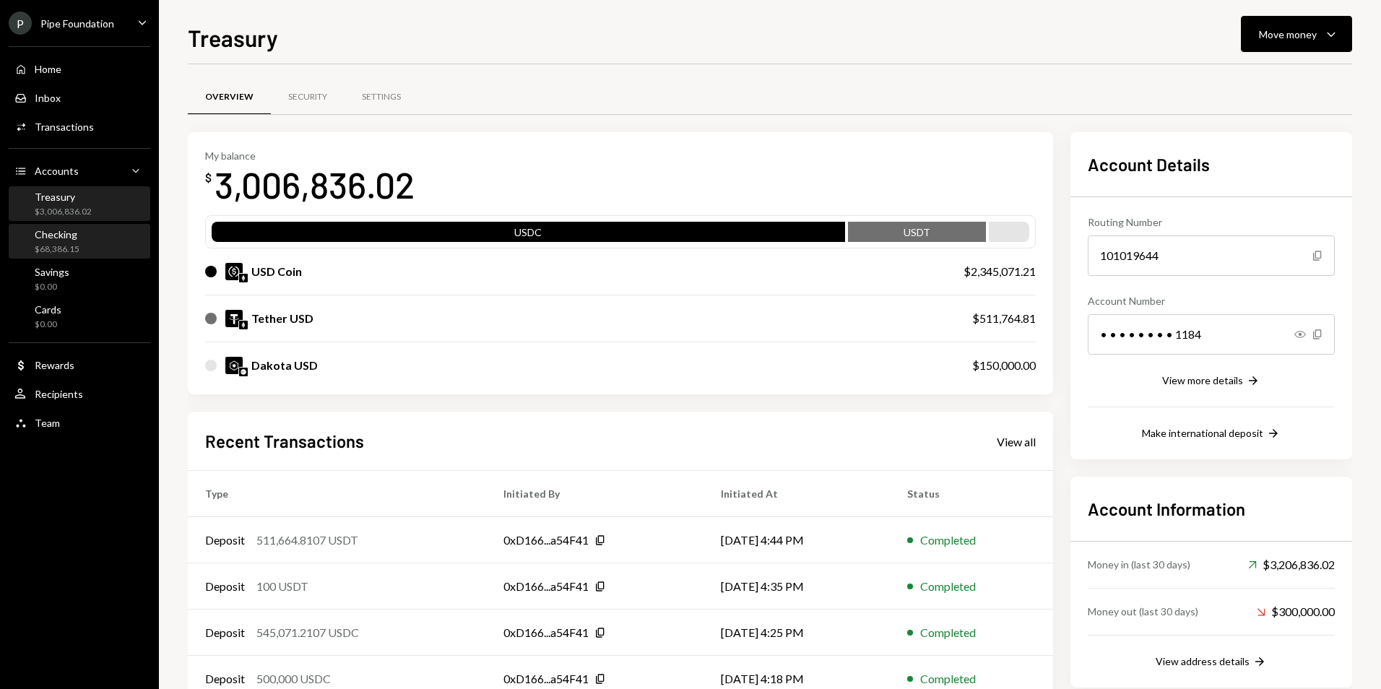
click at [79, 242] on div "Checking $68,386.15" at bounding box center [79, 241] width 130 height 27
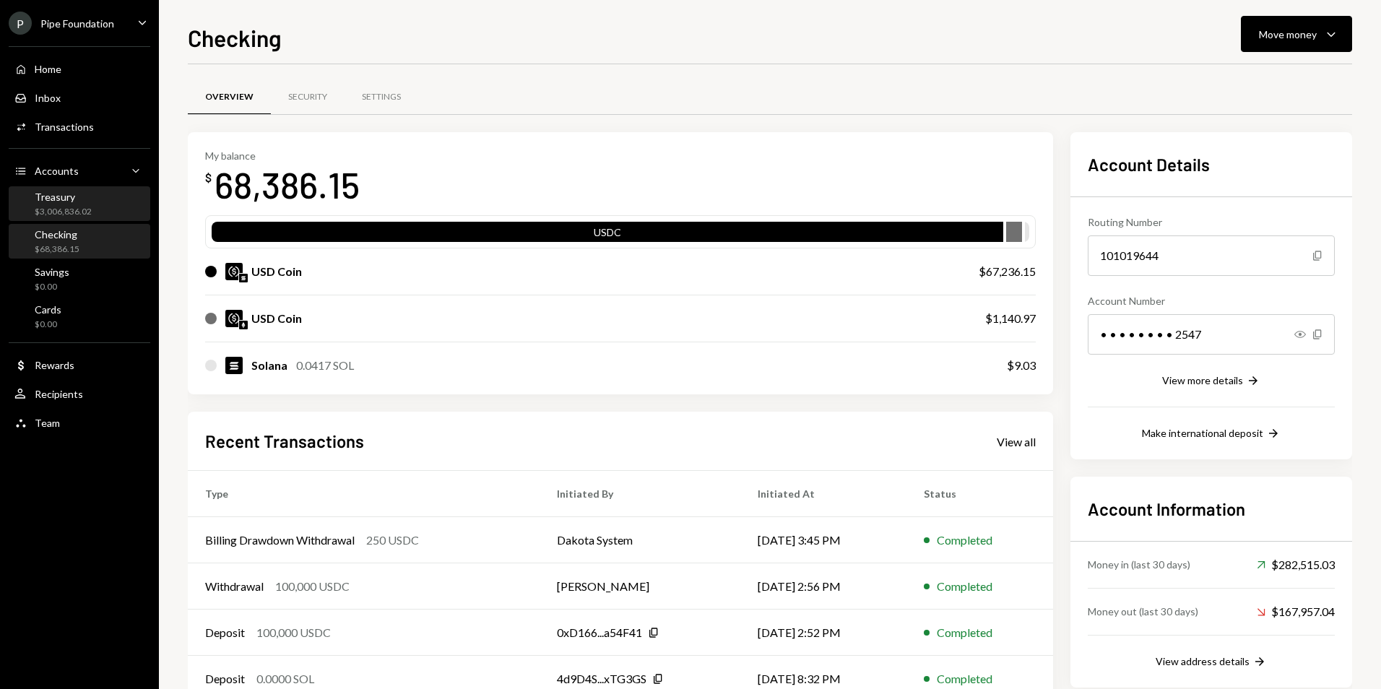
click at [86, 204] on div "Treasury $3,006,836.02" at bounding box center [63, 204] width 57 height 27
